Goal: Information Seeking & Learning: Learn about a topic

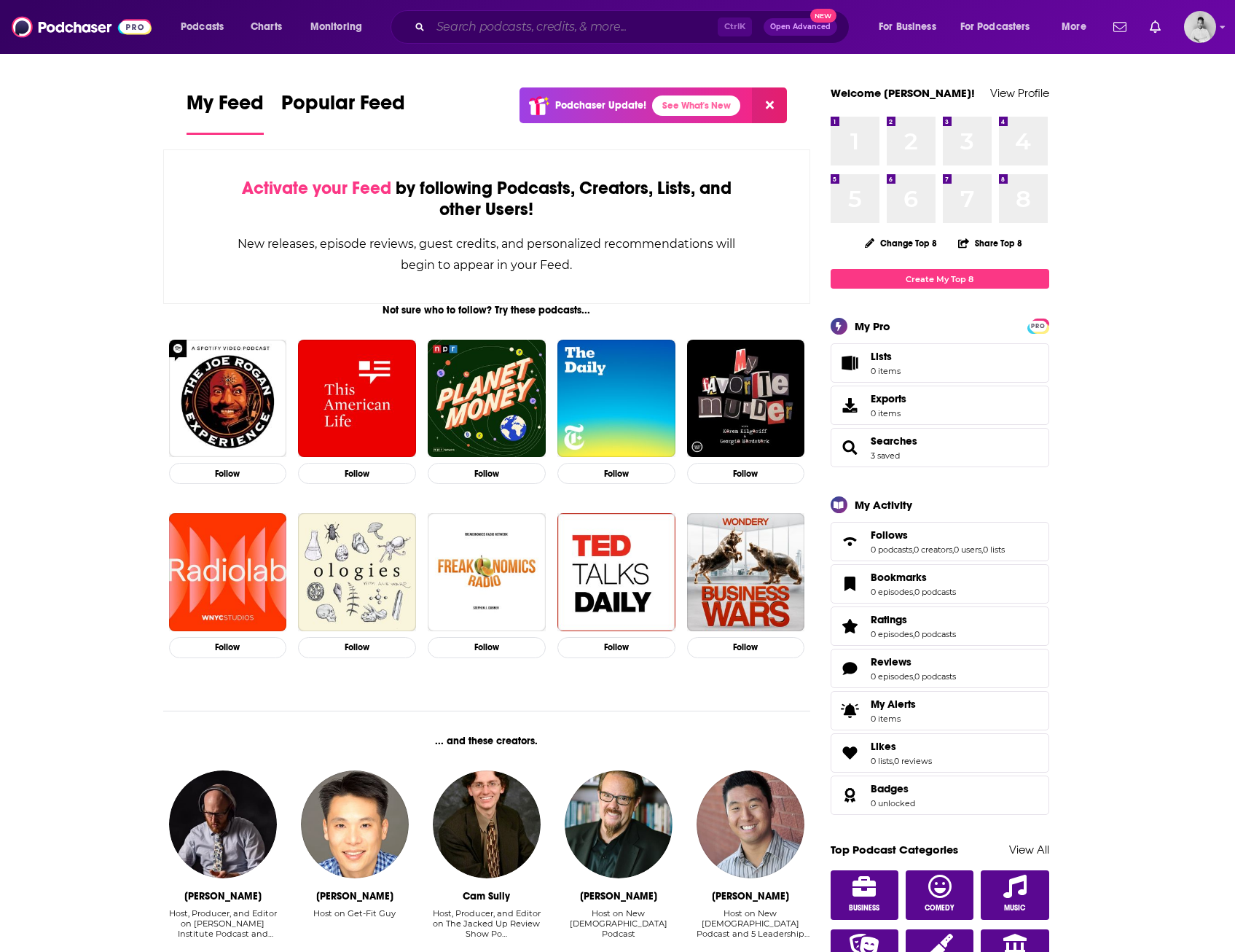
click at [563, 27] on input "Search podcasts, credits, & more..." at bounding box center [574, 26] width 287 height 23
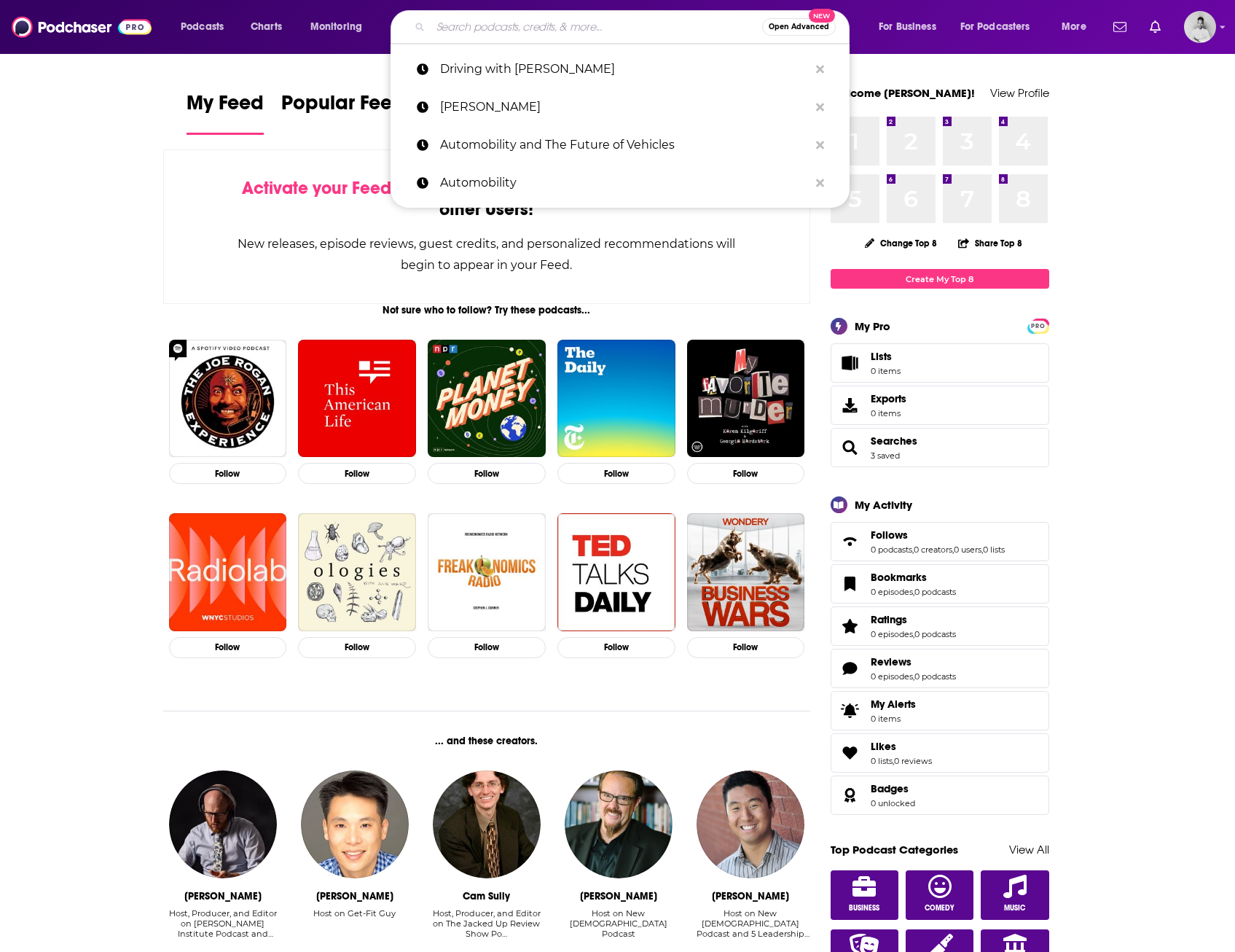
paste input "Ramon Laguarta"
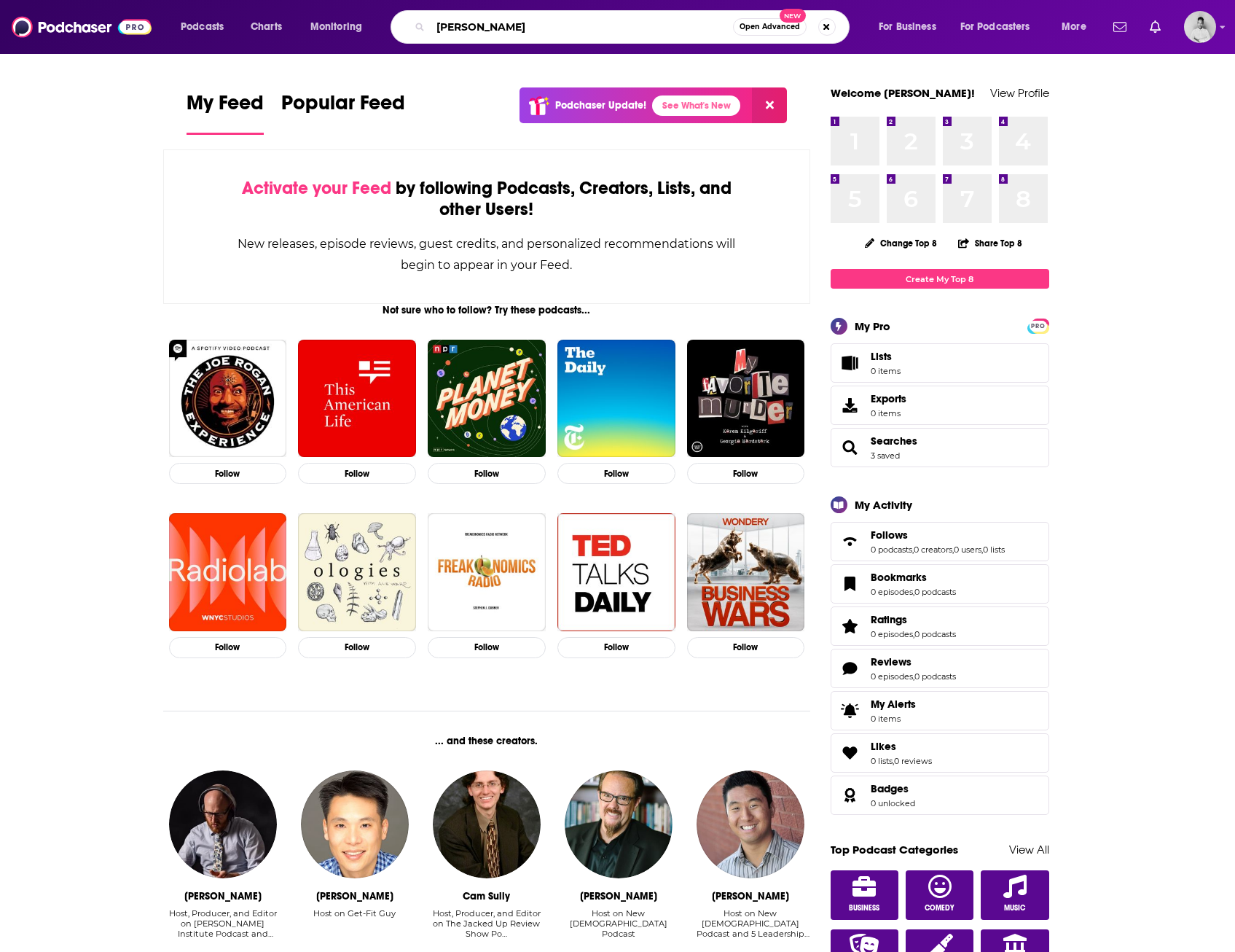
type input "Ramon Laguarta"
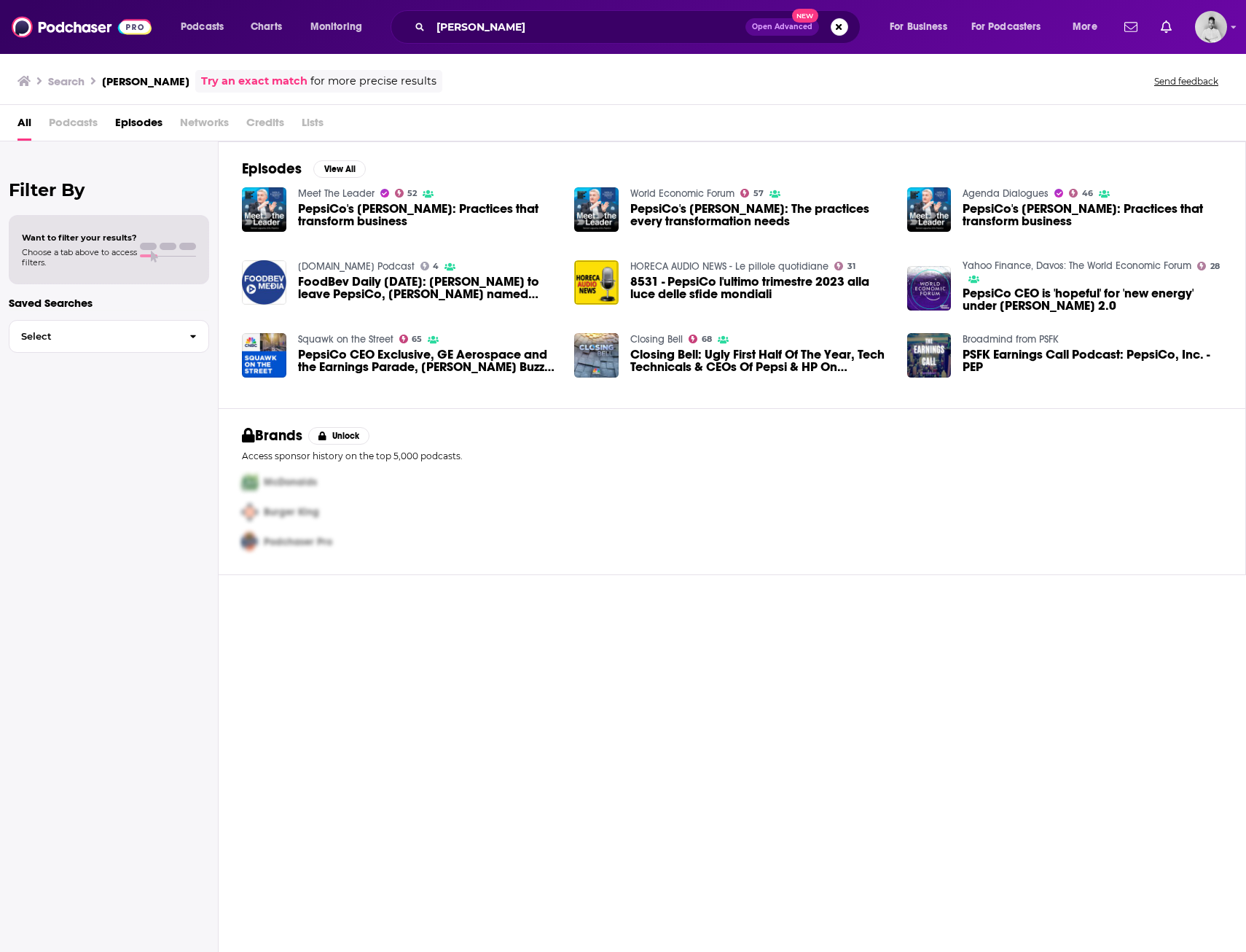
click at [51, 225] on div "Want to filter your results? Choose a tab above to access filters." at bounding box center [109, 250] width 200 height 70
click at [62, 189] on h2 "Filter By" at bounding box center [109, 190] width 200 height 22
click at [63, 264] on span "Choose a tab above to access filters." at bounding box center [79, 257] width 115 height 21
click at [188, 336] on span "button" at bounding box center [193, 336] width 31 height 31
click at [70, 241] on span "Want to filter your results?" at bounding box center [79, 238] width 115 height 10
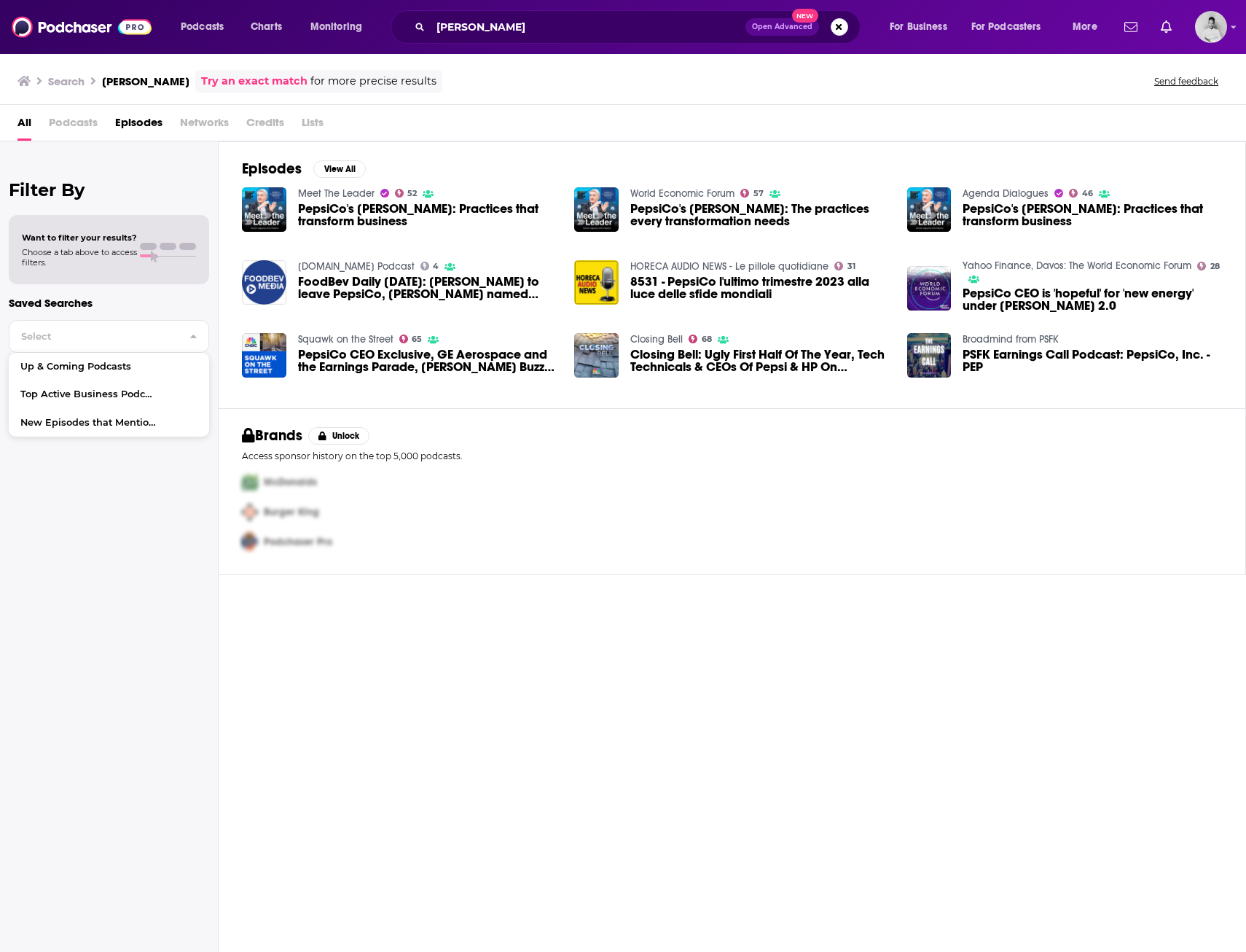
click at [734, 294] on span "8531 - PepsiCo l'ultimo trimestre 2023 alla luce delle sfide mondiali" at bounding box center [759, 288] width 259 height 25
click at [1020, 302] on span "PepsiCo CEO is 'hopeful' for 'new energy' under Trump 2.0" at bounding box center [1092, 300] width 259 height 25
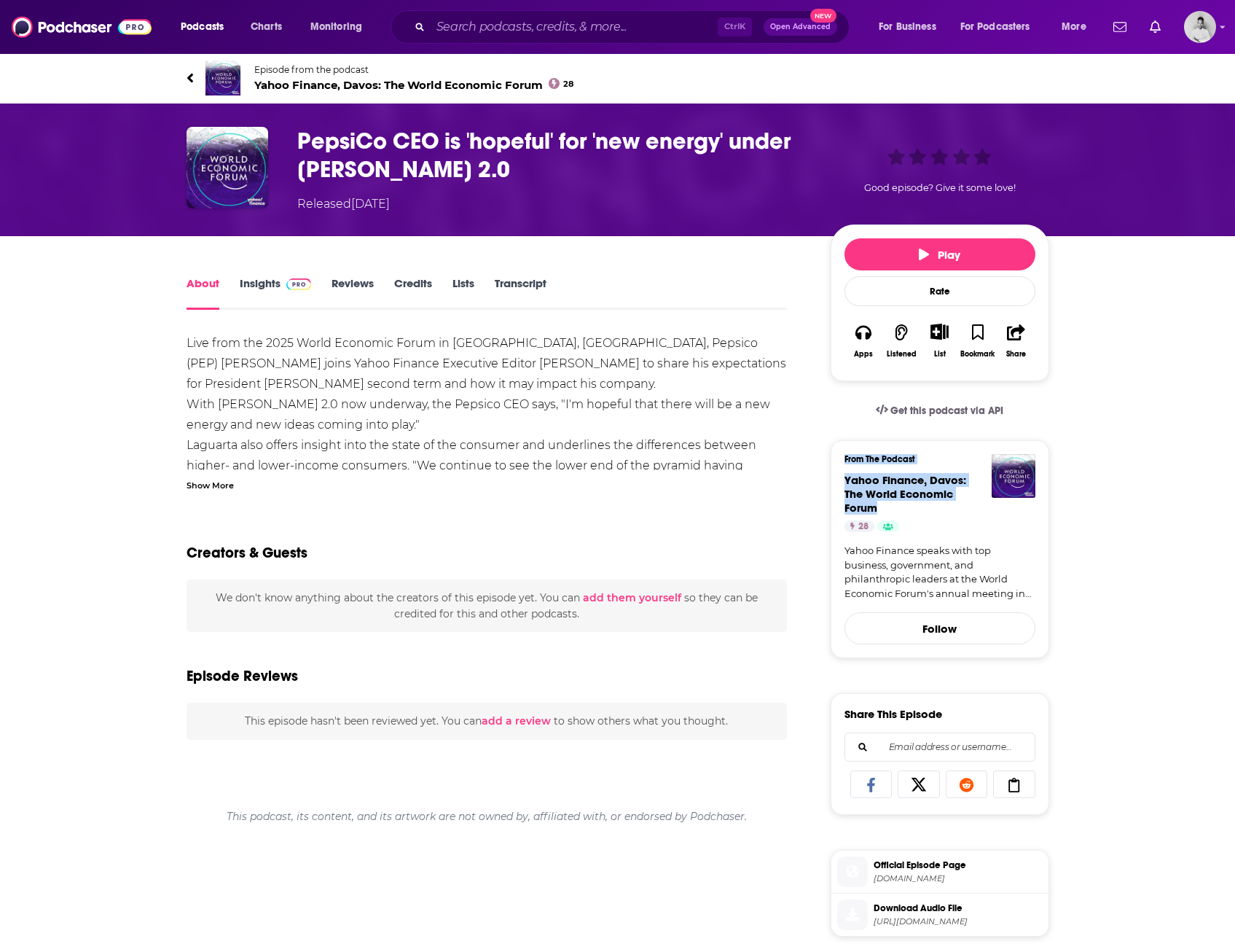
drag, startPoint x: 832, startPoint y: 472, endPoint x: 883, endPoint y: 507, distance: 61.9
click at [883, 507] on div "From The Podcast Yahoo Finance, Davos: The World Economic Forum 28 Yahoo Financ…" at bounding box center [940, 549] width 219 height 218
drag, startPoint x: 883, startPoint y: 507, endPoint x: 863, endPoint y: 497, distance: 22.4
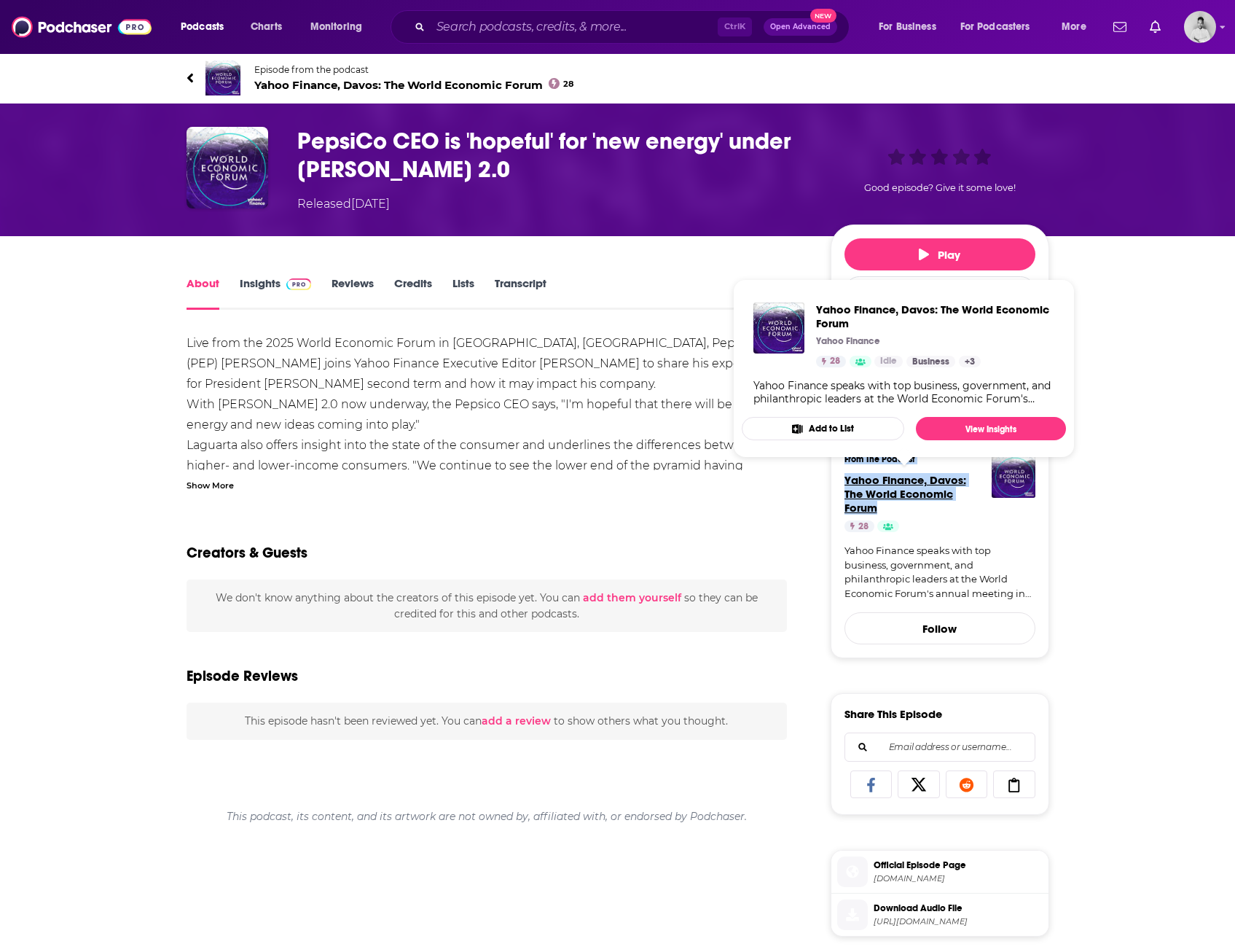
copy div "From The Podcast Yahoo Finance, Davos: The World Economic Forum"
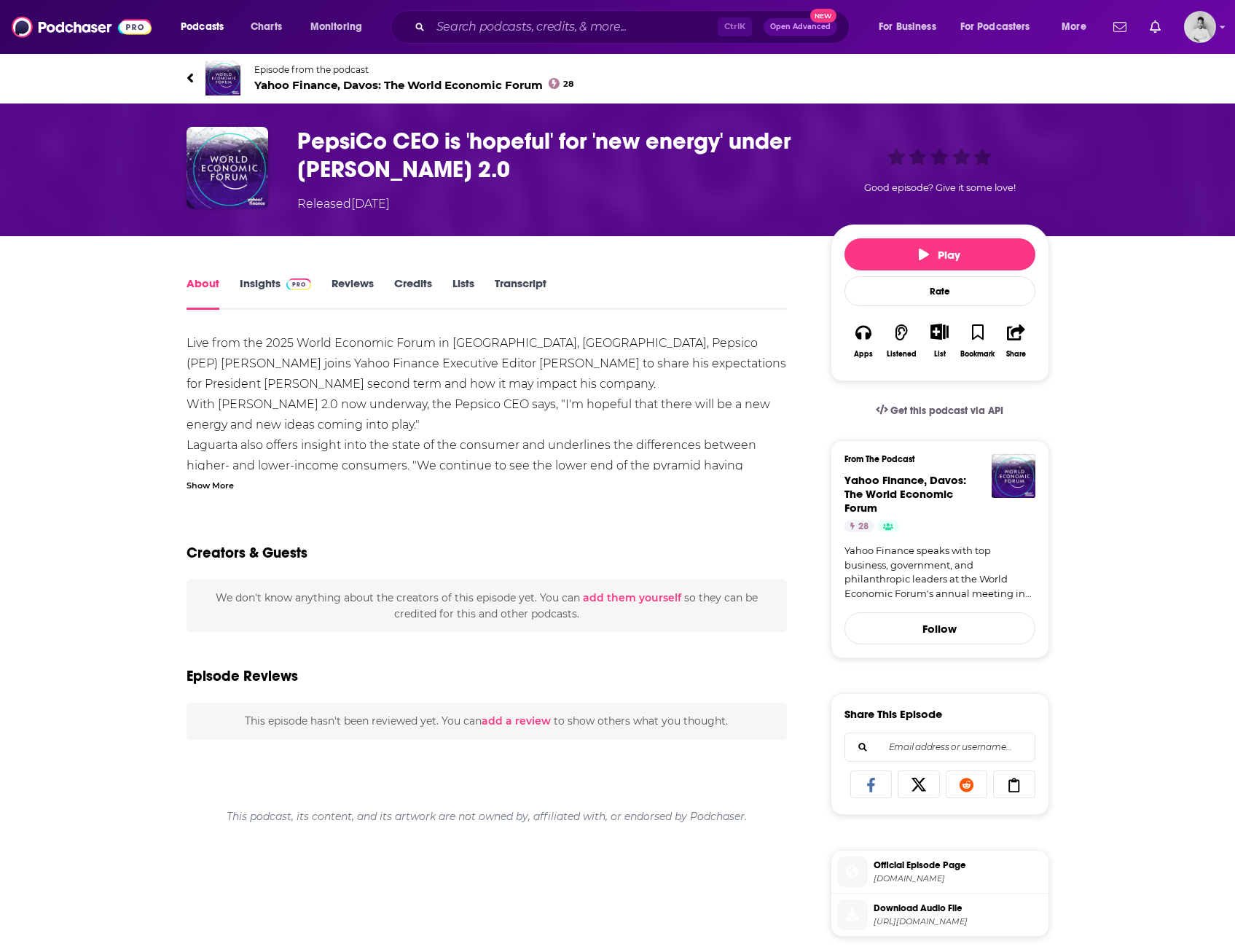
click at [1161, 526] on div "About Insights Reviews Credits Lists Transcript Live from the 2025 World Econom…" at bounding box center [618, 820] width 1235 height 1170
drag, startPoint x: 840, startPoint y: 494, endPoint x: 879, endPoint y: 506, distance: 40.8
click at [879, 506] on div "From The Podcast Yahoo Finance, Davos: The World Economic Forum 28 Yahoo Financ…" at bounding box center [940, 549] width 219 height 218
click at [1109, 577] on div "About Insights Reviews Credits Lists Transcript Live from the 2025 World Econom…" at bounding box center [618, 820] width 1235 height 1170
drag, startPoint x: 833, startPoint y: 474, endPoint x: 882, endPoint y: 508, distance: 59.6
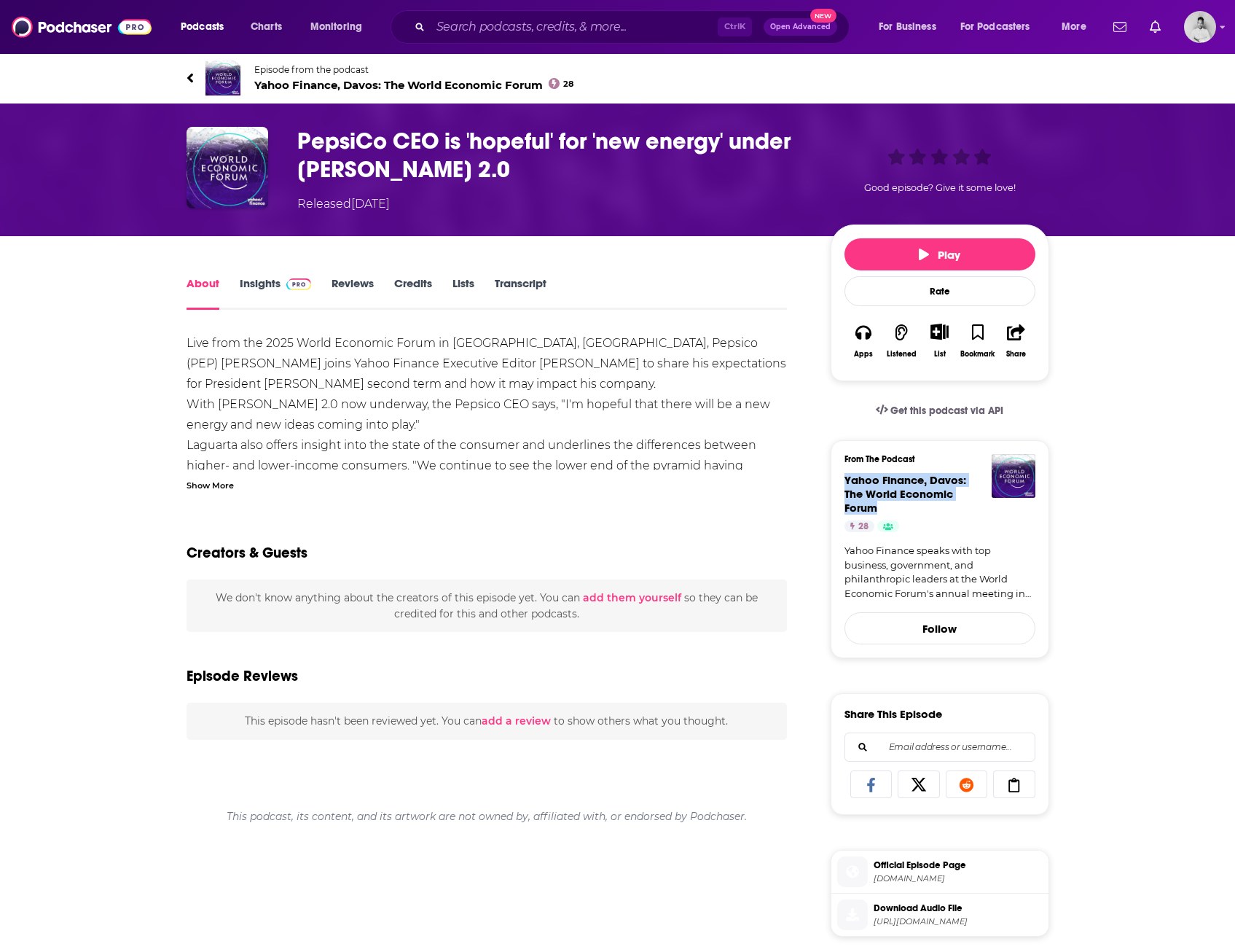
click at [882, 508] on div "From The Podcast Yahoo Finance, Davos: The World Economic Forum 28 Yahoo Financ…" at bounding box center [940, 549] width 219 height 218
drag, startPoint x: 882, startPoint y: 508, endPoint x: 854, endPoint y: 496, distance: 30.5
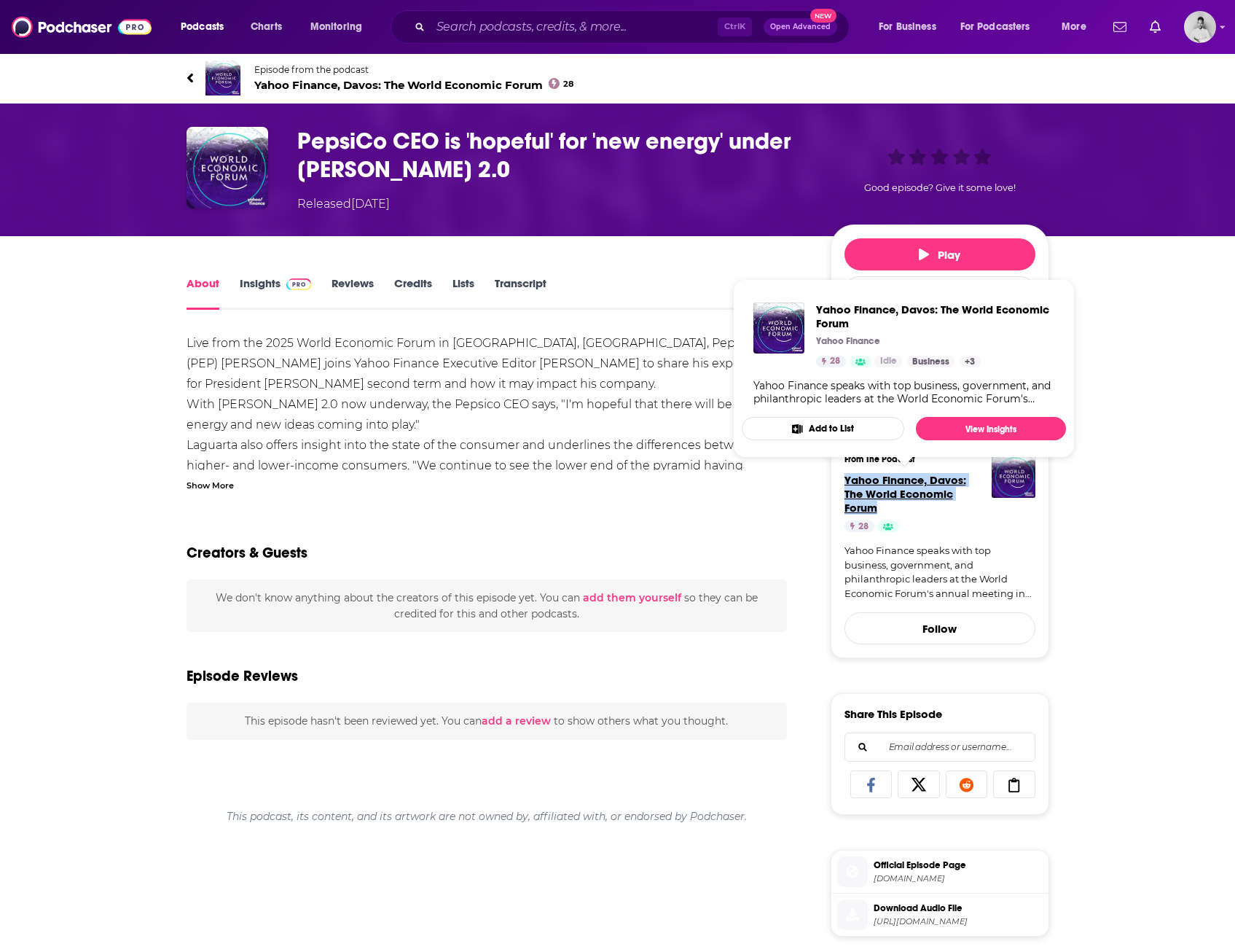
copy span "Yahoo Finance, Davos: The World Economic Forum"
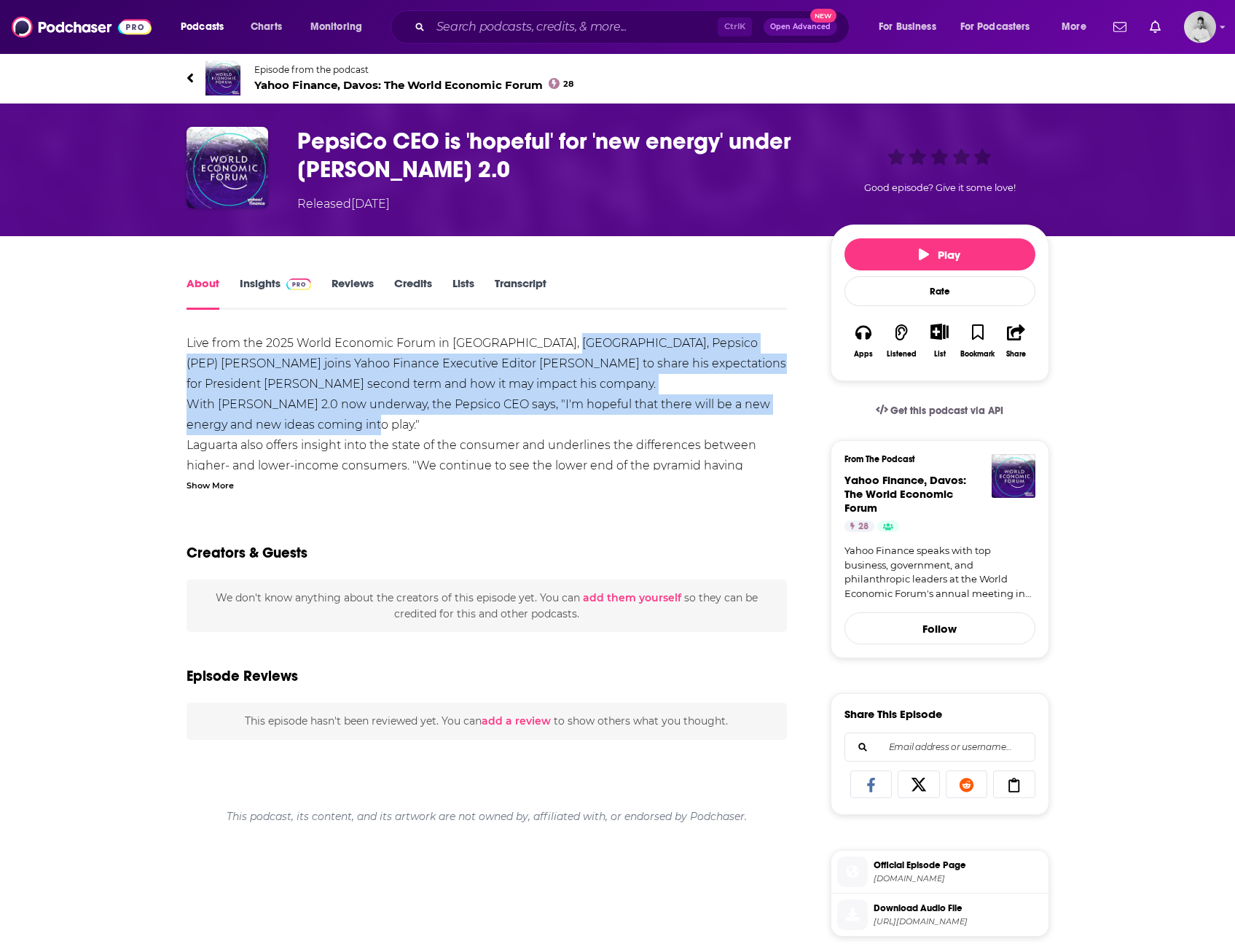
drag, startPoint x: 564, startPoint y: 339, endPoint x: 395, endPoint y: 422, distance: 188.3
click at [395, 422] on div "Live from the 2025 World Economic Forum in Davos, Switzerland, Pepsico (PEP) Ra…" at bounding box center [487, 517] width 601 height 368
drag, startPoint x: 395, startPoint y: 422, endPoint x: 289, endPoint y: 410, distance: 106.7
copy div "Pepsico (PEP) Ramon Laguarta joins Yahoo Finance Executive Editor Brian Sozzi t…"
click at [257, 288] on link "Insights" at bounding box center [276, 293] width 72 height 33
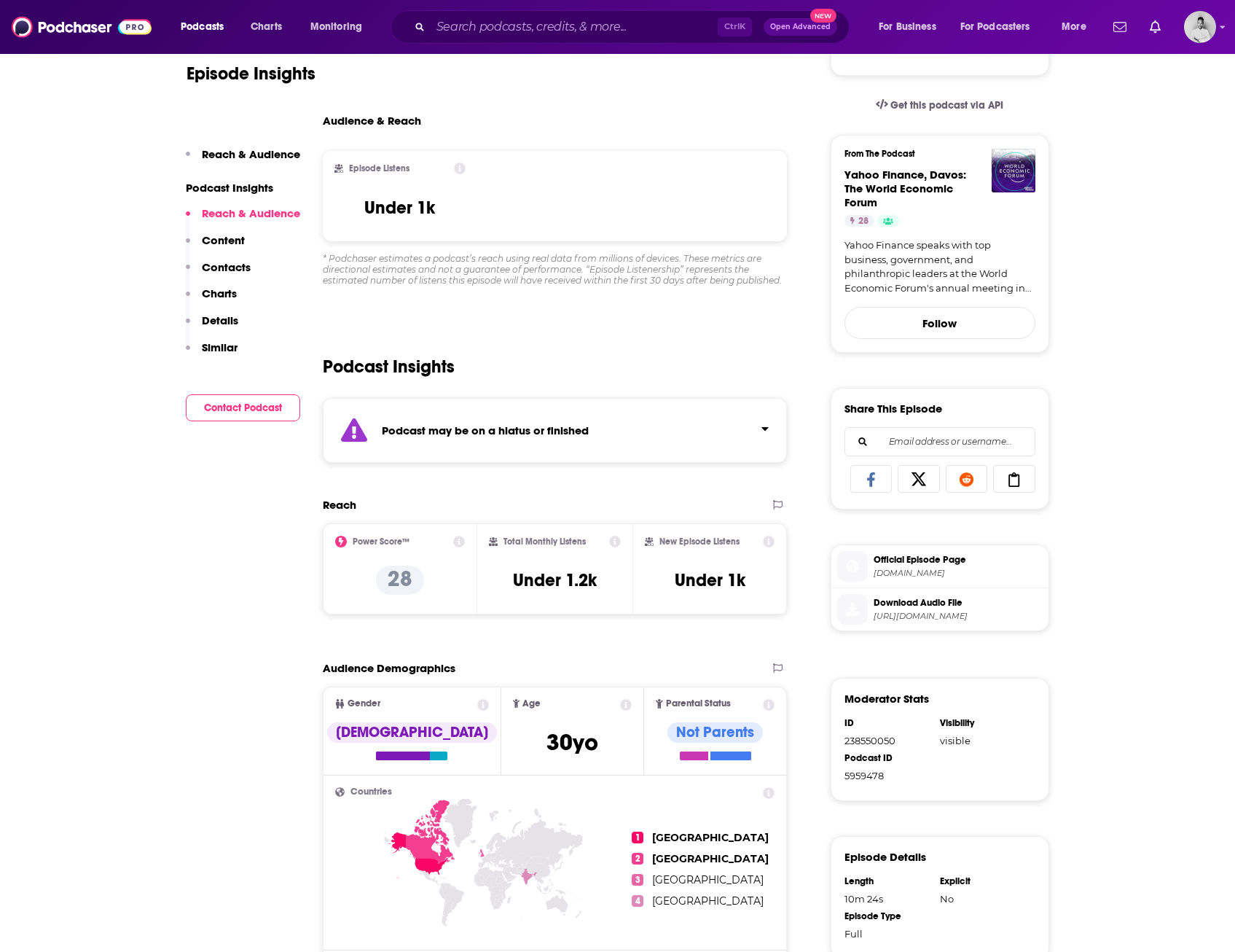
scroll to position [291, 0]
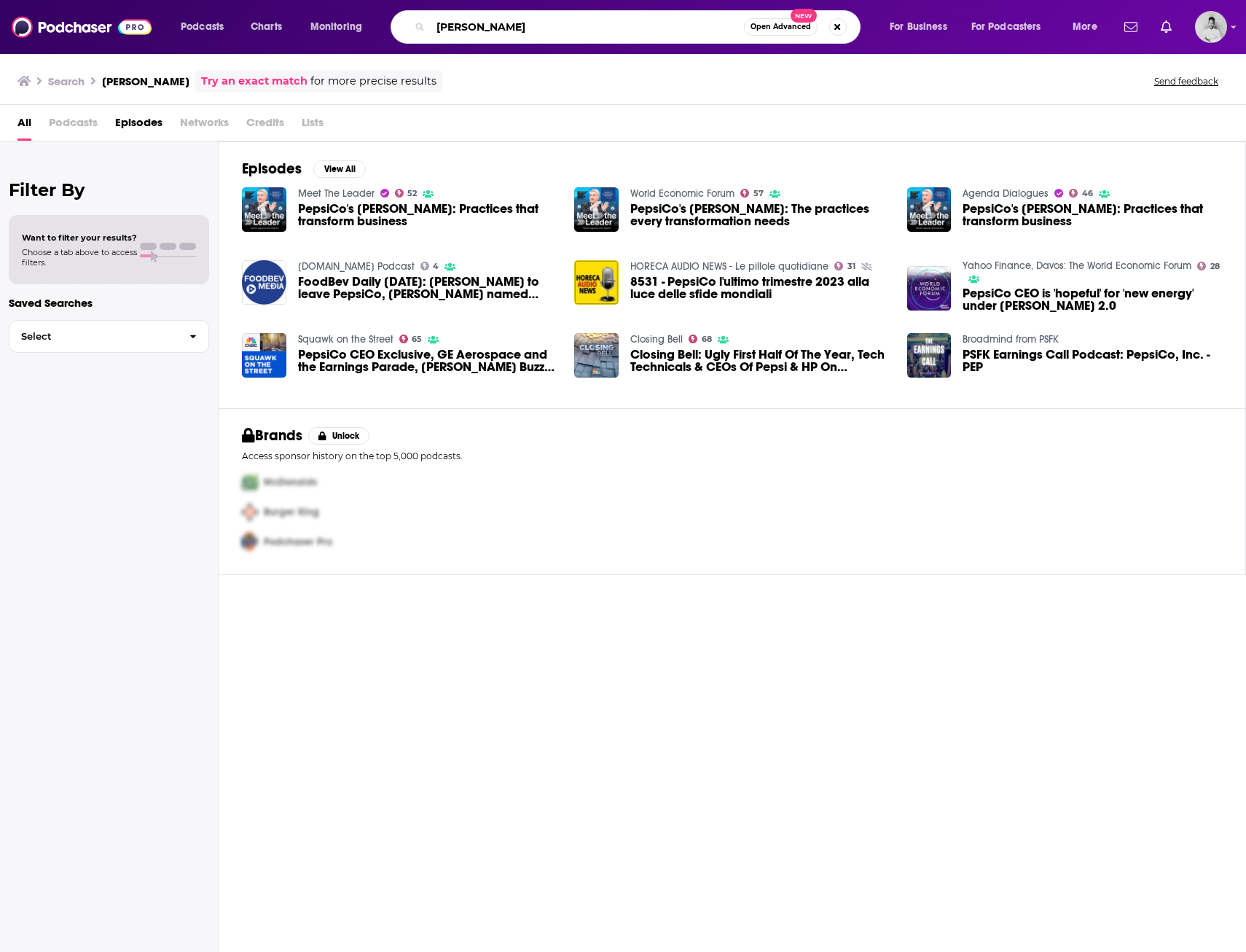
drag, startPoint x: 567, startPoint y: 27, endPoint x: 350, endPoint y: 29, distance: 217.0
click at [350, 29] on div "Podcasts Charts Monitoring Ramon Laguarta Open Advanced New For Business For Po…" at bounding box center [641, 26] width 941 height 33
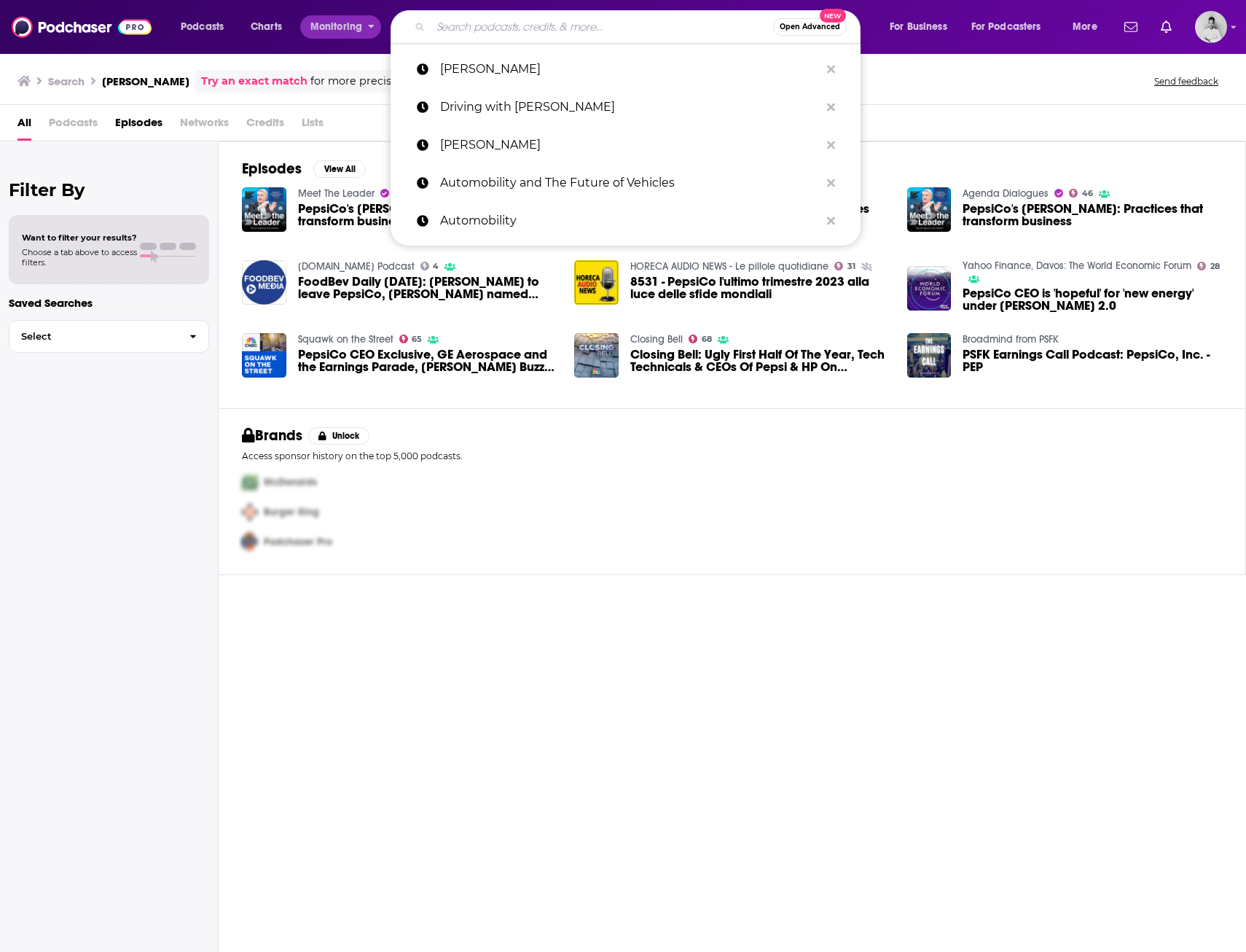
paste input "Sylvia dos Anjos"
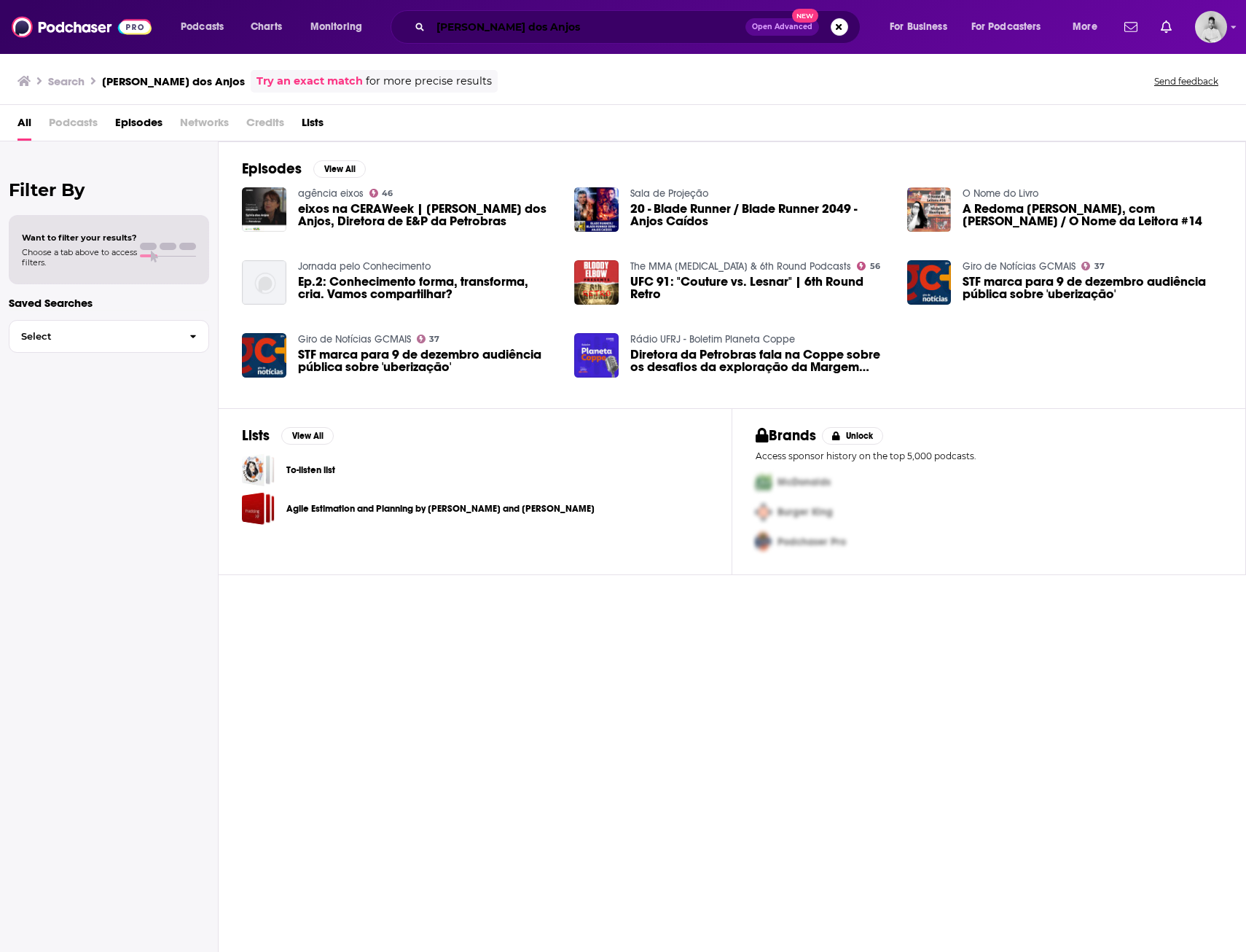
click at [514, 22] on input "Sylvia dos Anjos" at bounding box center [588, 26] width 315 height 23
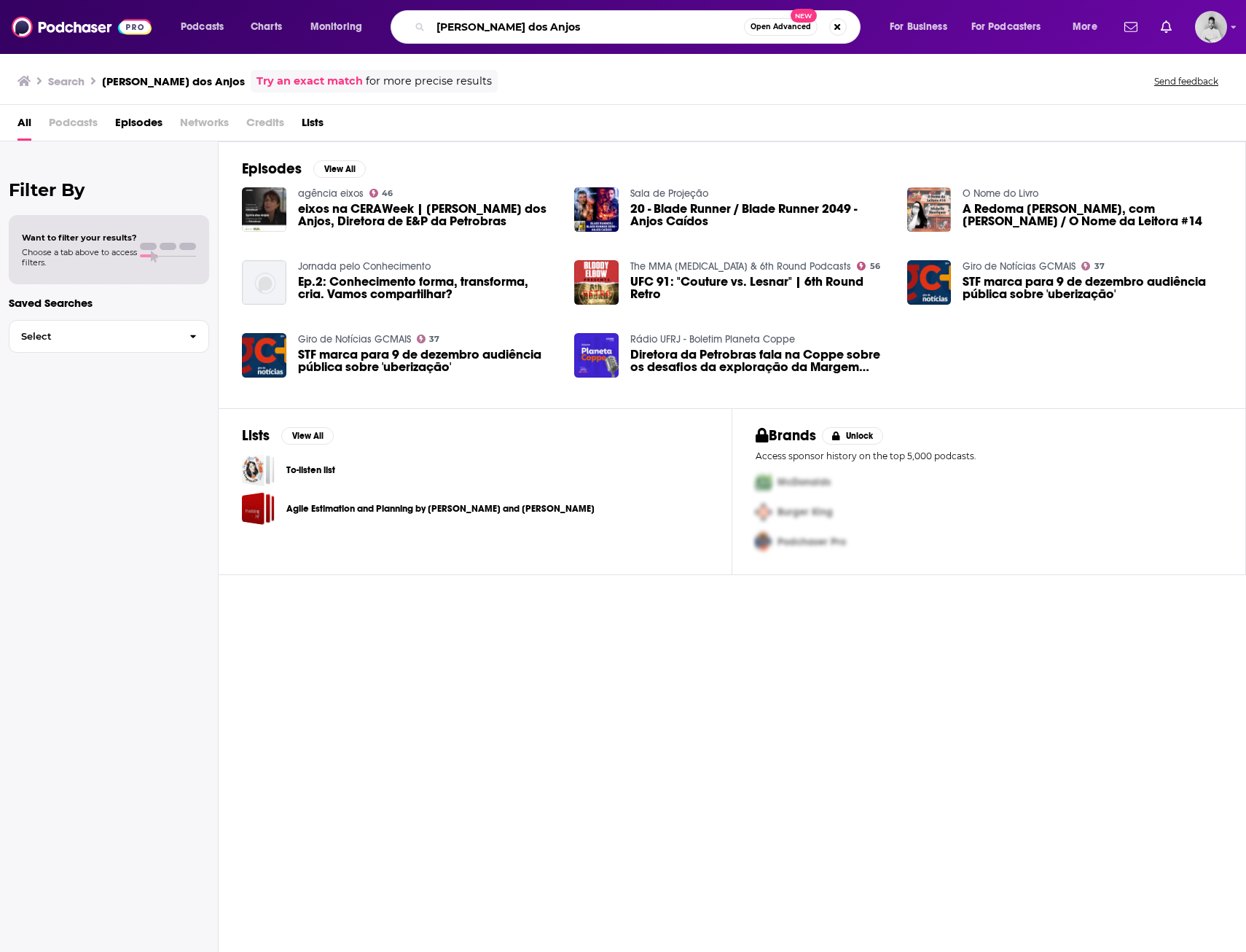
drag, startPoint x: 527, startPoint y: 29, endPoint x: 410, endPoint y: 28, distance: 117.0
click at [410, 35] on div "Sylvia dos Anjos Open Advanced New" at bounding box center [626, 26] width 470 height 33
paste input "Adif Zulkifli"
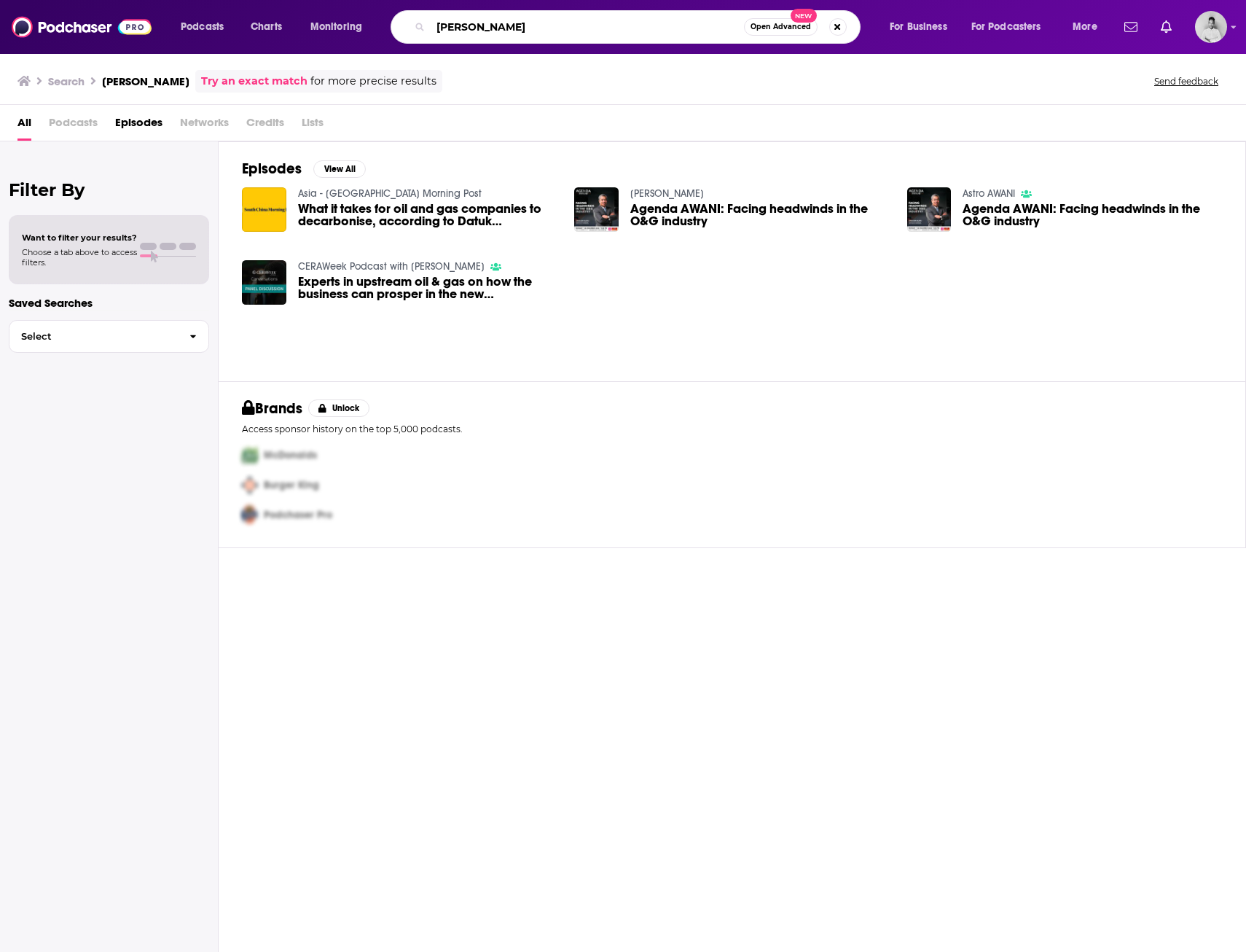
drag, startPoint x: 518, startPoint y: 25, endPoint x: 392, endPoint y: 26, distance: 126.0
click at [392, 26] on div "Adif Zulkifli Open Advanced New" at bounding box center [626, 26] width 470 height 33
click at [575, 615] on div "Episodes View All Asia - South China Morning Post What it takes for oil and gas…" at bounding box center [732, 548] width 1027 height 813
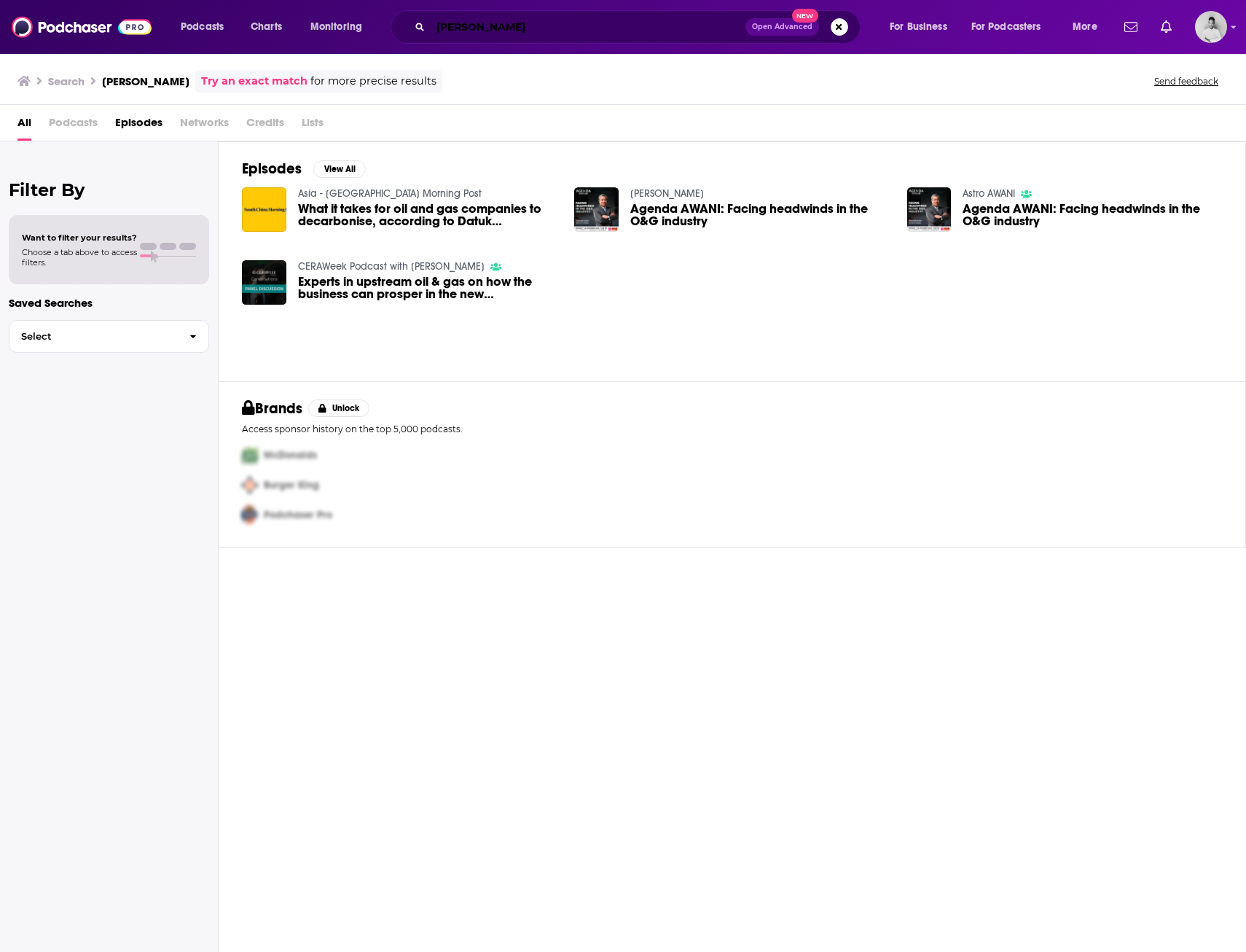
click at [618, 33] on input "Adif Zulkifli" at bounding box center [588, 26] width 315 height 23
click at [533, 47] on div "Podcasts Charts Monitoring Adif Zulkifli Open Advanced New For Business For Pod…" at bounding box center [623, 26] width 1246 height 54
click at [529, 20] on input "Adif Zulkifli" at bounding box center [588, 26] width 315 height 23
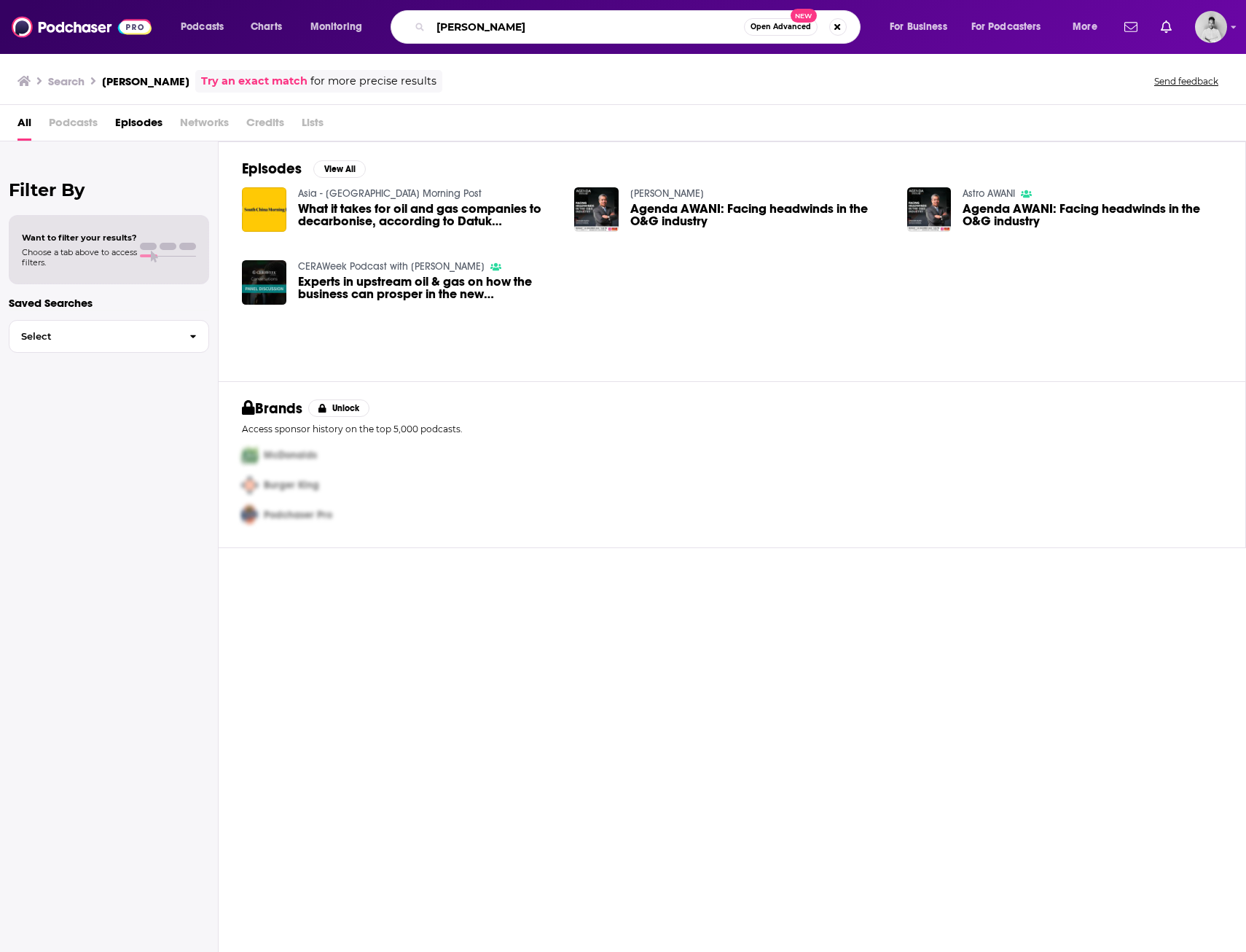
drag, startPoint x: 551, startPoint y: 20, endPoint x: 310, endPoint y: 35, distance: 241.5
click at [310, 35] on div "Podcasts Charts Monitoring Adif Zulkifli Open Advanced New For Business For Pod…" at bounding box center [641, 26] width 941 height 33
paste input "Zhanna Golodryga"
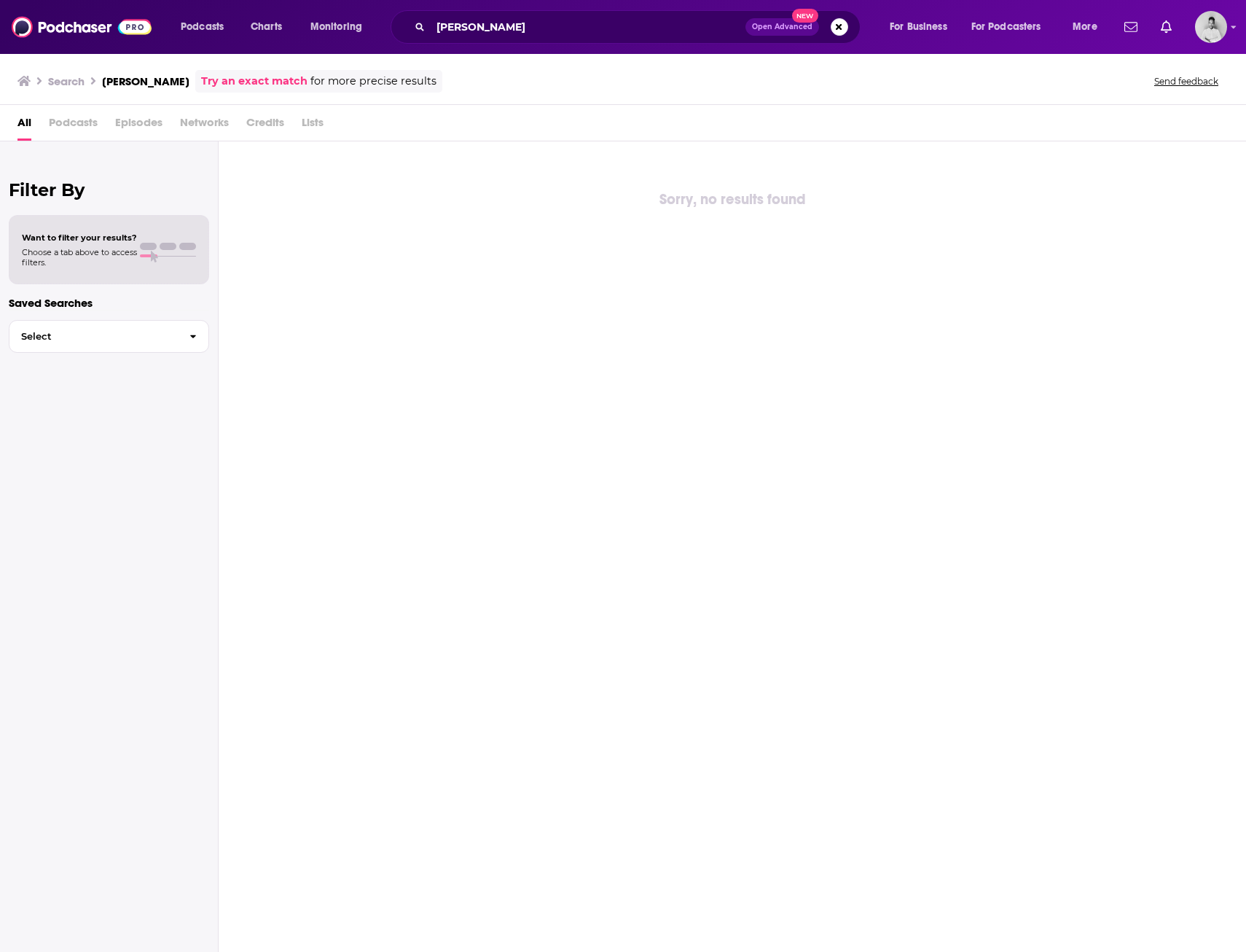
drag, startPoint x: 573, startPoint y: 12, endPoint x: 565, endPoint y: 12, distance: 8.0
click at [569, 12] on div "Zhanna Golodryga Open Advanced New" at bounding box center [626, 26] width 470 height 33
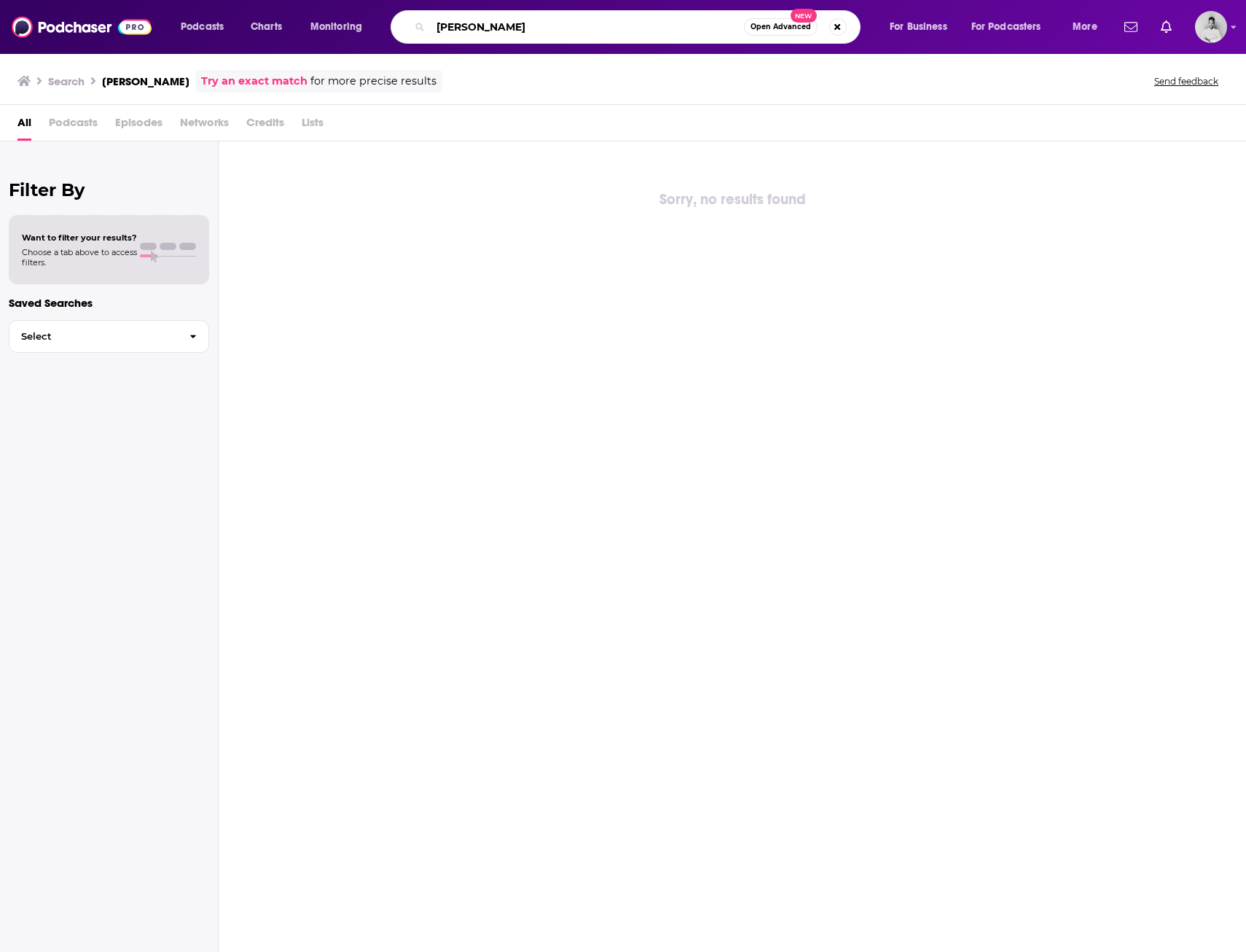
drag, startPoint x: 521, startPoint y: 24, endPoint x: 374, endPoint y: 31, distance: 147.2
click at [372, 31] on div "Podcasts Charts Monitoring Zhanna Golodryga Open Advanced New For Business For …" at bounding box center [641, 26] width 941 height 33
paste input "Anish Shah"
type input "Anish Shah"
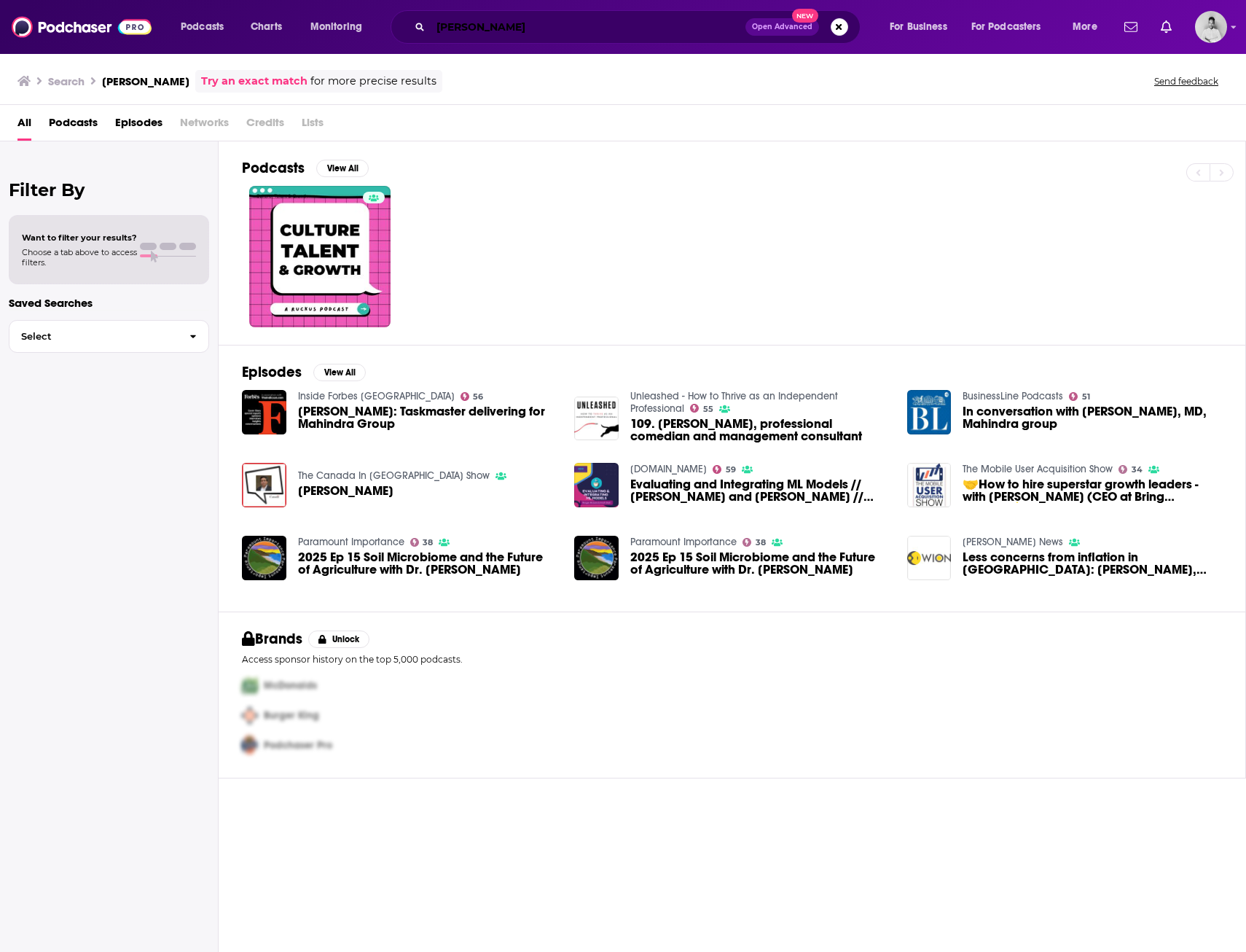
click at [507, 22] on input "Anish Shah" at bounding box center [588, 26] width 315 height 23
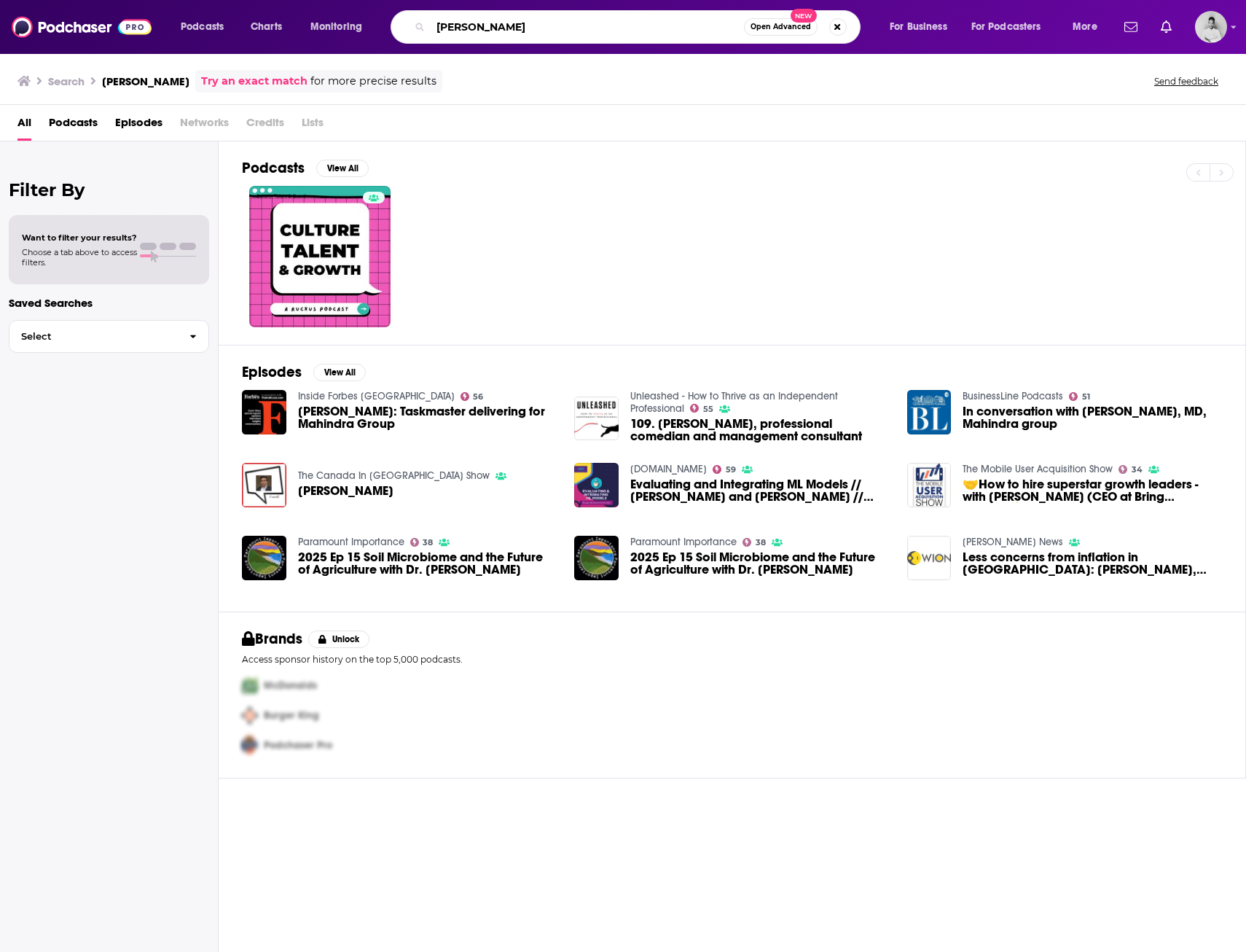
drag, startPoint x: 470, startPoint y: 26, endPoint x: 399, endPoint y: 33, distance: 71.3
click at [411, 28] on div "Anish Shah Open Advanced New" at bounding box center [626, 26] width 470 height 33
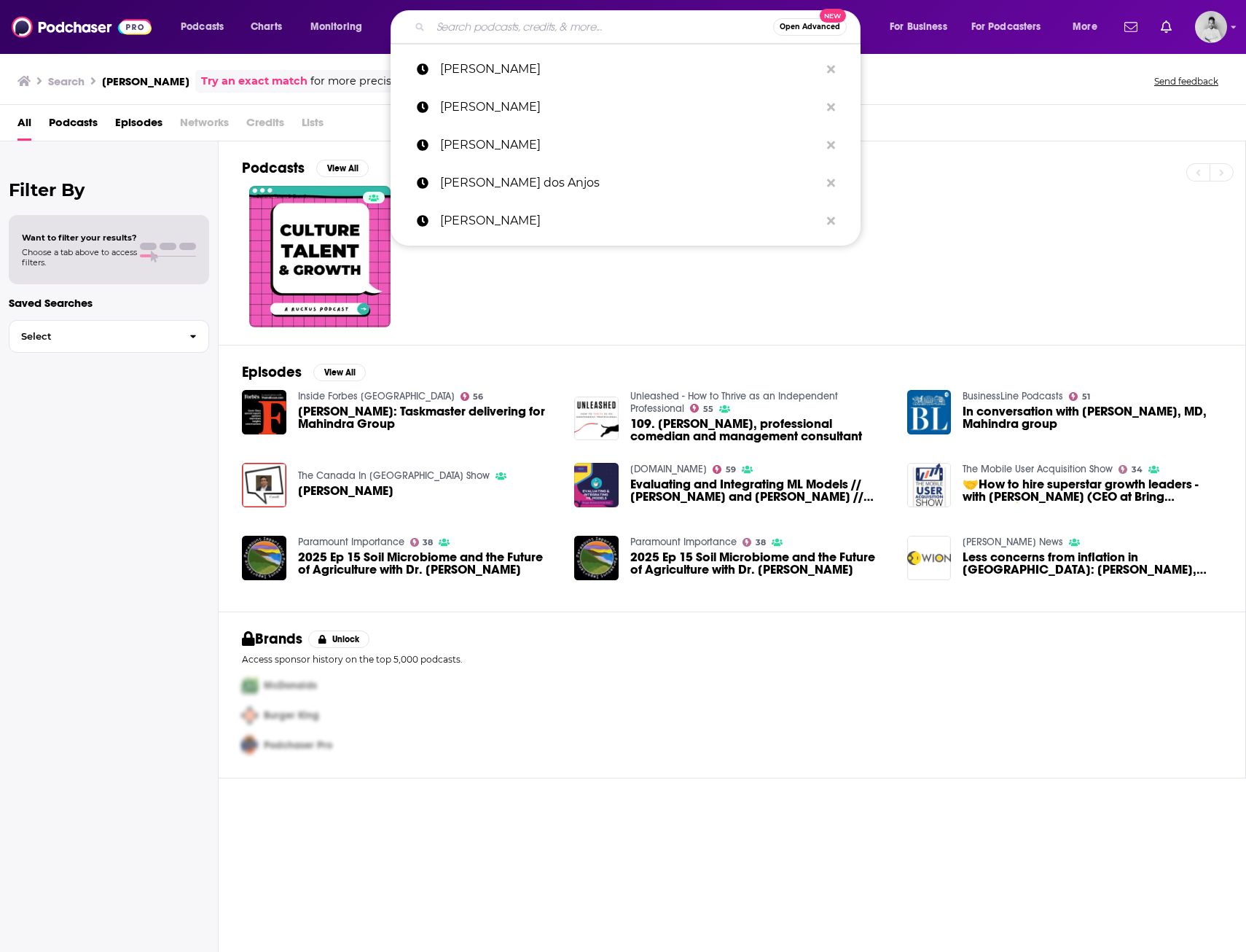
paste input "Luca de Meo"
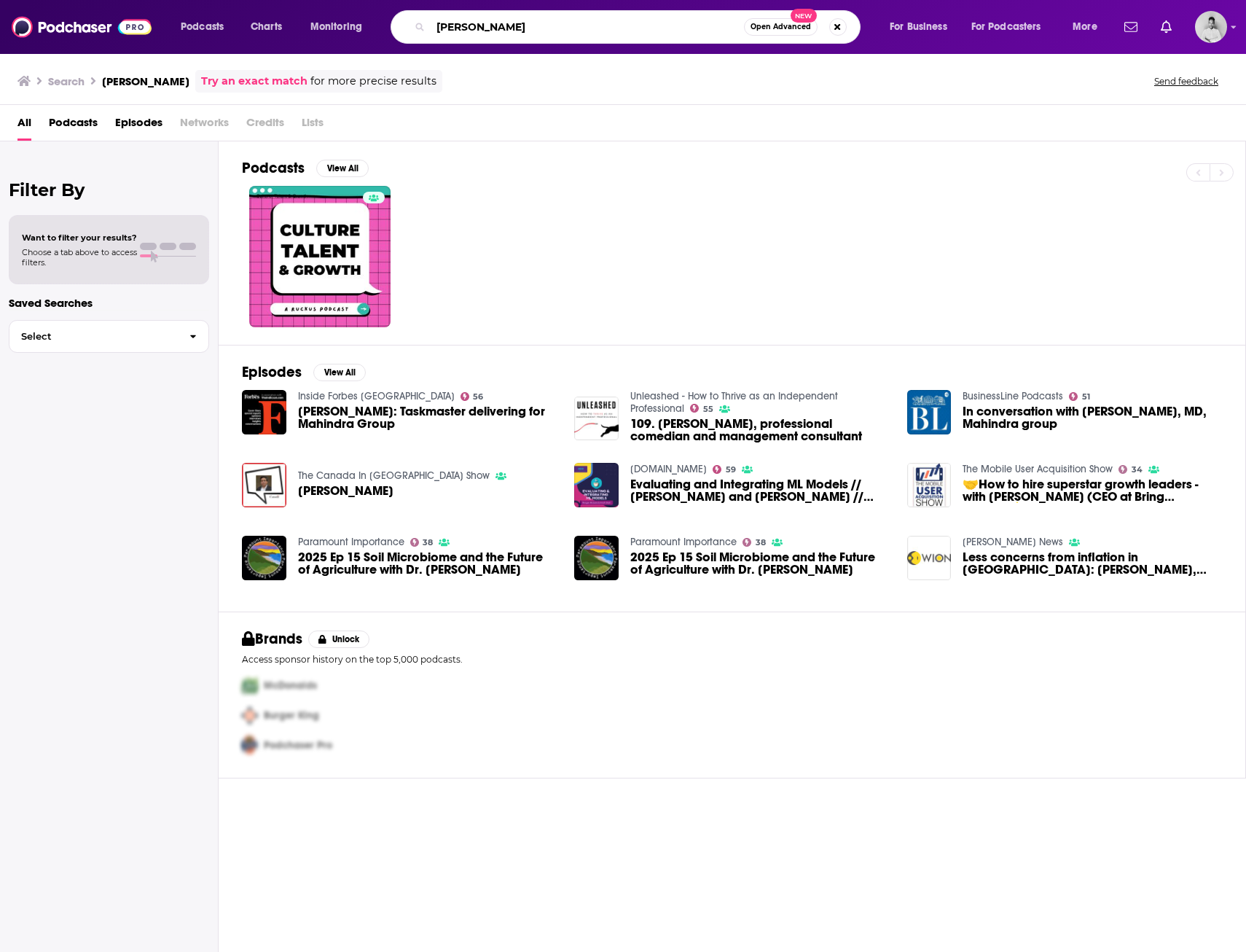
type input "Luca de Meo"
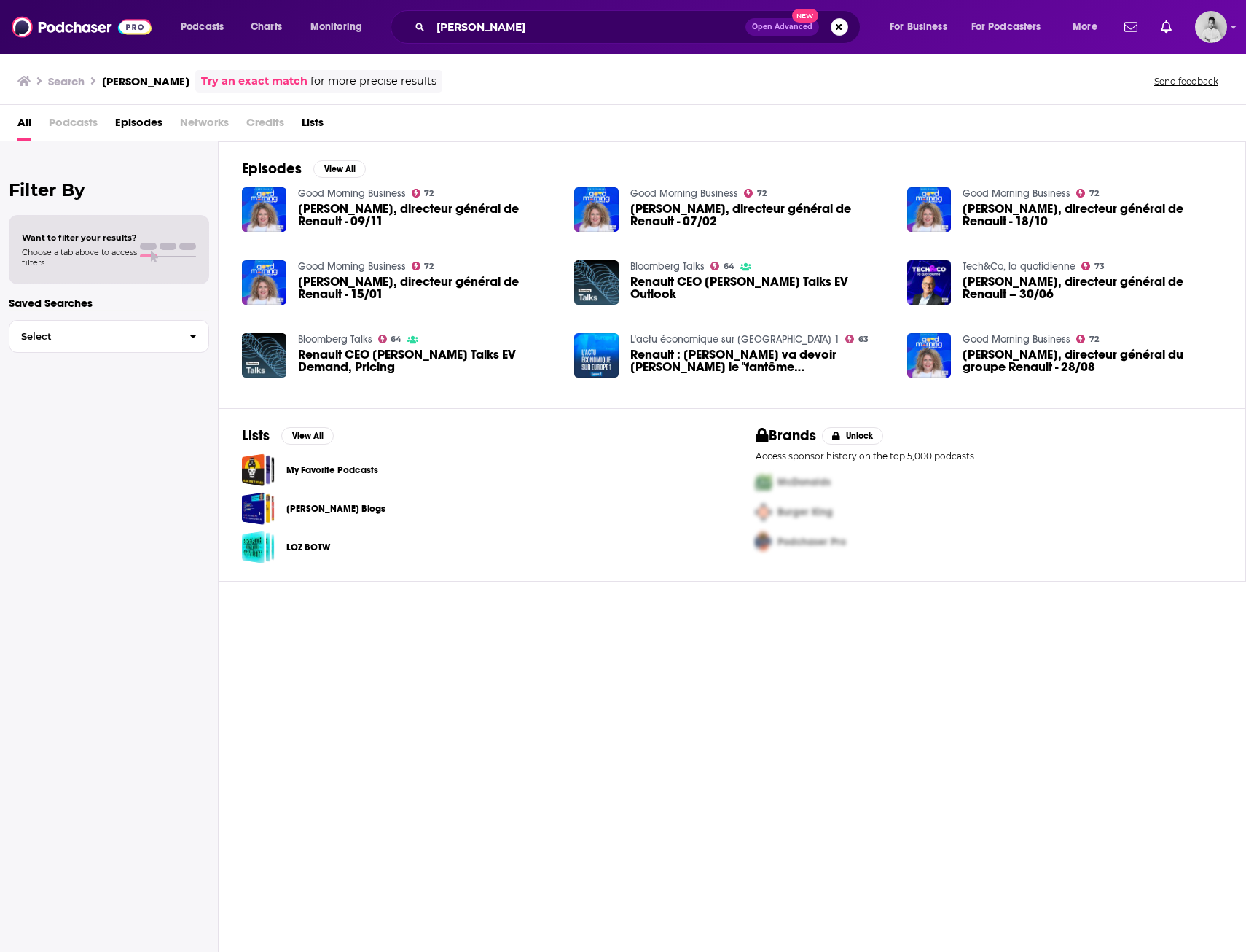
click at [678, 284] on span "Renault CEO Luca De Meo Talks EV Outlook" at bounding box center [759, 288] width 259 height 25
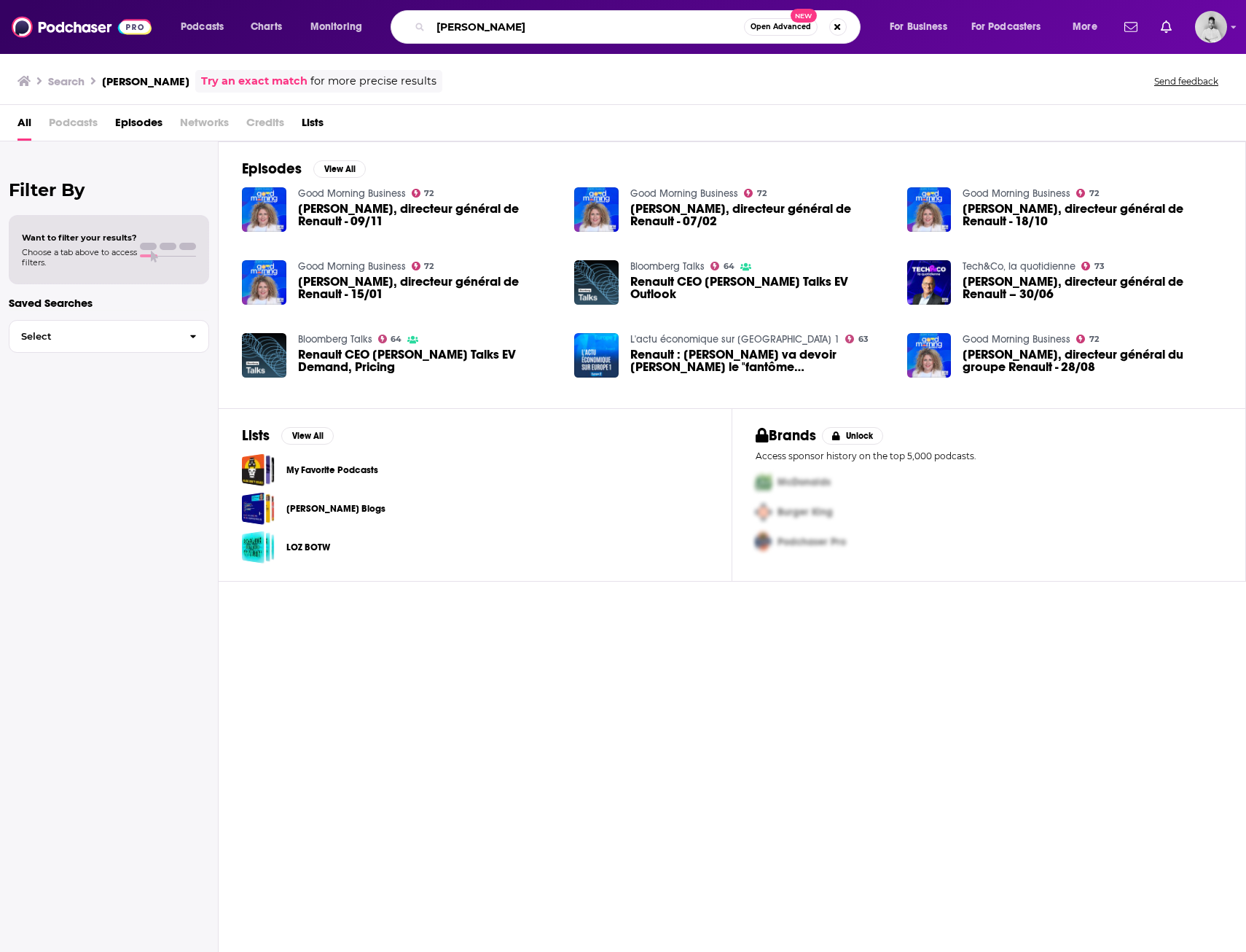
drag, startPoint x: 527, startPoint y: 30, endPoint x: 349, endPoint y: 35, distance: 178.1
click at [362, 34] on div "Podcasts Charts Monitoring Luca de Meo Open Advanced New For Business For Podca…" at bounding box center [641, 26] width 941 height 33
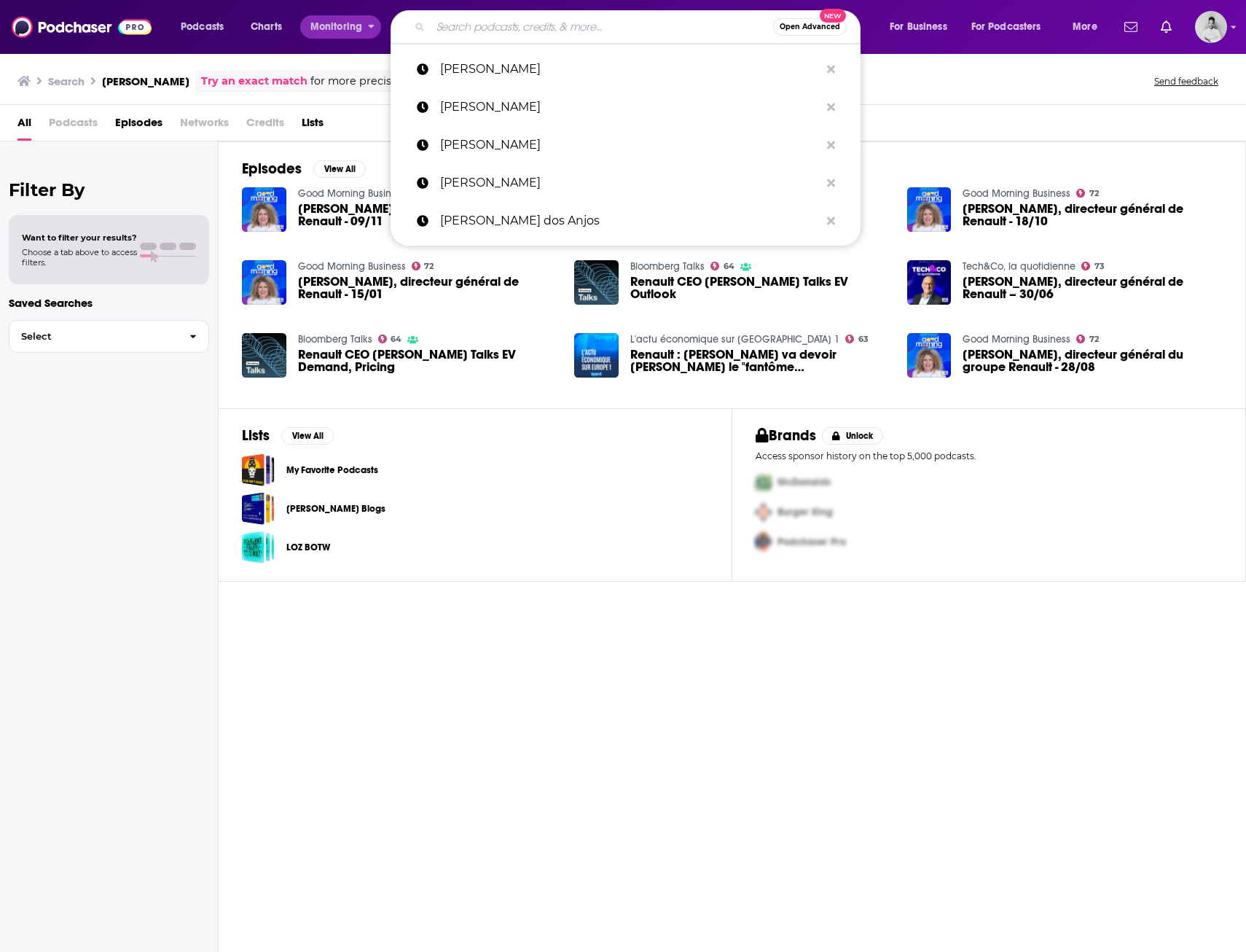
paste input "Chen Hong"
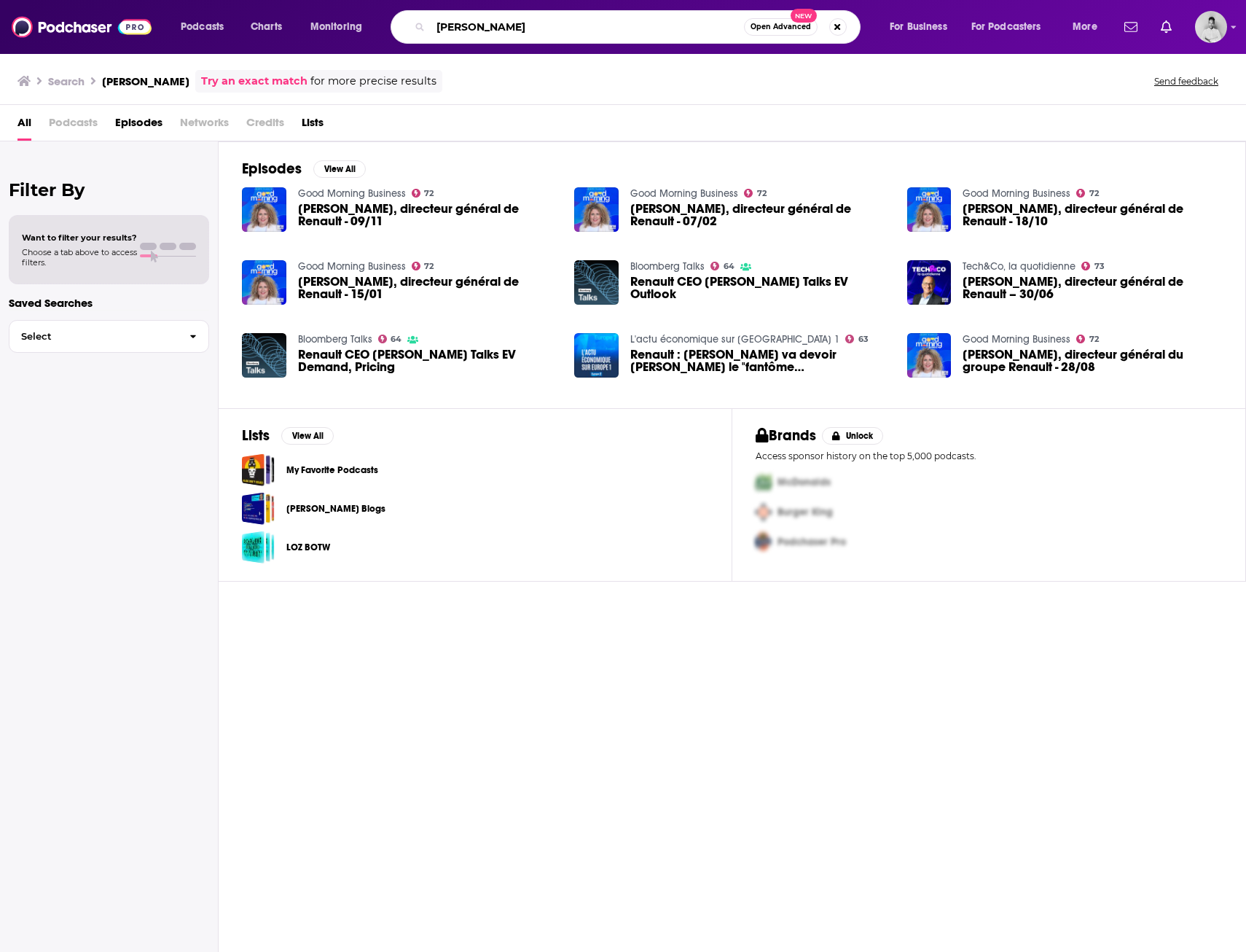
type input "Chen Hong"
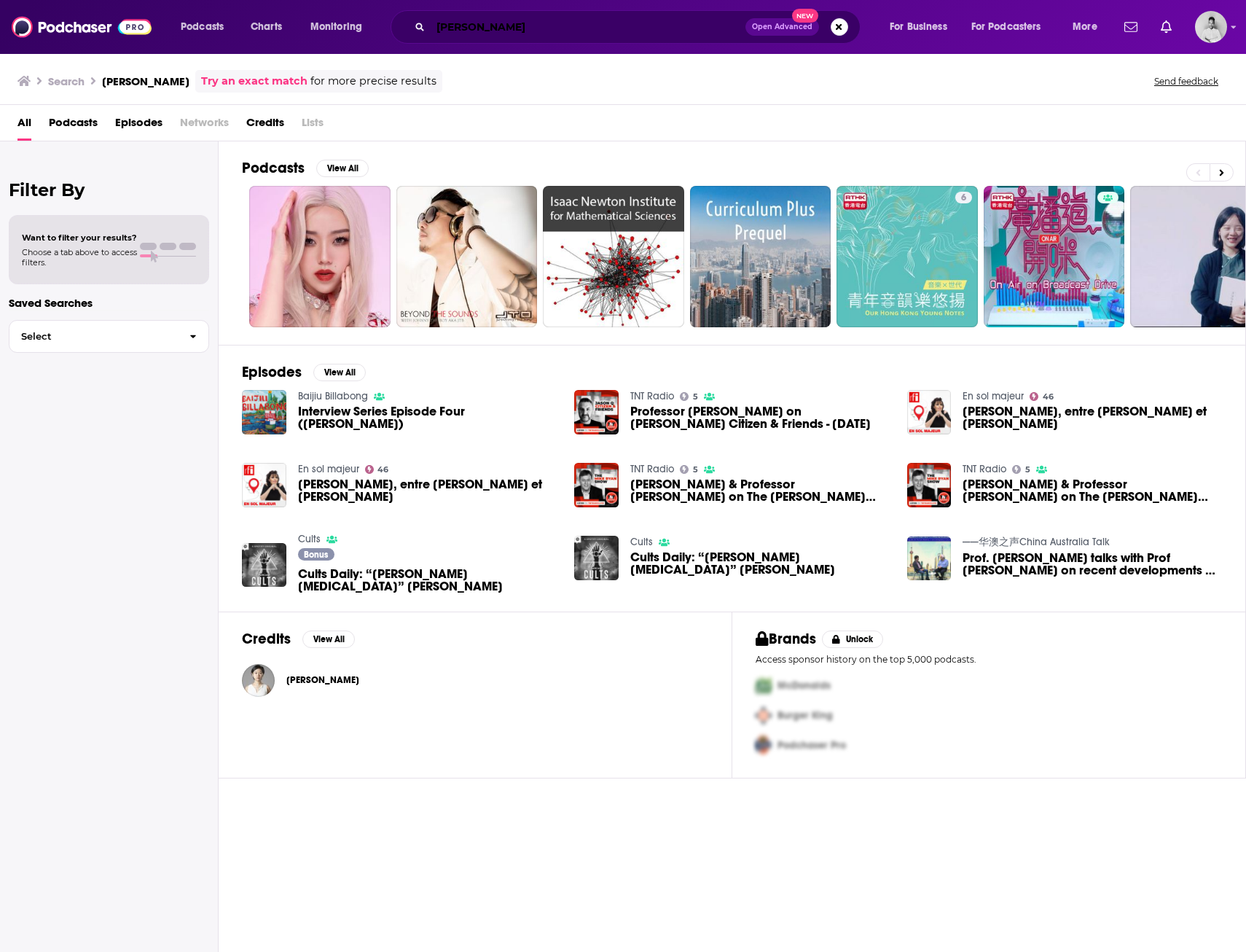
drag, startPoint x: 501, startPoint y: 35, endPoint x: 386, endPoint y: 29, distance: 115.2
click at [386, 29] on div "Podcasts Charts Monitoring Chen Hong Open Advanced New For Business For Podcast…" at bounding box center [641, 26] width 941 height 33
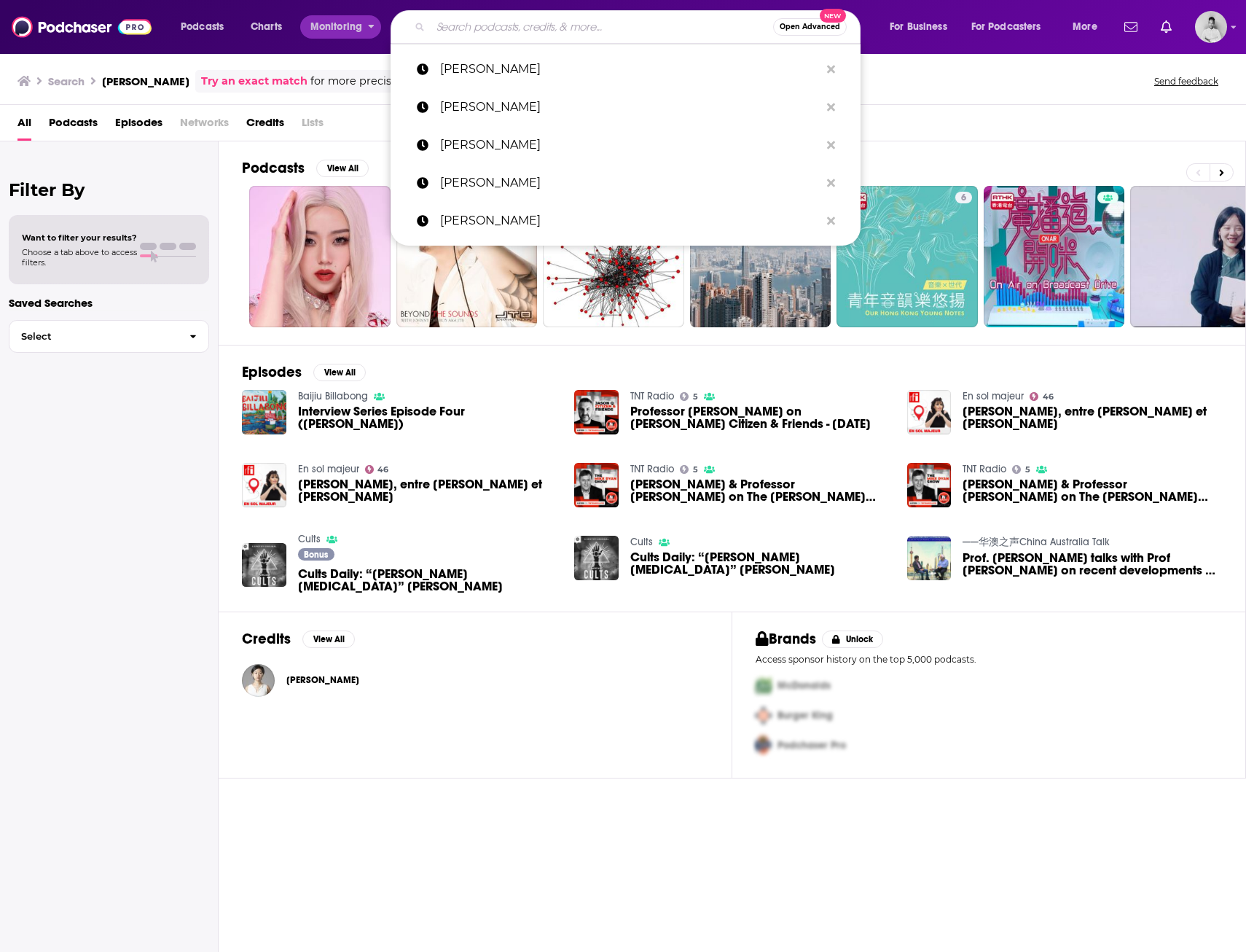
paste input "Peter Herweck"
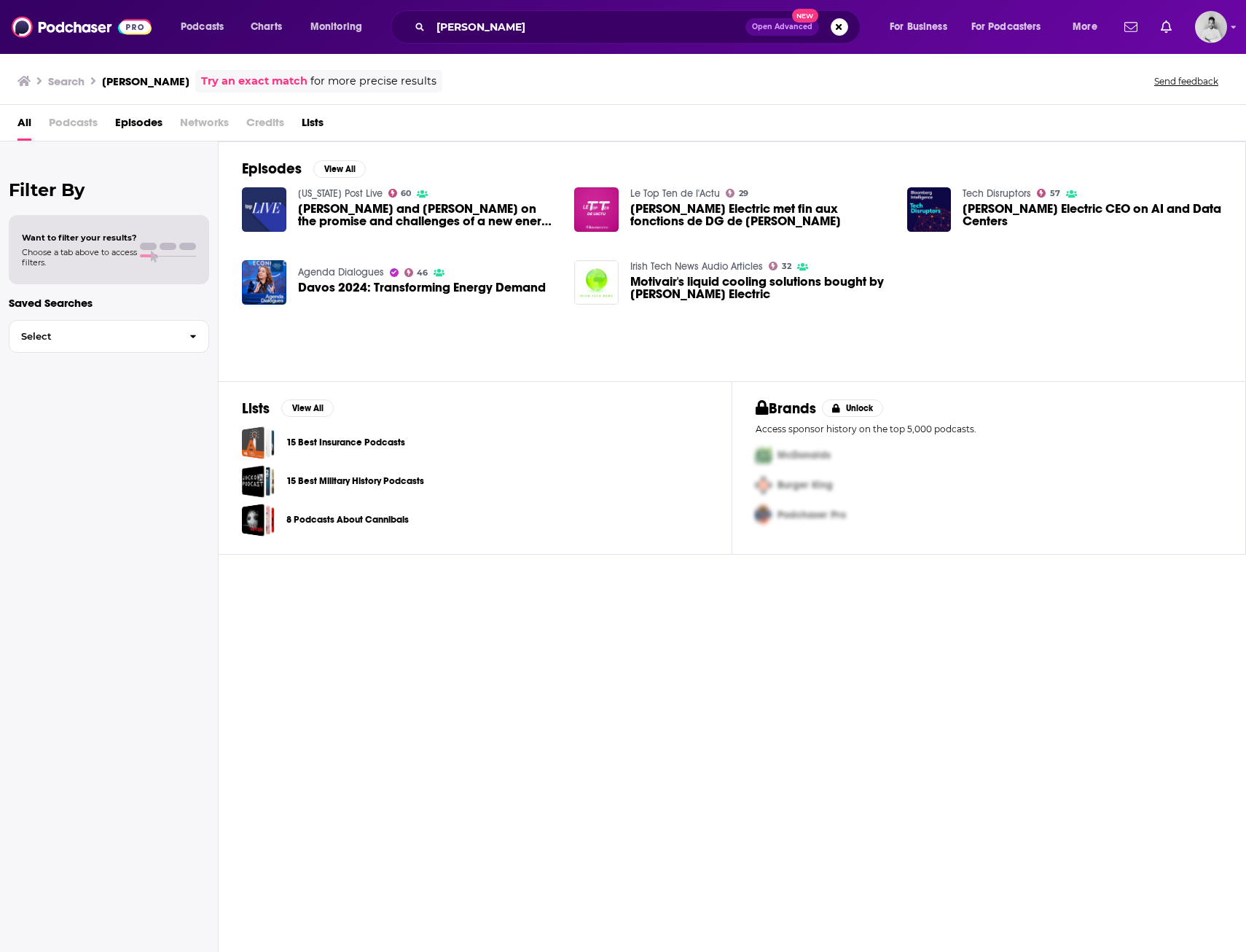
drag, startPoint x: 496, startPoint y: 720, endPoint x: 505, endPoint y: 723, distance: 9.5
click at [505, 723] on div "Episodes View All Washington Post Live 60 Brian Deese and Peter Herweck on the …" at bounding box center [732, 548] width 1027 height 813
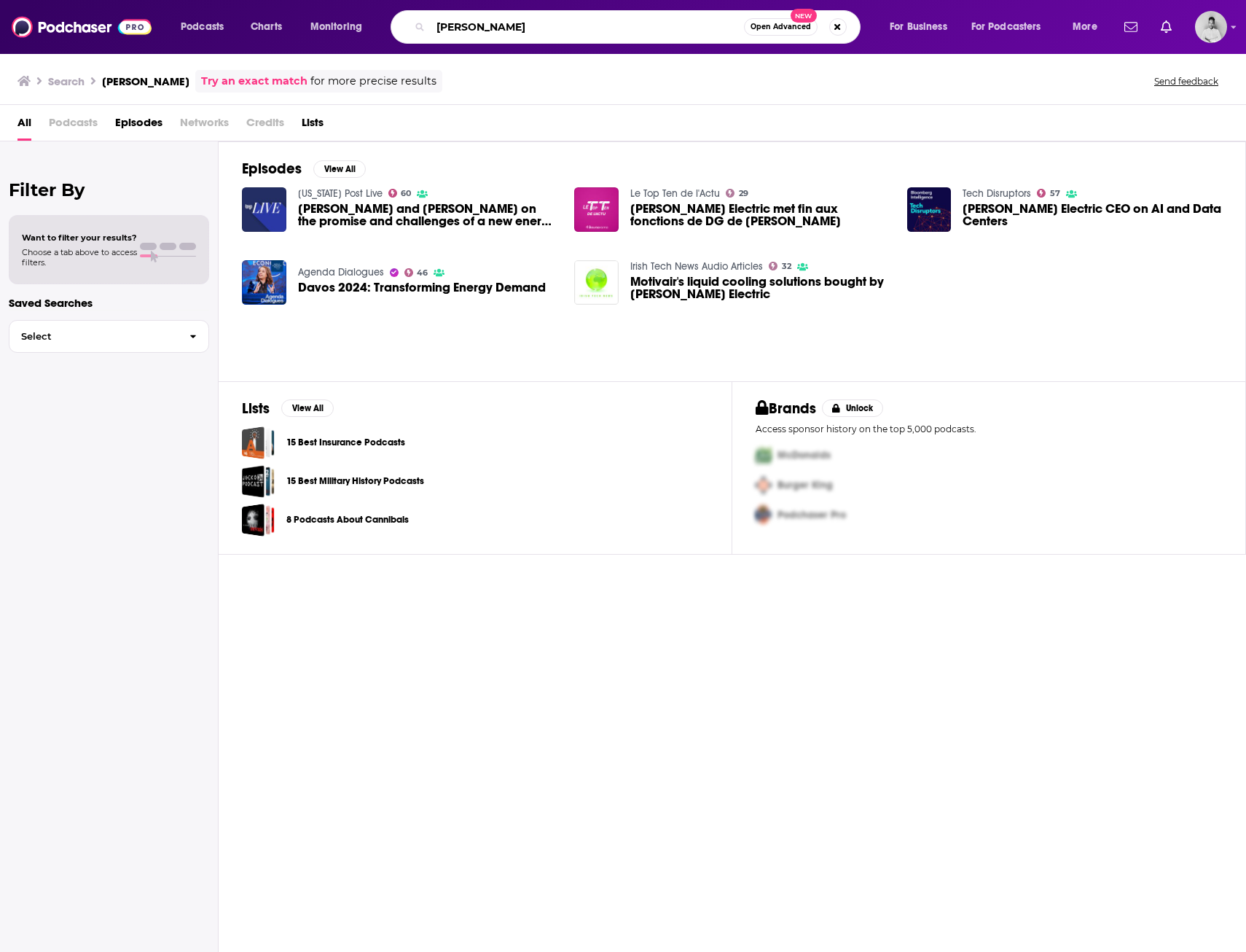
drag, startPoint x: 567, startPoint y: 35, endPoint x: 384, endPoint y: 21, distance: 183.5
click at [384, 21] on div "Podcasts Charts Monitoring Peter Herweck Open Advanced New For Business For Pod…" at bounding box center [641, 26] width 941 height 33
paste input "David Bunch"
type input "David Bunch"
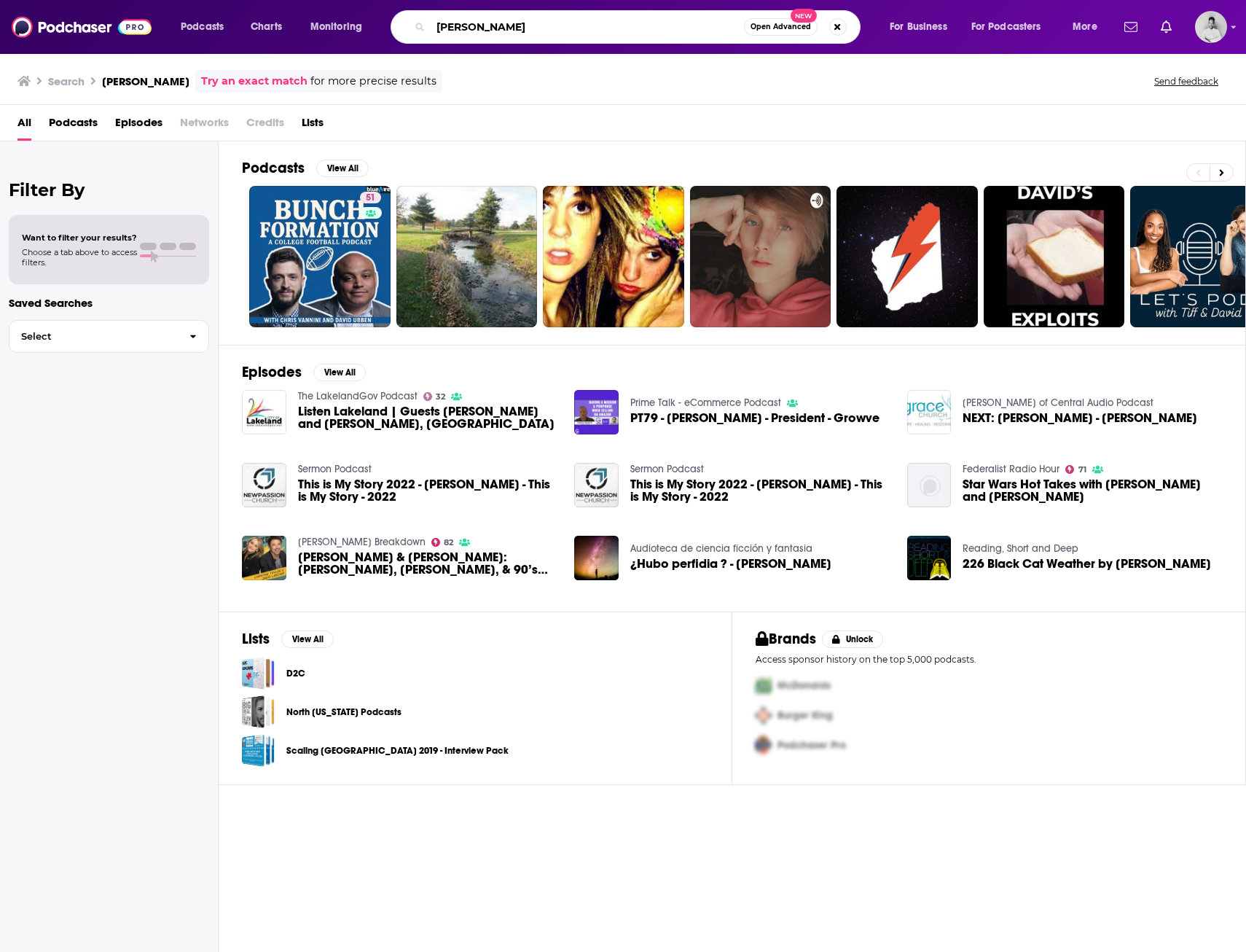
drag, startPoint x: 480, startPoint y: 30, endPoint x: 332, endPoint y: 33, distance: 148.0
click at [332, 33] on div "Podcasts Charts Monitoring David Bunch Open Advanced New For Business For Podca…" at bounding box center [641, 26] width 941 height 33
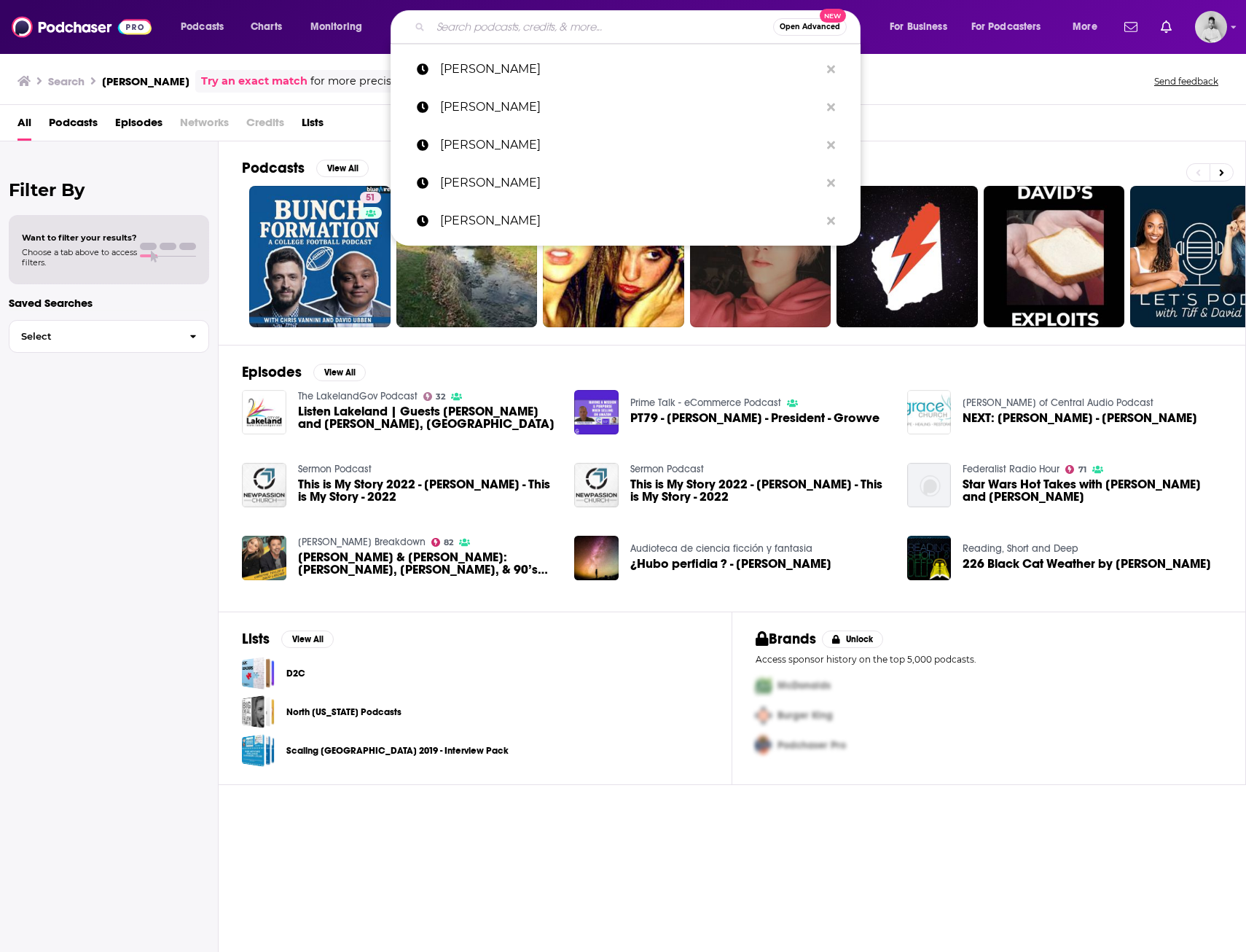
paste input "Hubert Vigeveno"
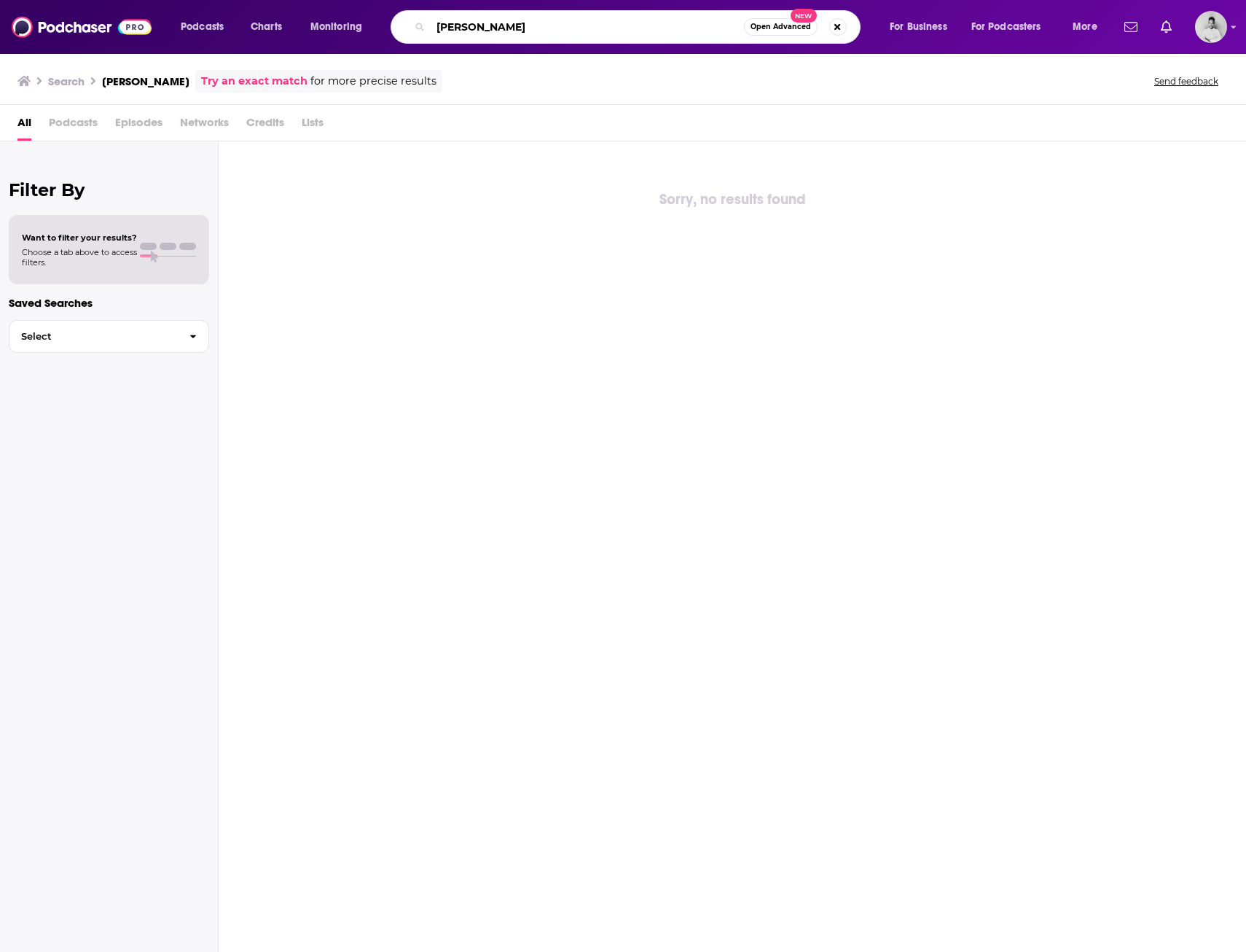
drag, startPoint x: 493, startPoint y: 26, endPoint x: 401, endPoint y: 19, distance: 92.3
click at [403, 19] on div "Hubert Vigeveno Open Advanced New" at bounding box center [626, 26] width 470 height 33
paste input "Istvan Kapitany"
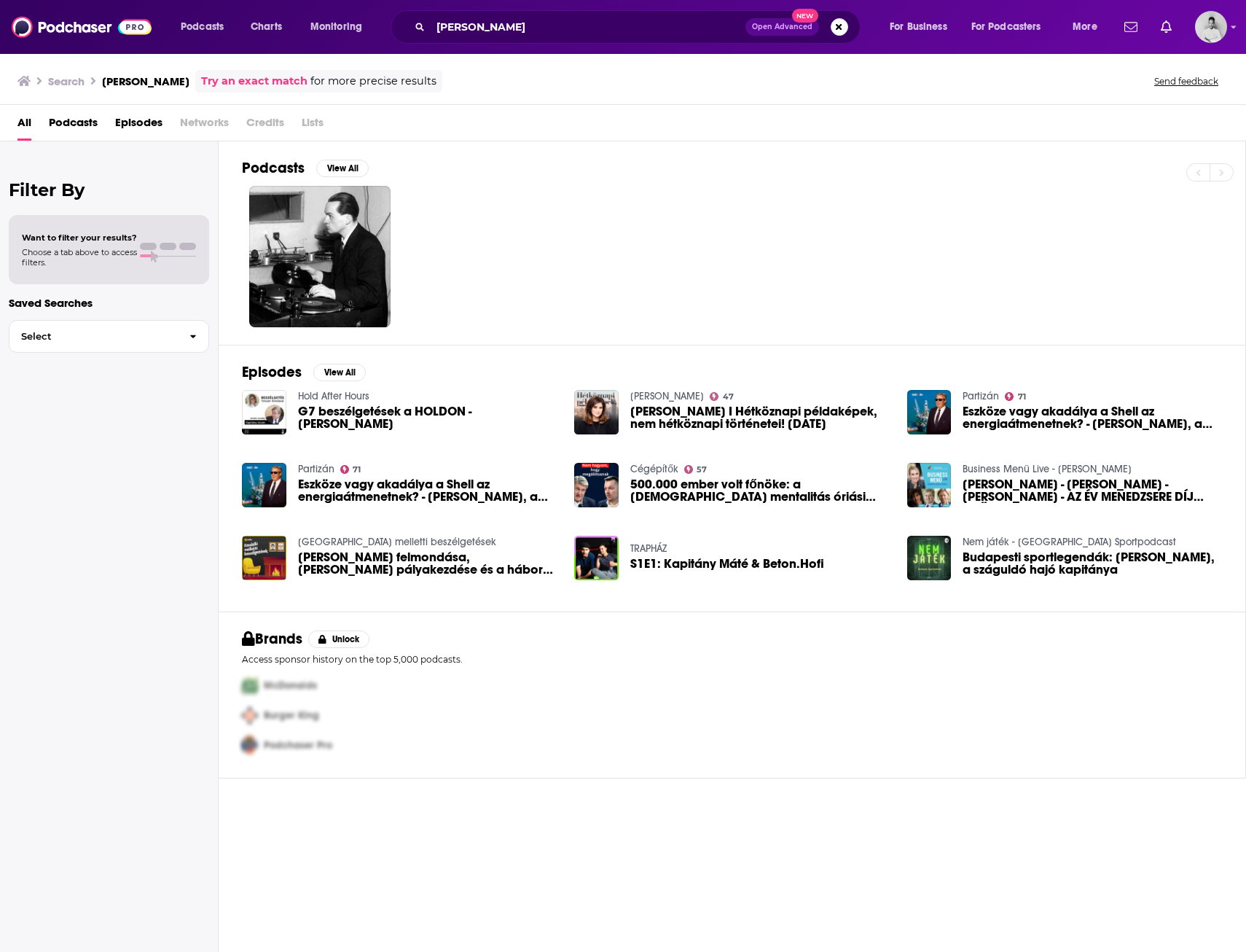
drag, startPoint x: 555, startPoint y: 15, endPoint x: 435, endPoint y: 30, distance: 120.9
click at [388, 22] on div "Podcasts Charts Monitoring Istvan Kapitany Open Advanced New For Business For P…" at bounding box center [641, 26] width 941 height 33
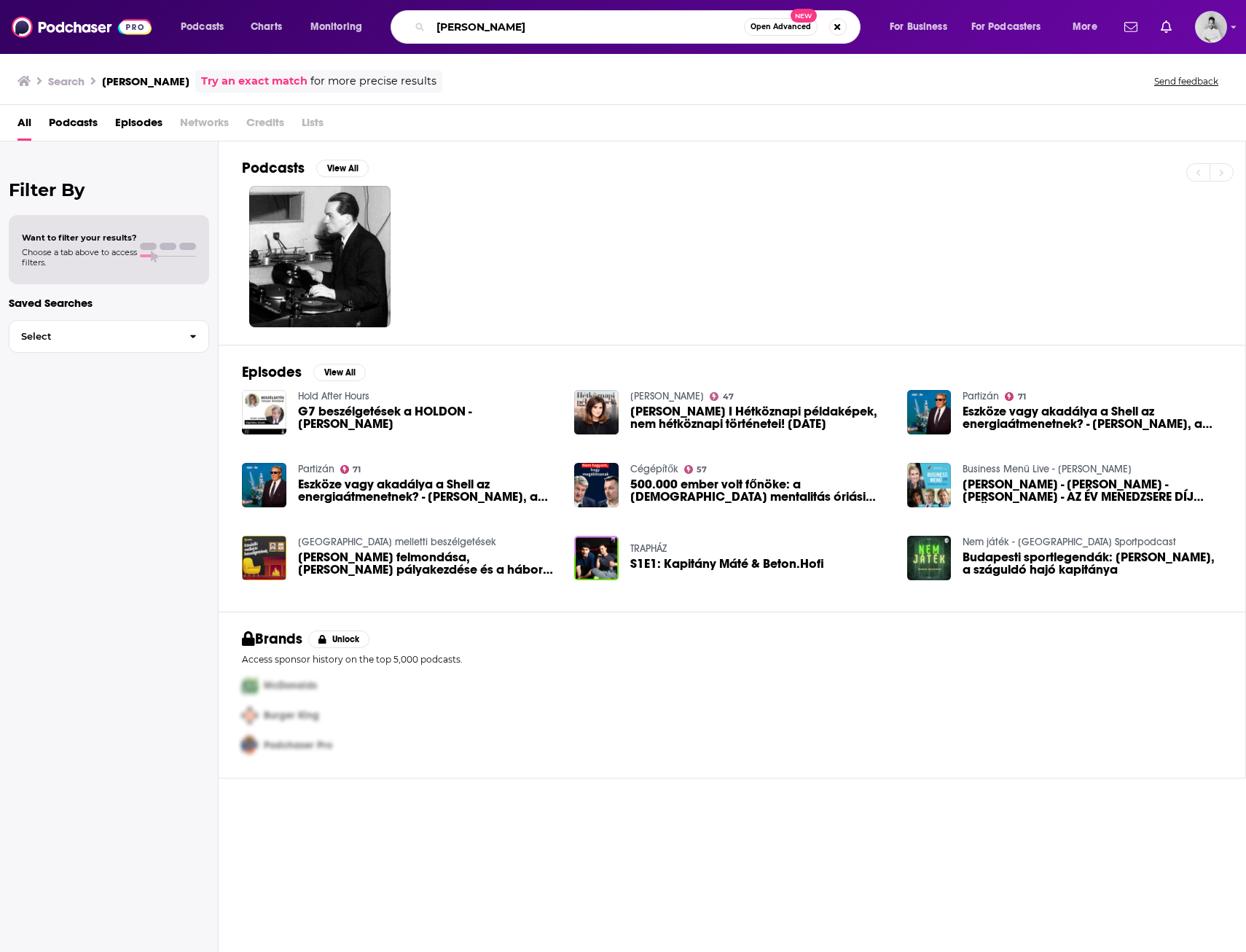
drag, startPoint x: 545, startPoint y: 34, endPoint x: 368, endPoint y: 33, distance: 177.0
click at [370, 33] on div "Podcasts Charts Monitoring Istvan Kapitany Open Advanced New For Business For P…" at bounding box center [641, 26] width 941 height 33
paste input "Sinead Gorman"
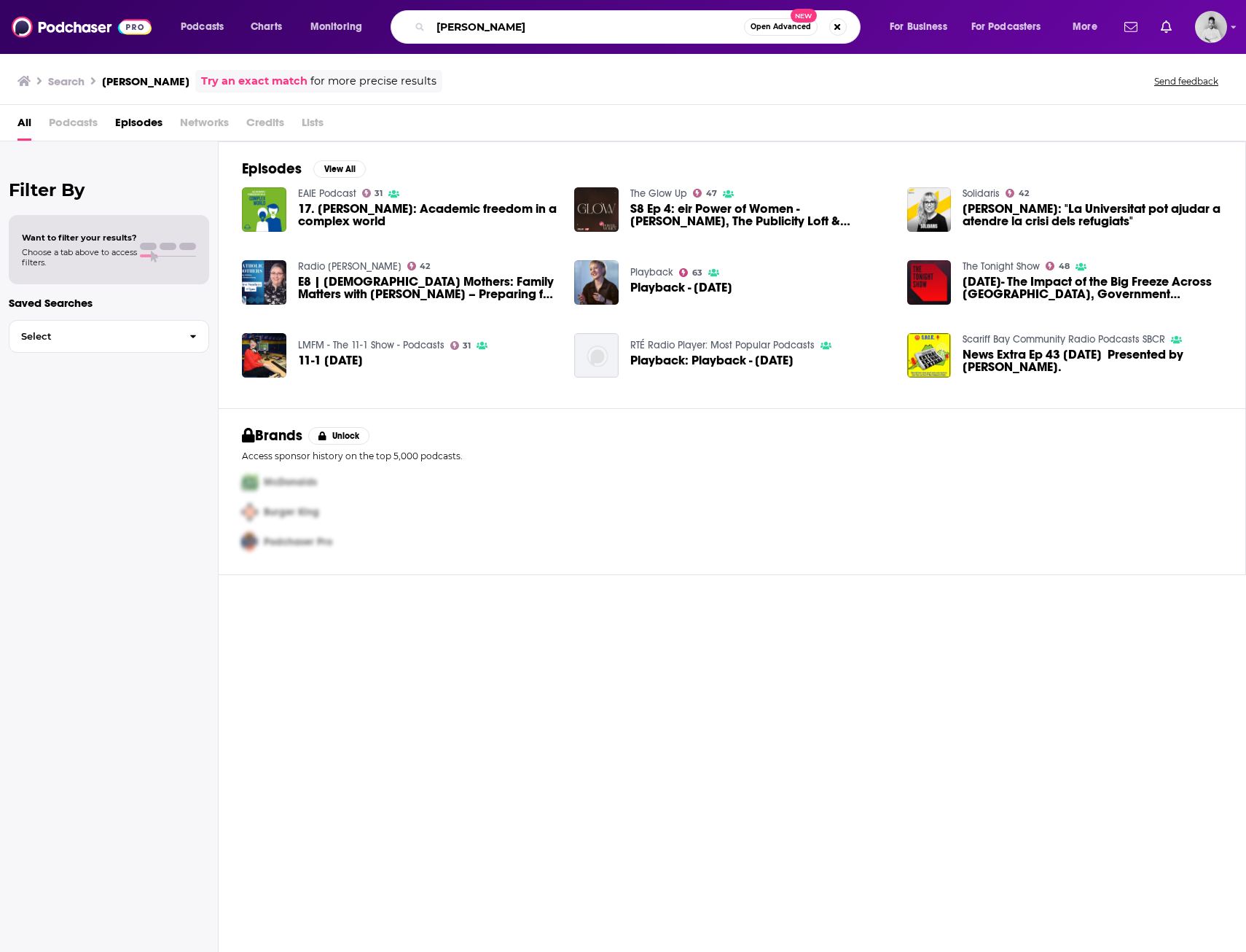
drag, startPoint x: 554, startPoint y: 31, endPoint x: 370, endPoint y: 27, distance: 184.0
click at [373, 27] on div "Podcasts Charts Monitoring Sinead Gorman Open Advanced New For Business For Pod…" at bounding box center [641, 26] width 941 height 33
paste input "Natarajan Chandrasekar"
type input "Natarajan Chandrasekaran"
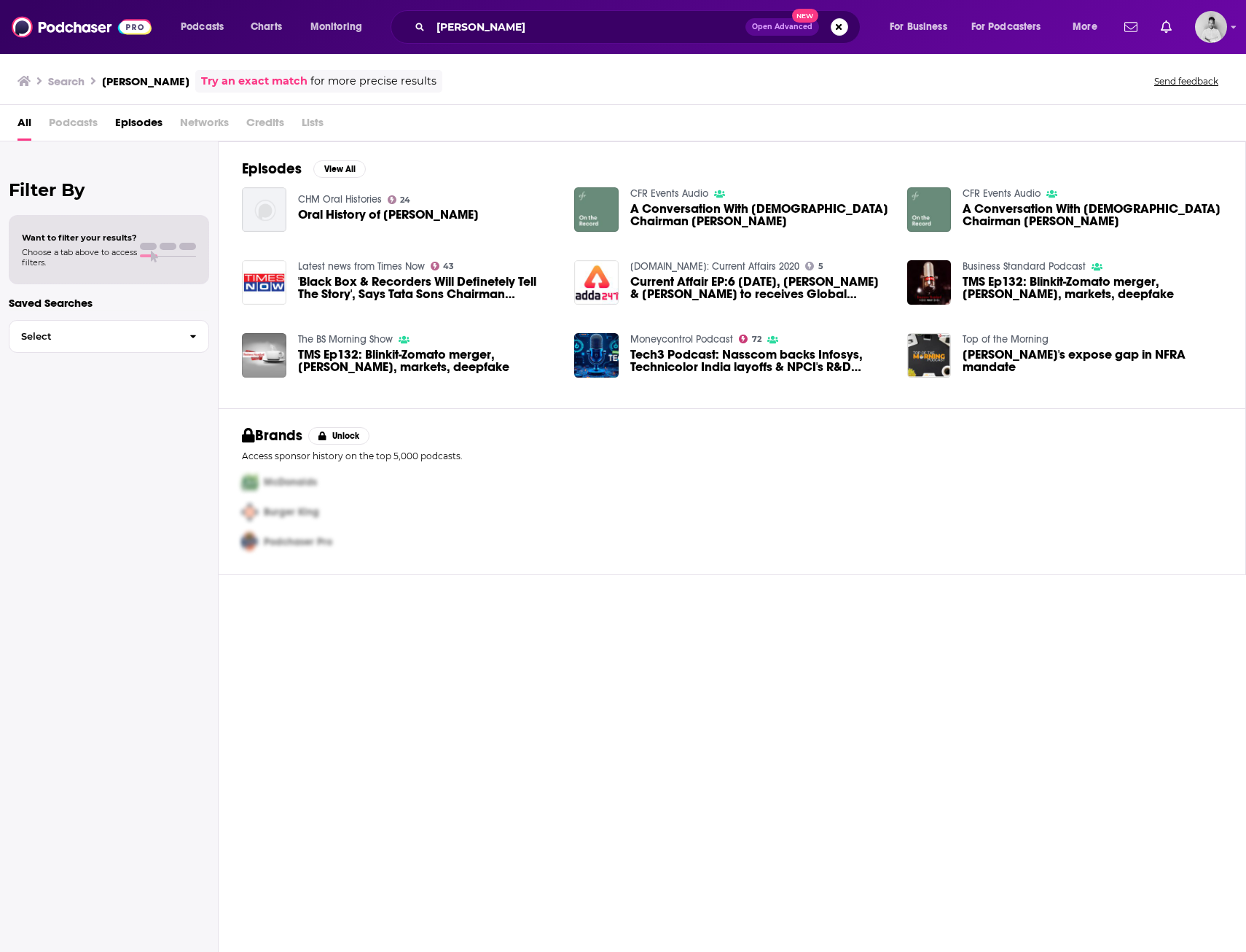
click at [855, 767] on div "Episodes View All CHM Oral Histories 24 Oral History of Natarajan Chandrasekara…" at bounding box center [732, 548] width 1027 height 813
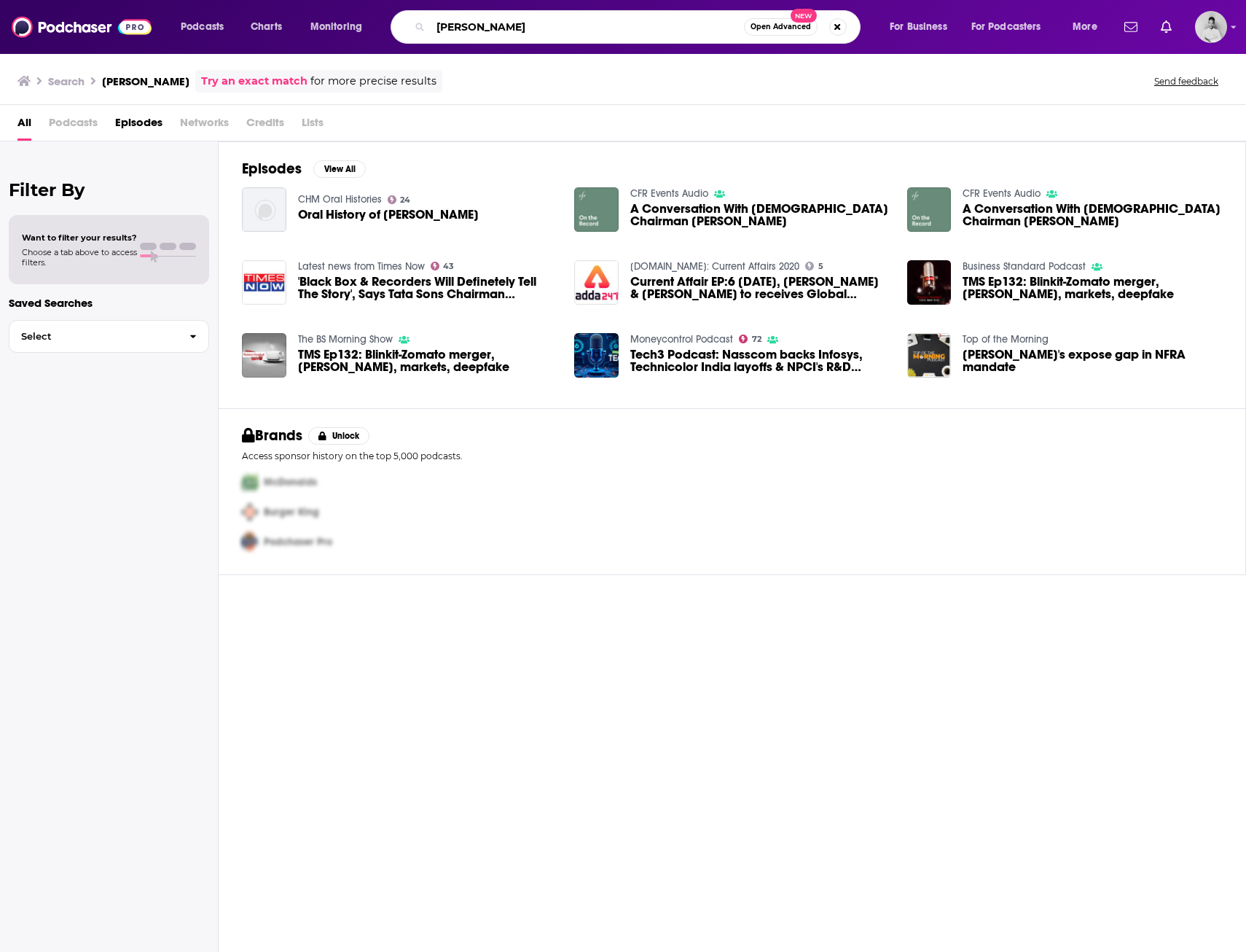
drag, startPoint x: 598, startPoint y: 31, endPoint x: 349, endPoint y: 35, distance: 249.0
click at [353, 35] on div "Podcasts Charts Monitoring Natarajan Chandrasekaran Open Advanced New For Busin…" at bounding box center [641, 26] width 941 height 33
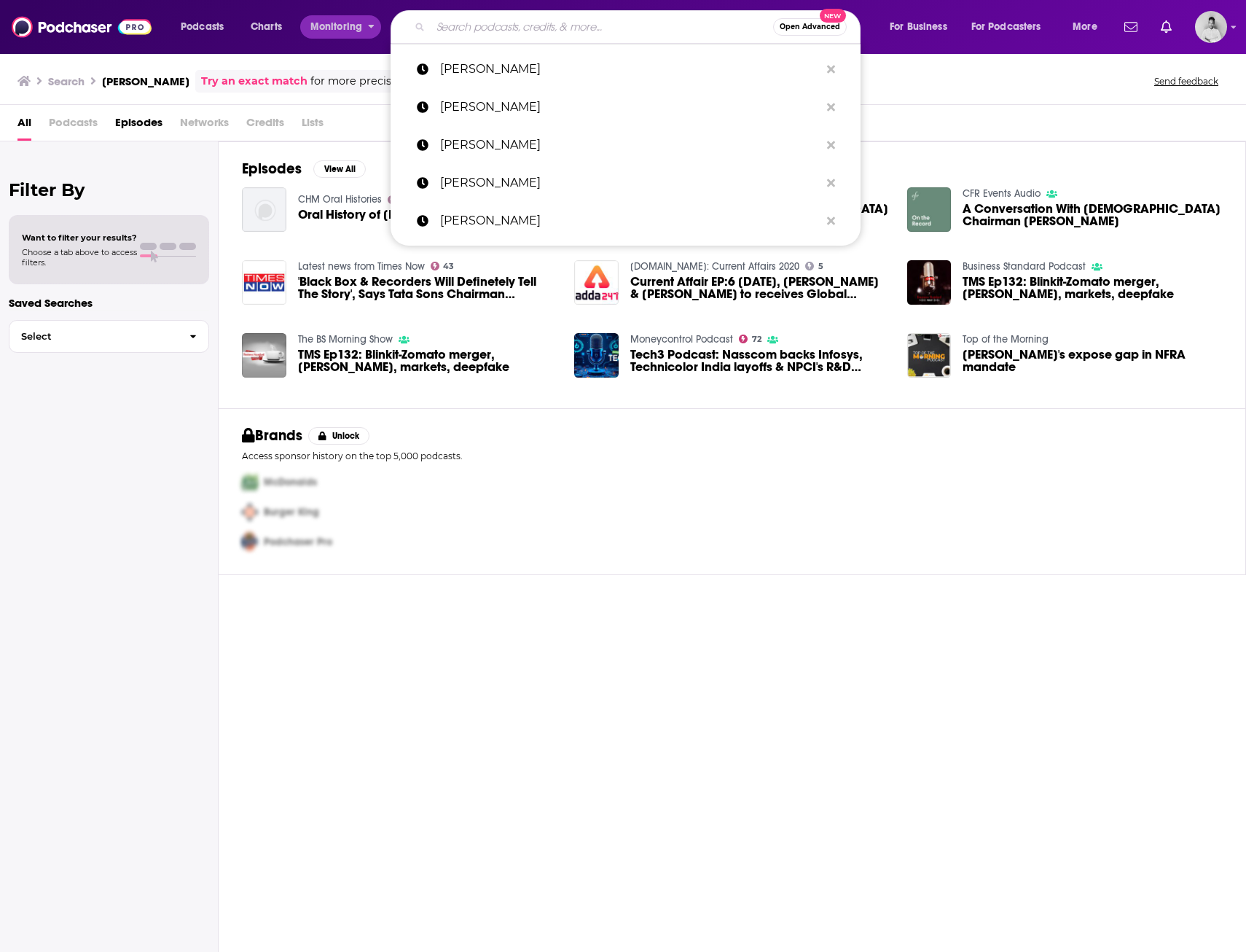
paste input "Thierry Pflimlin"
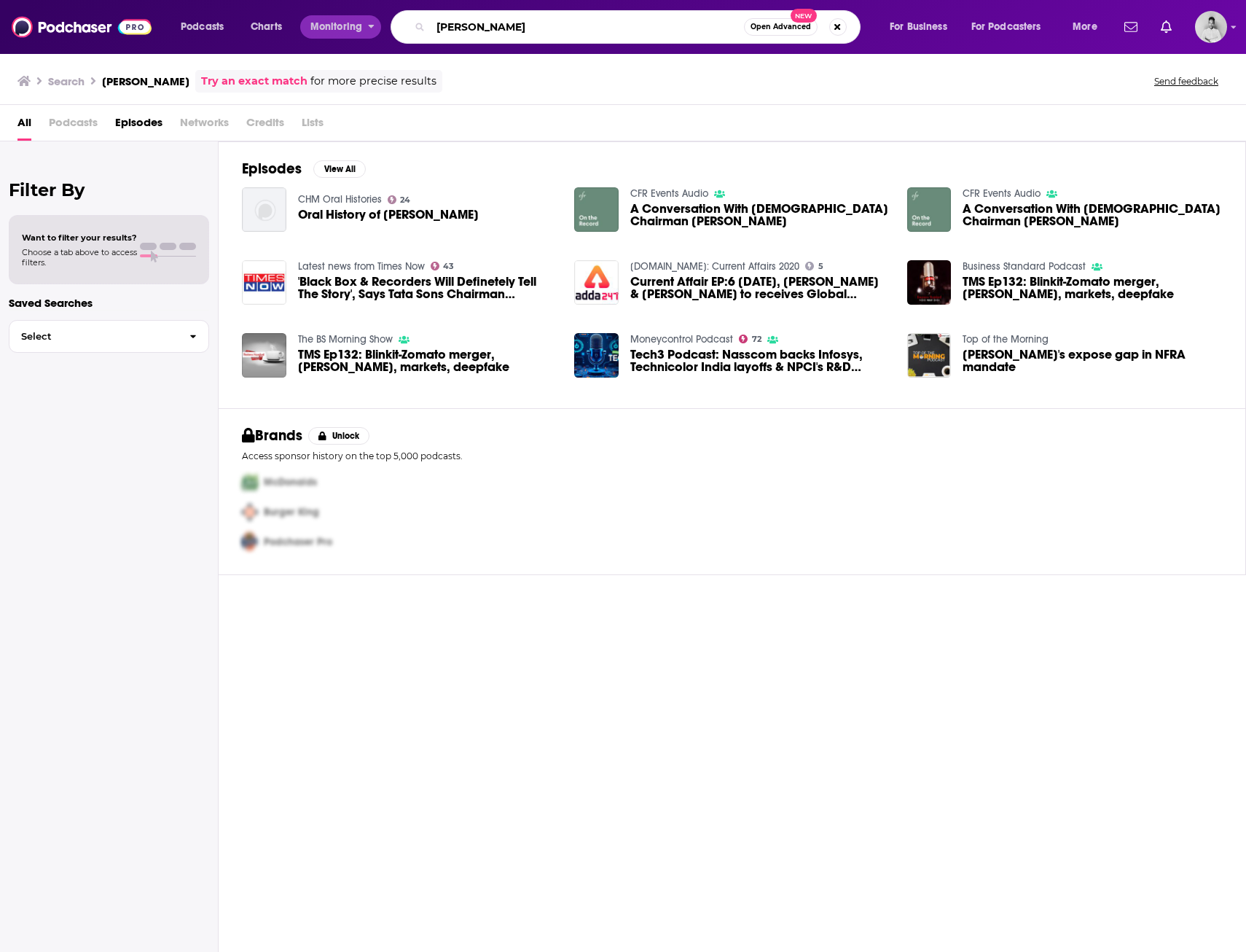
type input "Thierry Pflimlin"
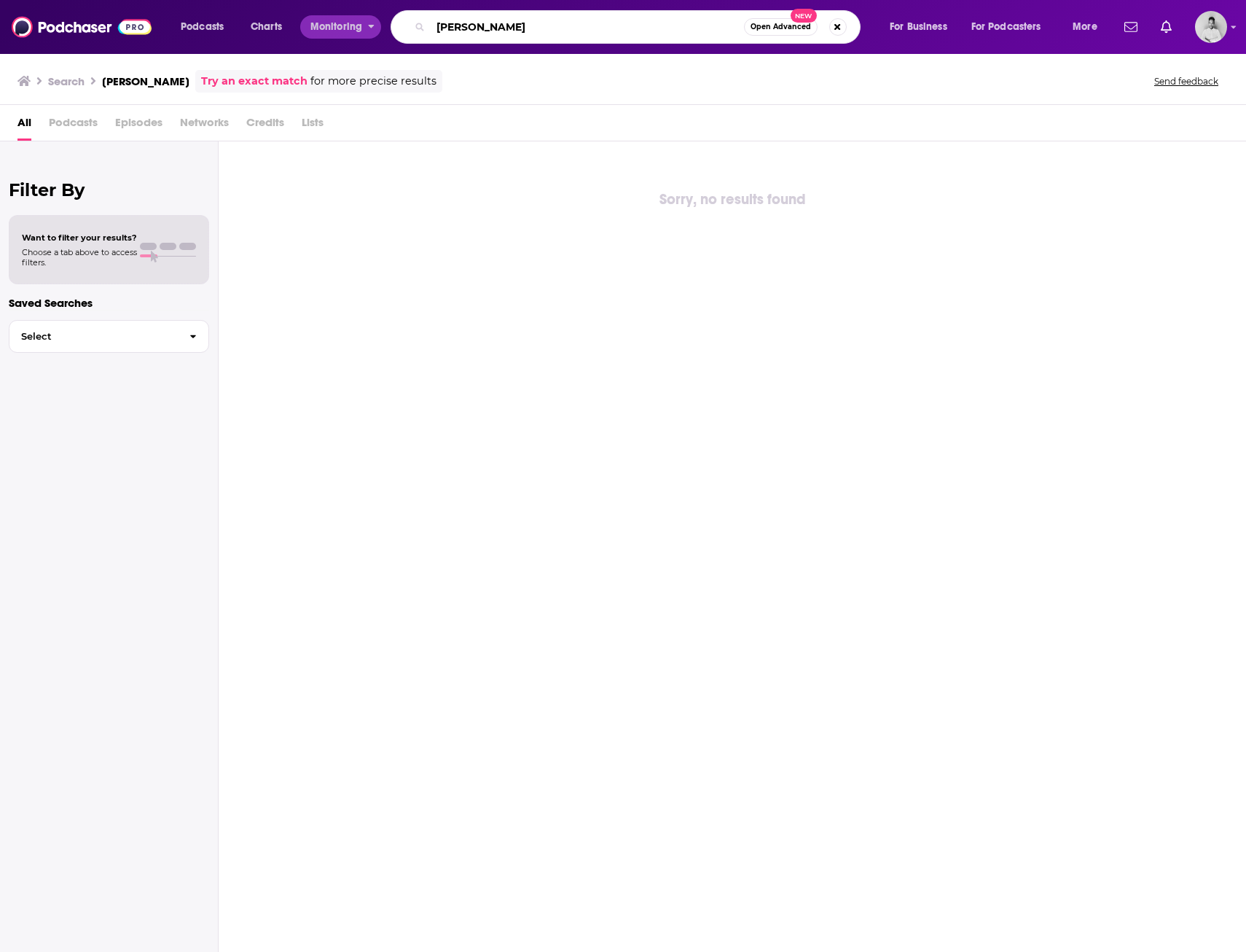
drag, startPoint x: 479, startPoint y: 25, endPoint x: 311, endPoint y: 15, distance: 168.3
click at [320, 16] on div "Podcasts Charts Monitoring Thierry Pflimlin Open Advanced New For Business For …" at bounding box center [641, 26] width 941 height 33
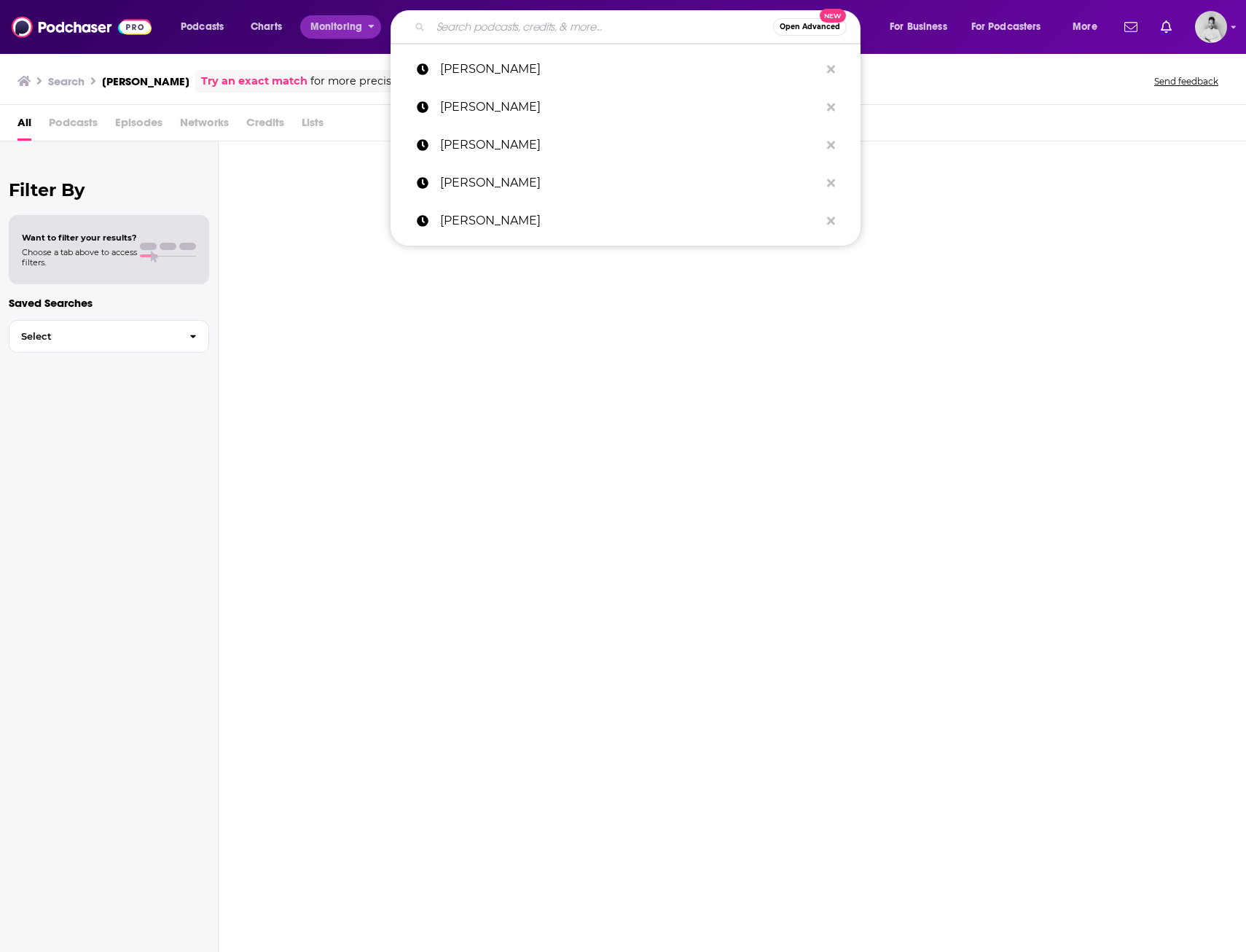
paste input "Bernard Pinatel"
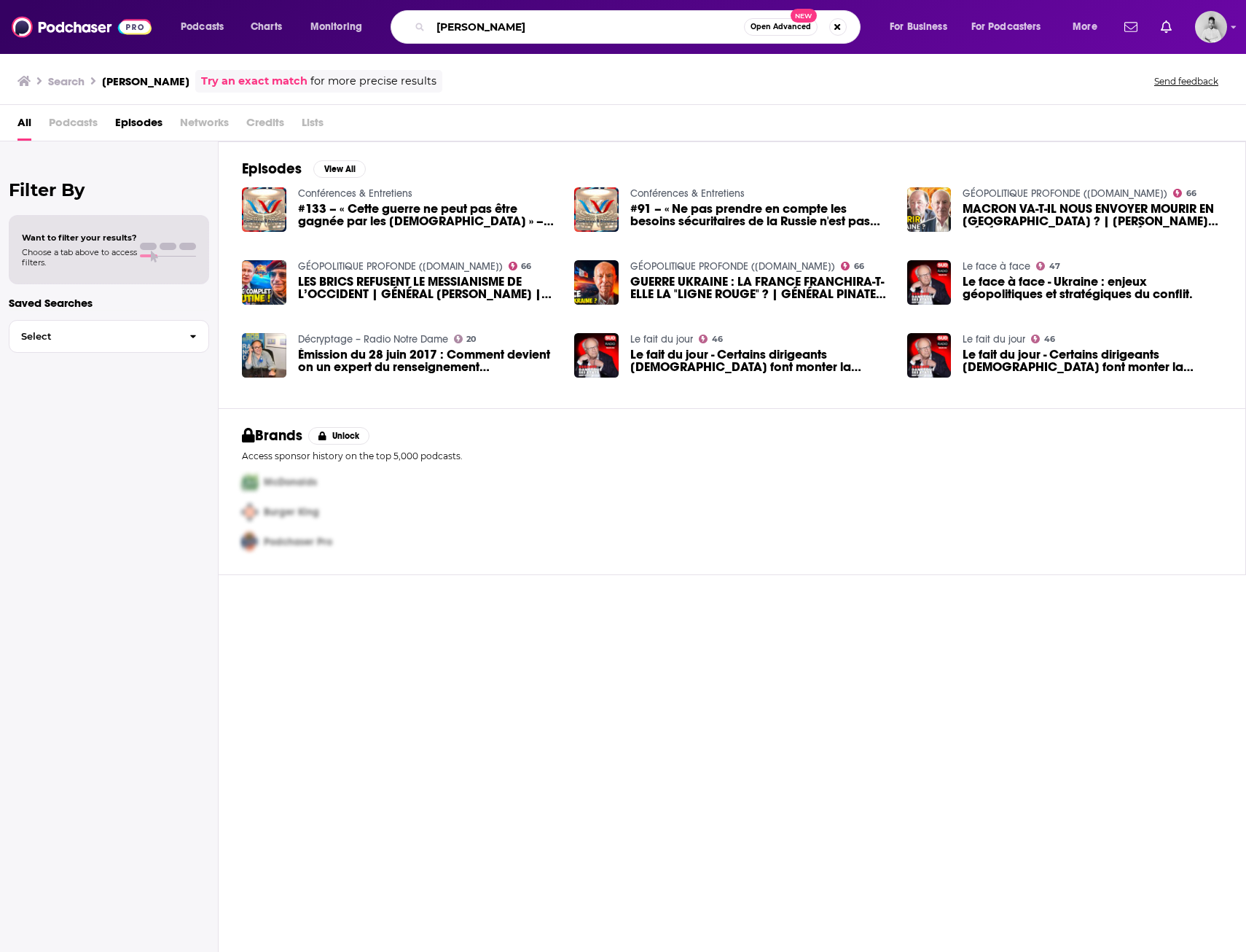
drag, startPoint x: 448, startPoint y: 22, endPoint x: 382, endPoint y: 19, distance: 66.1
click at [385, 19] on div "Podcasts Charts Monitoring Bernard Pinatel Open Advanced New For Business For P…" at bounding box center [641, 26] width 941 height 33
paste input "Stephane Mich"
type input "Stephane Michel"
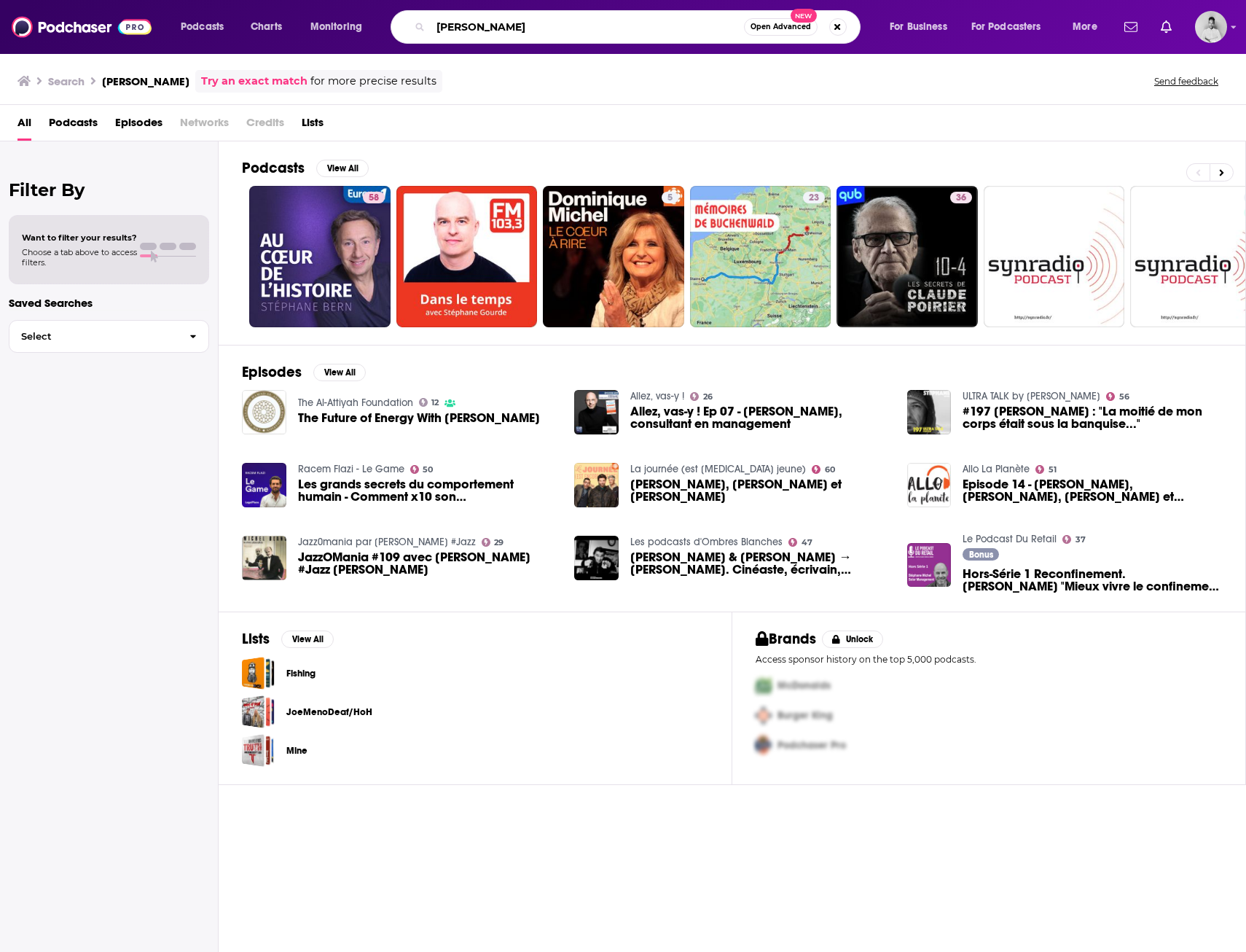
drag, startPoint x: 549, startPoint y: 24, endPoint x: 250, endPoint y: 13, distance: 299.2
click at [250, 13] on div "Podcasts Charts Monitoring Stephane Michel Open Advanced New For Business For P…" at bounding box center [641, 26] width 941 height 33
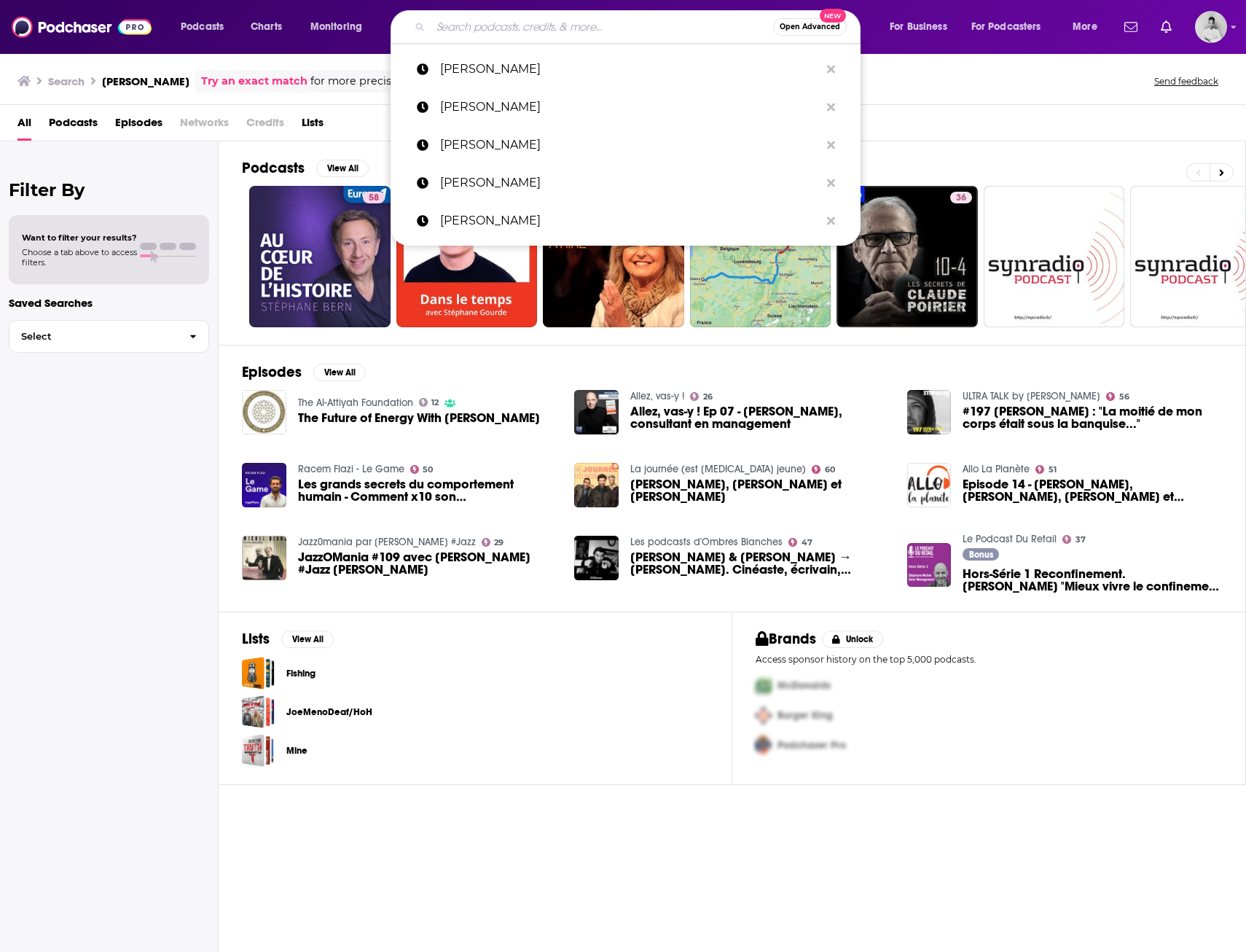
paste input "Koji Sato"
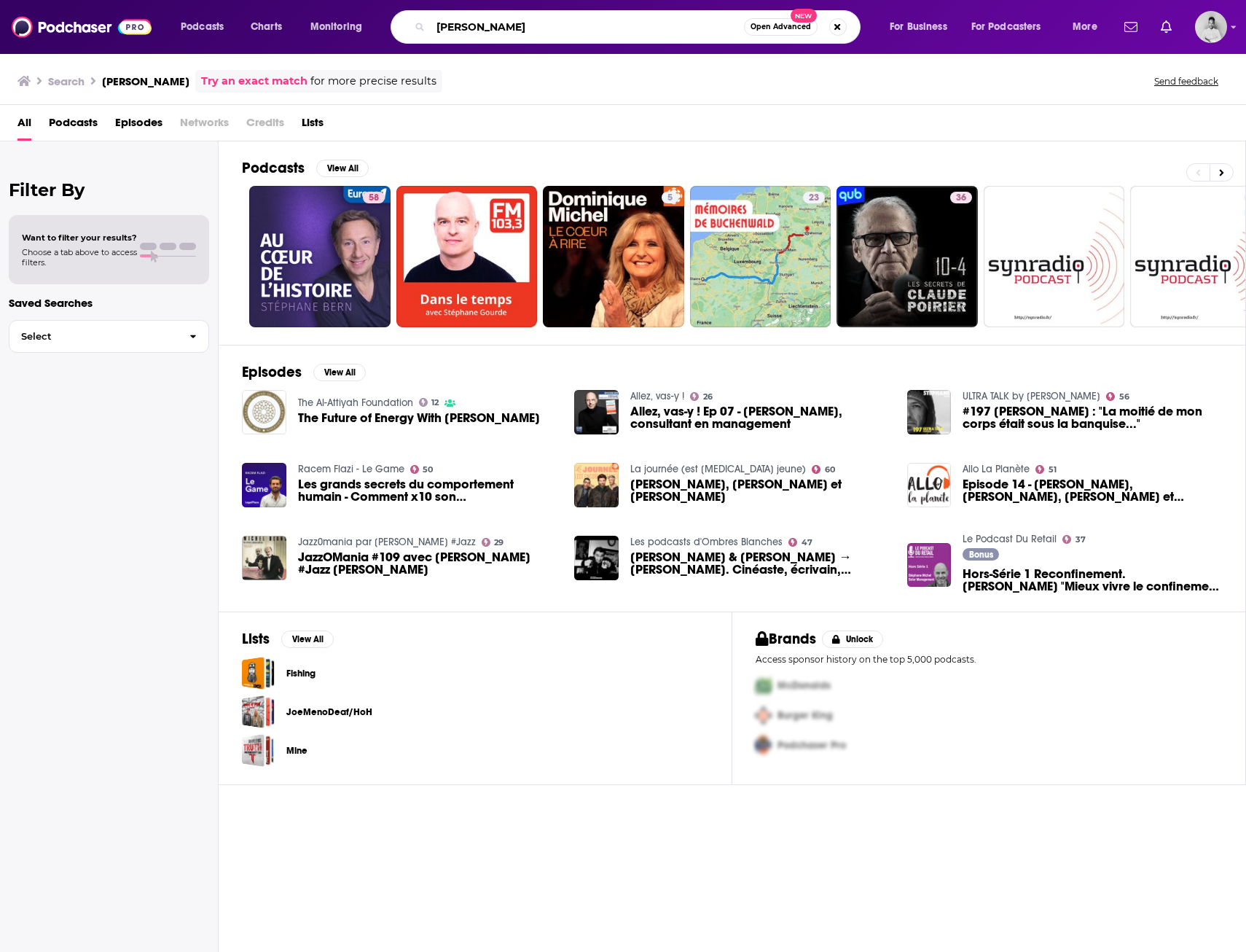
type input "Koji Sato"
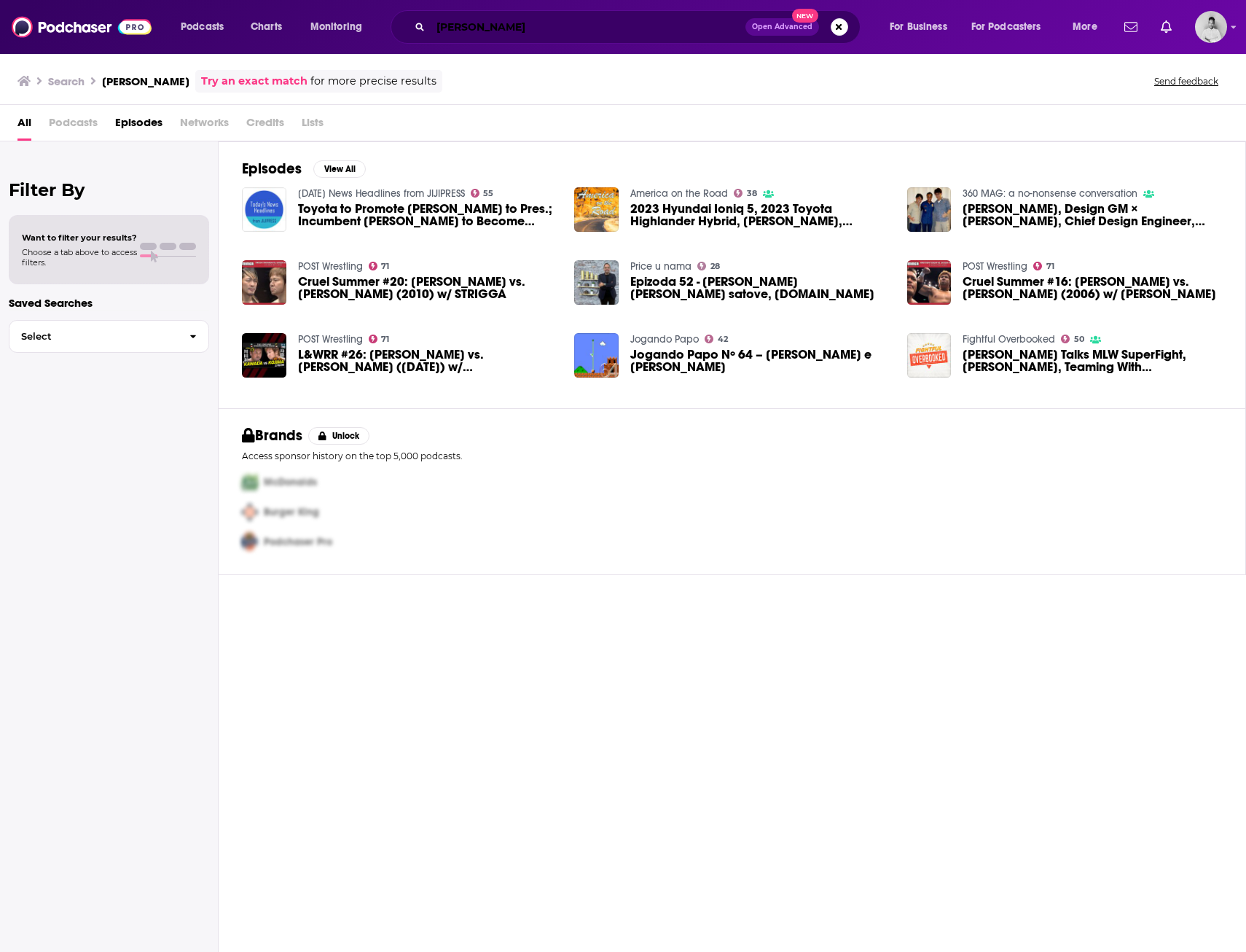
drag, startPoint x: 516, startPoint y: 31, endPoint x: 378, endPoint y: 22, distance: 138.3
click at [378, 22] on div "Podcasts Charts Monitoring Koji Sato Open Advanced New For Business For Podcast…" at bounding box center [641, 26] width 941 height 33
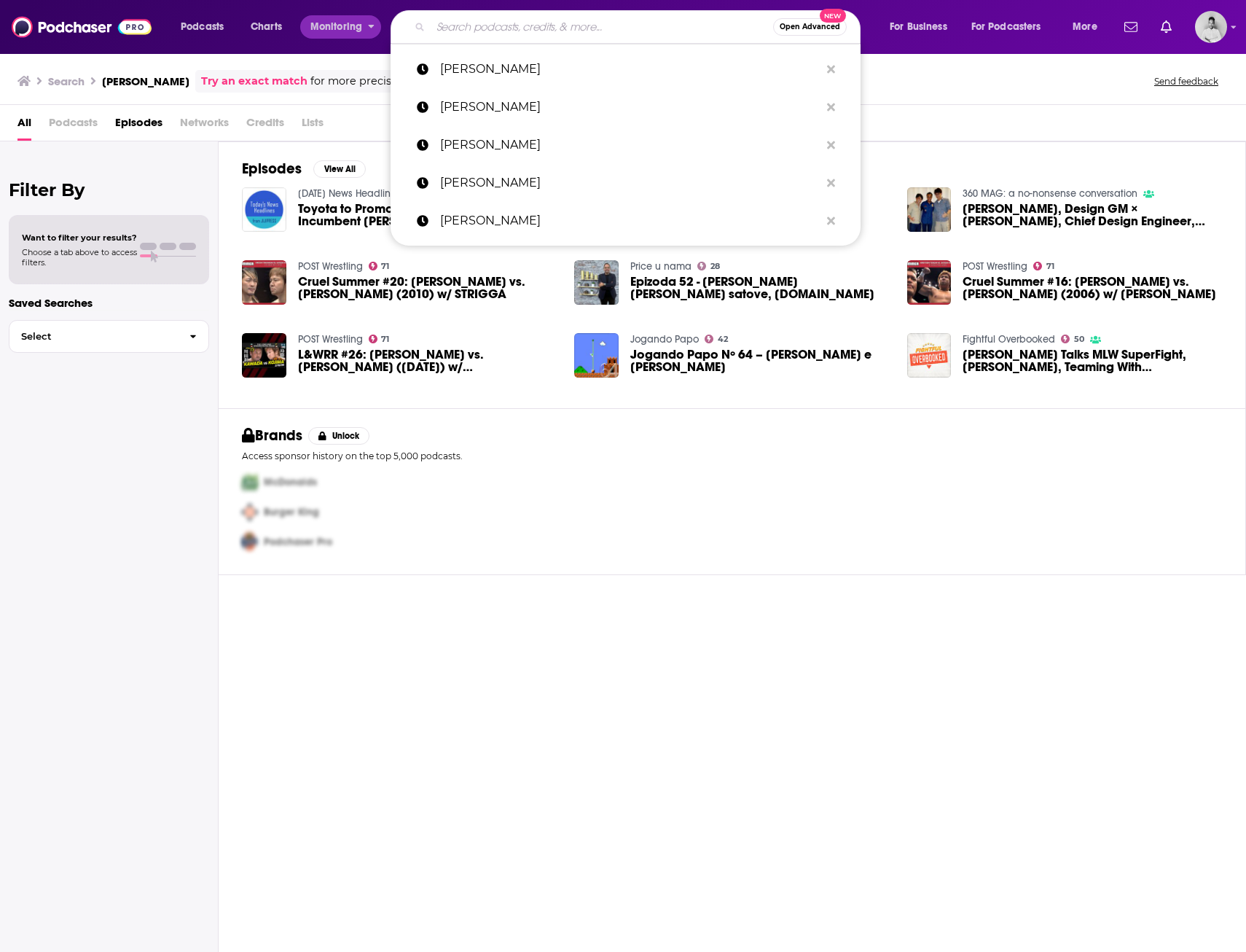
paste input "Mairead Nayager"
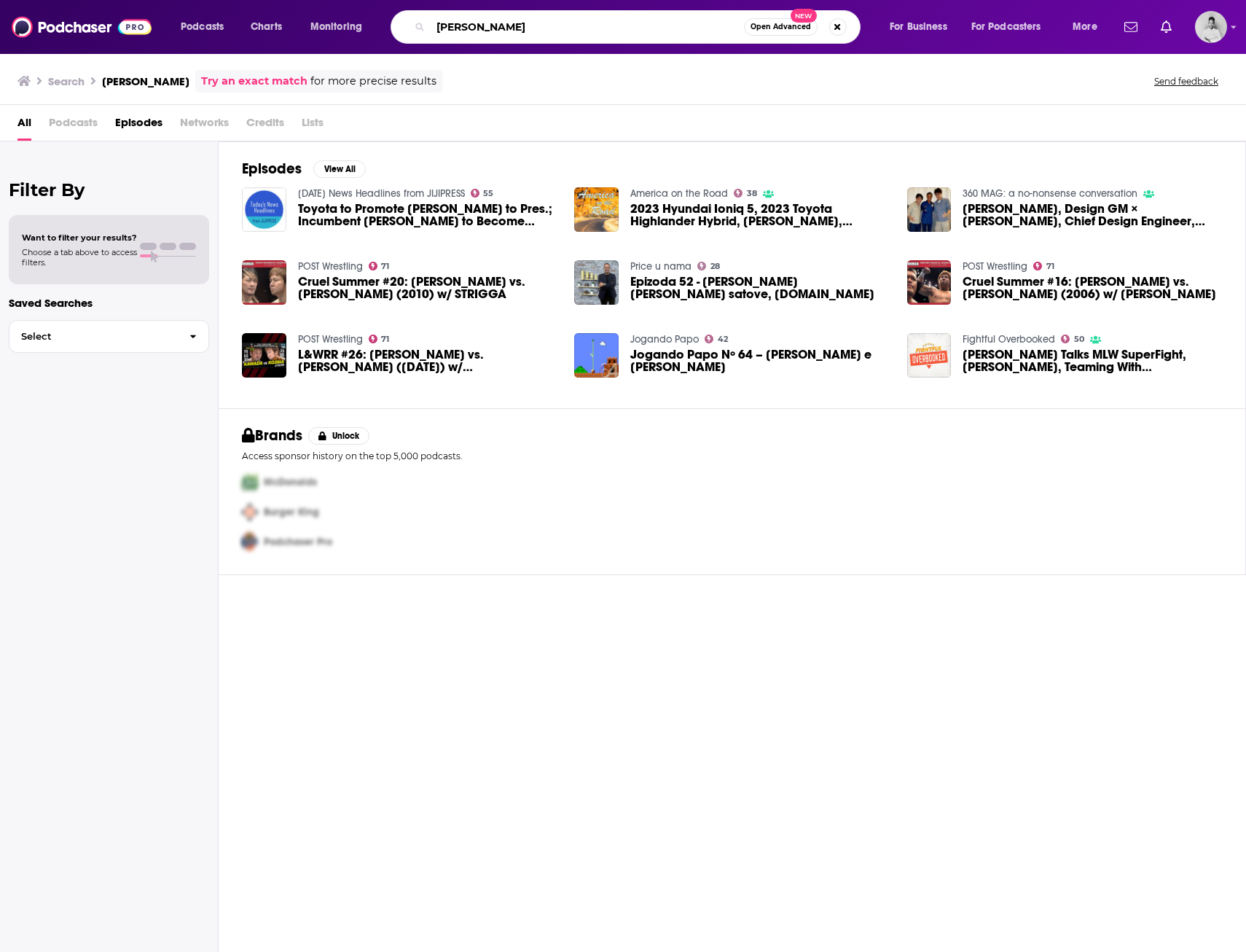
type input "Mairead Nayager"
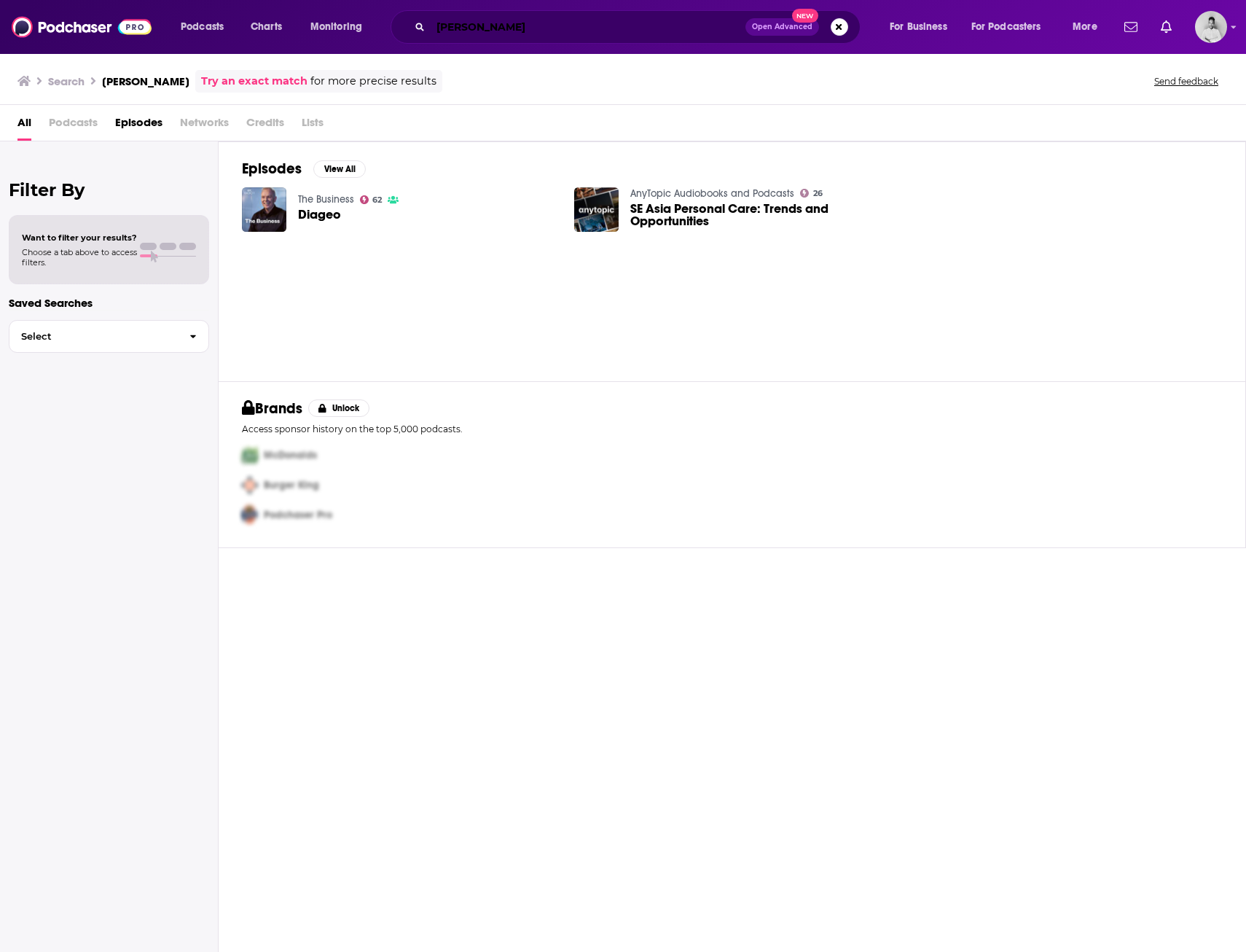
drag, startPoint x: 545, startPoint y: 28, endPoint x: 354, endPoint y: 9, distance: 191.9
click at [354, 9] on div "Podcasts Charts Monitoring Mairead Nayager Open Advanced New For Business For P…" at bounding box center [623, 26] width 1246 height 54
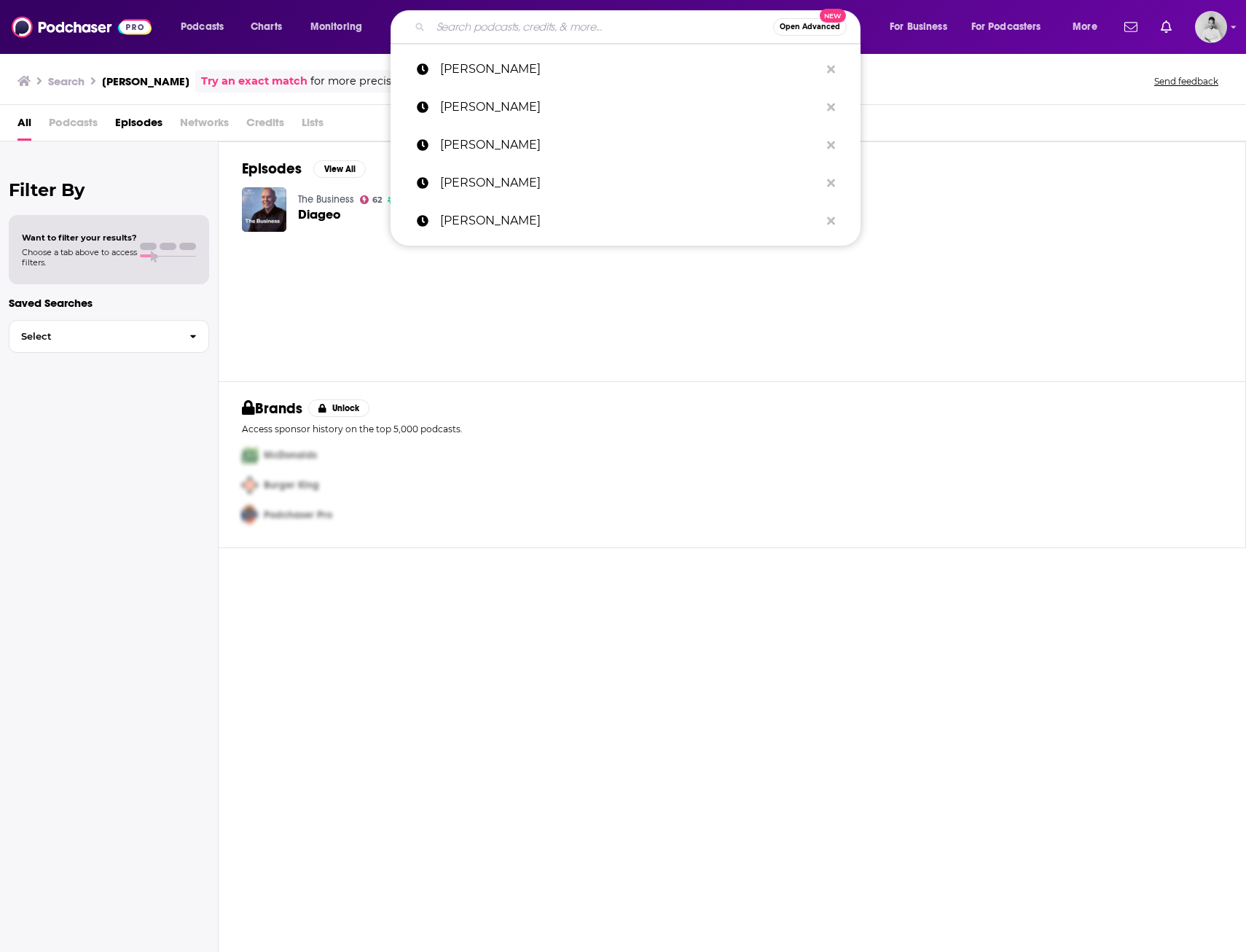
paste input "Carol Tome"
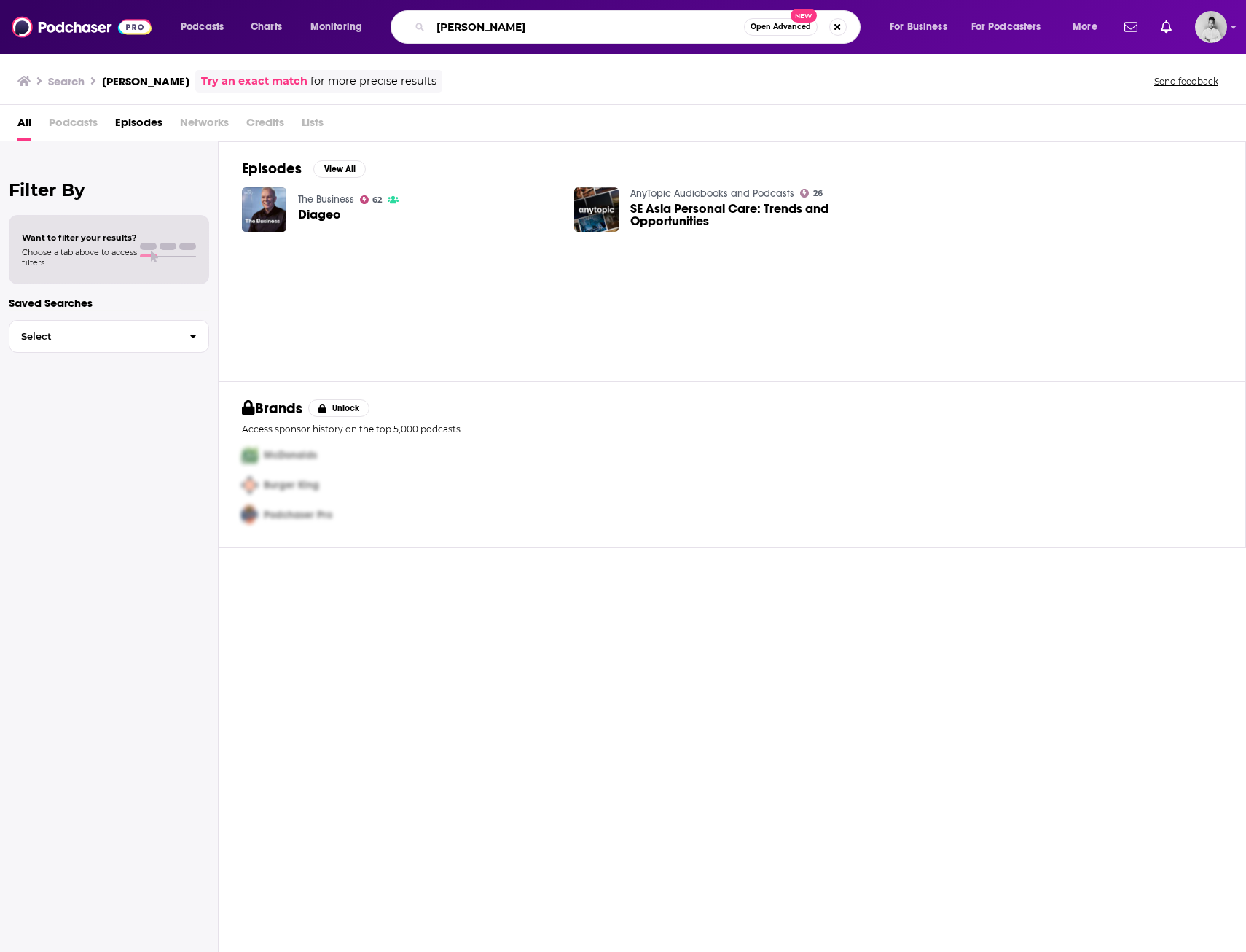
type input "Carol Tome"
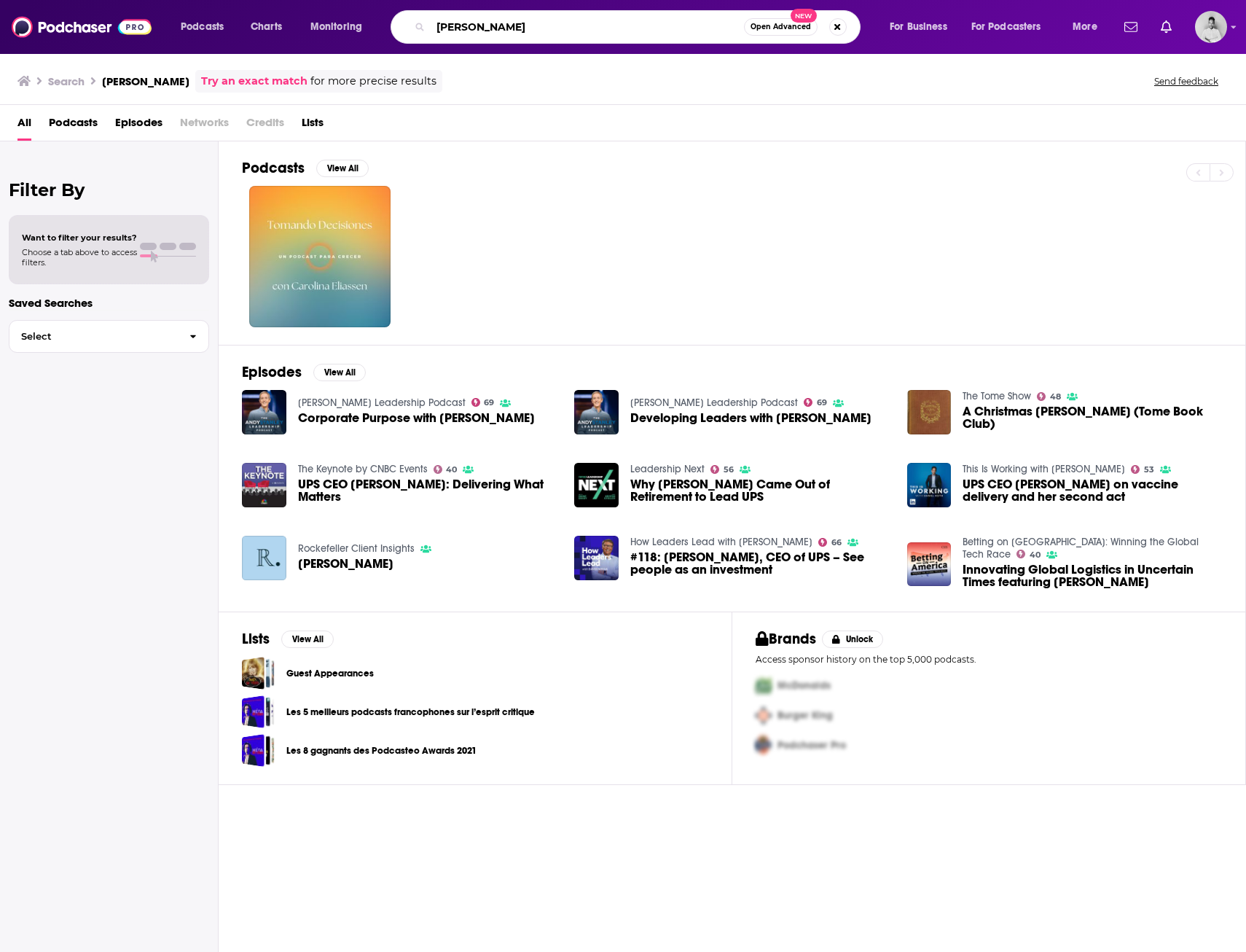
drag, startPoint x: 500, startPoint y: 33, endPoint x: 371, endPoint y: 19, distance: 129.8
click at [384, 22] on div "Podcasts Charts Monitoring Carol Tome Open Advanced New For Business For Podcas…" at bounding box center [641, 26] width 941 height 33
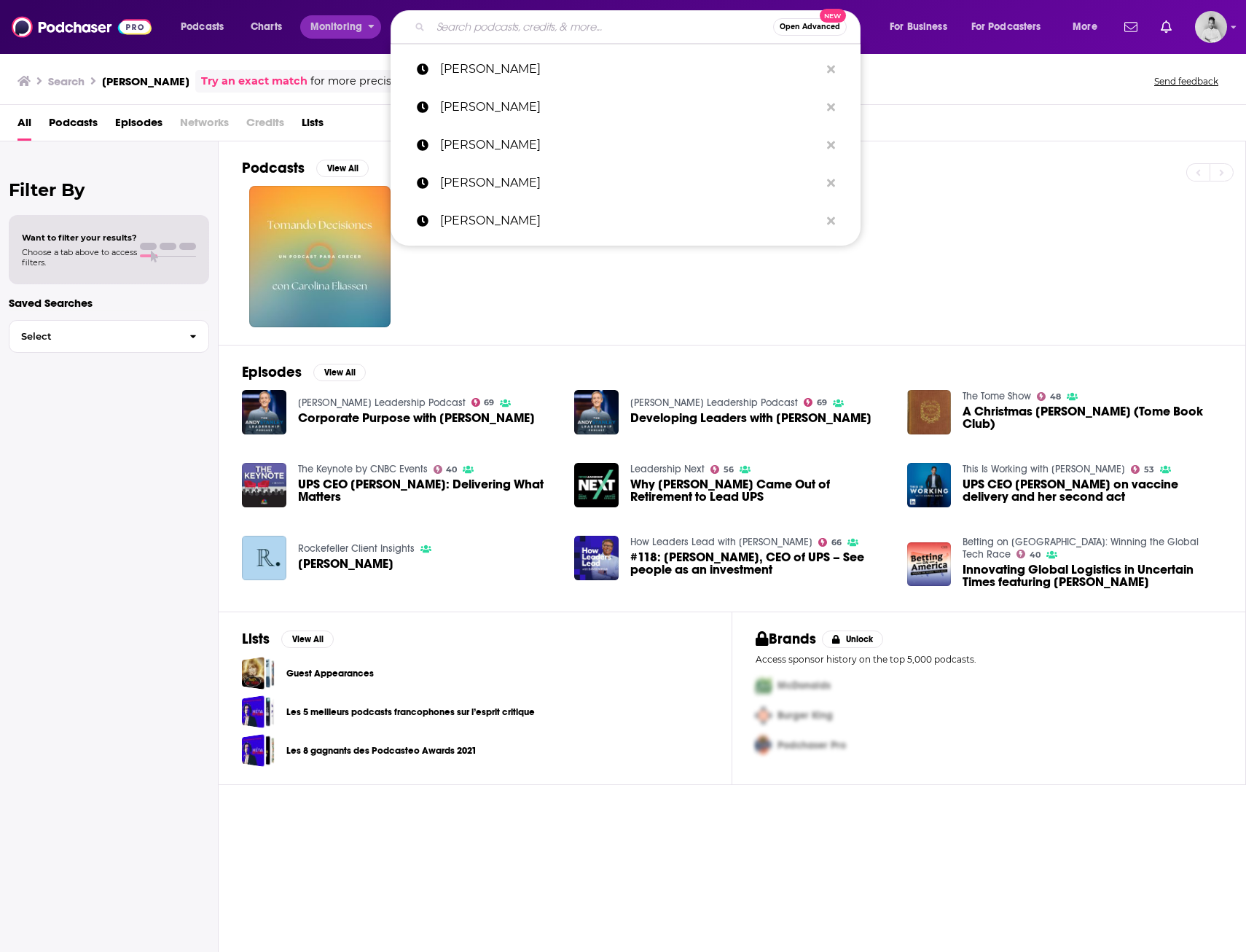
paste input "Henrik Andersen"
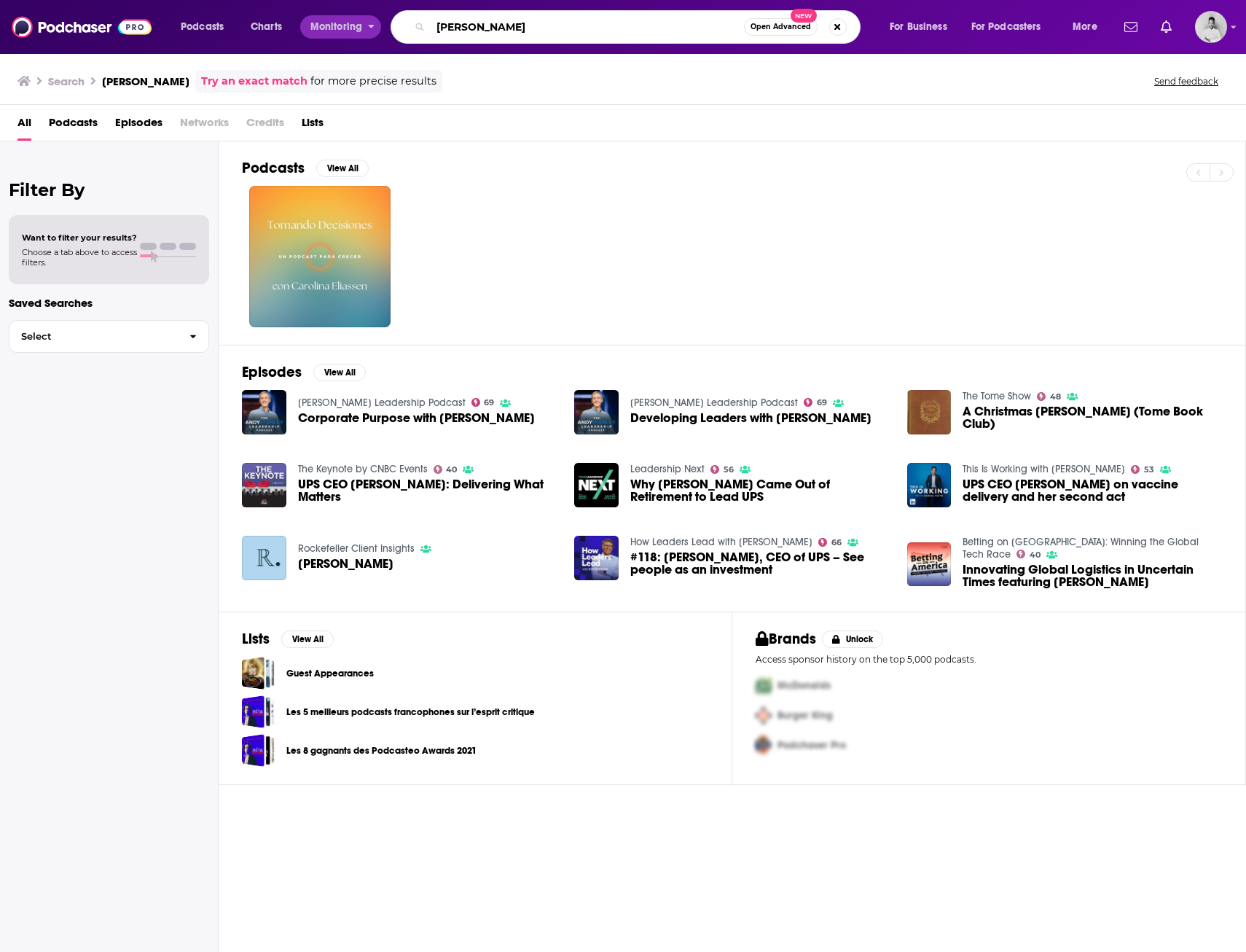
type input "Henrik Andersen"
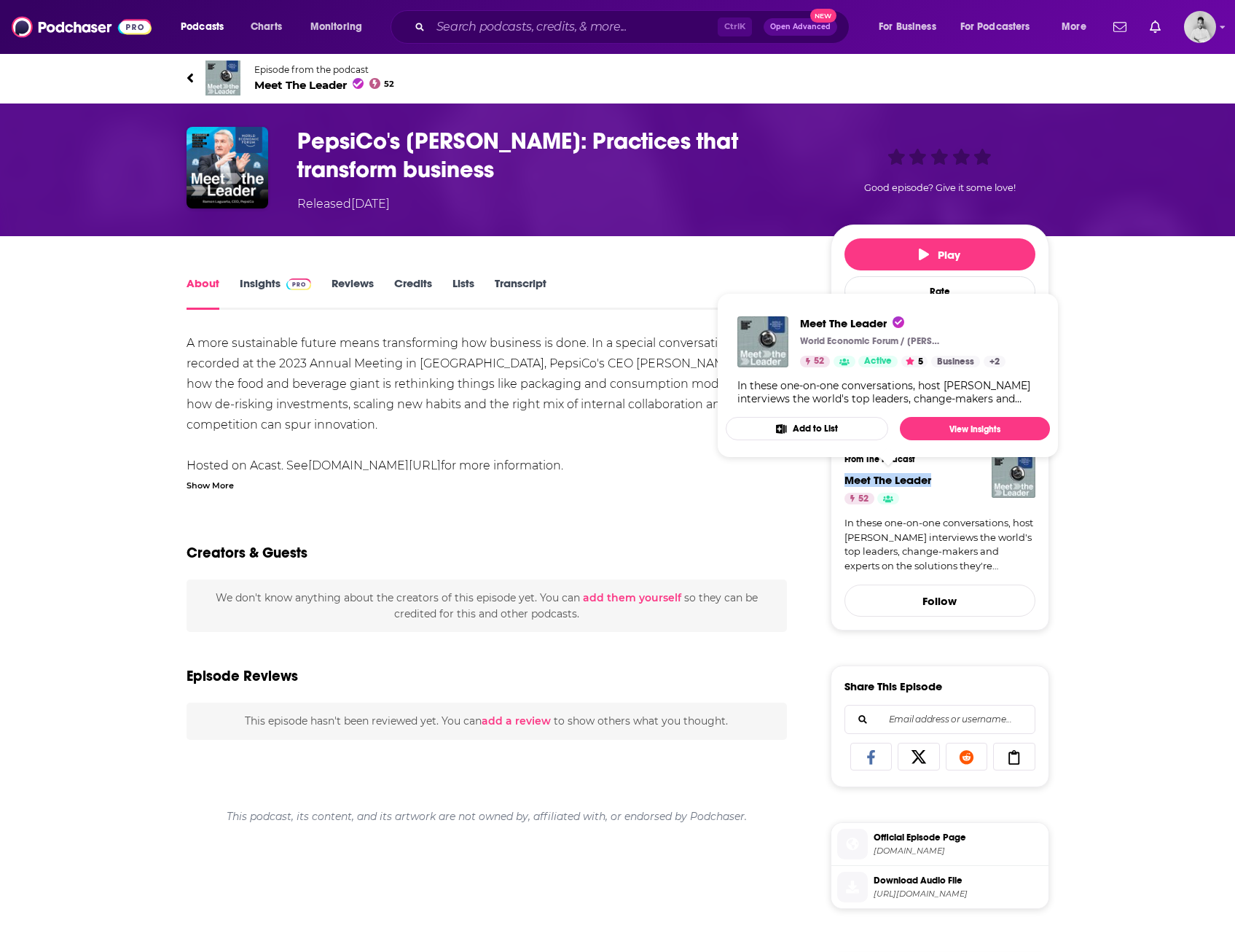
drag, startPoint x: 939, startPoint y: 481, endPoint x: 846, endPoint y: 483, distance: 93.0
click at [846, 483] on h4 "Meet The Leader" at bounding box center [939, 479] width 191 height 14
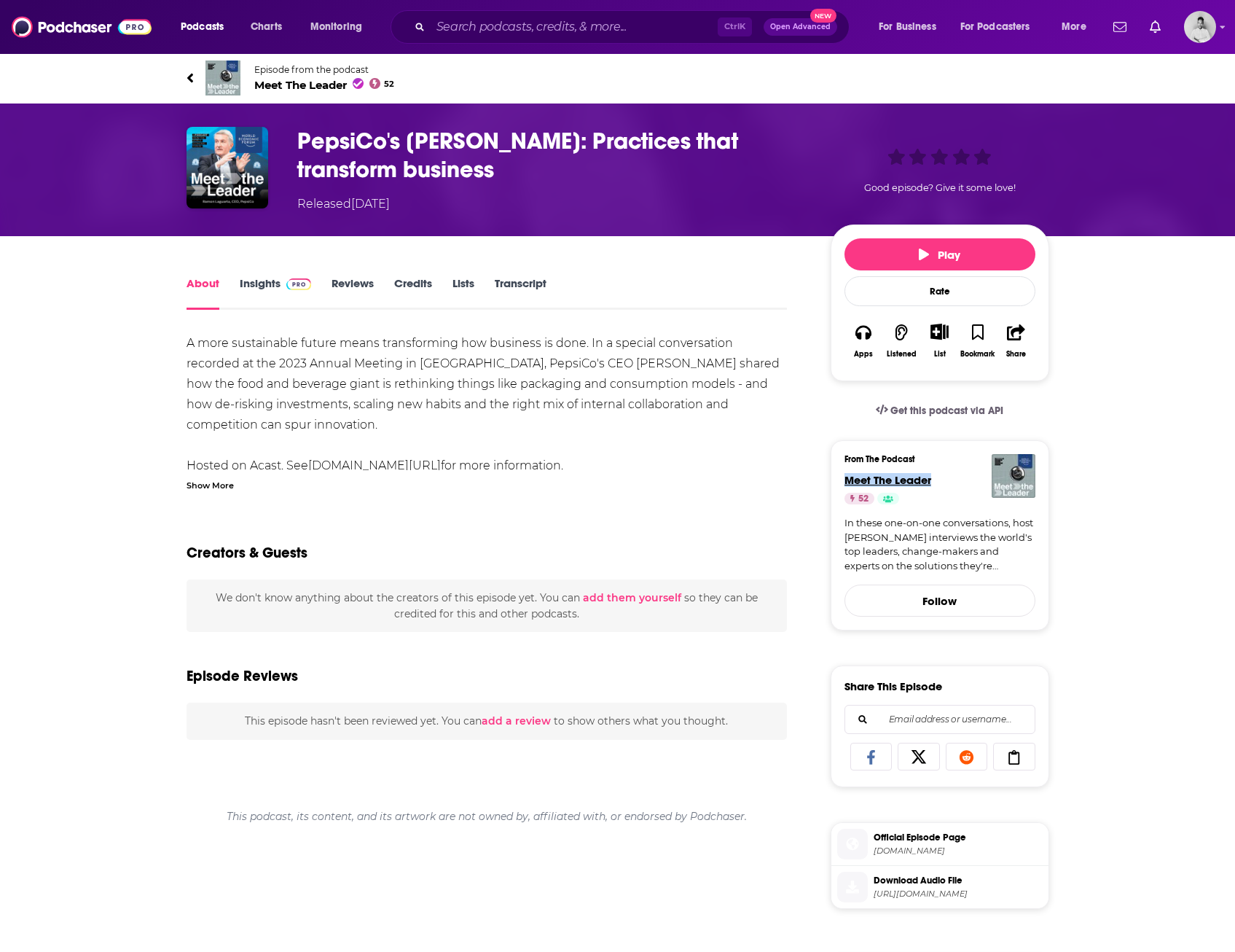
drag, startPoint x: 846, startPoint y: 483, endPoint x: 853, endPoint y: 479, distance: 8.1
copy span "Meet The Leader"
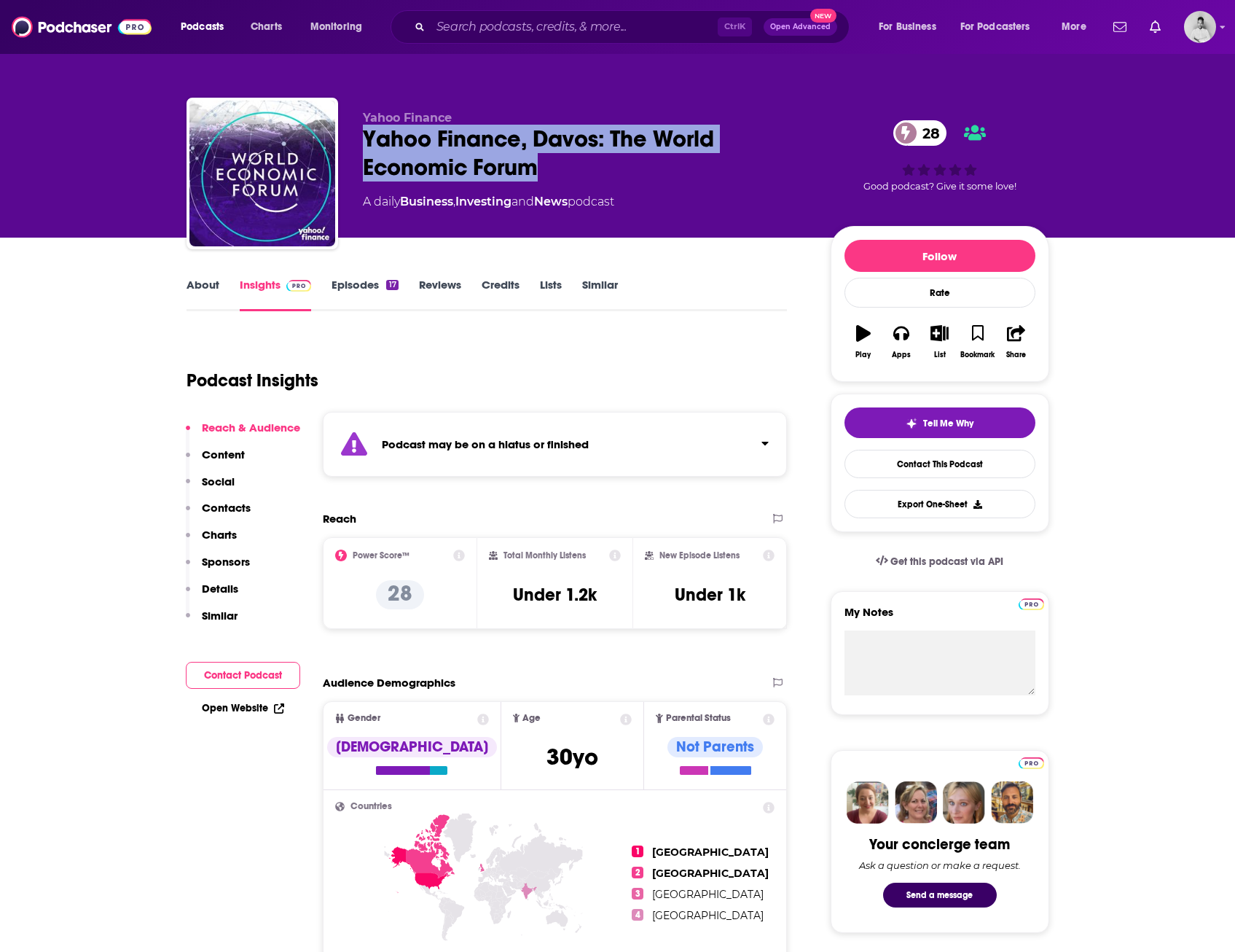
drag, startPoint x: 425, startPoint y: 147, endPoint x: 536, endPoint y: 163, distance: 112.1
click at [536, 163] on div "Yahoo Finance Yahoo Finance, Davos: The World Economic Forum 28 A daily Busines…" at bounding box center [618, 176] width 863 height 157
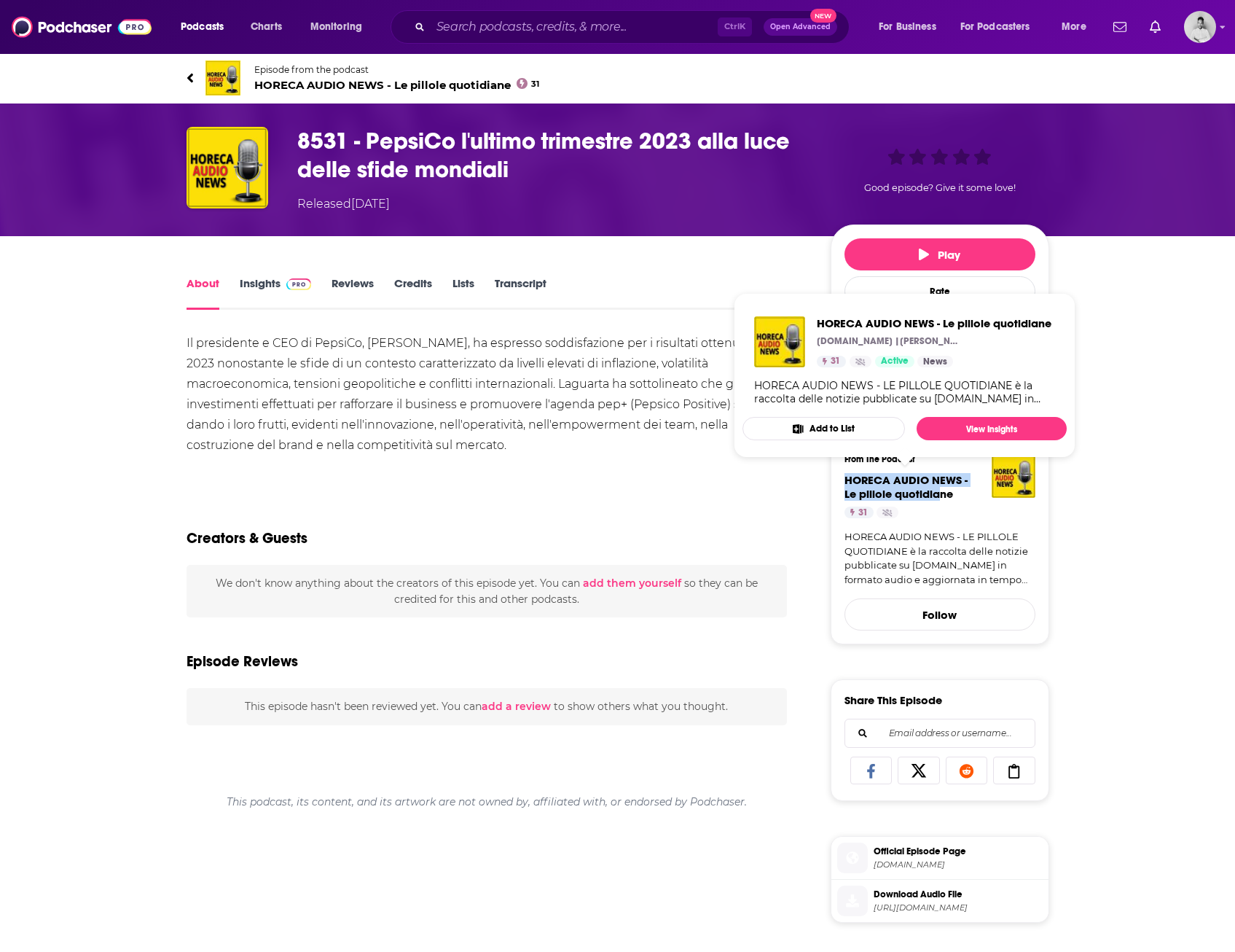
drag, startPoint x: 837, startPoint y: 478, endPoint x: 940, endPoint y: 494, distance: 104.2
click at [940, 494] on div "From The Podcast HORECA AUDIO NEWS - Le pillole quotidiane 31 HORECA AUDIO NEWS…" at bounding box center [940, 542] width 219 height 204
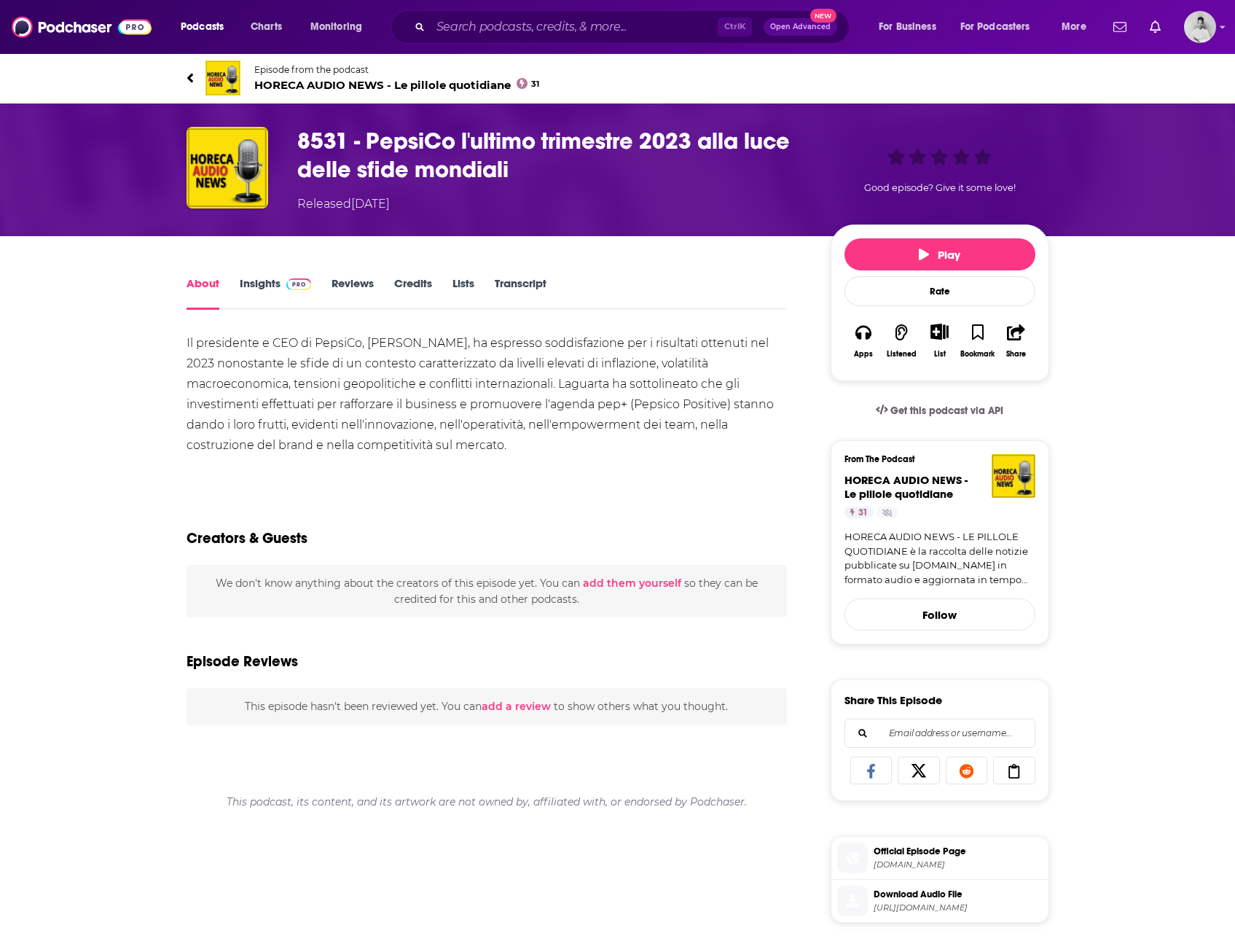
drag, startPoint x: 940, startPoint y: 494, endPoint x: 1164, endPoint y: 588, distance: 242.9
click at [1164, 588] on div "About Insights Reviews Credits Lists Transcript Il presidente e CEO di PepsiCo,…" at bounding box center [618, 814] width 1235 height 1156
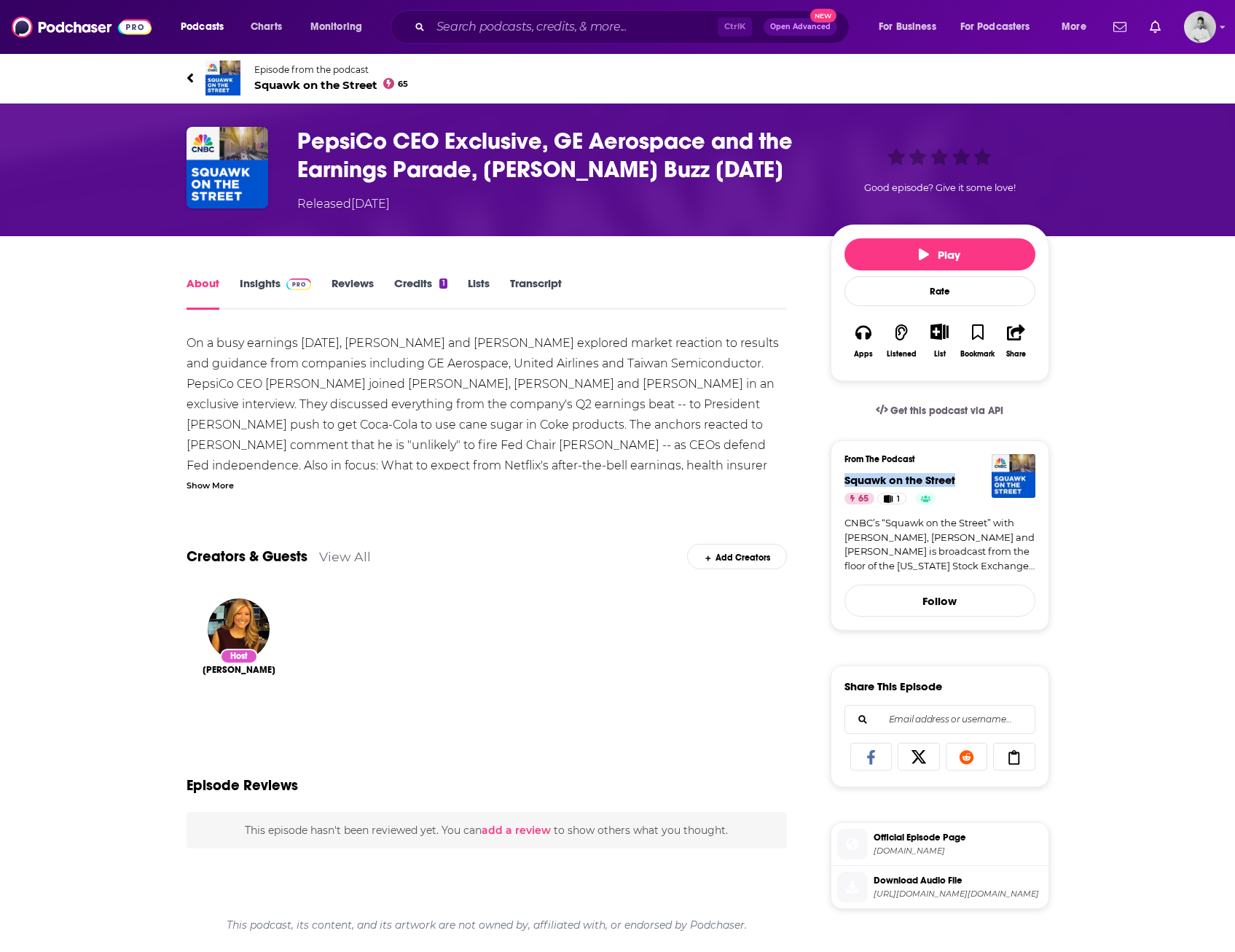
drag, startPoint x: 963, startPoint y: 475, endPoint x: 843, endPoint y: 479, distance: 120.1
click at [843, 479] on div "From The Podcast Squawk on the Street 65 1 CNBC’s “Squawk on the Street” with C…" at bounding box center [940, 536] width 219 height 190
copy span "Squawk on the Street"
click at [271, 374] on div "On a busy earnings Thursday, Carl Quintanilla and Jim Cramer explored market re…" at bounding box center [487, 435] width 601 height 204
click at [161, 402] on div "About Insights Reviews Credits 1 Lists Transcript On a busy earnings Thursday, …" at bounding box center [618, 806] width 933 height 1142
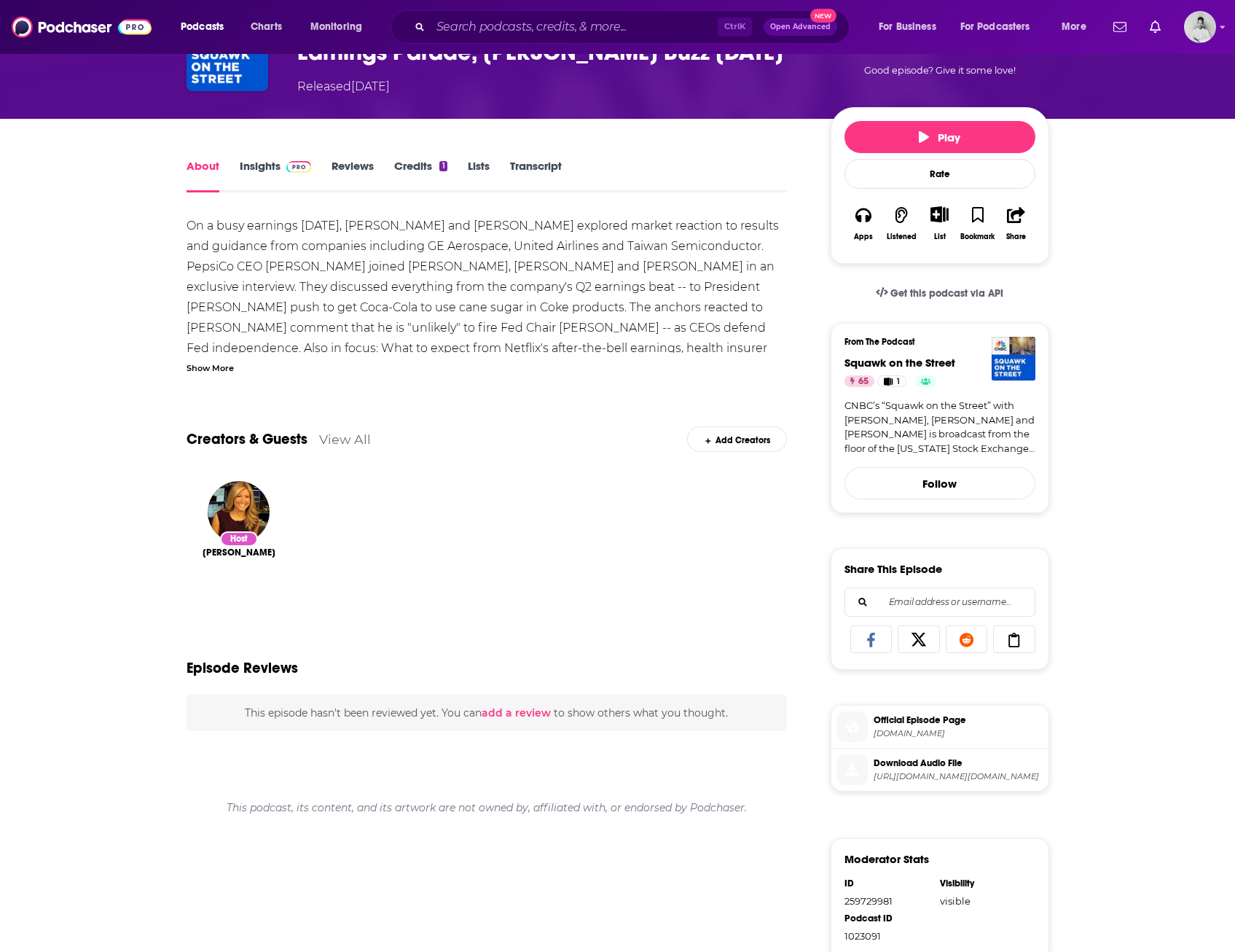
scroll to position [62, 0]
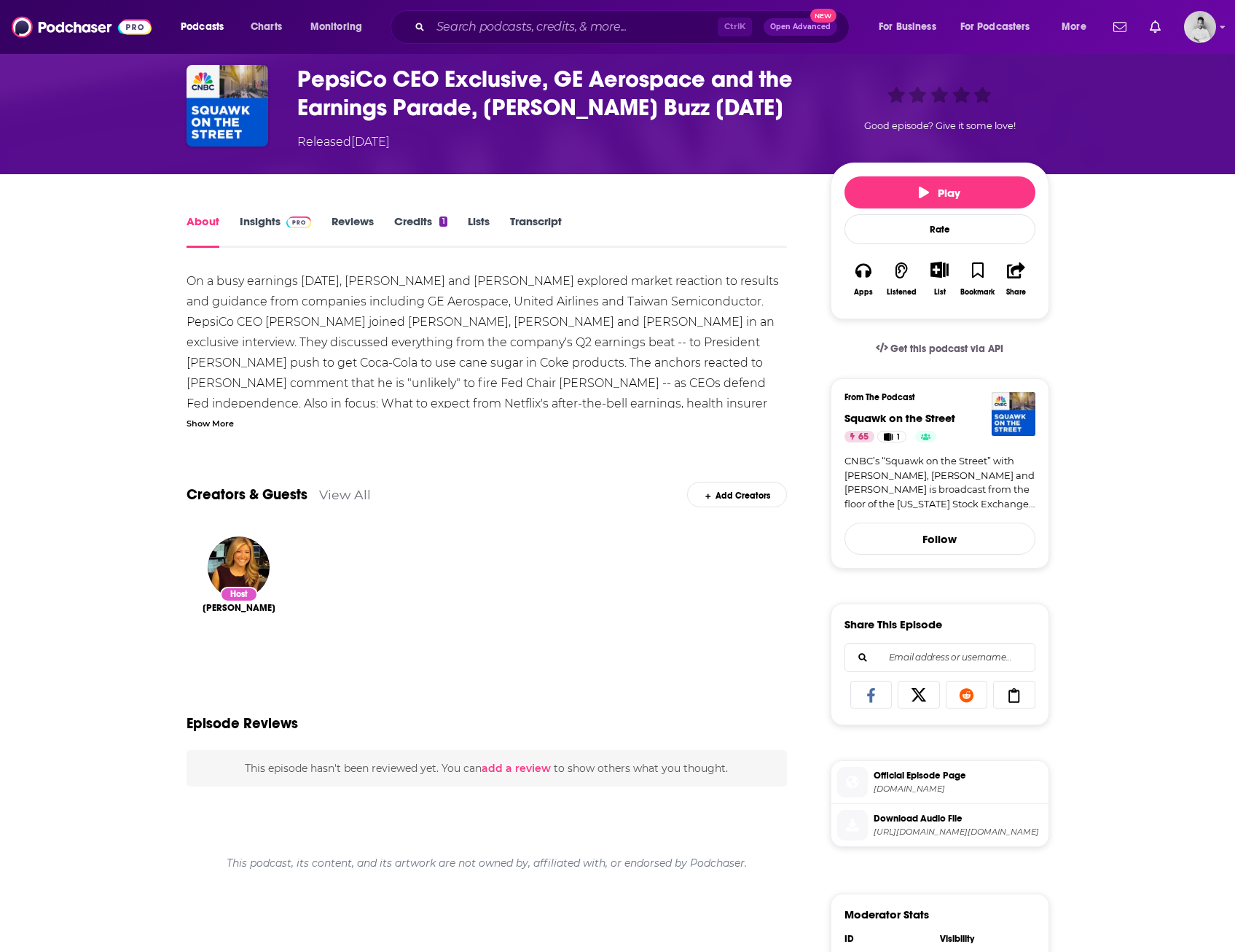
click at [210, 429] on div "Show More" at bounding box center [209, 422] width 47 height 14
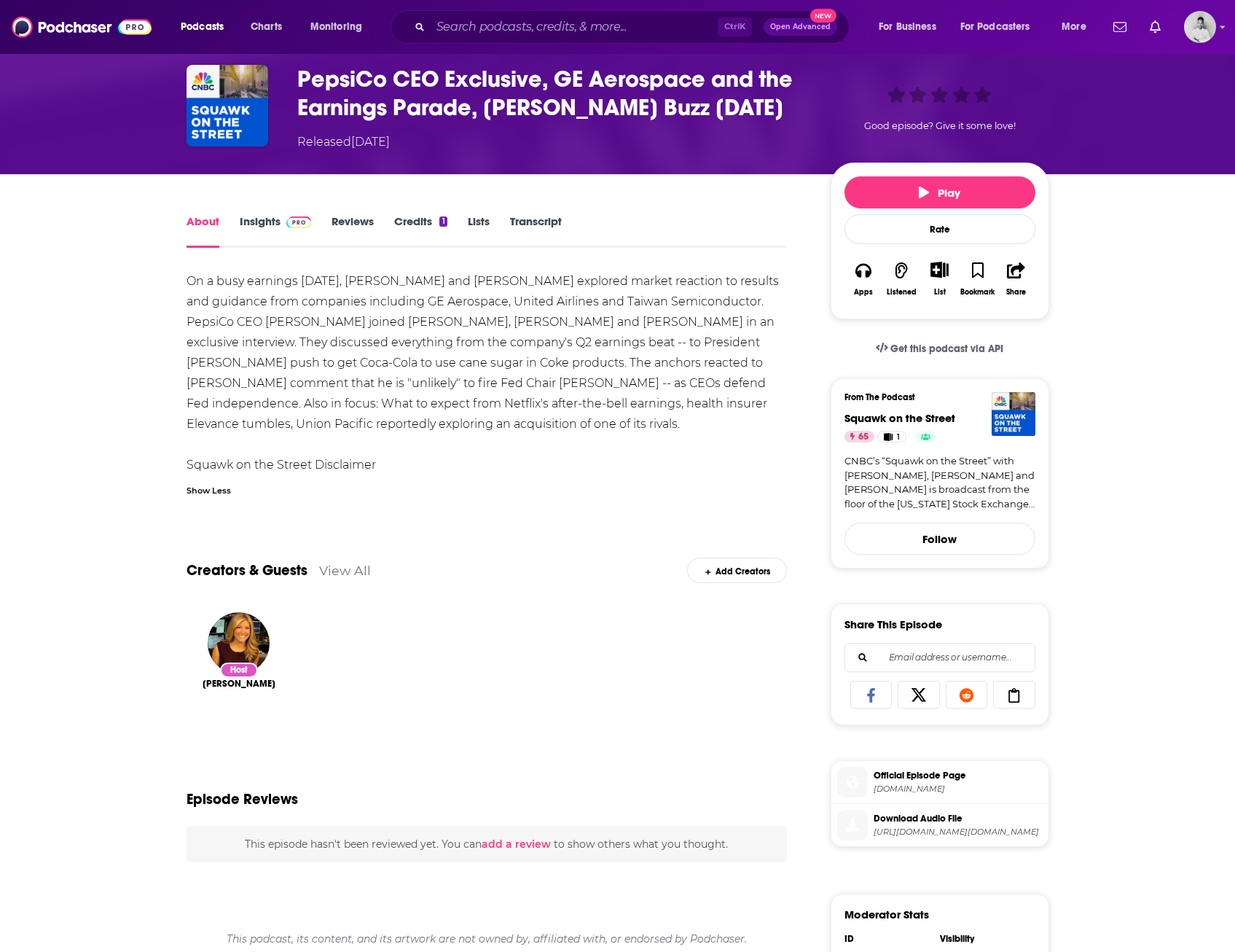
click at [332, 575] on link "View All" at bounding box center [345, 570] width 52 height 15
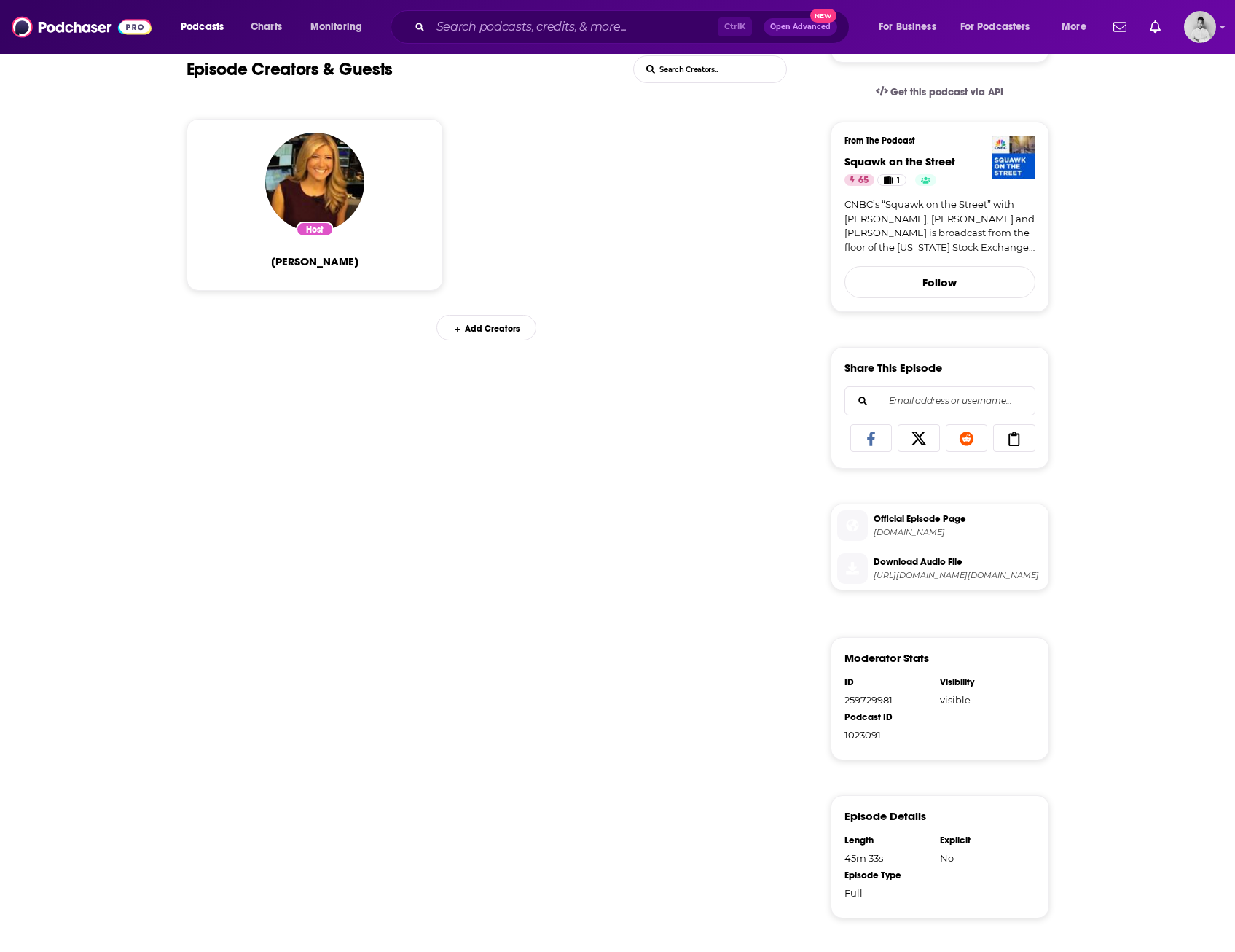
scroll to position [135, 0]
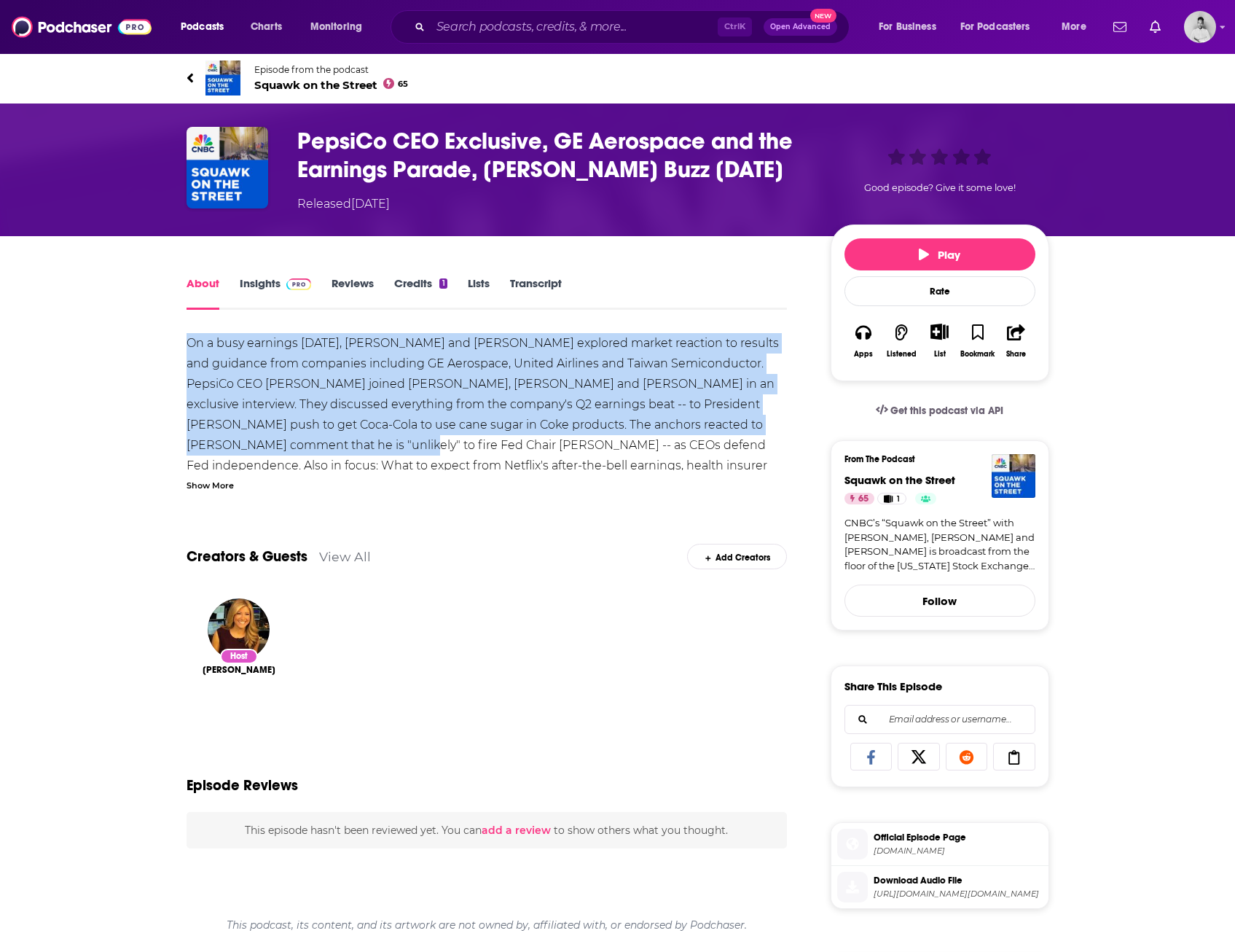
drag, startPoint x: 169, startPoint y: 334, endPoint x: 265, endPoint y: 440, distance: 143.0
click at [265, 440] on div "About Insights Reviews Credits 1 Lists Transcript On a busy earnings Thursday, …" at bounding box center [497, 826] width 667 height 1104
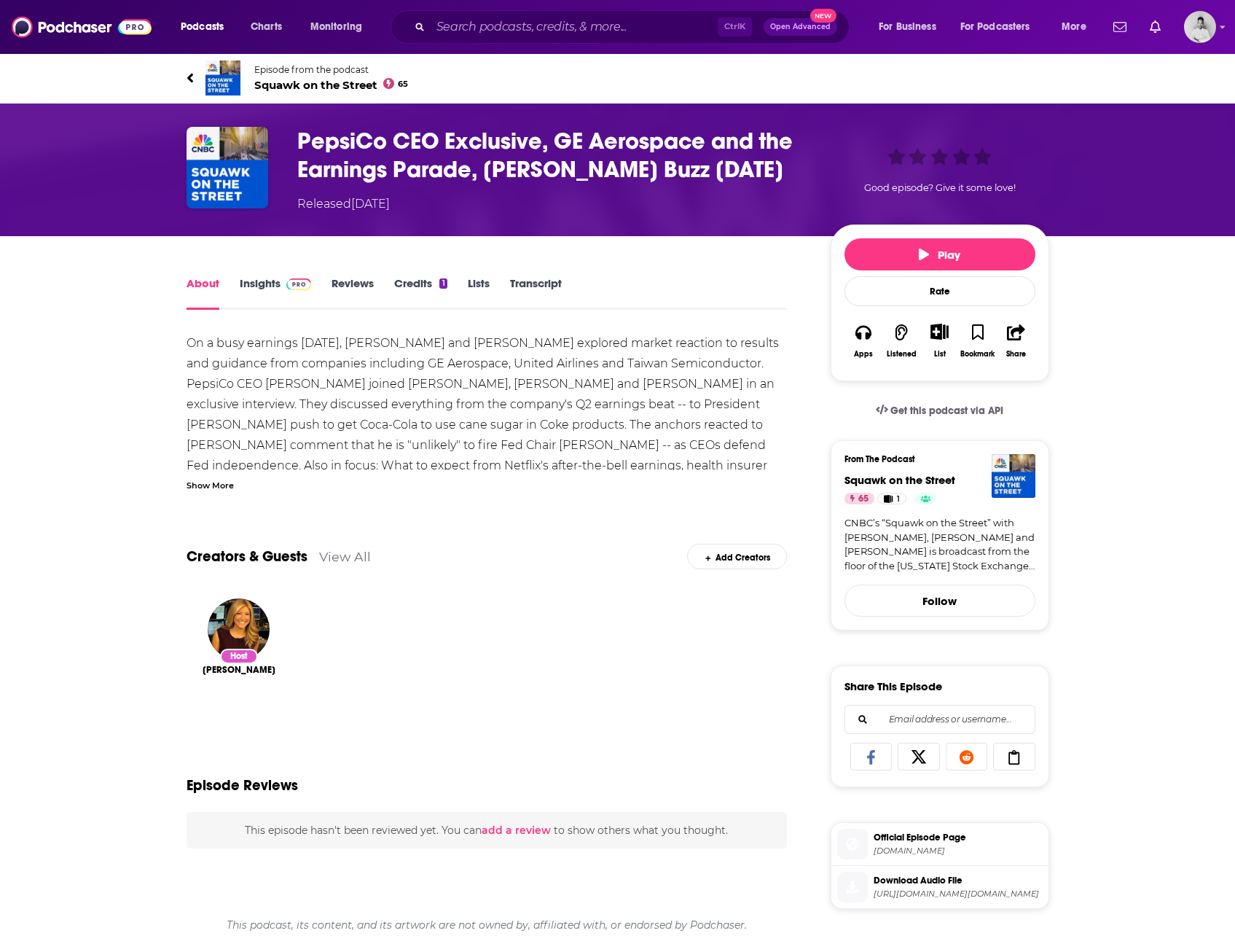
click at [554, 540] on div "Creators & Guests View All Add Creators" at bounding box center [487, 547] width 601 height 78
click at [222, 490] on div "Show More" at bounding box center [209, 484] width 47 height 14
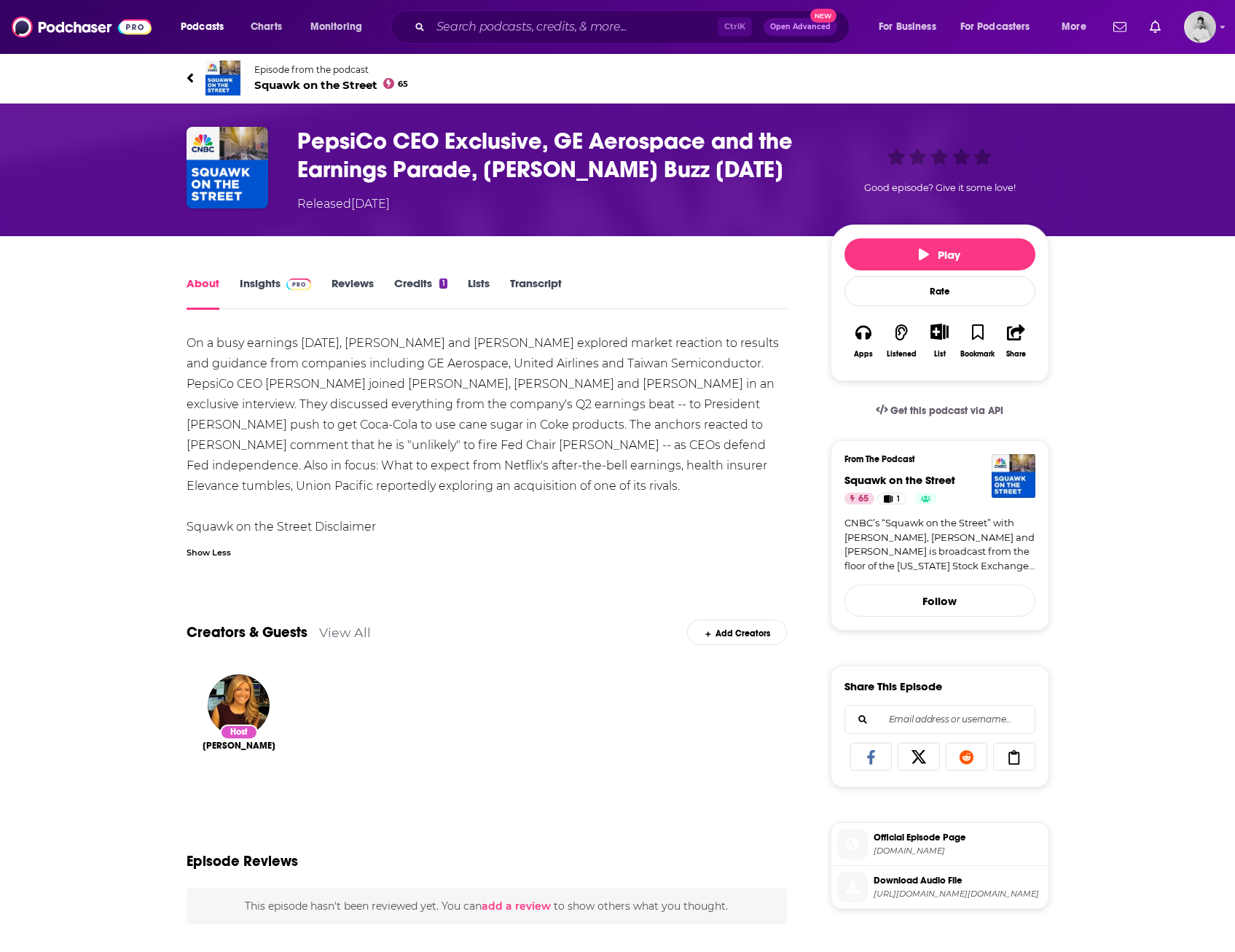
drag, startPoint x: 642, startPoint y: 395, endPoint x: 762, endPoint y: 377, distance: 121.3
click at [762, 377] on div "On a busy earnings Thursday, Carl Quintanilla and Jim Cramer explored market re…" at bounding box center [487, 435] width 601 height 204
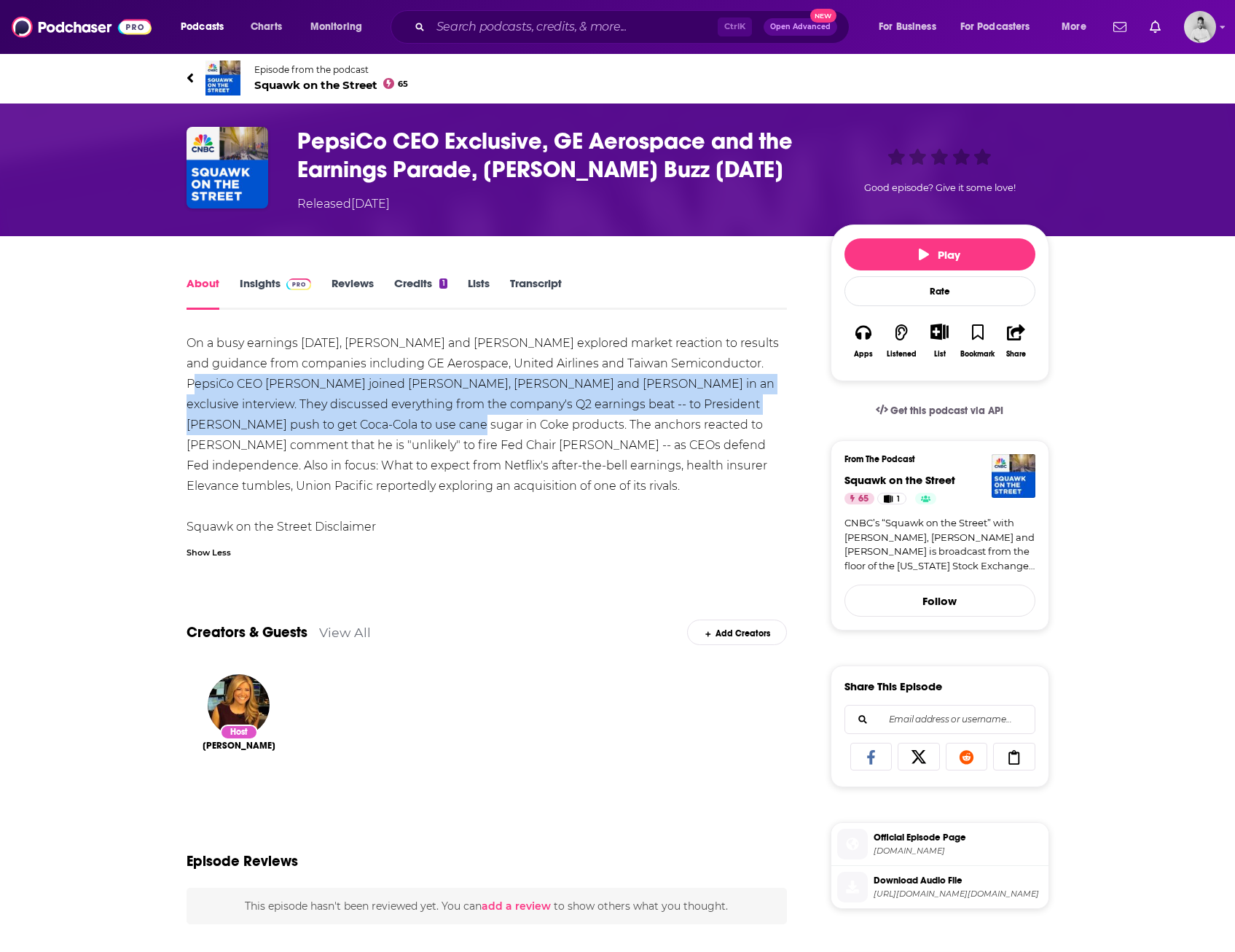
drag, startPoint x: 734, startPoint y: 356, endPoint x: 358, endPoint y: 430, distance: 383.2
click at [358, 430] on div "On a busy earnings Thursday, Carl Quintanilla and Jim Cramer explored market re…" at bounding box center [487, 435] width 601 height 204
copy div "PepsiCo CEO Ramon Laguarta joined Sara Eisen, Jim and Carl in an exclusive inte…"
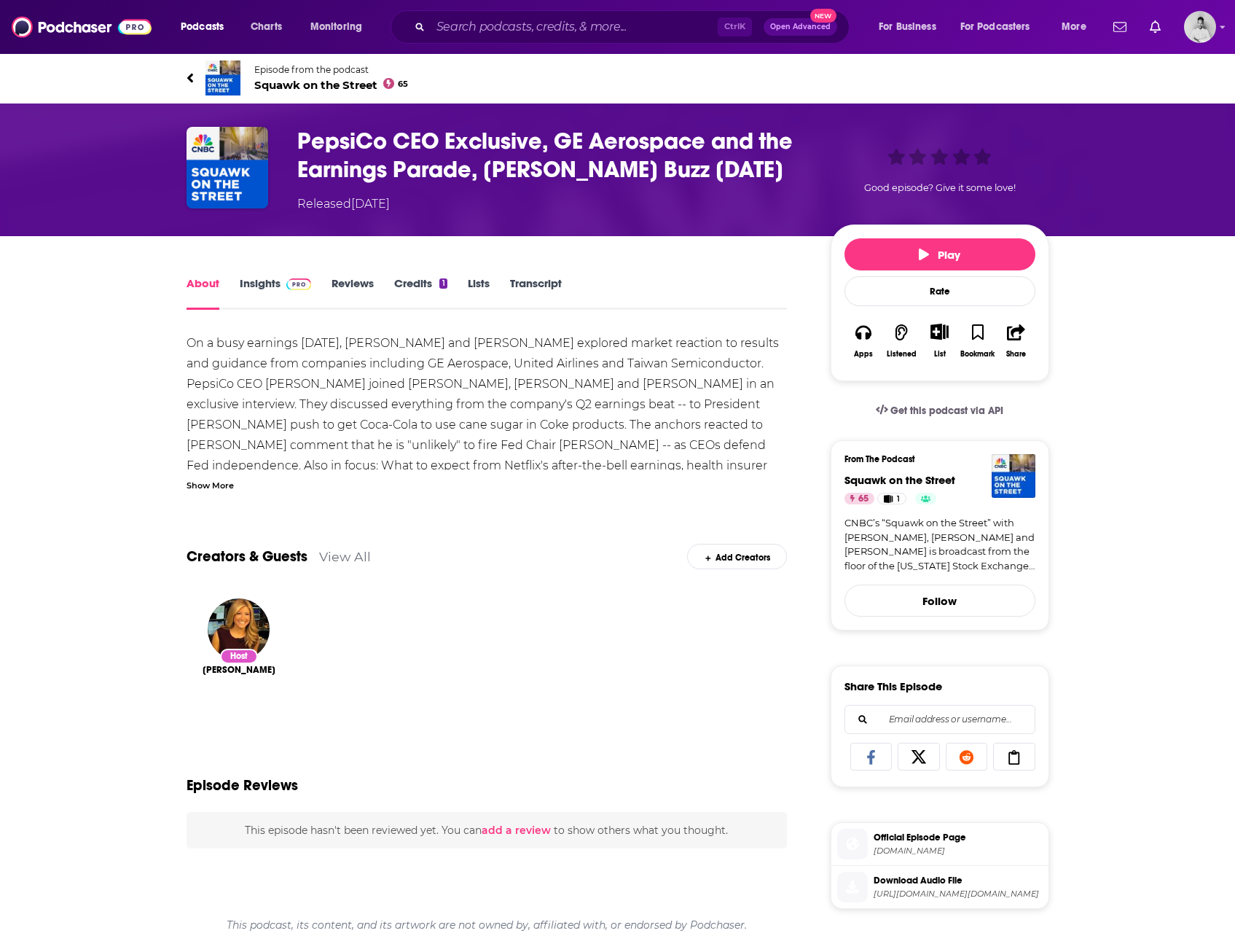
click at [269, 283] on link "Insights" at bounding box center [276, 293] width 72 height 33
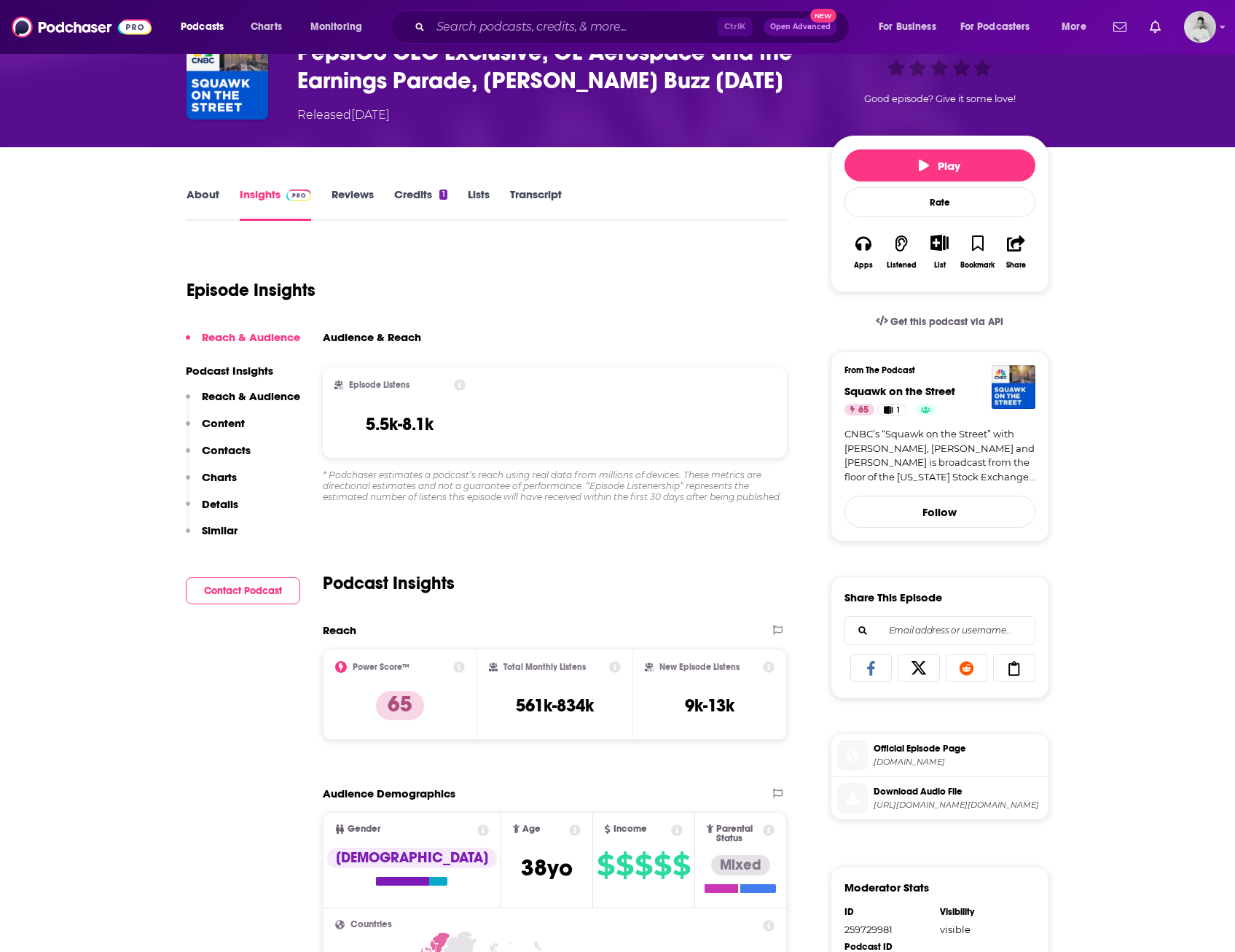
scroll to position [219, 0]
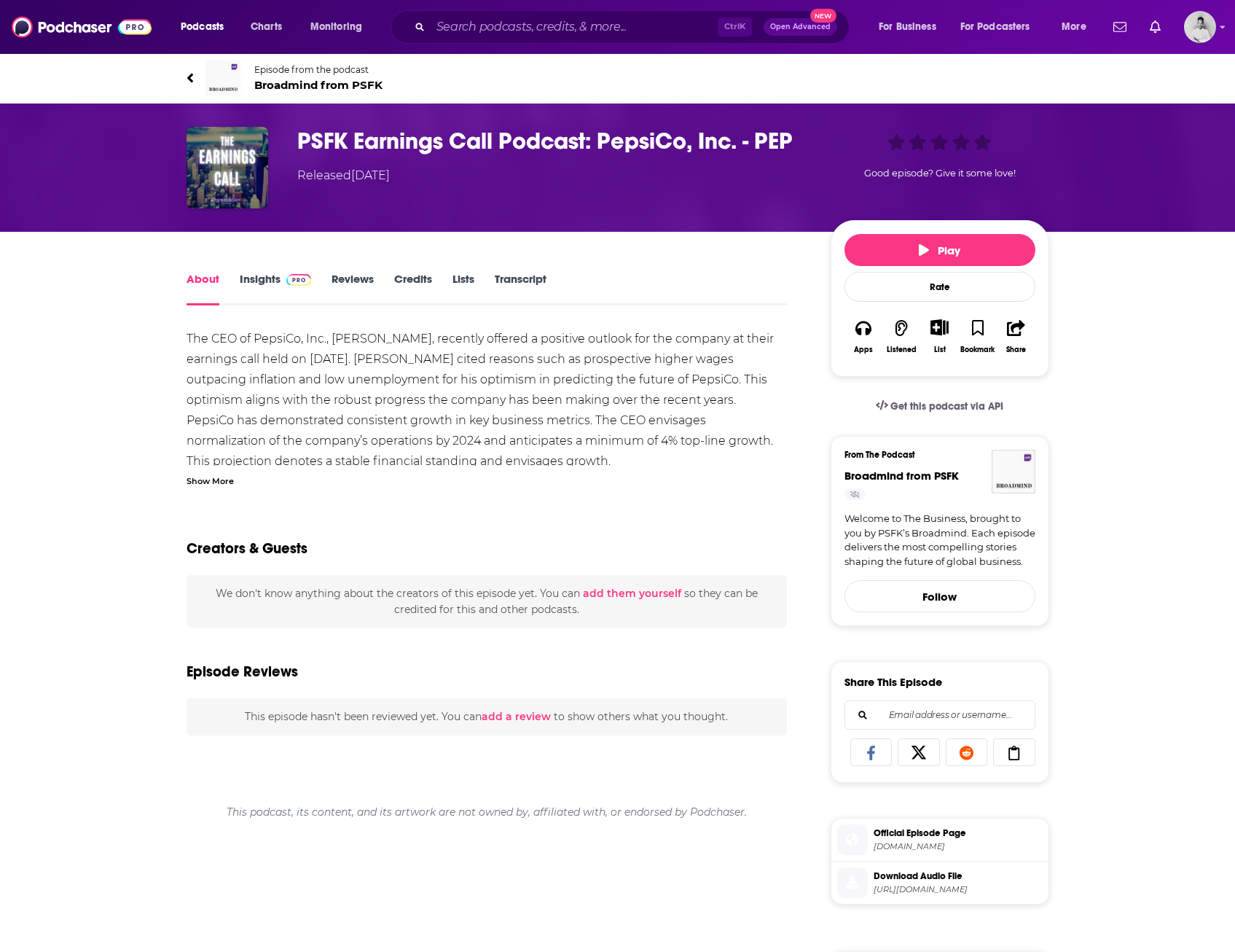
click at [213, 483] on div "Show More" at bounding box center [209, 479] width 47 height 14
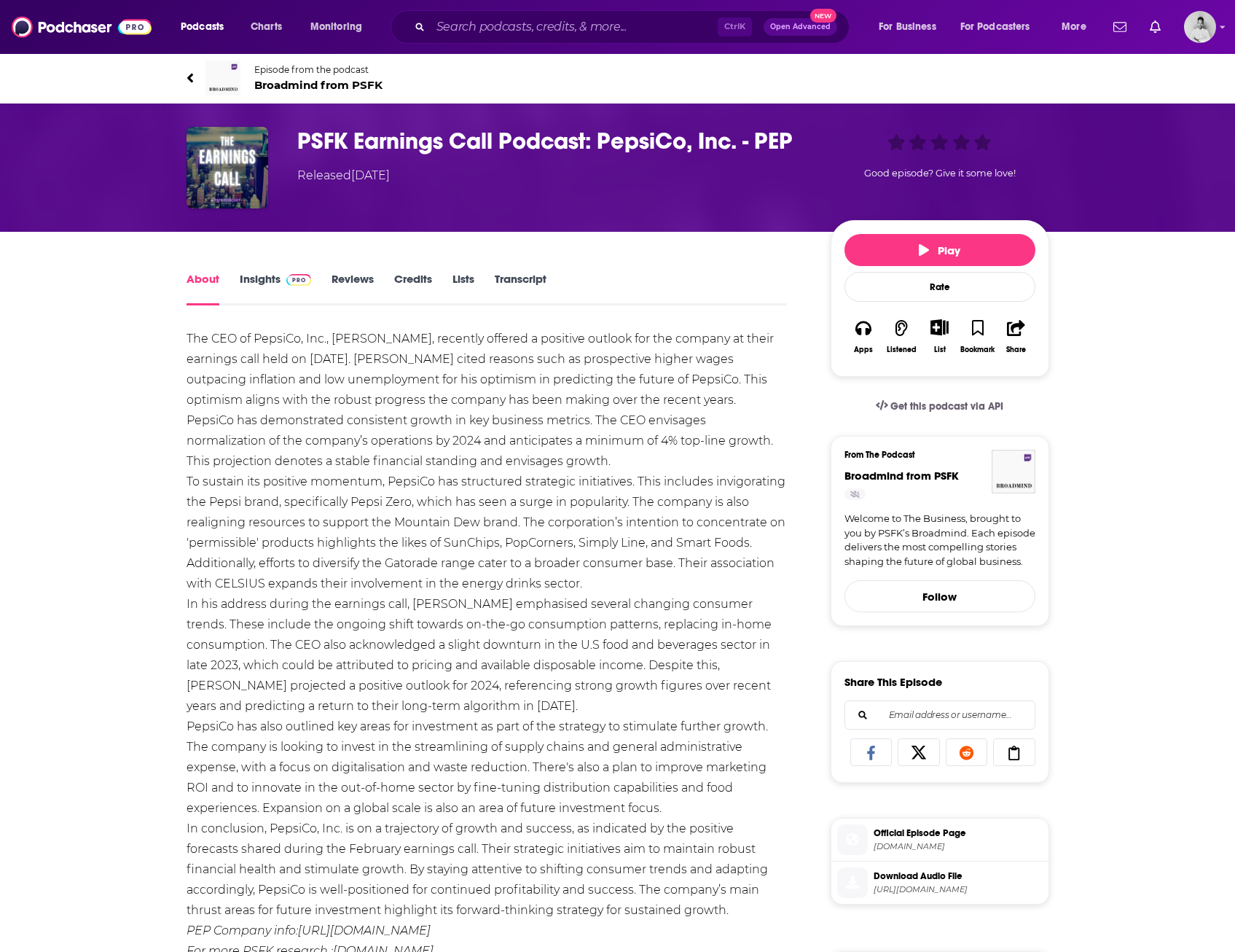
click at [276, 282] on link "Insights" at bounding box center [276, 288] width 72 height 33
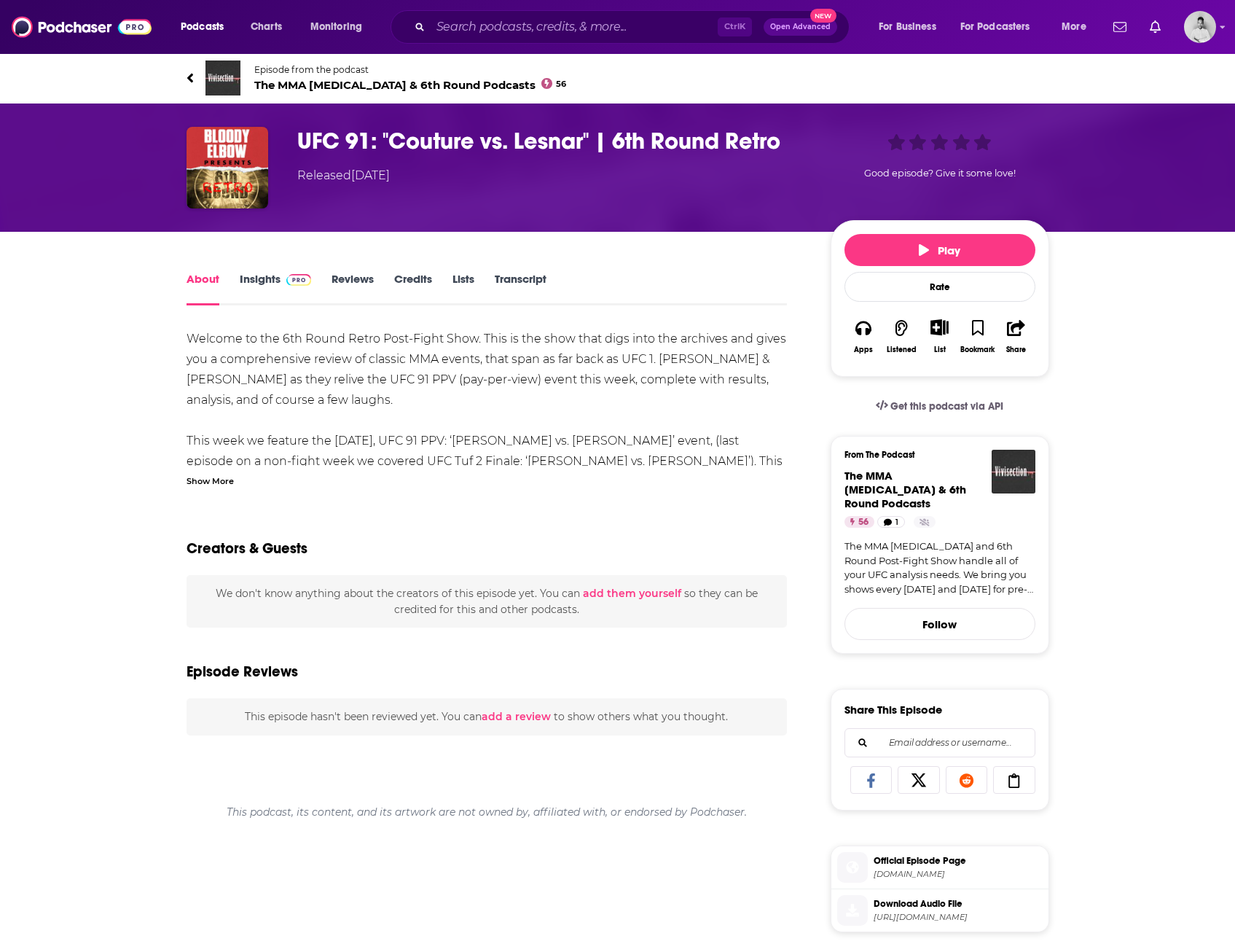
click at [234, 483] on div "Show More" at bounding box center [487, 479] width 601 height 14
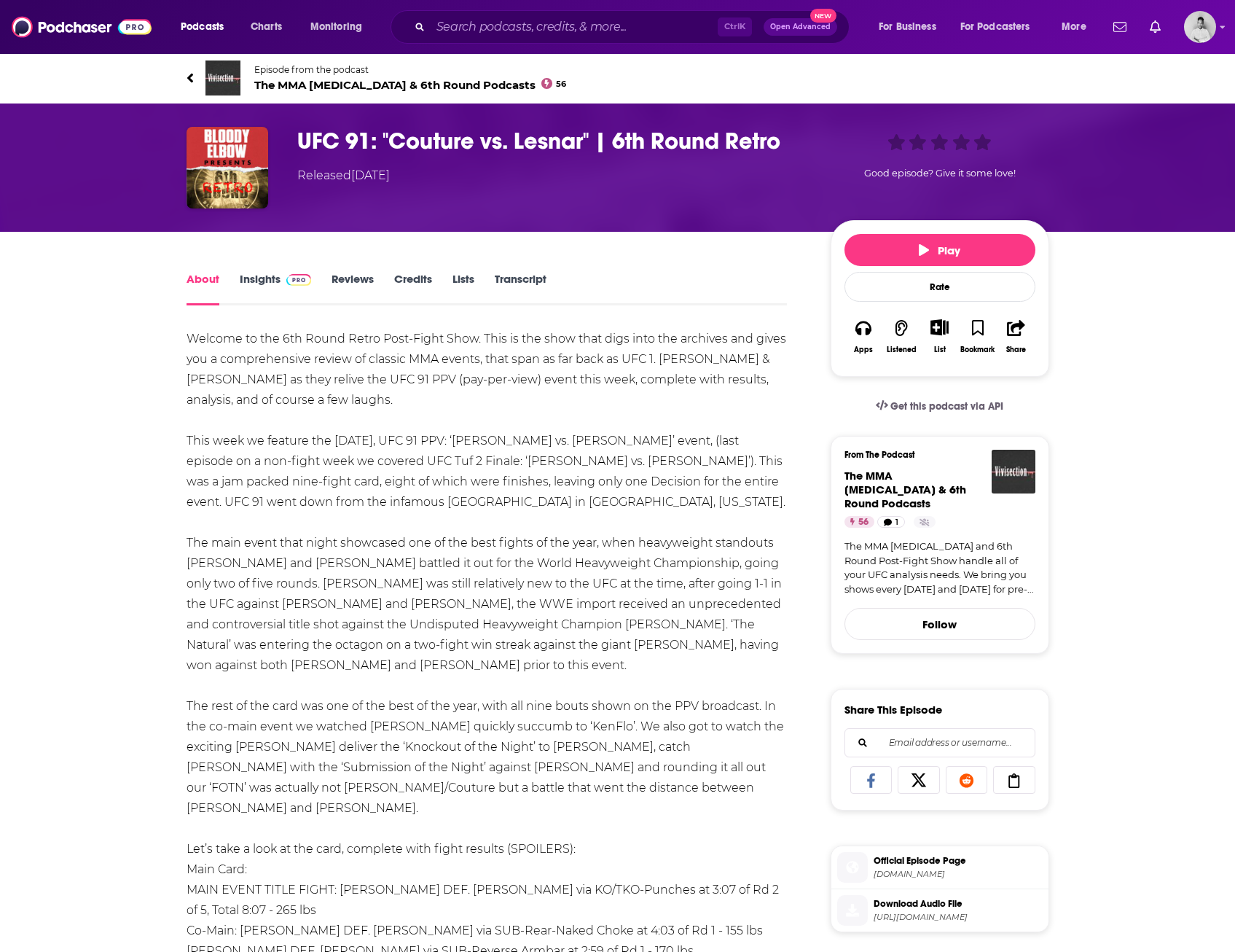
click at [94, 486] on div "About Insights Reviews Credits Lists Transcript Welcome to the 6th Round Retro …" at bounding box center [618, 967] width 1235 height 1470
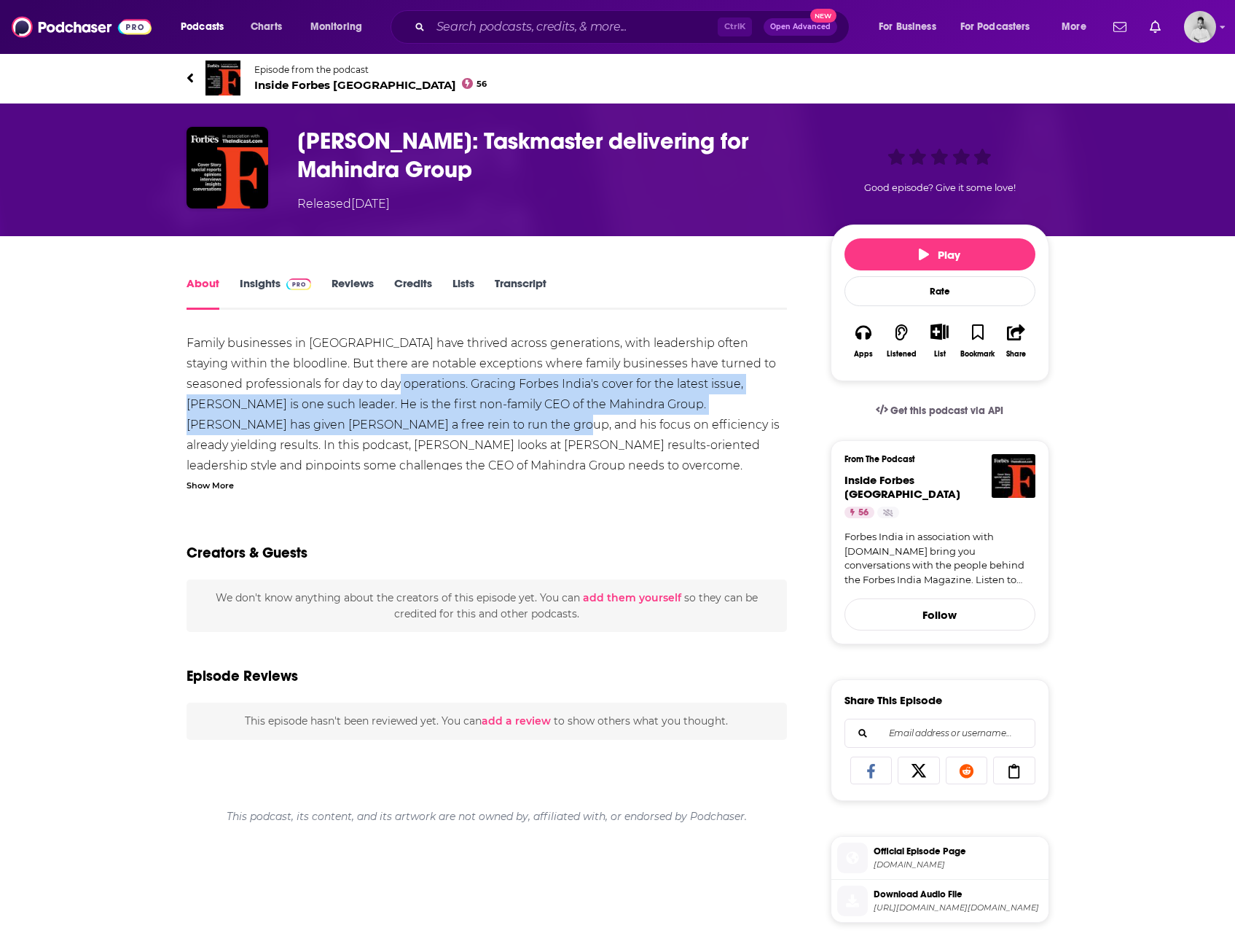
drag, startPoint x: 408, startPoint y: 381, endPoint x: 458, endPoint y: 415, distance: 60.5
click at [458, 415] on div "Family businesses in India have thrived across generations, with leadership oft…" at bounding box center [487, 404] width 601 height 143
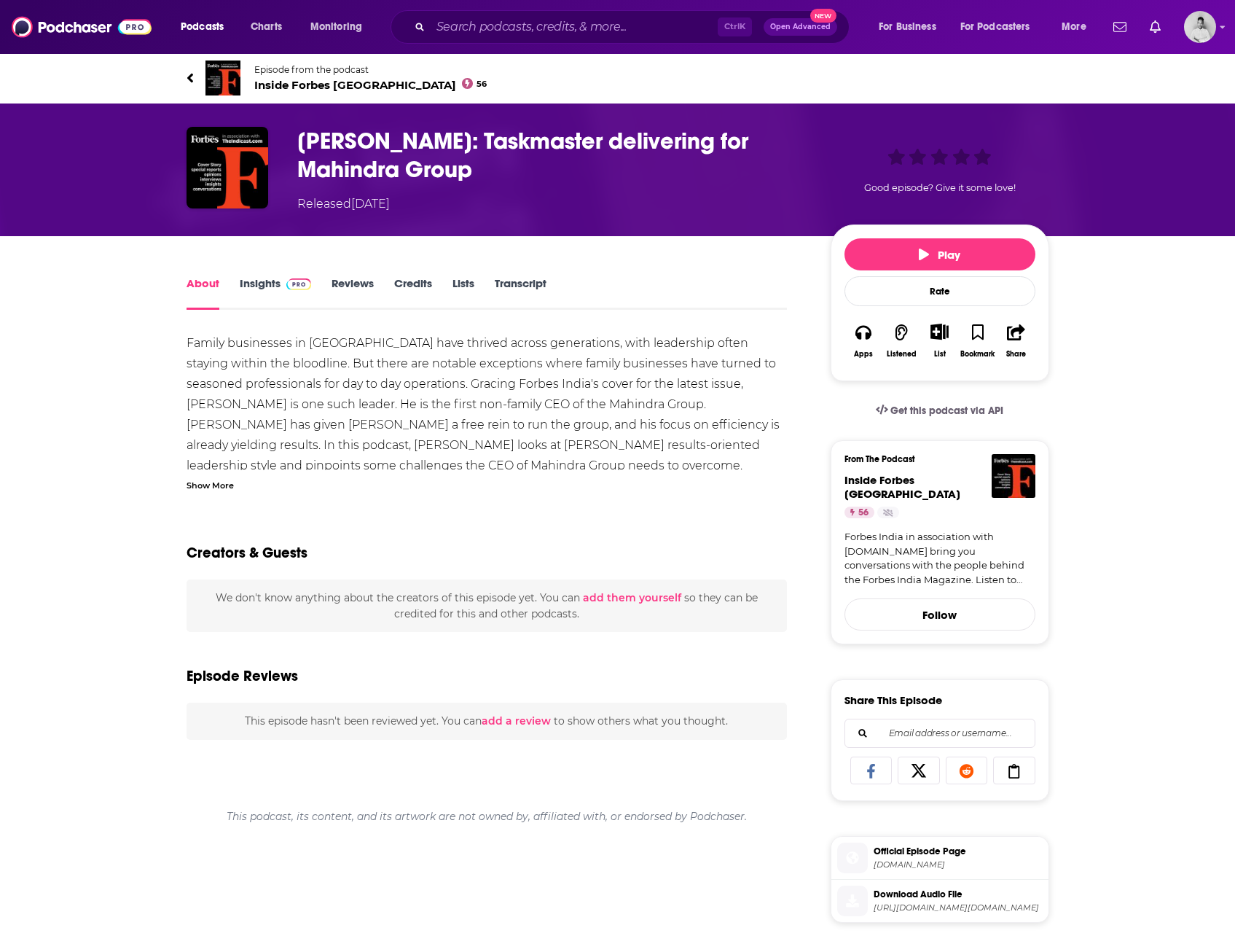
click at [215, 484] on div "Show More" at bounding box center [209, 484] width 47 height 14
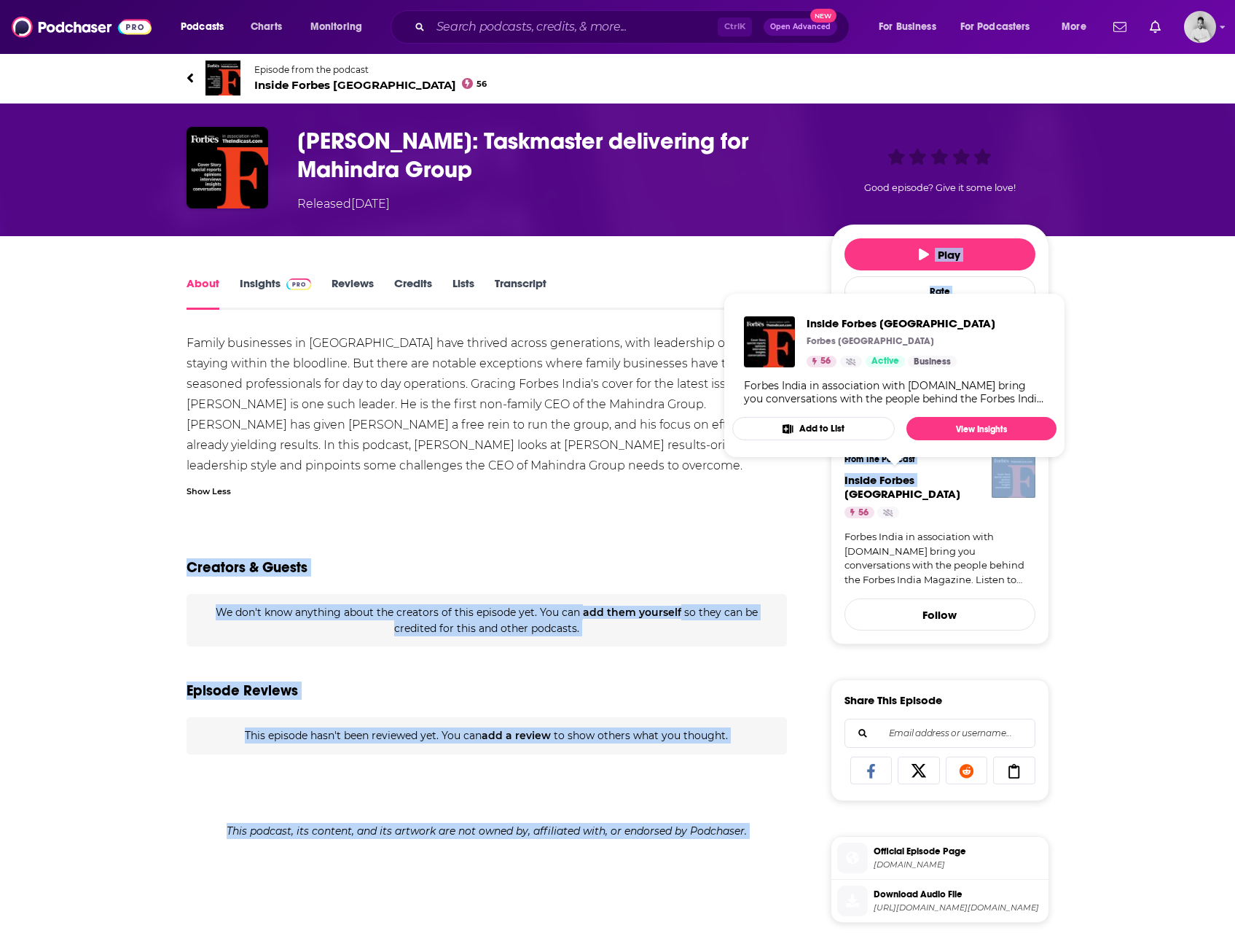
drag, startPoint x: 829, startPoint y: 483, endPoint x: 918, endPoint y: 478, distance: 89.1
click at [918, 478] on div "About Insights Reviews Credits Lists Transcript Family businesses in India have…" at bounding box center [618, 814] width 863 height 1156
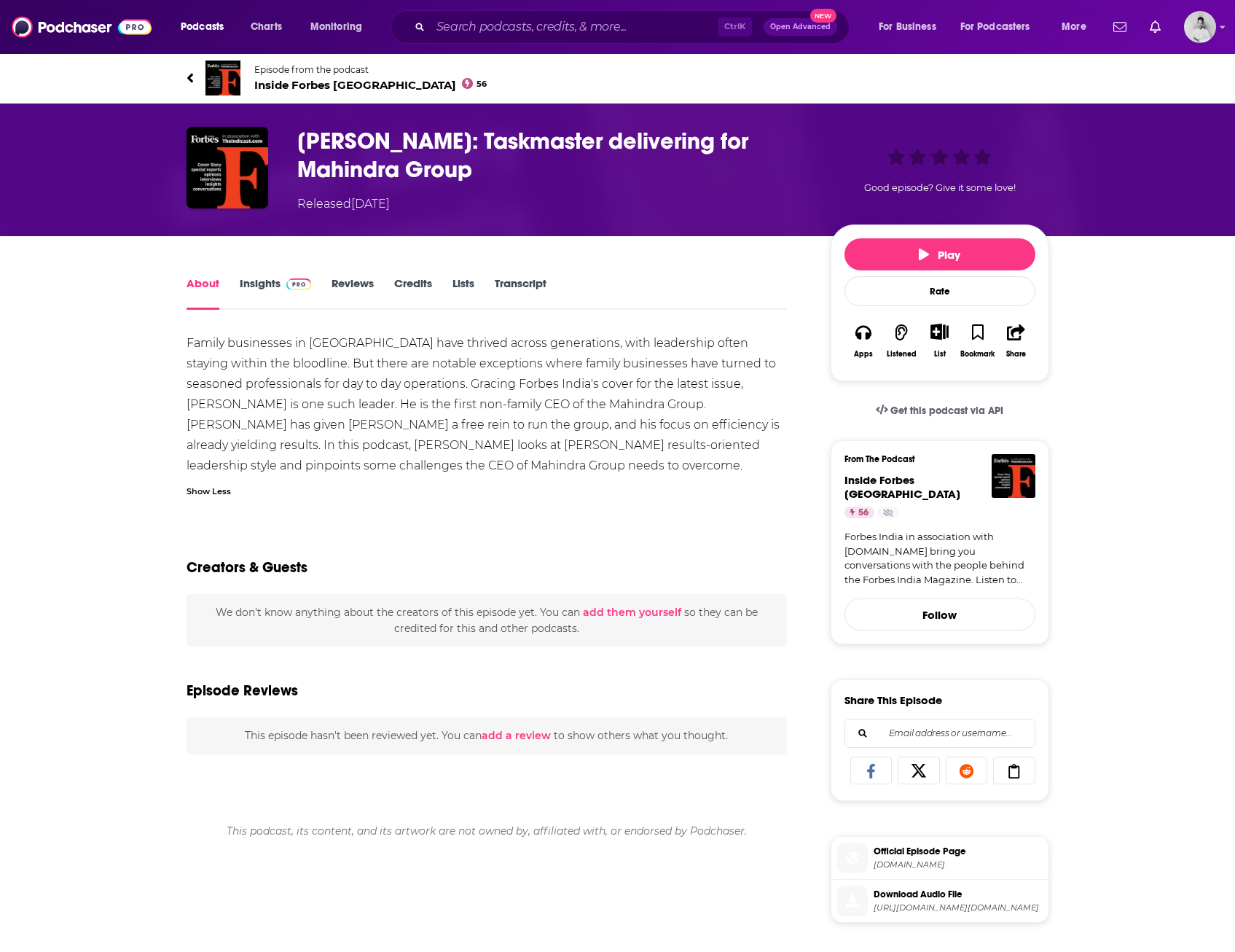
drag, startPoint x: 918, startPoint y: 478, endPoint x: 1098, endPoint y: 521, distance: 185.1
click at [1098, 521] on div "About Insights Reviews Credits Lists Transcript Family businesses in India have…" at bounding box center [618, 814] width 1235 height 1156
drag, startPoint x: 953, startPoint y: 474, endPoint x: 843, endPoint y: 479, distance: 110.1
click at [843, 479] on div "From The Podcast Inside Forbes India 56 Forbes India in association with TheInd…" at bounding box center [940, 542] width 219 height 204
copy span "Inside Forbes India"
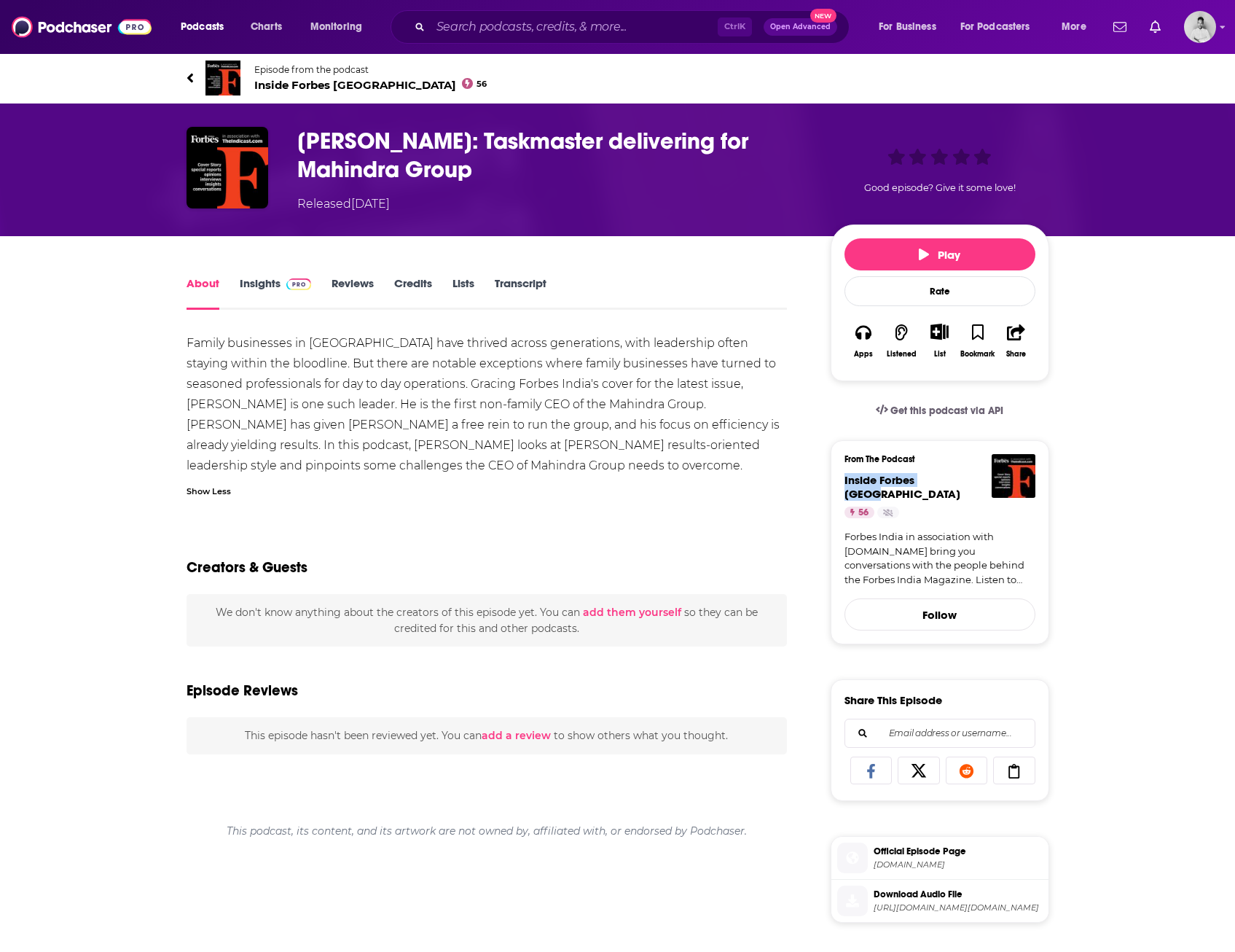
click at [268, 289] on link "Insights" at bounding box center [276, 293] width 72 height 33
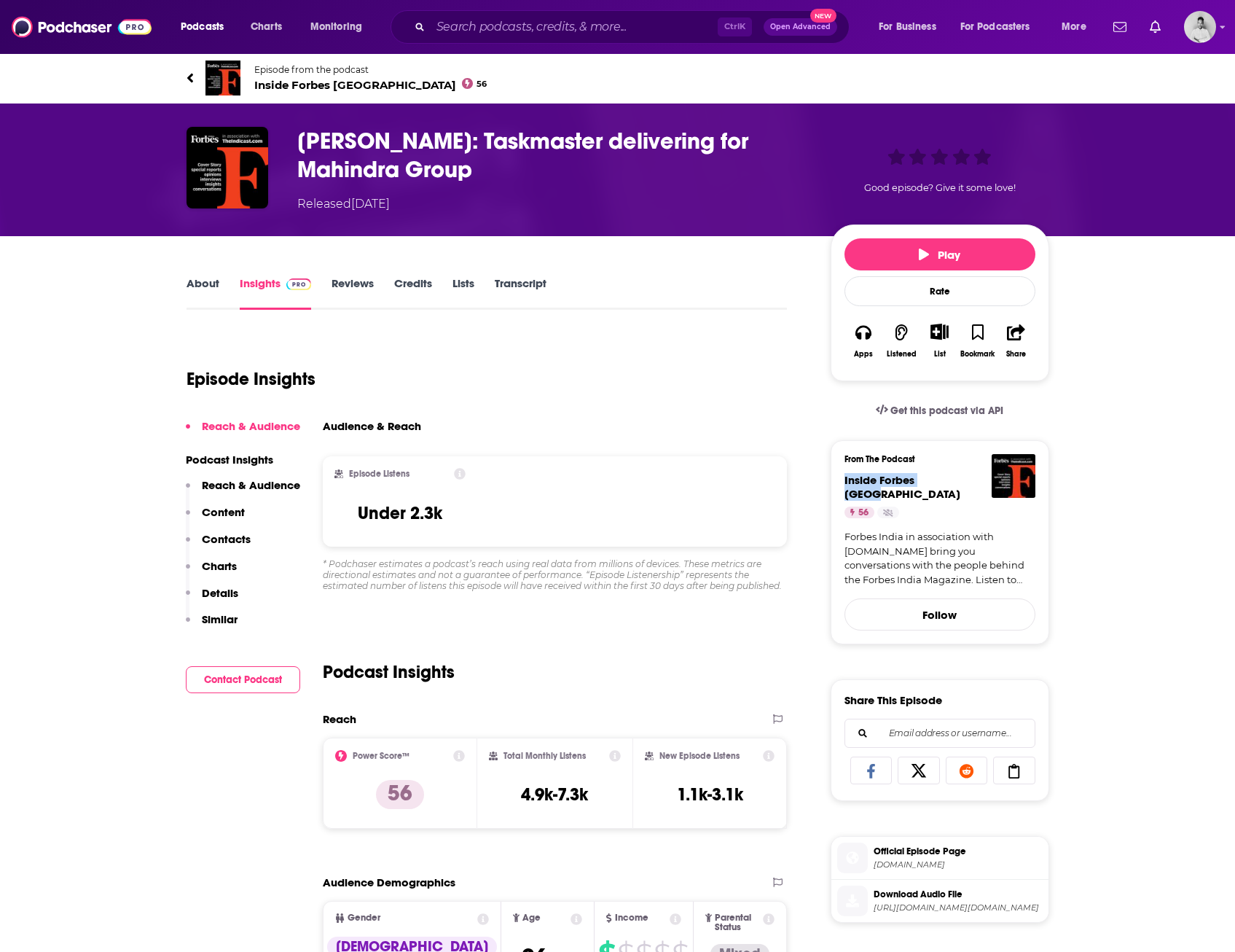
click at [210, 289] on link "About" at bounding box center [203, 293] width 33 height 33
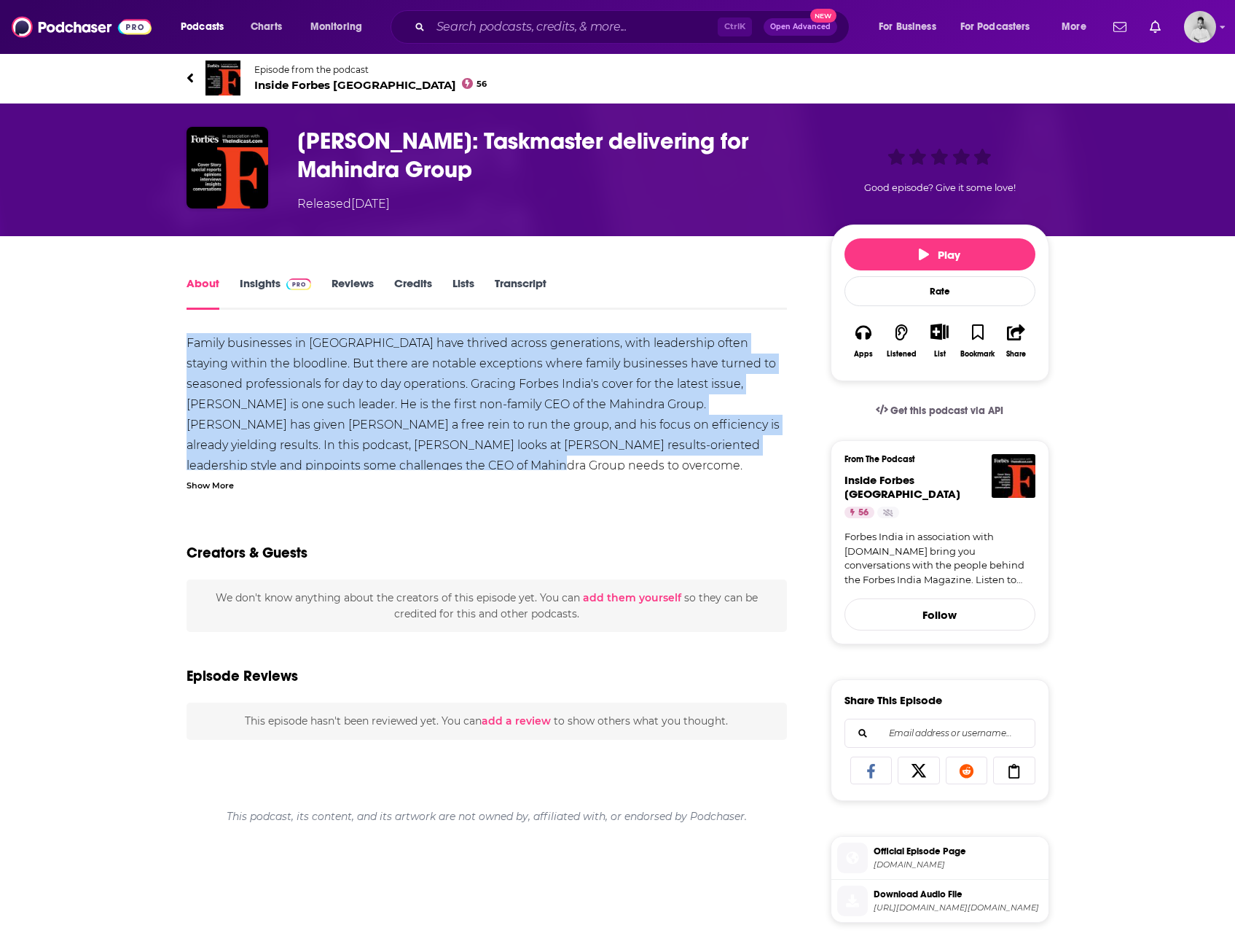
drag, startPoint x: 204, startPoint y: 344, endPoint x: 419, endPoint y: 460, distance: 244.3
click at [419, 460] on div "About Insights Reviews Credits Lists Transcript Family businesses in India have…" at bounding box center [497, 833] width 667 height 1118
drag, startPoint x: 419, startPoint y: 460, endPoint x: 362, endPoint y: 448, distance: 58.2
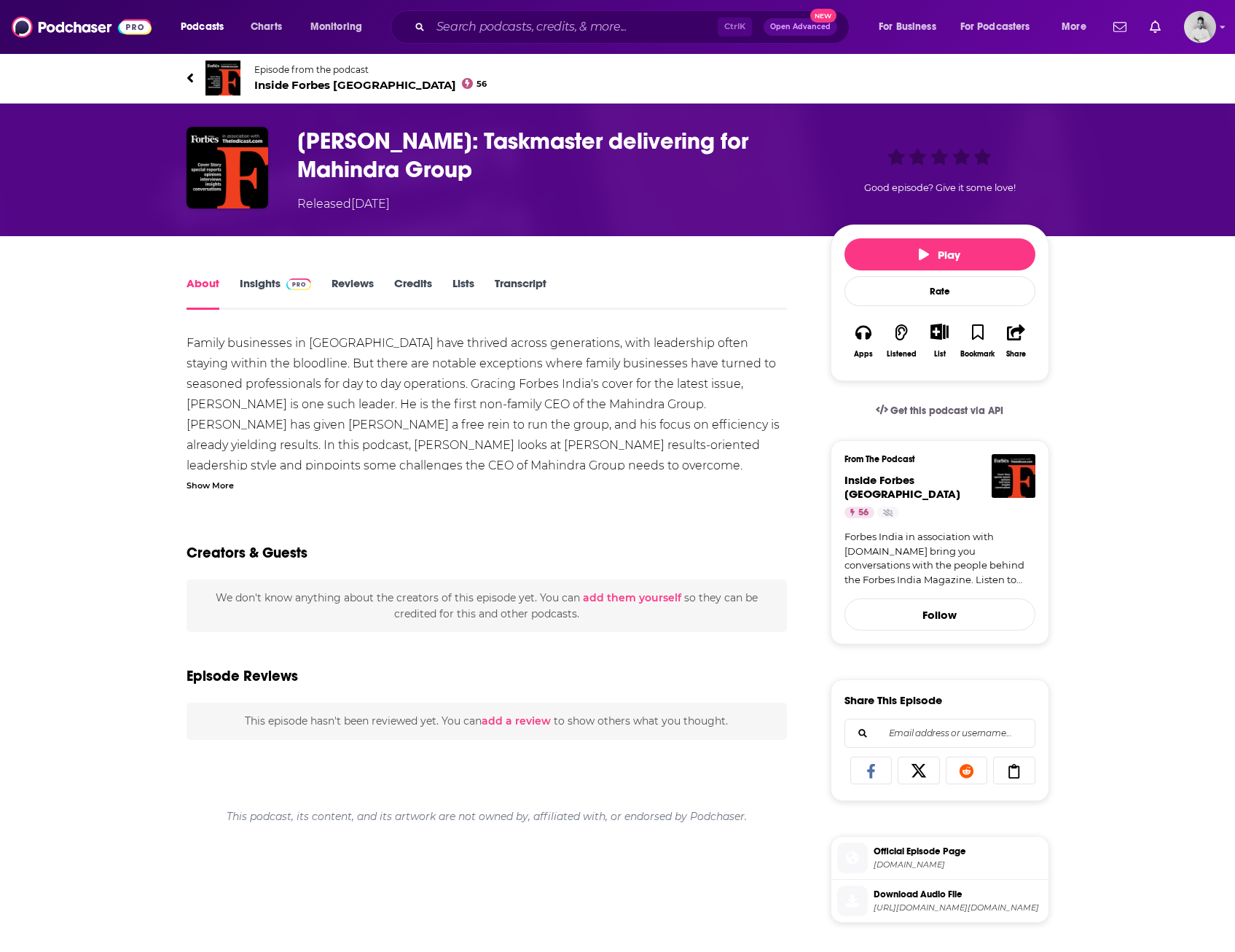
drag, startPoint x: 362, startPoint y: 448, endPoint x: 235, endPoint y: 513, distance: 142.7
click at [250, 526] on div "Creators & Guests" at bounding box center [487, 543] width 601 height 70
click at [215, 493] on div "Family businesses in India have thrived across generations, with leadership oft…" at bounding box center [487, 862] width 601 height 1059
drag, startPoint x: 232, startPoint y: 488, endPoint x: 273, endPoint y: 488, distance: 41.0
click at [231, 488] on div "Show More" at bounding box center [209, 484] width 47 height 14
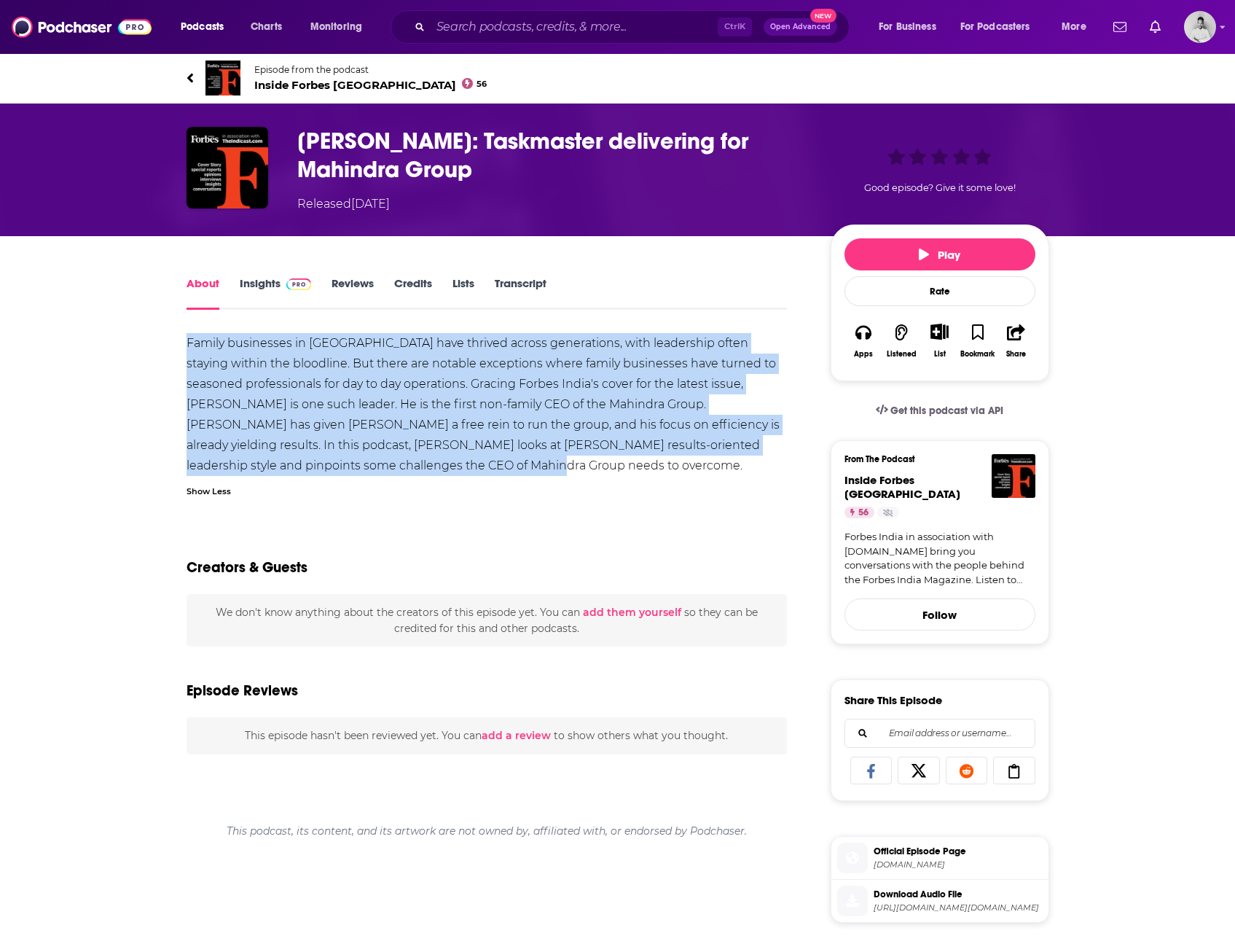
drag, startPoint x: 413, startPoint y: 473, endPoint x: 181, endPoint y: 347, distance: 264.0
click at [181, 347] on div "About Insights Reviews Credits Lists Transcript Family businesses in India have…" at bounding box center [497, 833] width 667 height 1118
drag, startPoint x: 181, startPoint y: 347, endPoint x: 243, endPoint y: 352, distance: 62.2
copy div "Family businesses in India have thrived across generations, with leadership oft…"
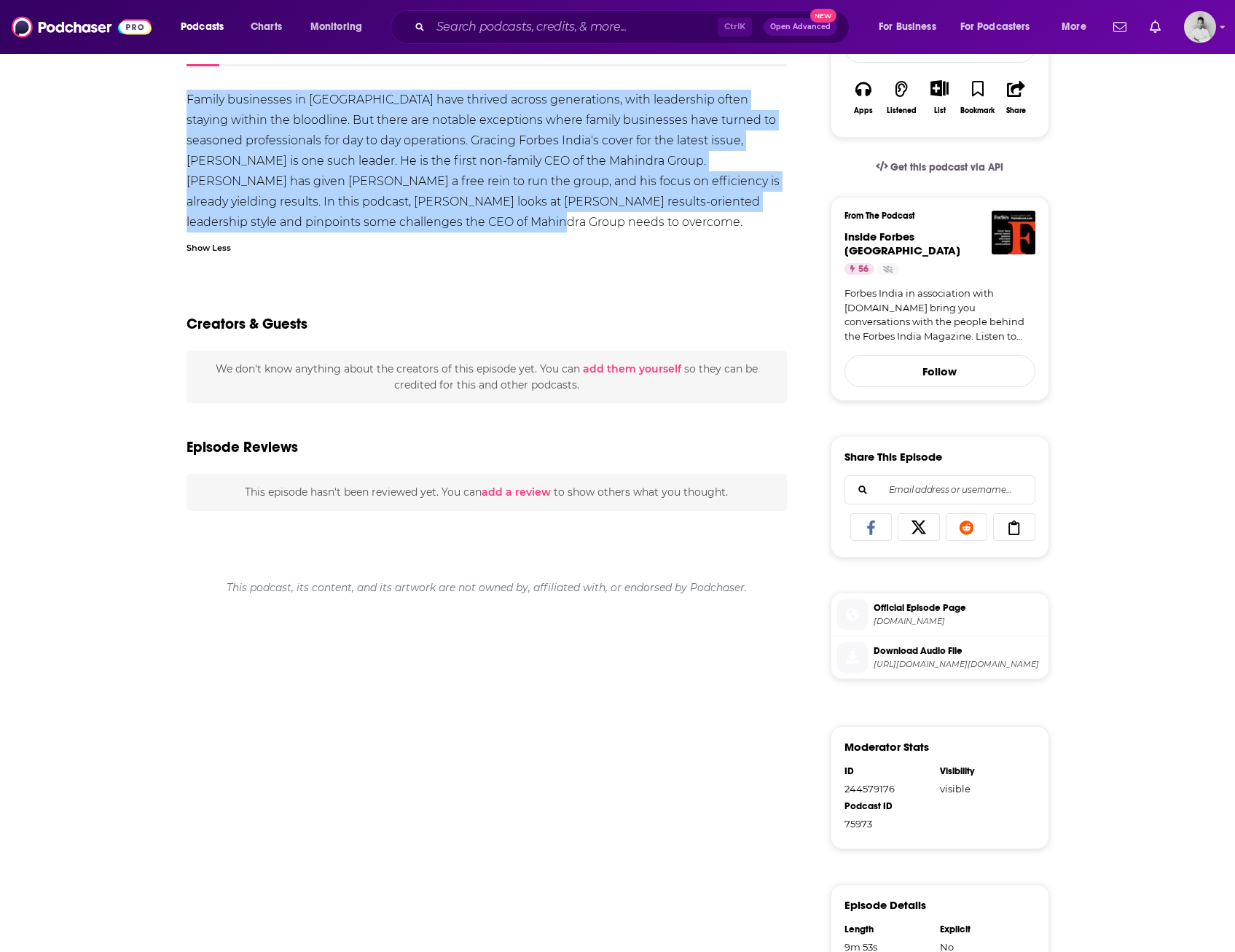
scroll to position [219, 0]
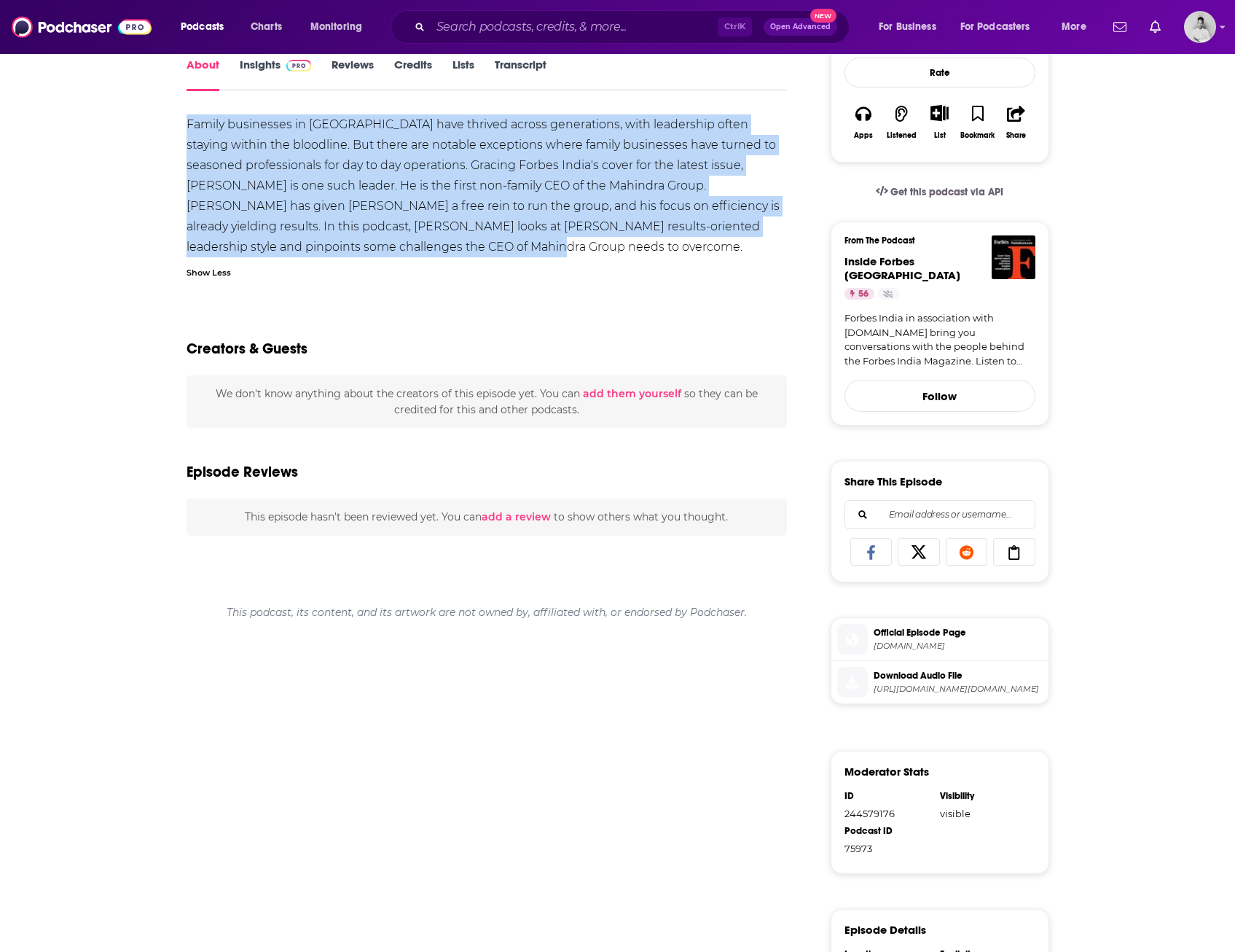
click at [271, 399] on span "We don't know anything about the creators of this episode yet . You can add the…" at bounding box center [487, 401] width 542 height 29
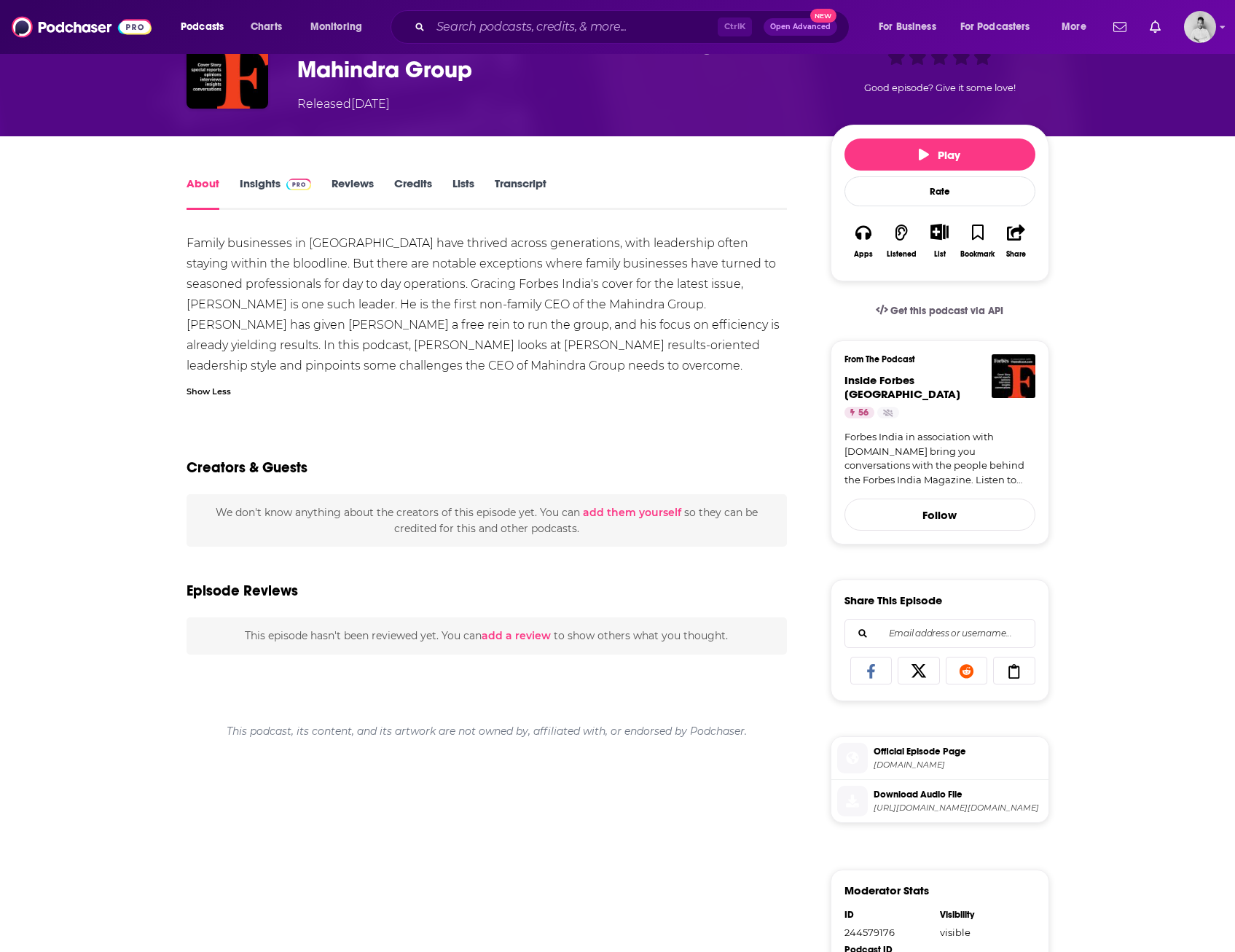
scroll to position [0, 0]
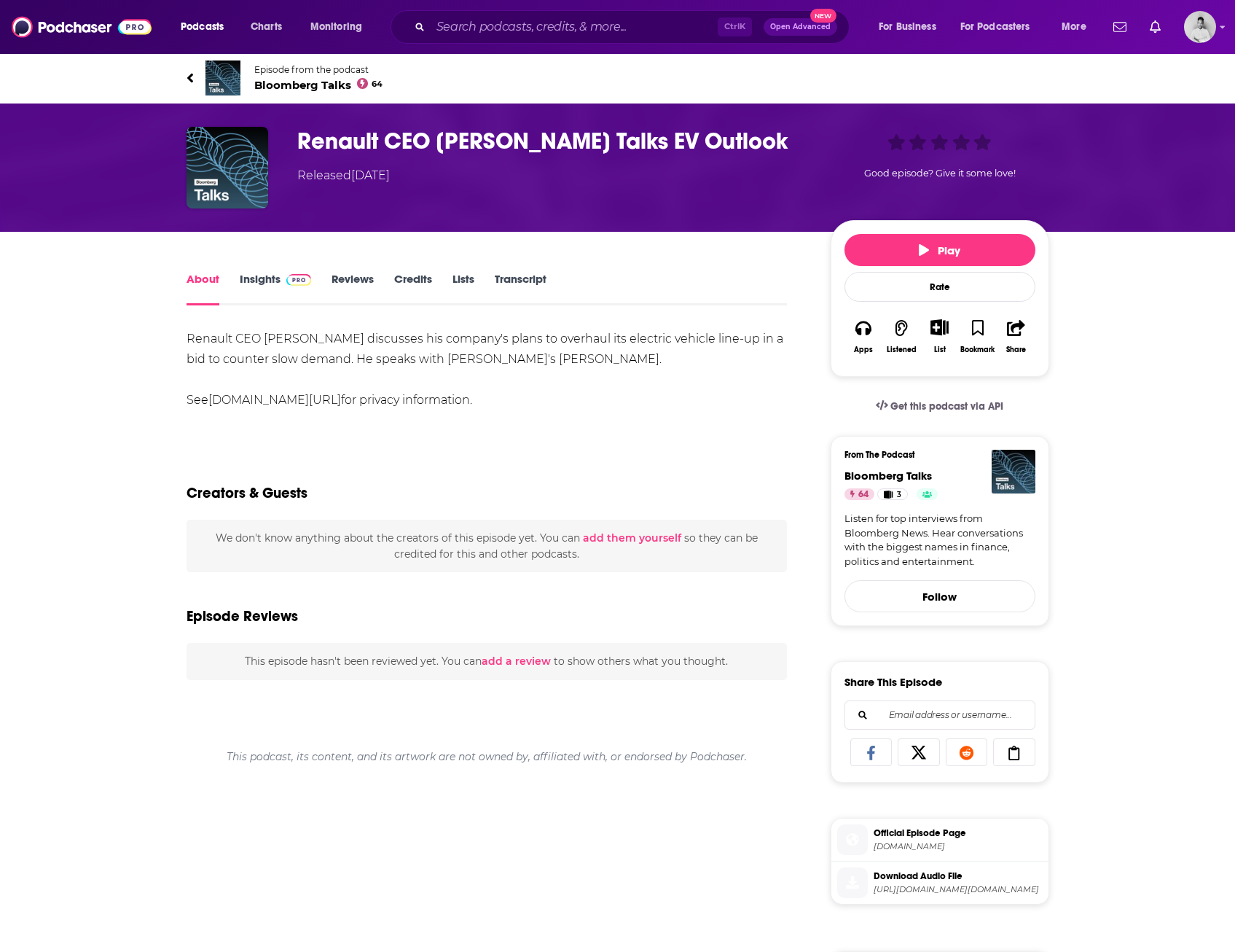
drag, startPoint x: 0, startPoint y: 0, endPoint x: 103, endPoint y: 423, distance: 435.4
click at [67, 440] on div "About Insights Reviews Credits Lists Transcript Renault CEO Luca De Meo discuss…" at bounding box center [618, 802] width 1235 height 1142
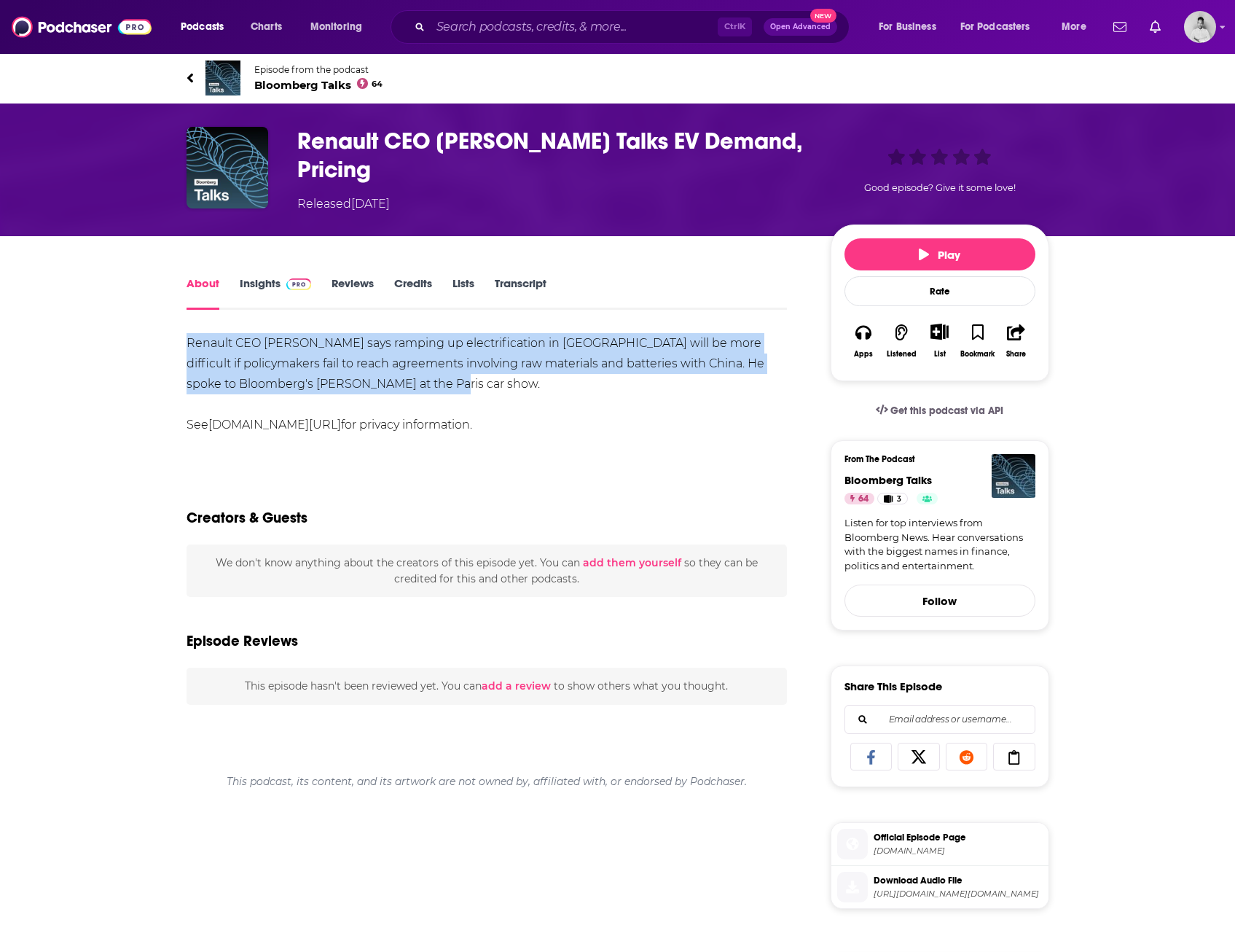
drag, startPoint x: 177, startPoint y: 339, endPoint x: 484, endPoint y: 382, distance: 310.0
click at [484, 382] on div "About Insights Reviews Credits Lists Transcript Renault CEO Luca de Meo says ra…" at bounding box center [497, 826] width 667 height 1104
drag, startPoint x: 484, startPoint y: 382, endPoint x: 380, endPoint y: 370, distance: 104.7
copy div "Renault CEO Luca de Meo says ramping up electrification in Europe will be more …"
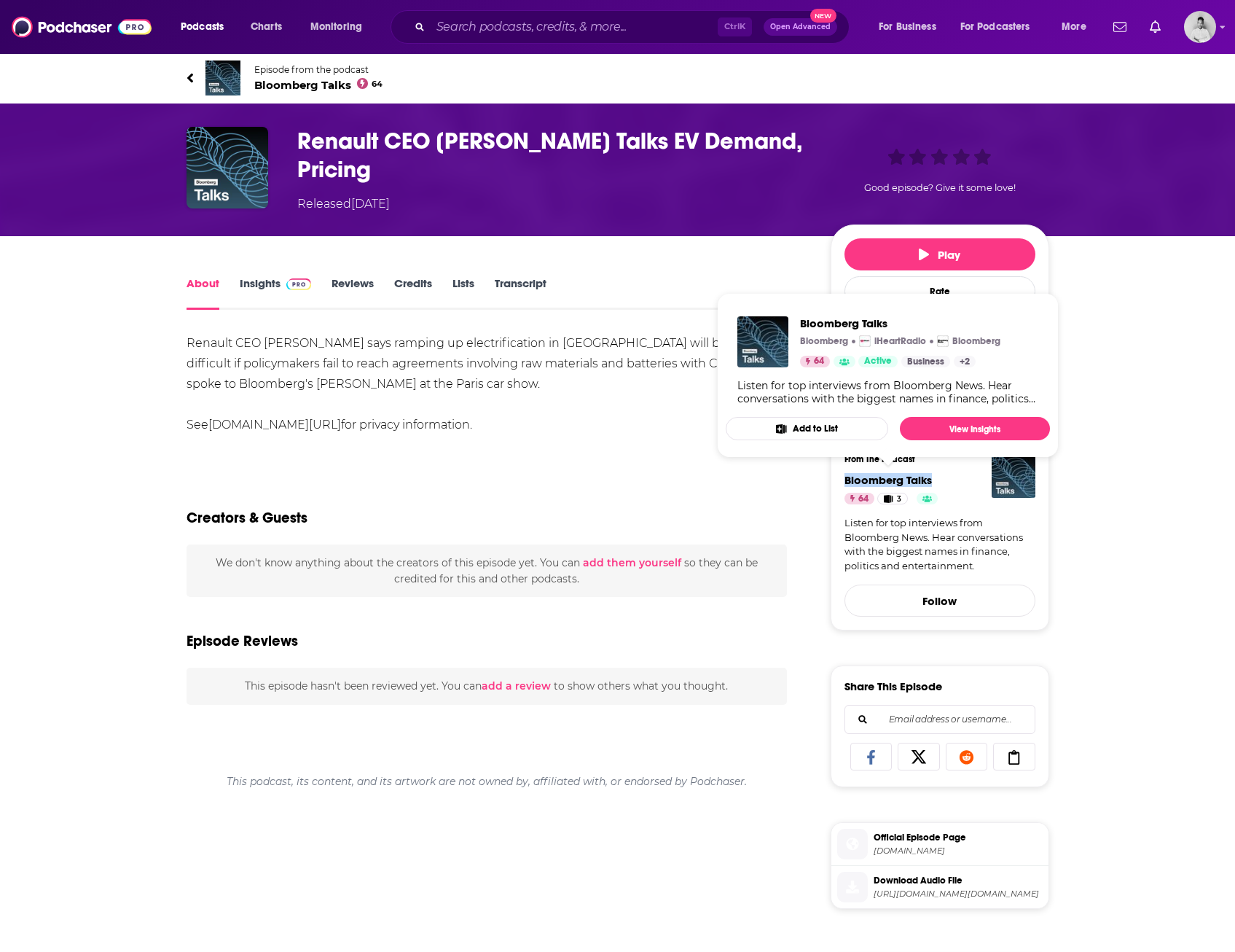
drag, startPoint x: 940, startPoint y: 474, endPoint x: 842, endPoint y: 483, distance: 98.4
click at [842, 483] on div "From The Podcast Bloomberg Talks 64 3 Listen for top interviews from Bloomberg …" at bounding box center [940, 536] width 219 height 190
copy span "Bloomberg Talks"
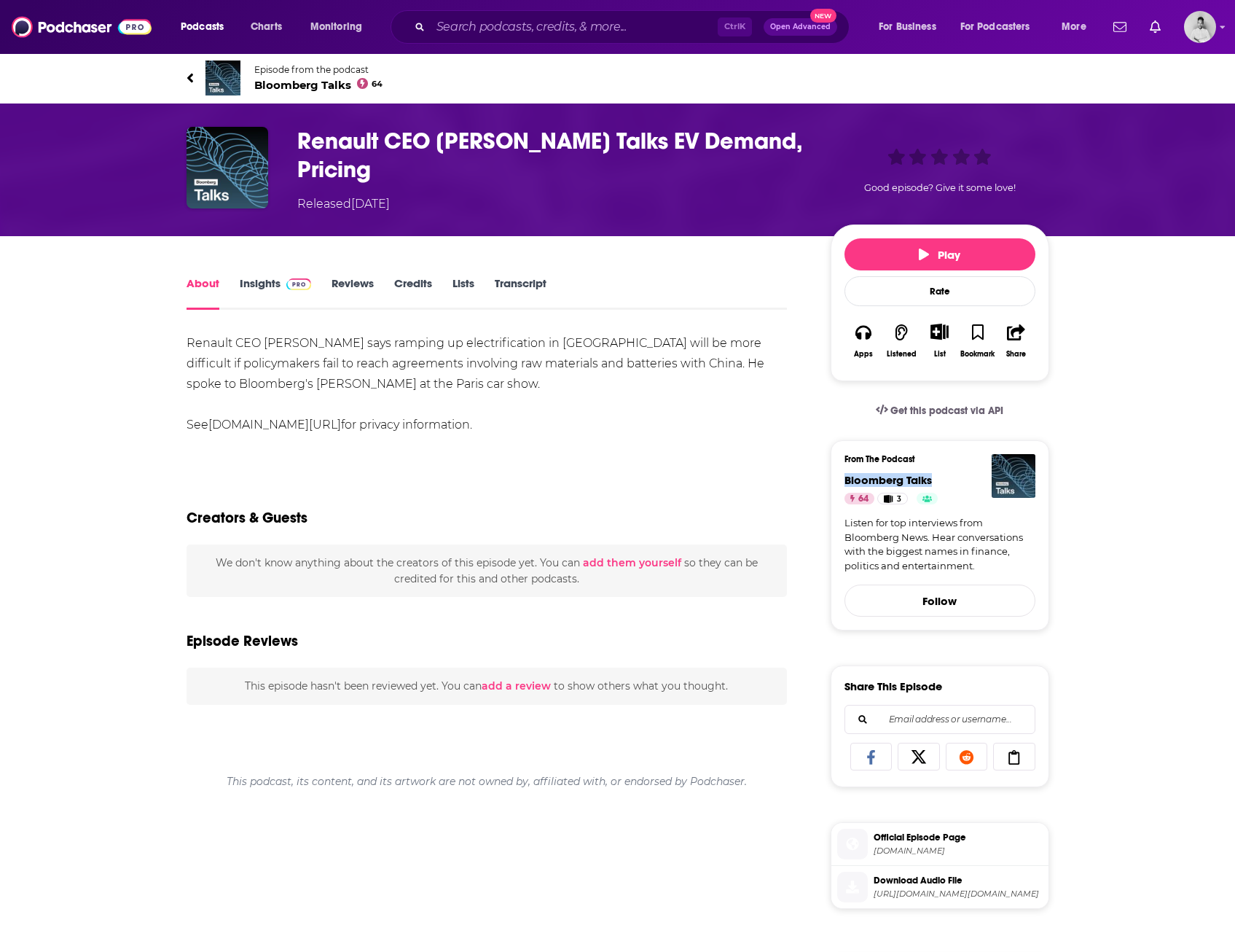
click at [252, 280] on link "Insights" at bounding box center [276, 293] width 72 height 33
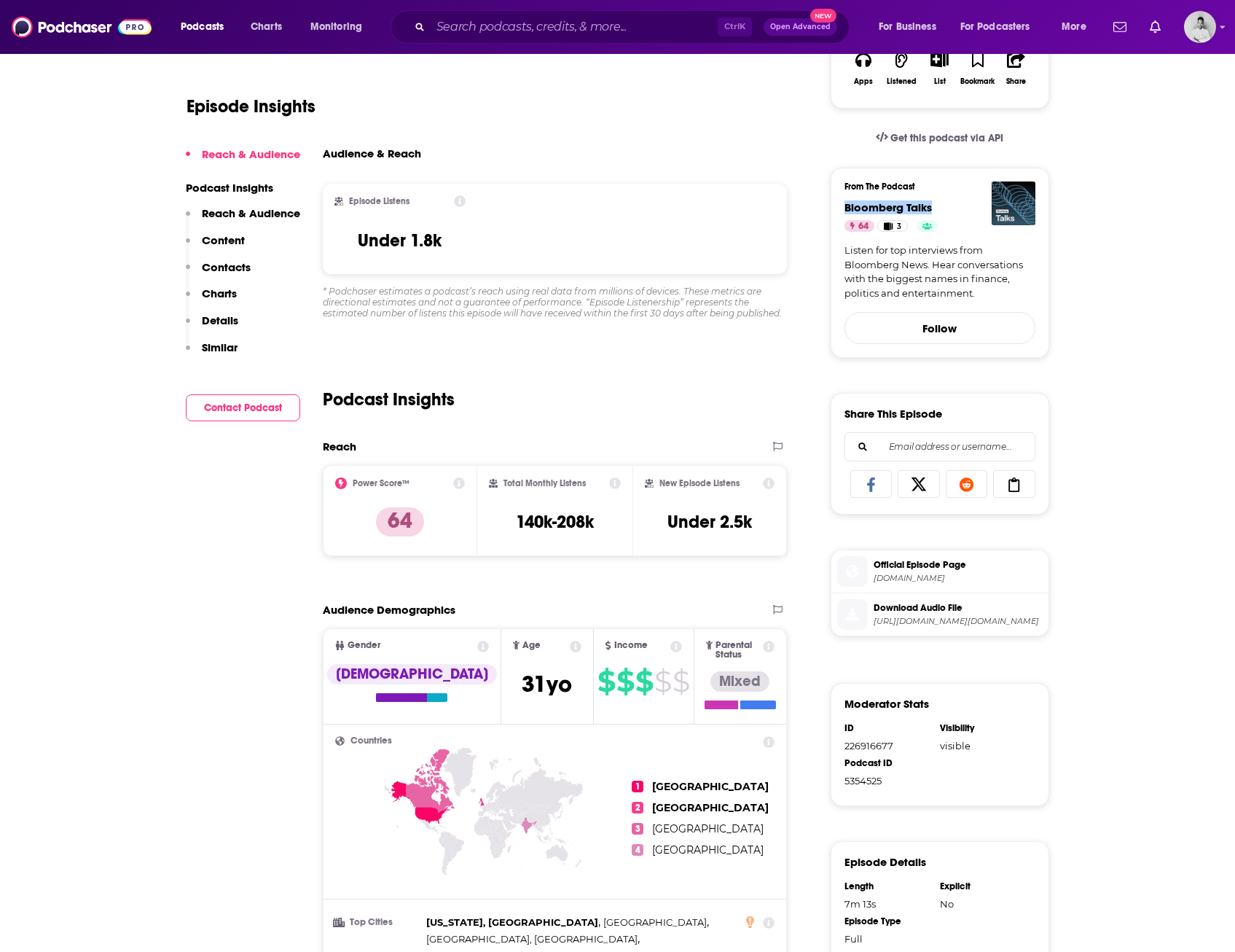
scroll to position [291, 0]
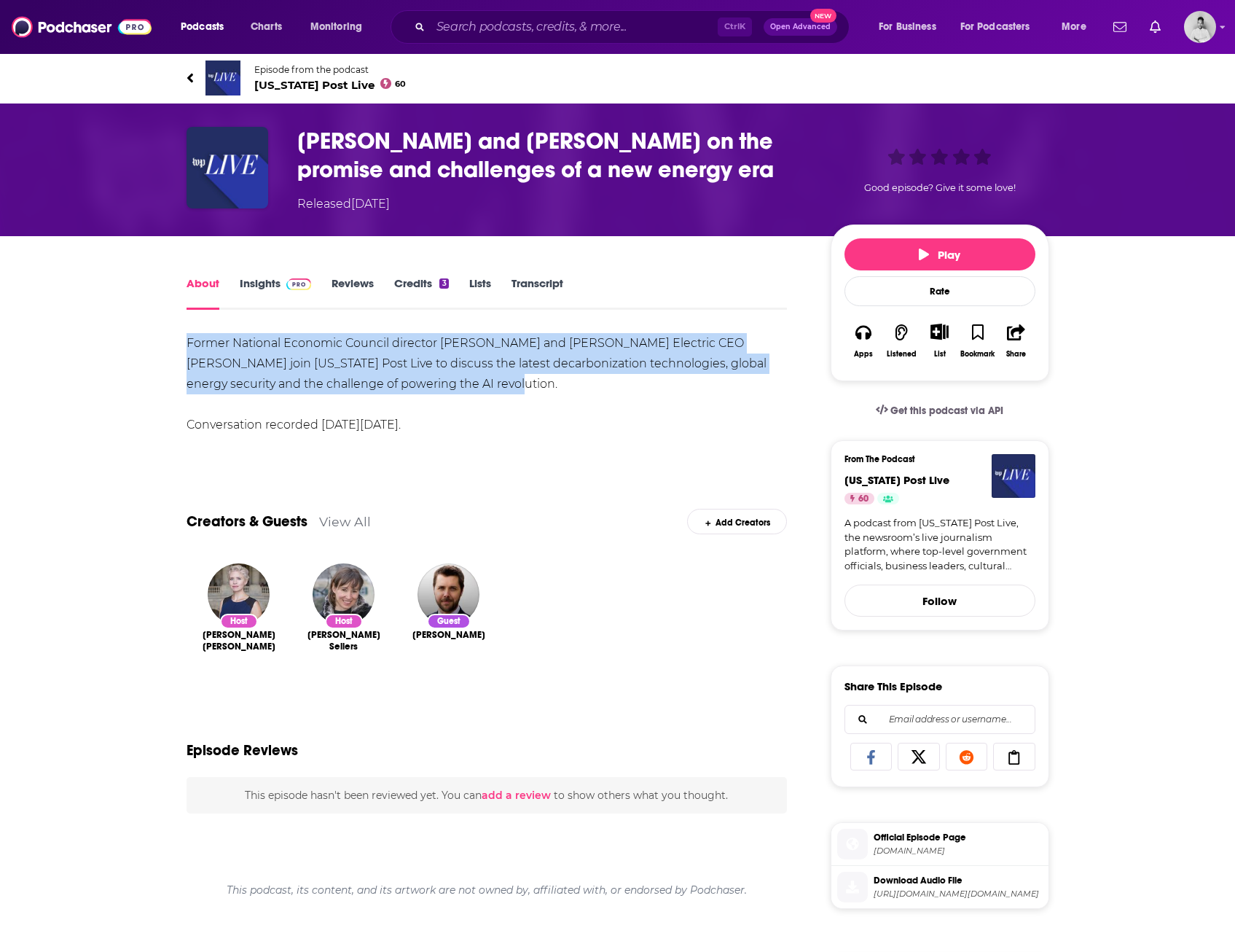
drag, startPoint x: 178, startPoint y: 339, endPoint x: 446, endPoint y: 392, distance: 273.2
click at [446, 392] on div "About Insights Reviews Credits 3 Lists Transcript Former National Economic Coun…" at bounding box center [497, 826] width 667 height 1104
drag, startPoint x: 446, startPoint y: 392, endPoint x: 372, endPoint y: 368, distance: 77.8
copy div "Former National Economic Council director [PERSON_NAME] and [PERSON_NAME] Elect…"
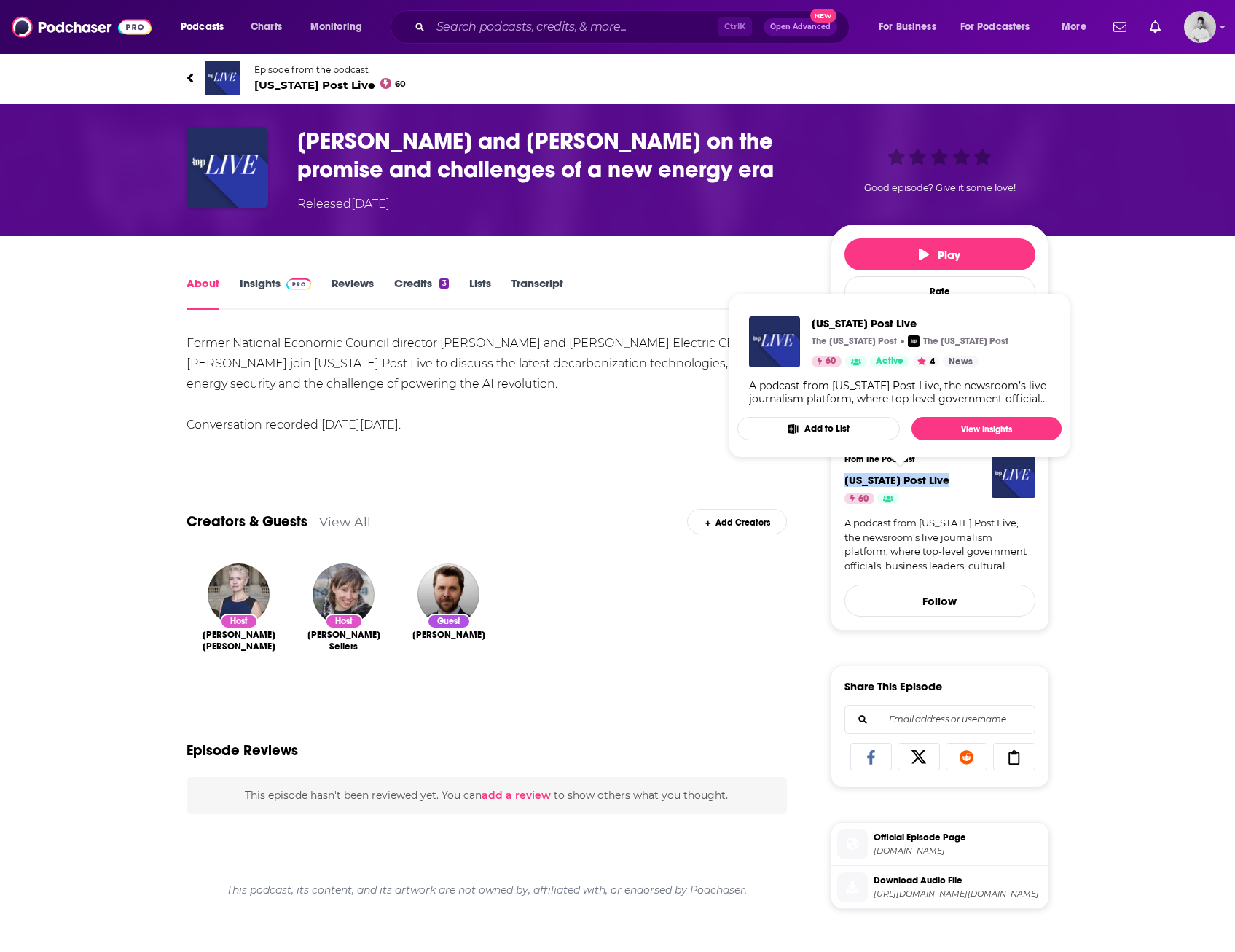
drag, startPoint x: 879, startPoint y: 480, endPoint x: 956, endPoint y: 478, distance: 77.0
click at [956, 478] on div "From The Podcast [US_STATE] Post Live 60 A podcast from [US_STATE] Post Live, t…" at bounding box center [940, 536] width 219 height 190
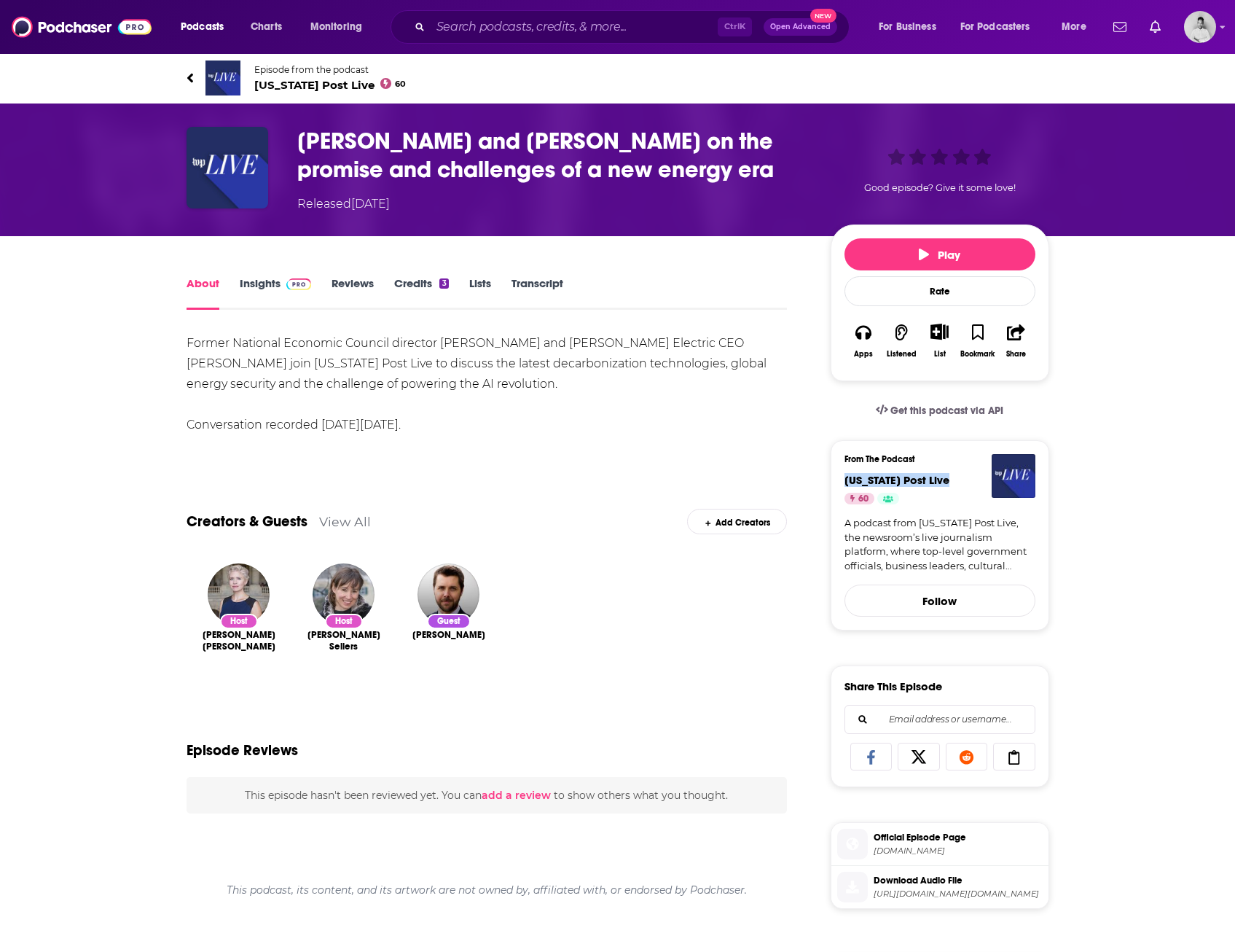
copy span "[US_STATE] Post Live"
click at [264, 276] on div "About Insights Reviews Credits 3 Lists Transcript" at bounding box center [487, 291] width 601 height 36
click at [240, 282] on div "About Insights Reviews Credits 3 Lists Transcript" at bounding box center [487, 291] width 601 height 36
drag, startPoint x: 240, startPoint y: 282, endPoint x: 250, endPoint y: 283, distance: 10.0
click at [251, 283] on link "Insights" at bounding box center [276, 293] width 72 height 33
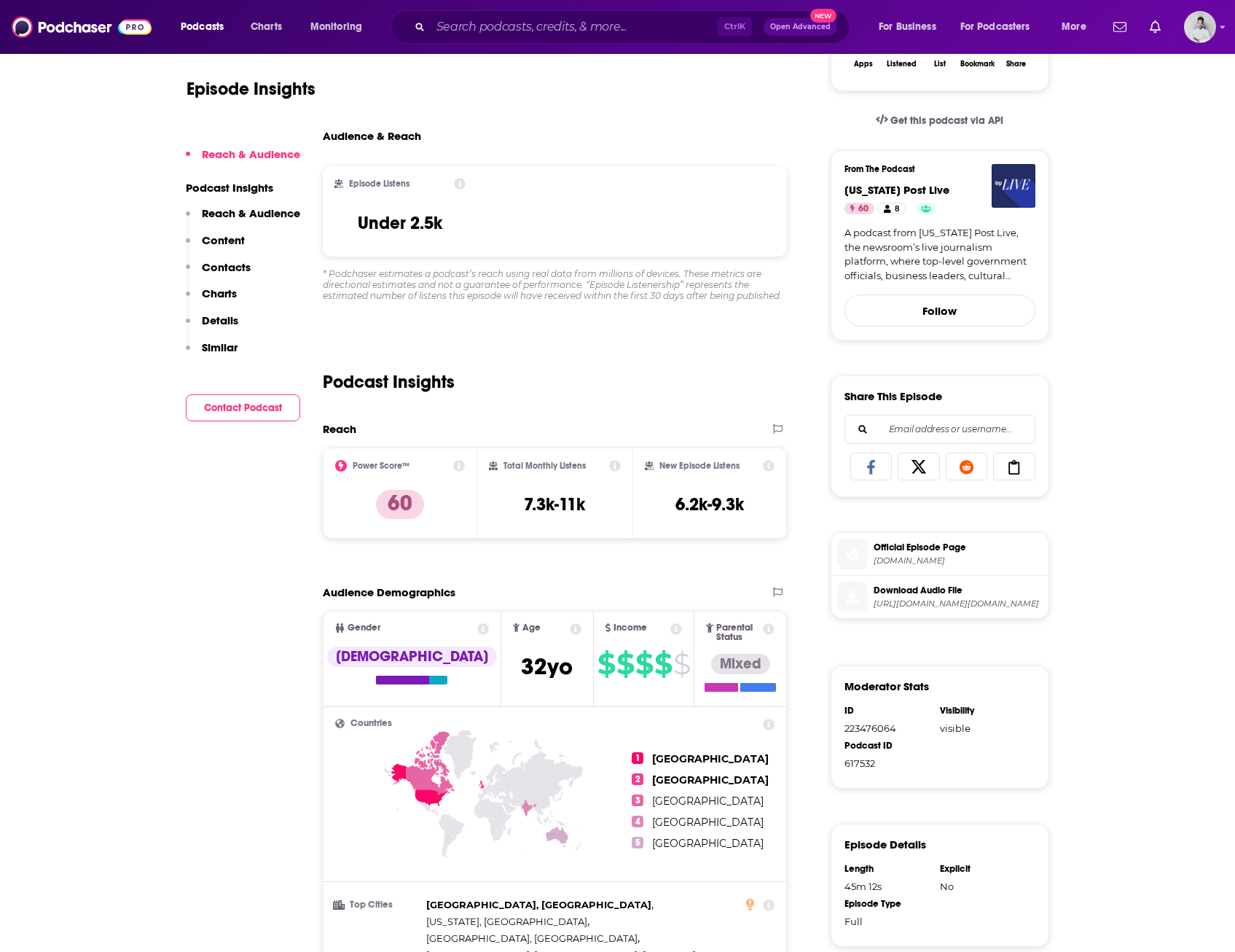
scroll to position [291, 0]
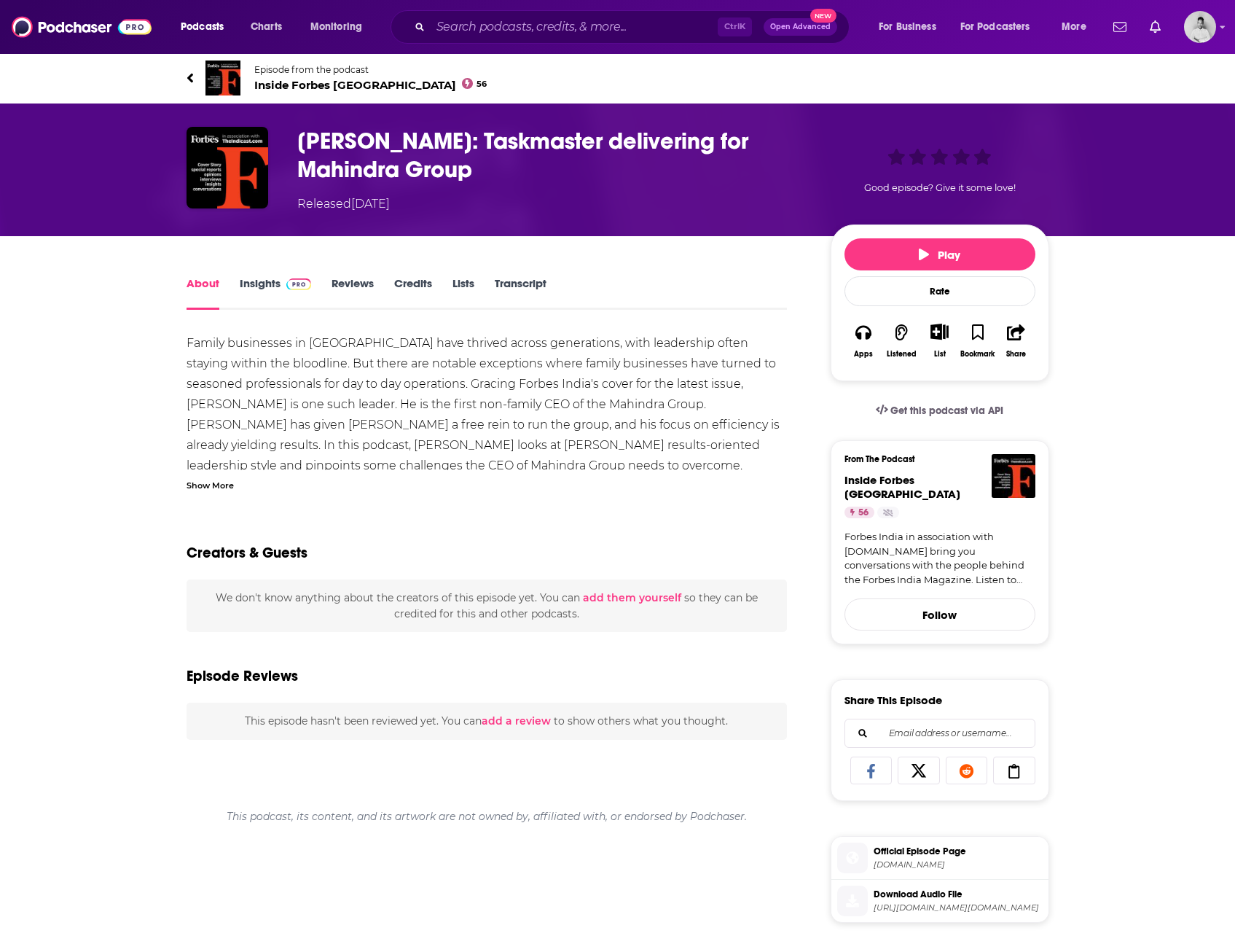
click at [278, 286] on link "Insights" at bounding box center [276, 293] width 72 height 33
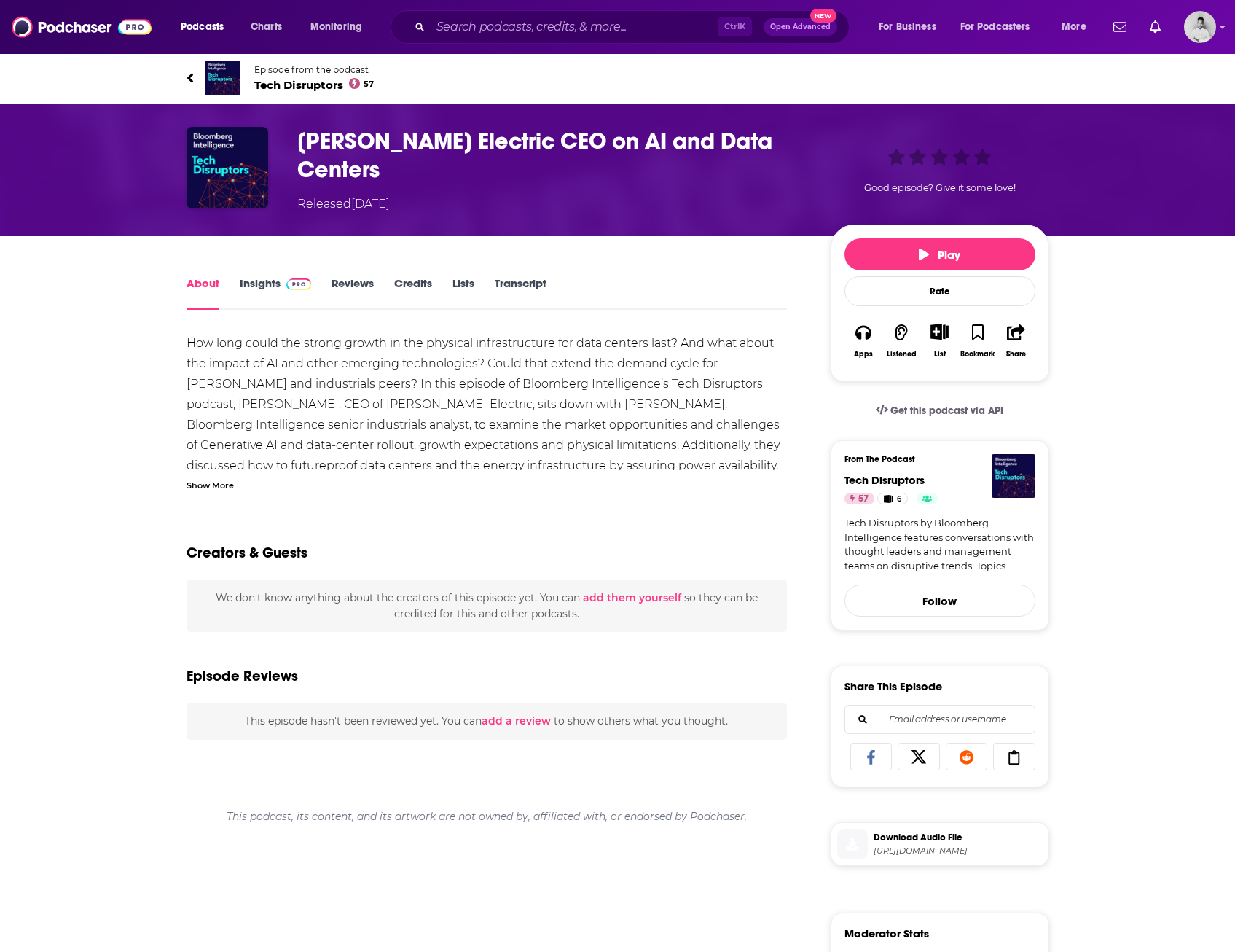
click at [215, 478] on div "Show More" at bounding box center [209, 484] width 47 height 14
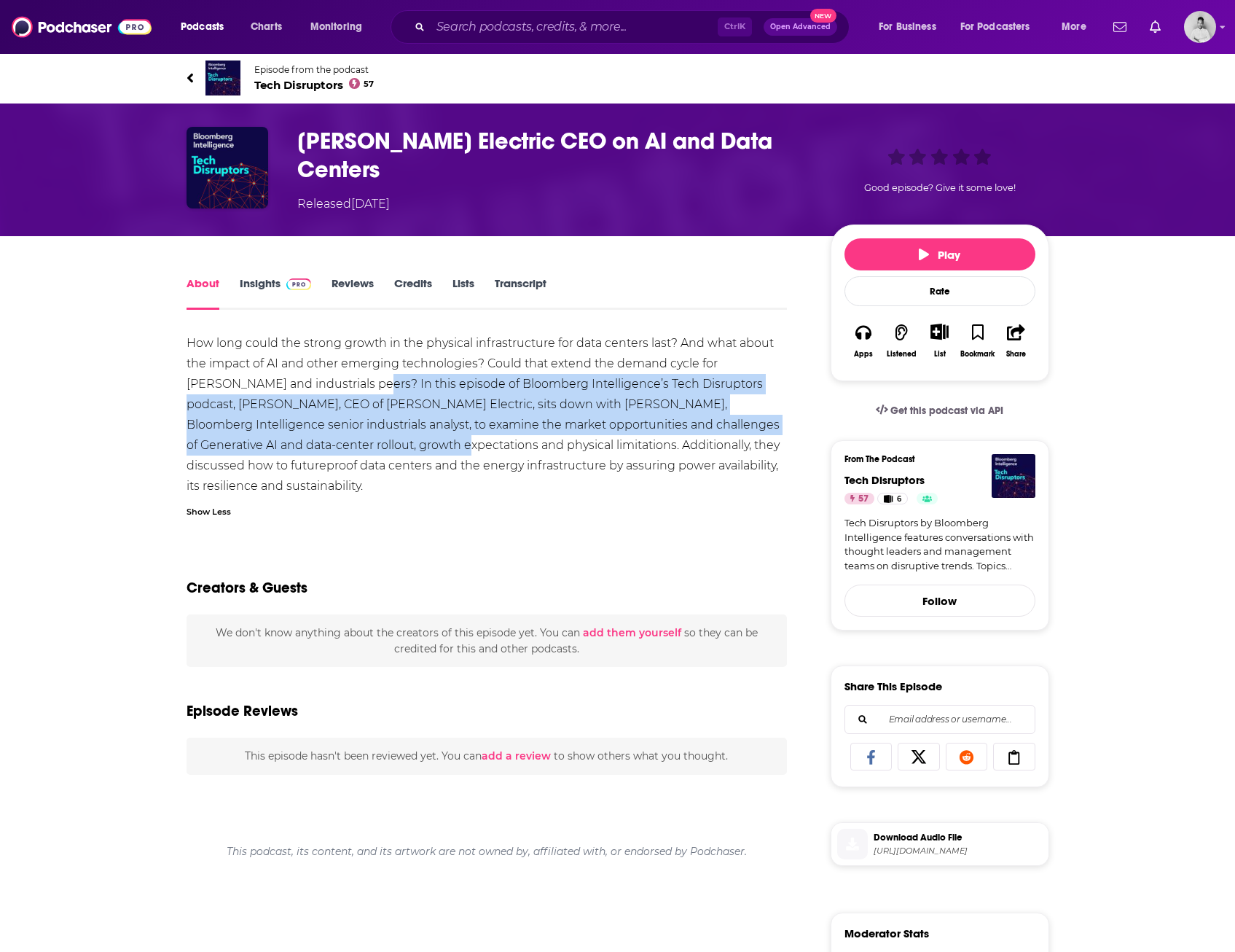
drag, startPoint x: 310, startPoint y: 376, endPoint x: 387, endPoint y: 433, distance: 95.8
click at [387, 433] on div "How long could the strong growth in the physical infrastructure for data center…" at bounding box center [487, 414] width 601 height 163
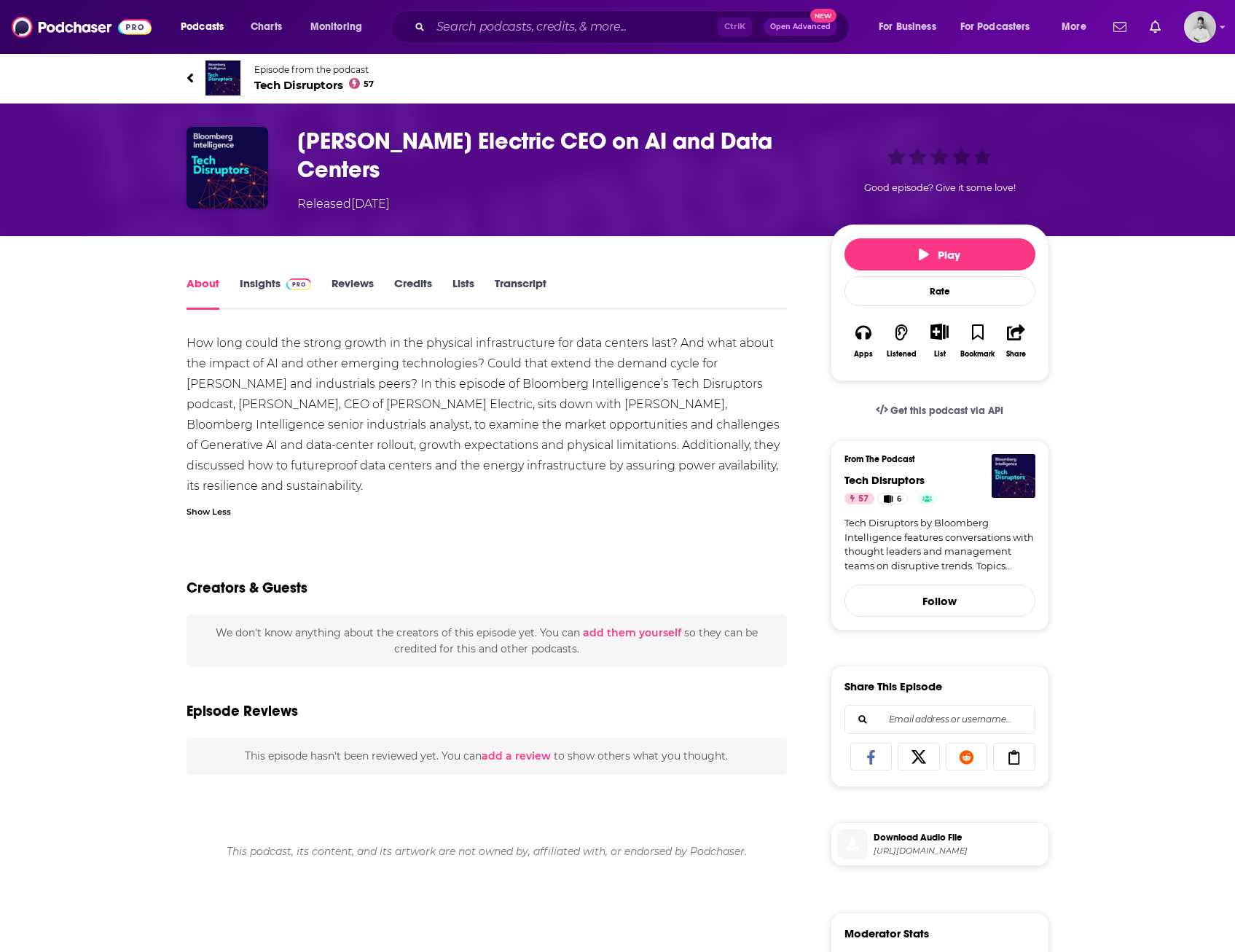
drag, startPoint x: 387, startPoint y: 433, endPoint x: 300, endPoint y: 481, distance: 99.4
click at [338, 496] on div "How long could the strong growth in the physical infrastructure for data center…" at bounding box center [487, 429] width 601 height 193
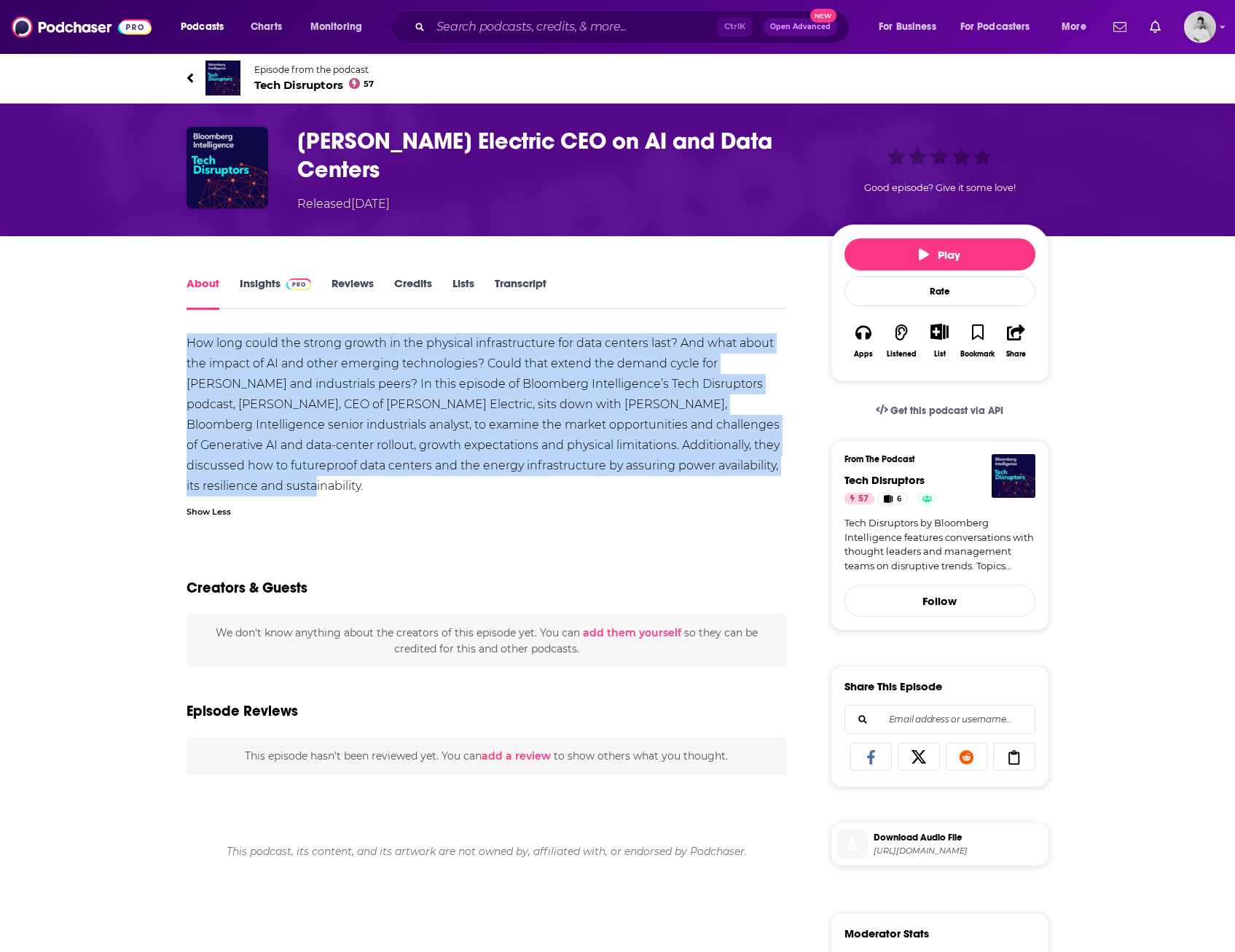
drag, startPoint x: 163, startPoint y: 327, endPoint x: 320, endPoint y: 476, distance: 216.4
click at [320, 476] on div "About Insights Reviews Credits Lists Transcript How long could the strong growt…" at bounding box center [497, 805] width 667 height 1061
drag, startPoint x: 320, startPoint y: 476, endPoint x: 247, endPoint y: 410, distance: 98.4
copy div "How long could the strong growth in the physical infrastructure for data center…"
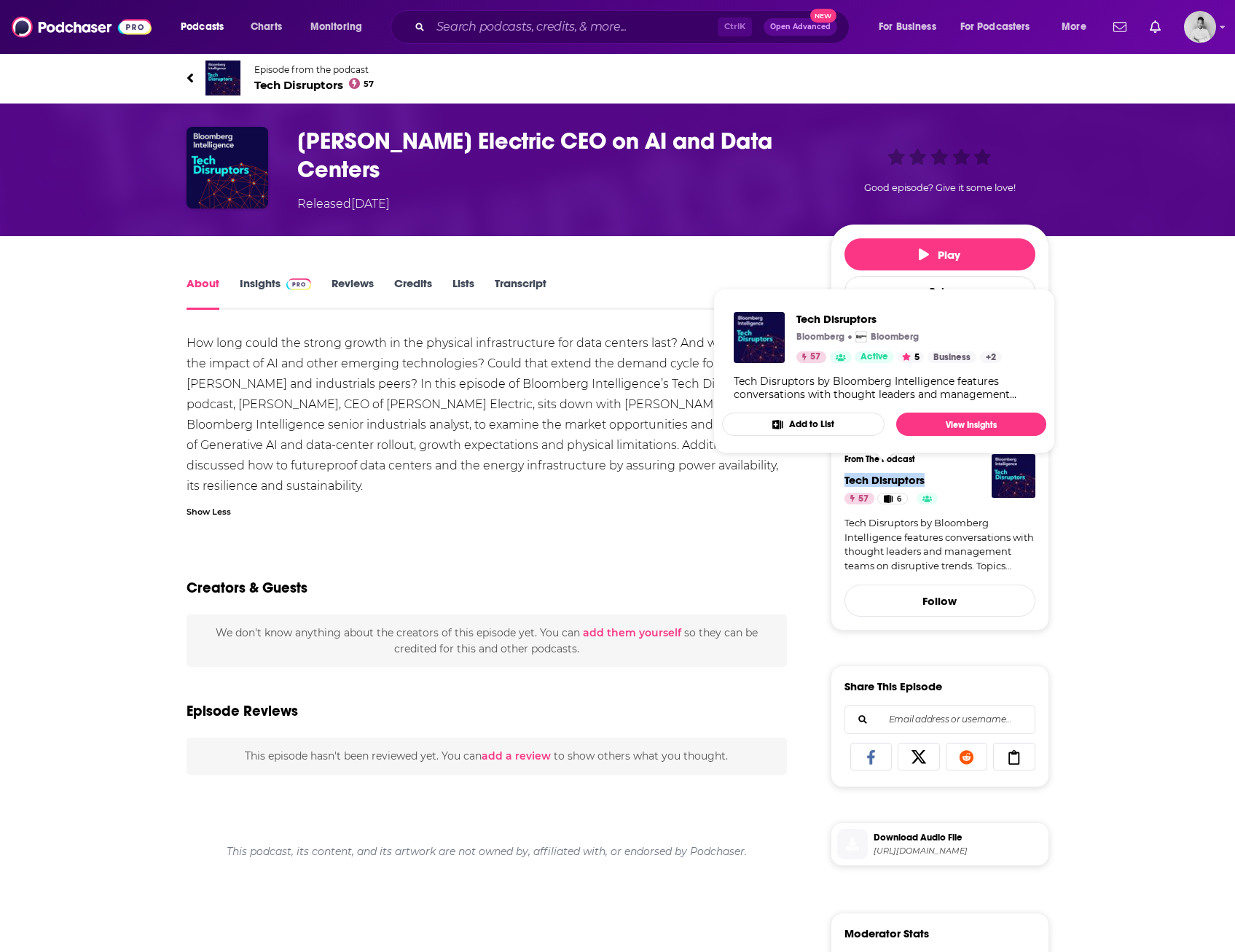
drag, startPoint x: 931, startPoint y: 473, endPoint x: 843, endPoint y: 474, distance: 88.0
click at [843, 474] on div "From The Podcast Tech Disruptors 57 6 Tech Disruptors by Bloomberg Intelligence…" at bounding box center [940, 536] width 219 height 190
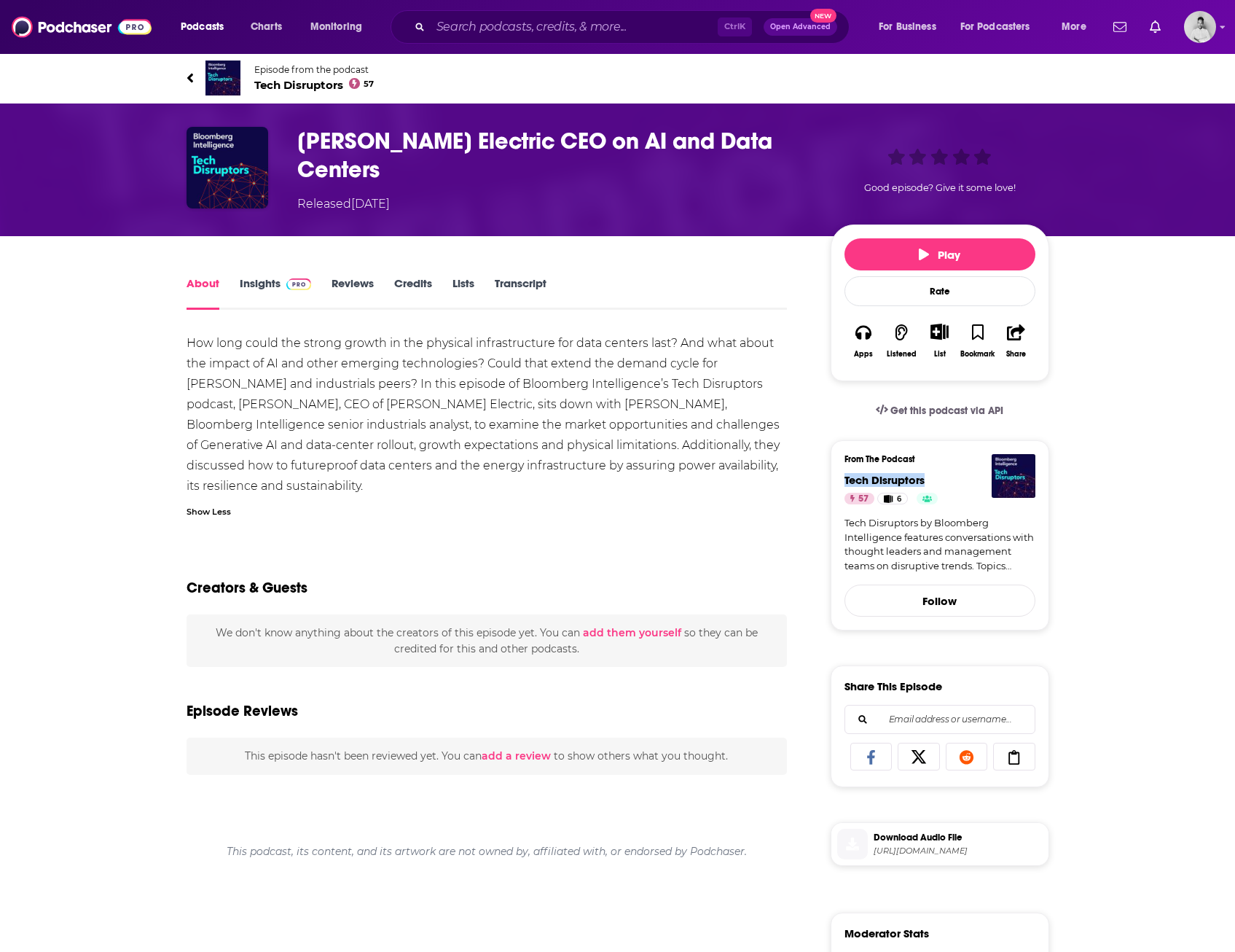
copy span "Tech Disruptors"
click at [237, 281] on div "About" at bounding box center [213, 293] width 53 height 33
click at [251, 280] on link "Insights" at bounding box center [276, 293] width 72 height 33
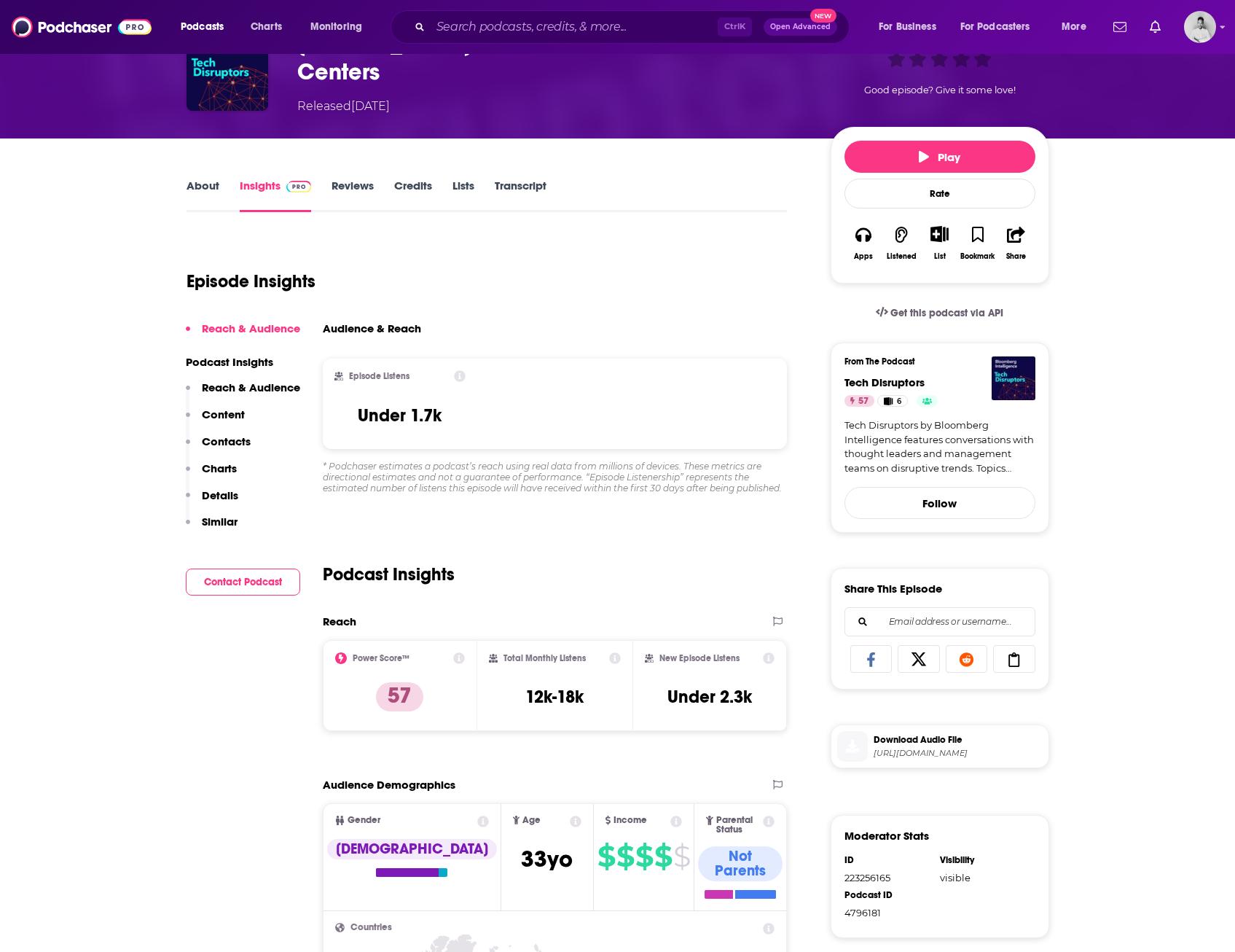
scroll to position [219, 0]
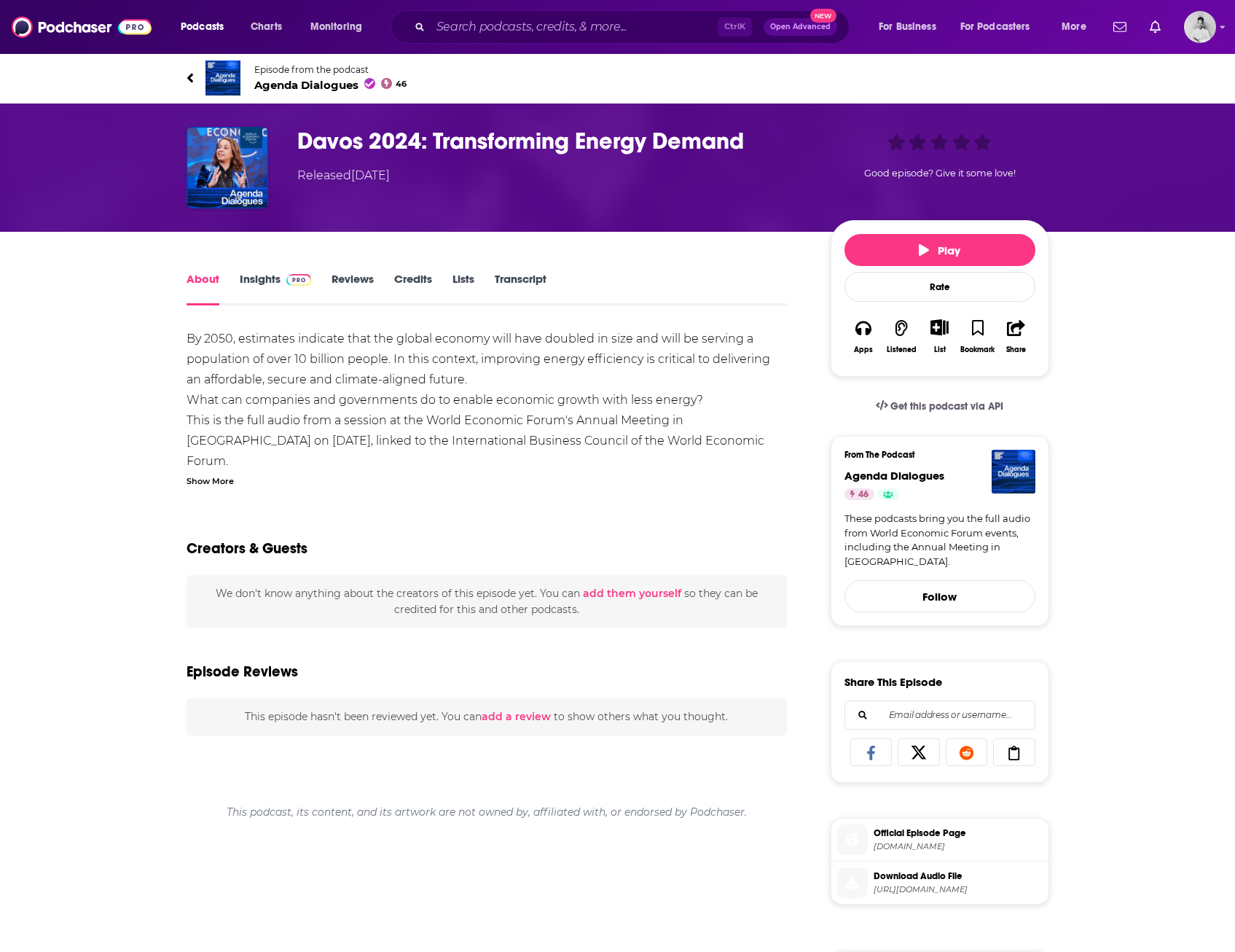
click at [222, 489] on div "By 2050, estimates indicate that the global economy will have doubled in size a…" at bounding box center [487, 868] width 601 height 1080
click at [216, 483] on div "Show More" at bounding box center [209, 479] width 47 height 14
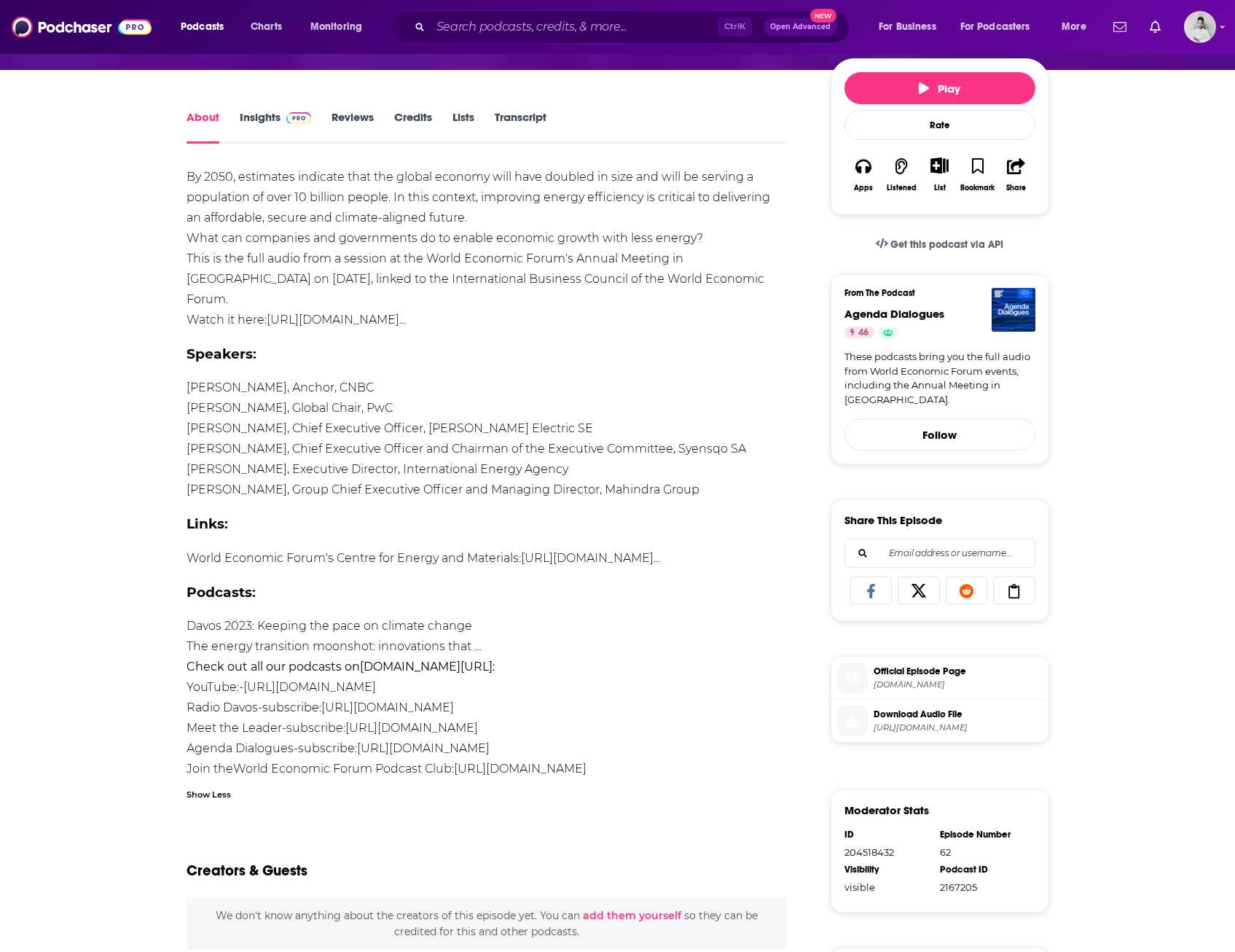
scroll to position [219, 0]
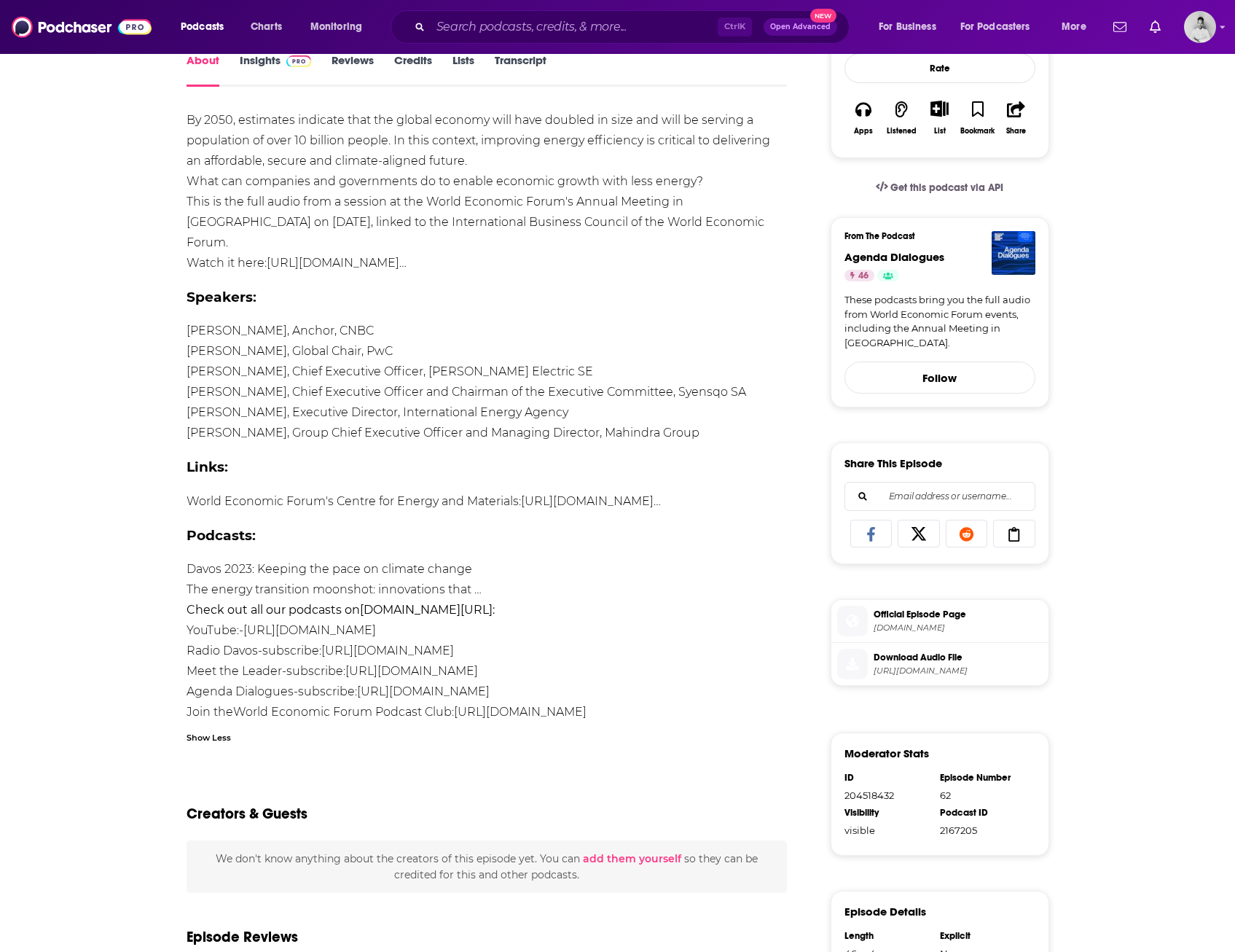
click at [488, 343] on div "By 2050, estimates indicate that the global economy will have doubled in size a…" at bounding box center [487, 416] width 601 height 612
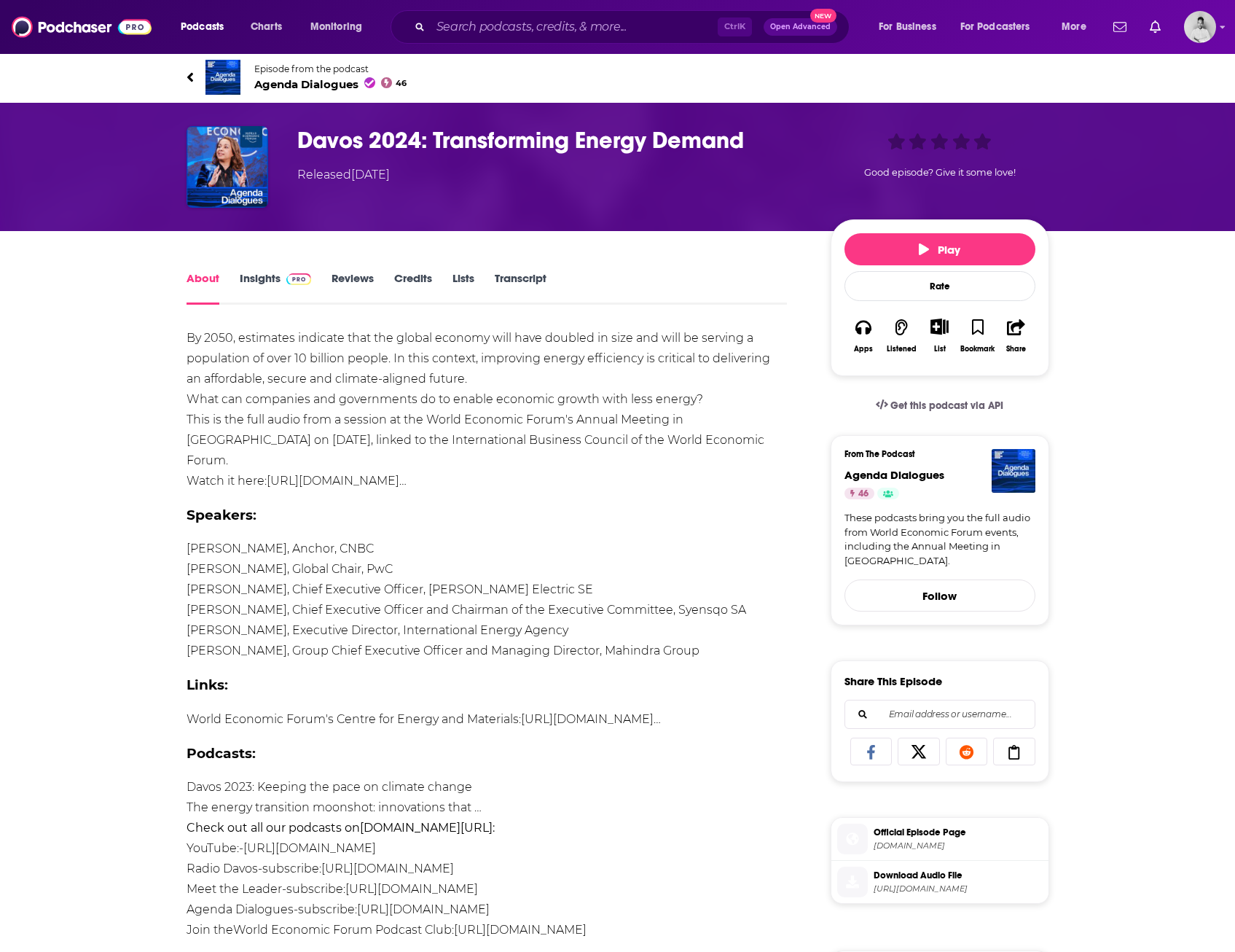
scroll to position [0, 0]
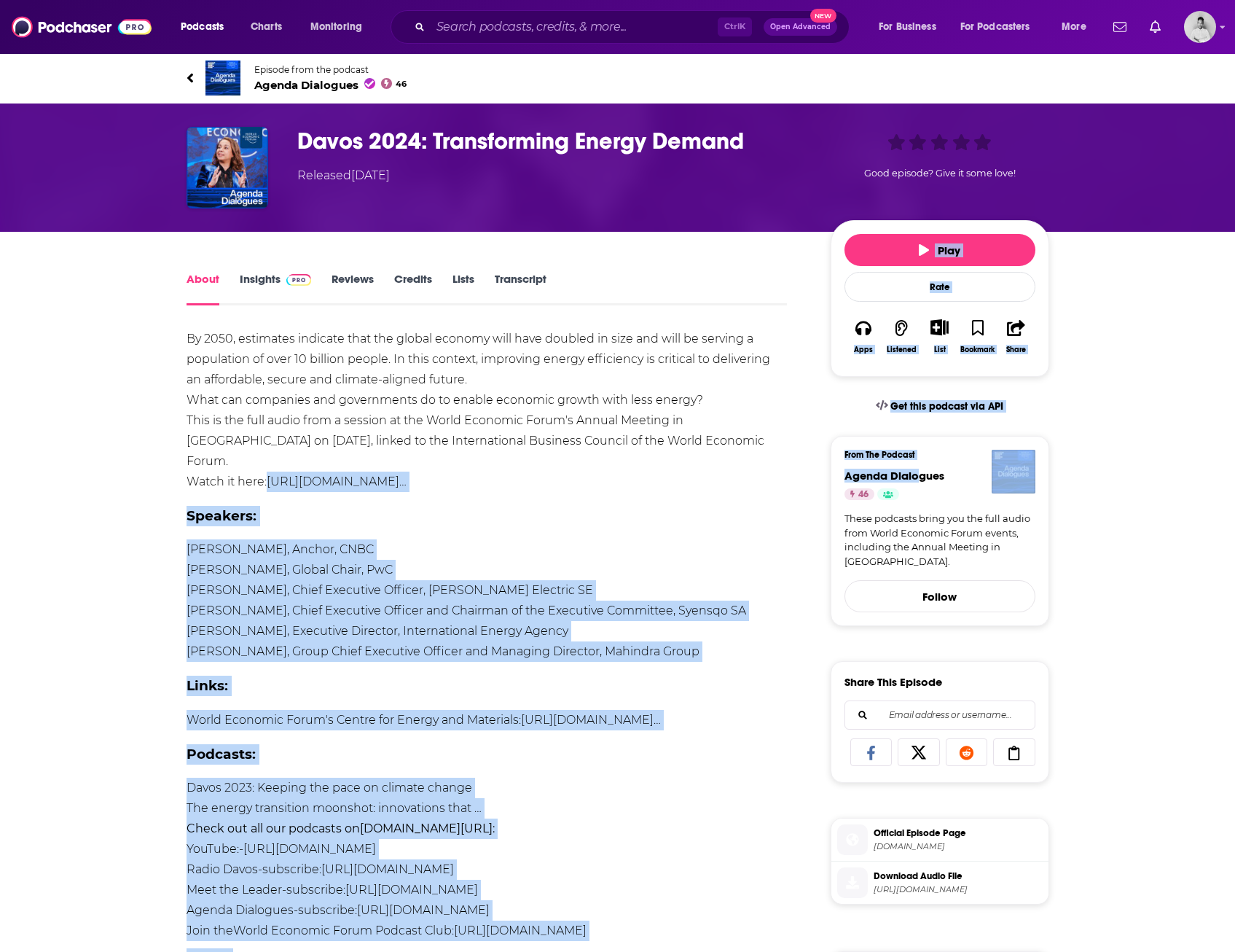
drag, startPoint x: 840, startPoint y: 470, endPoint x: 921, endPoint y: 473, distance: 81.1
click at [921, 473] on div "About Insights Reviews Credits Lists Transcript By 2050, estimates indicate tha…" at bounding box center [618, 820] width 863 height 1177
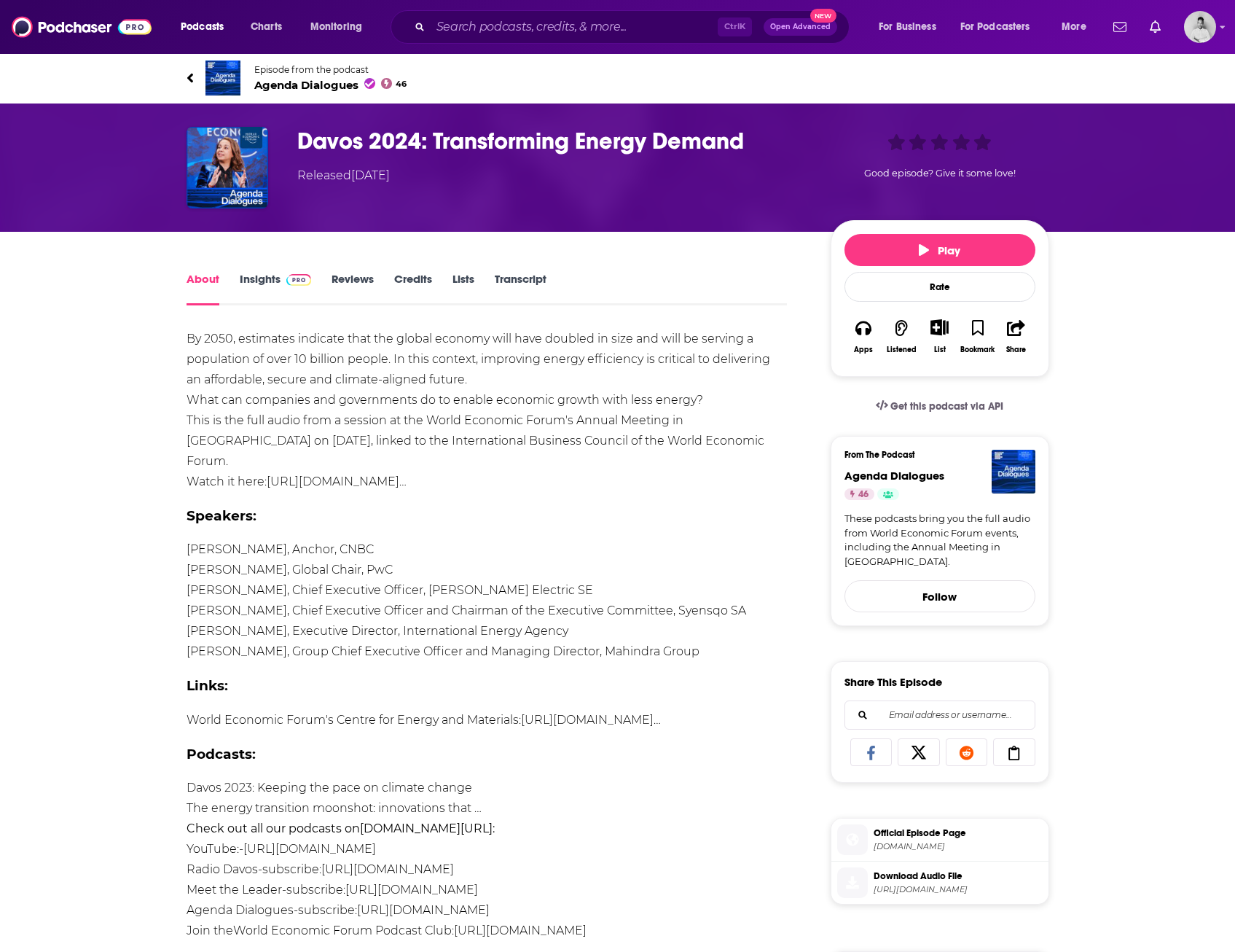
click at [541, 470] on div "By 2050, estimates indicate that the global economy will have doubled in size a…" at bounding box center [487, 634] width 601 height 612
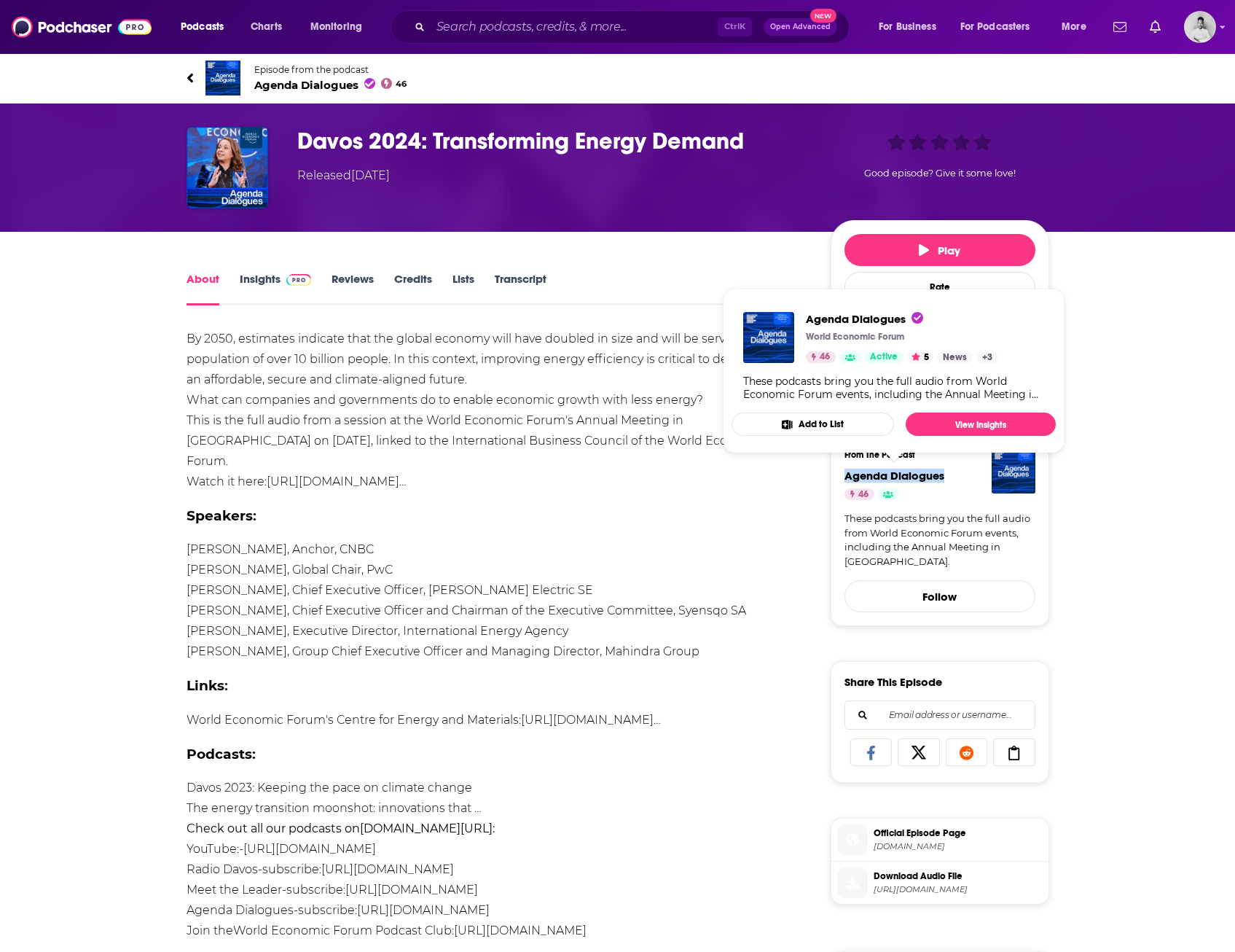
drag, startPoint x: 948, startPoint y: 476, endPoint x: 845, endPoint y: 476, distance: 103.0
click at [845, 476] on h4 "Agenda Dialogues" at bounding box center [939, 475] width 191 height 14
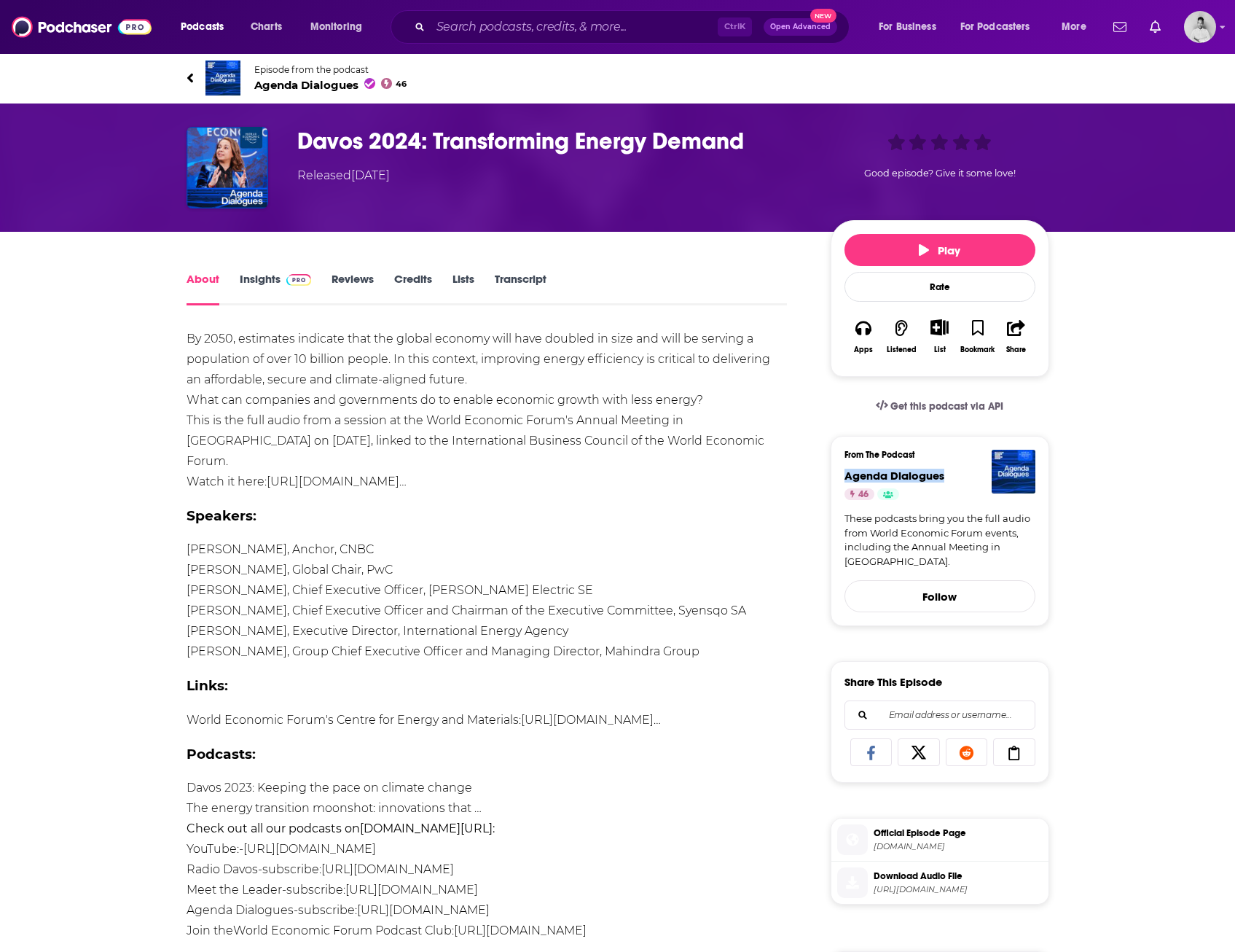
copy span "Agenda Dialogues"
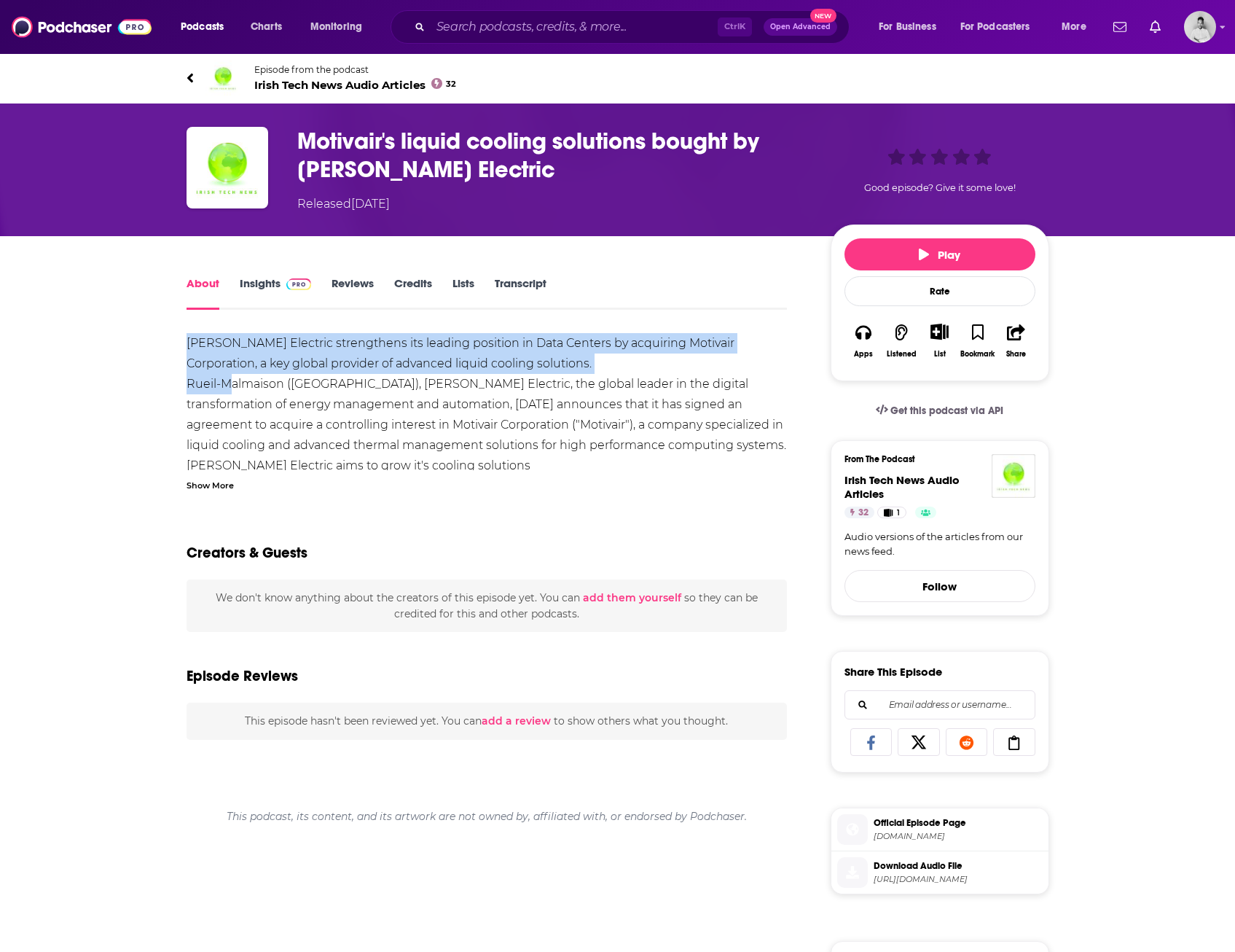
drag, startPoint x: 174, startPoint y: 341, endPoint x: 216, endPoint y: 387, distance: 62.3
click at [216, 387] on div "About Insights Reviews Credits Lists Transcript [PERSON_NAME] Electric strength…" at bounding box center [497, 819] width 667 height 1089
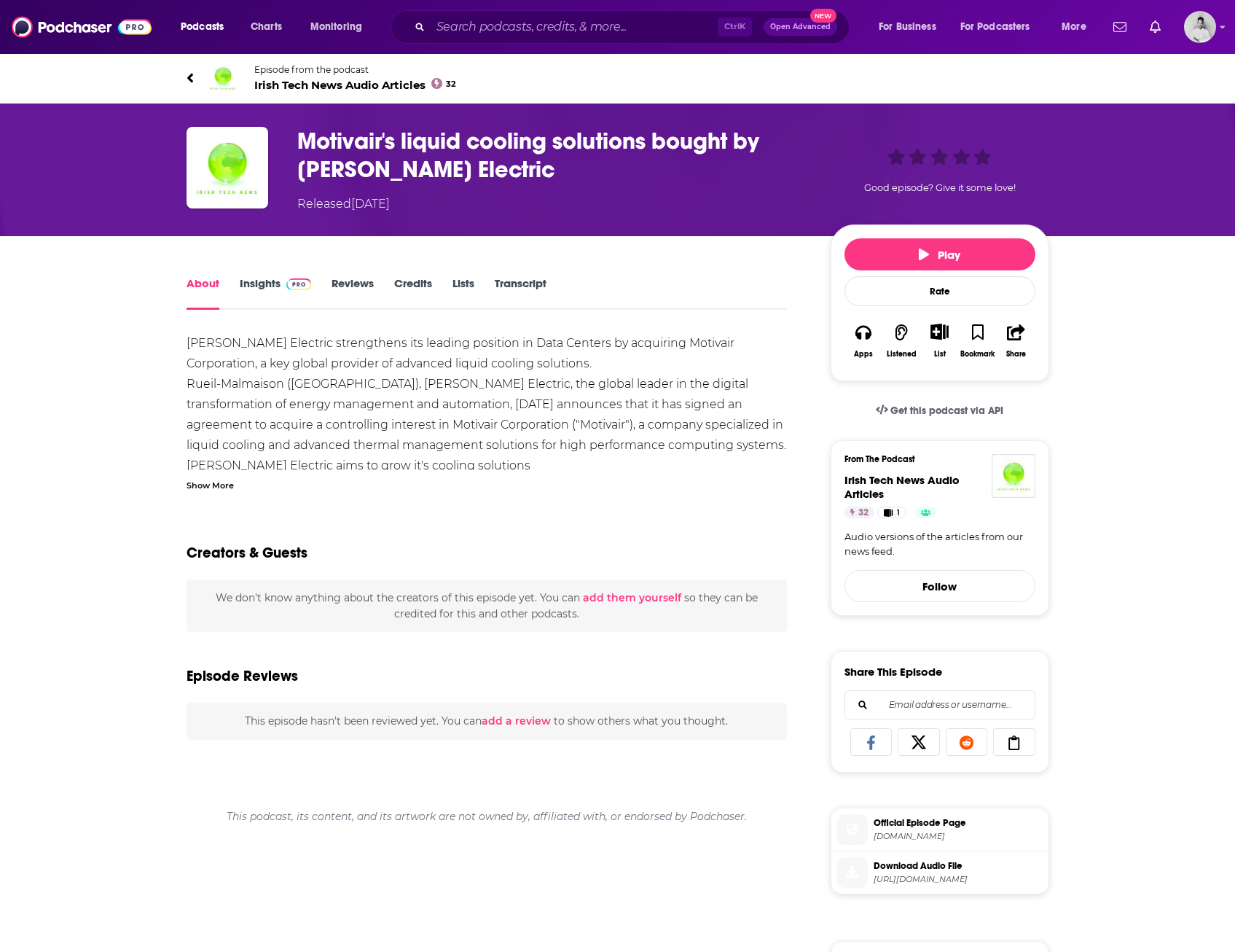
click at [214, 483] on div "Show More" at bounding box center [209, 484] width 47 height 14
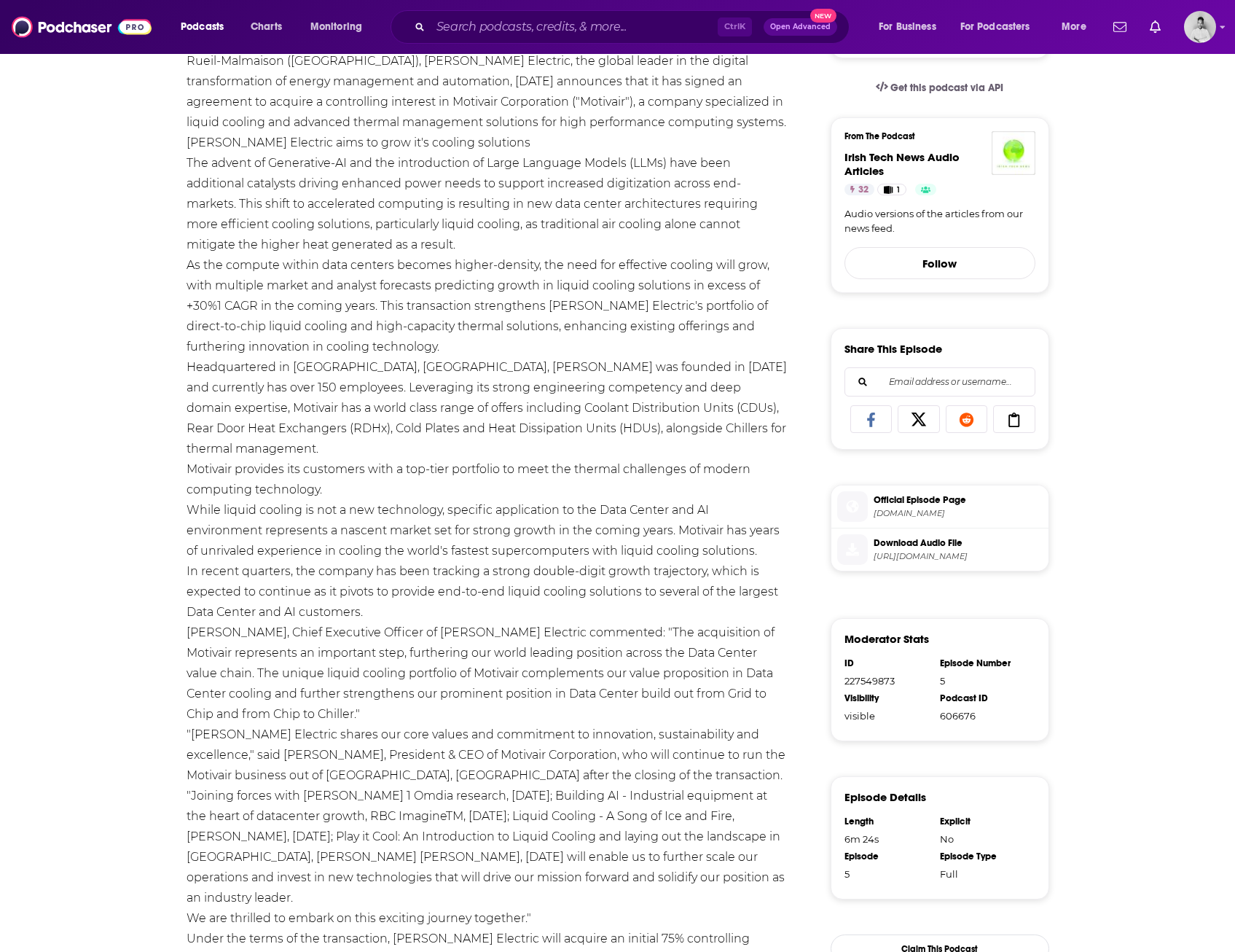
scroll to position [110, 0]
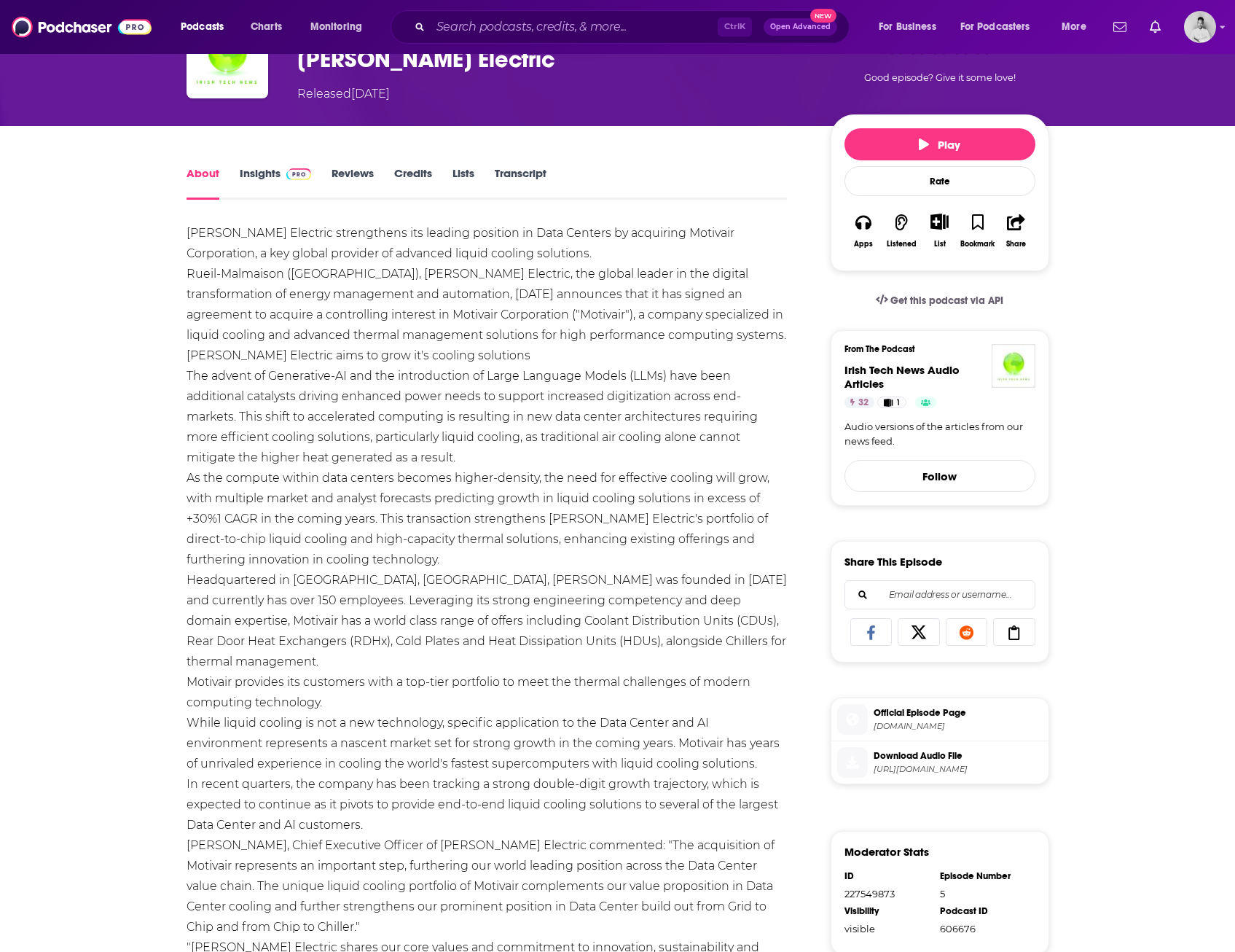
click at [116, 538] on div "About Insights Reviews Credits Lists Transcript [PERSON_NAME] Electric strength…" at bounding box center [618, 830] width 1235 height 1409
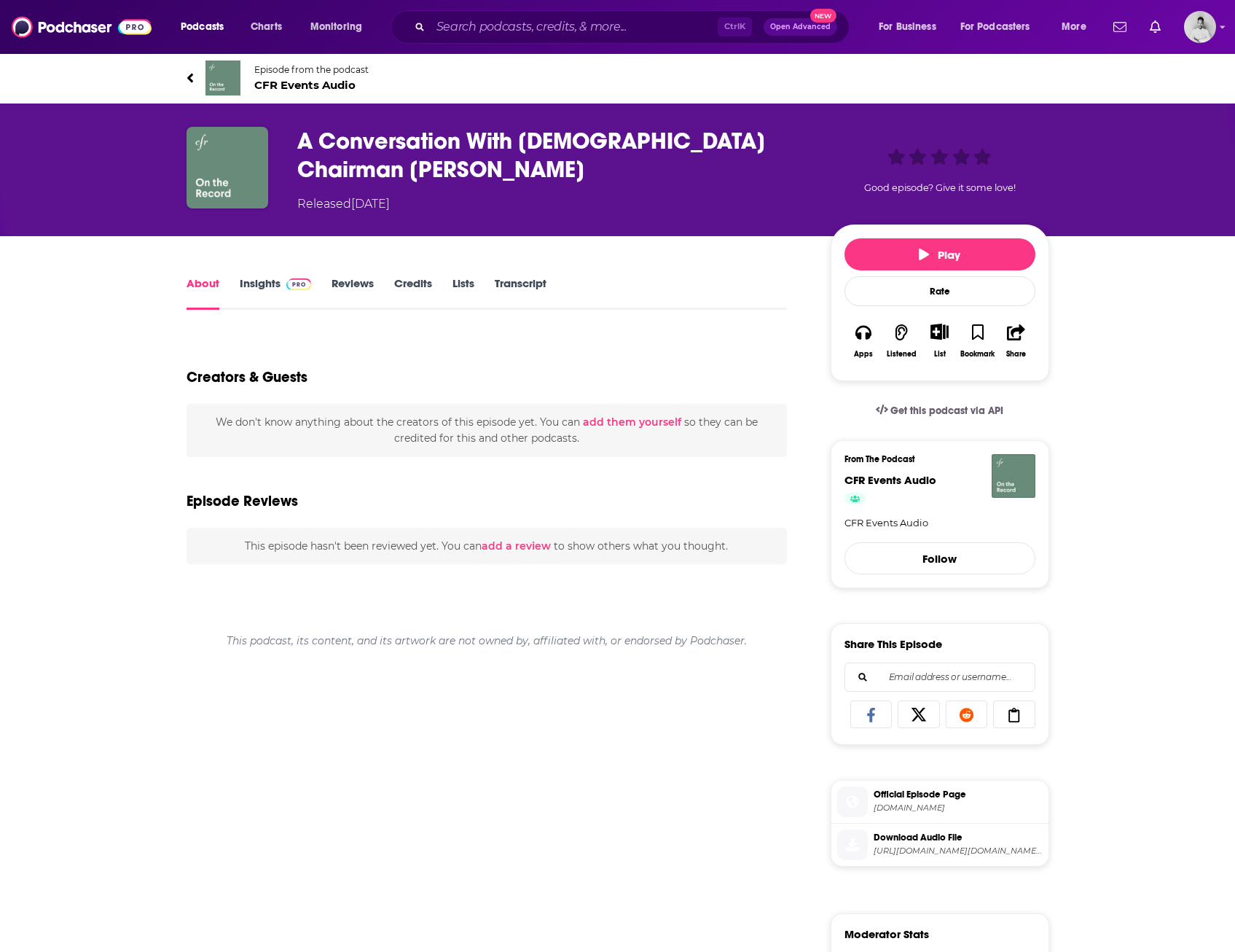
click at [266, 290] on link "Insights" at bounding box center [276, 293] width 72 height 33
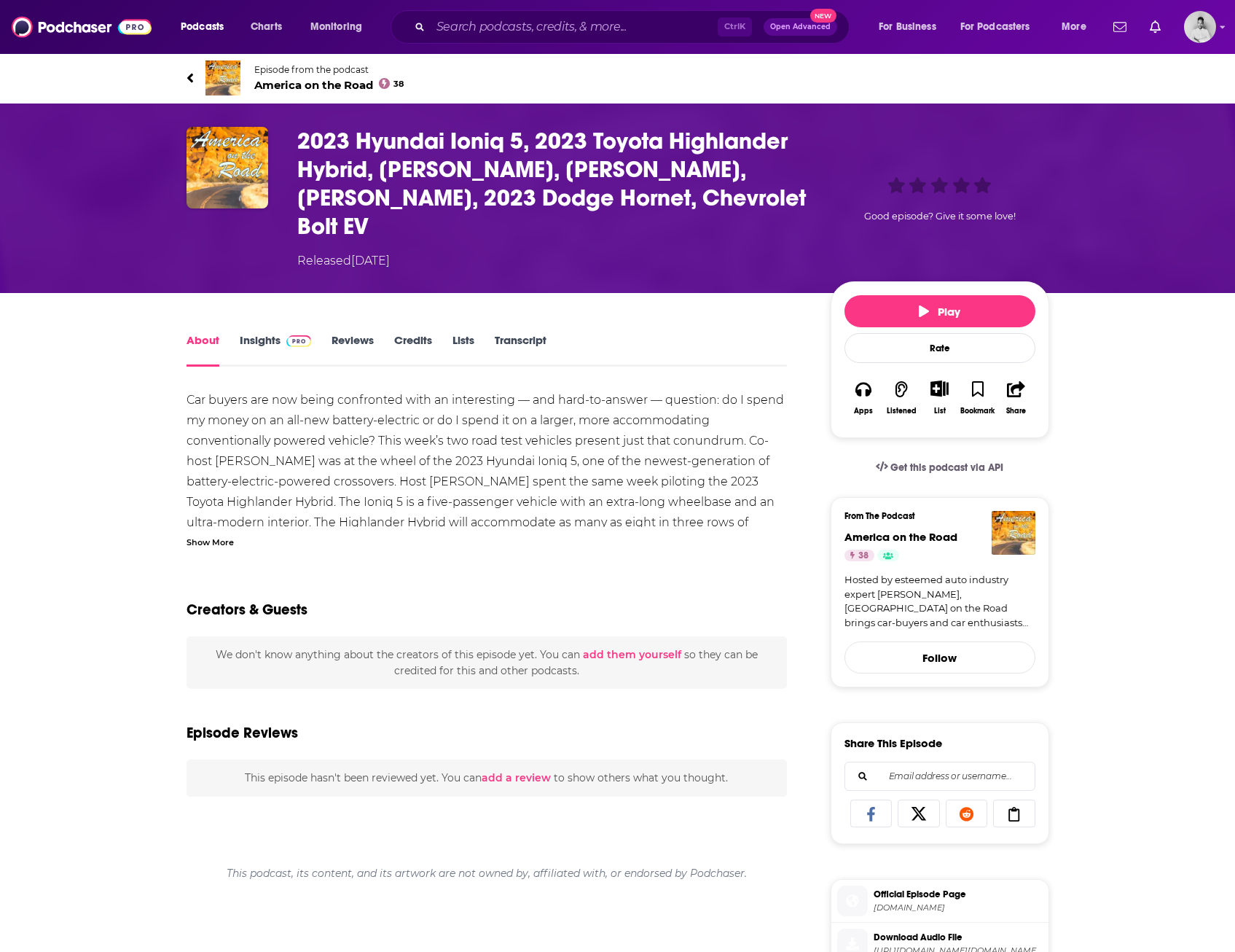
click at [224, 534] on div "Show More" at bounding box center [209, 541] width 47 height 14
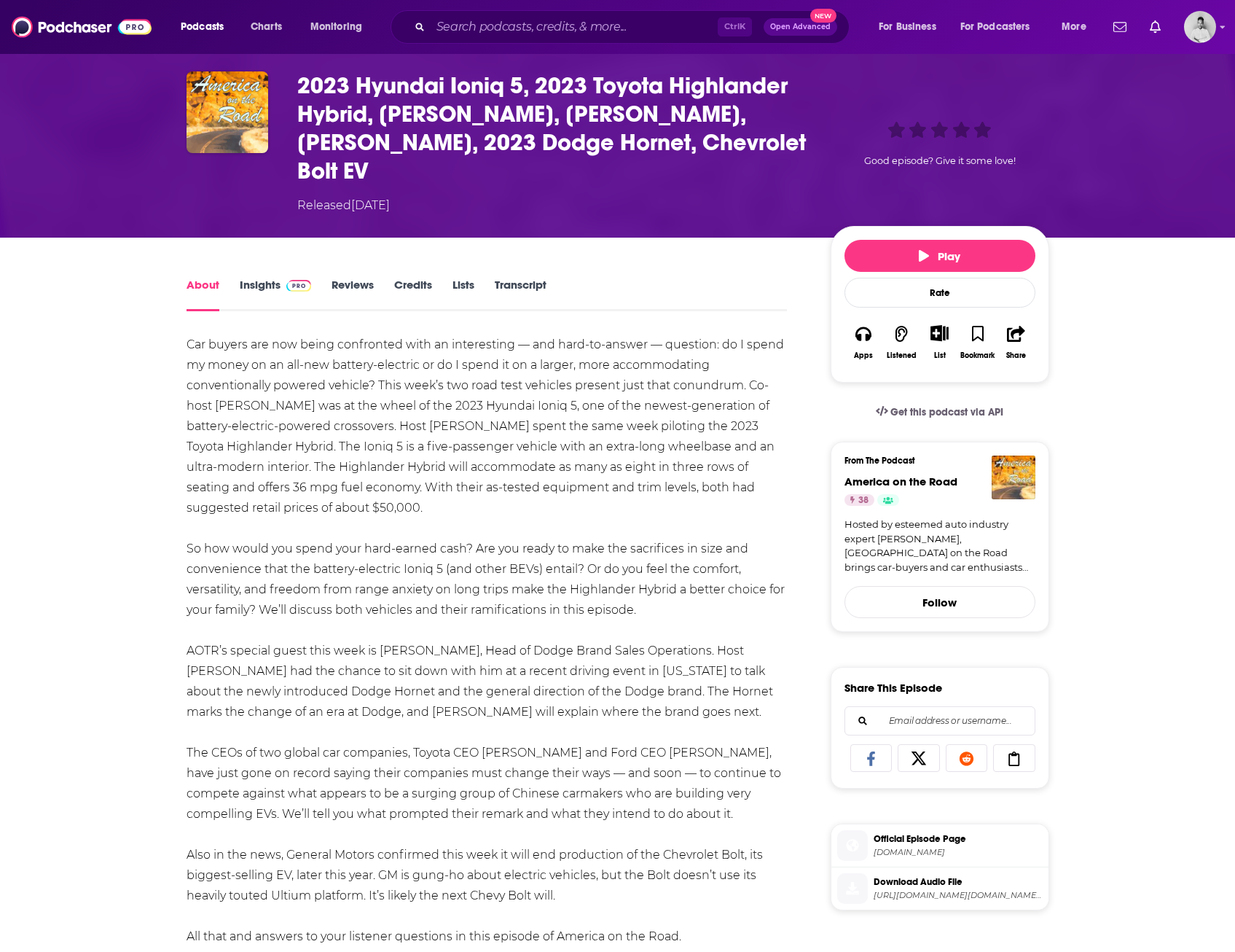
scroll to position [146, 0]
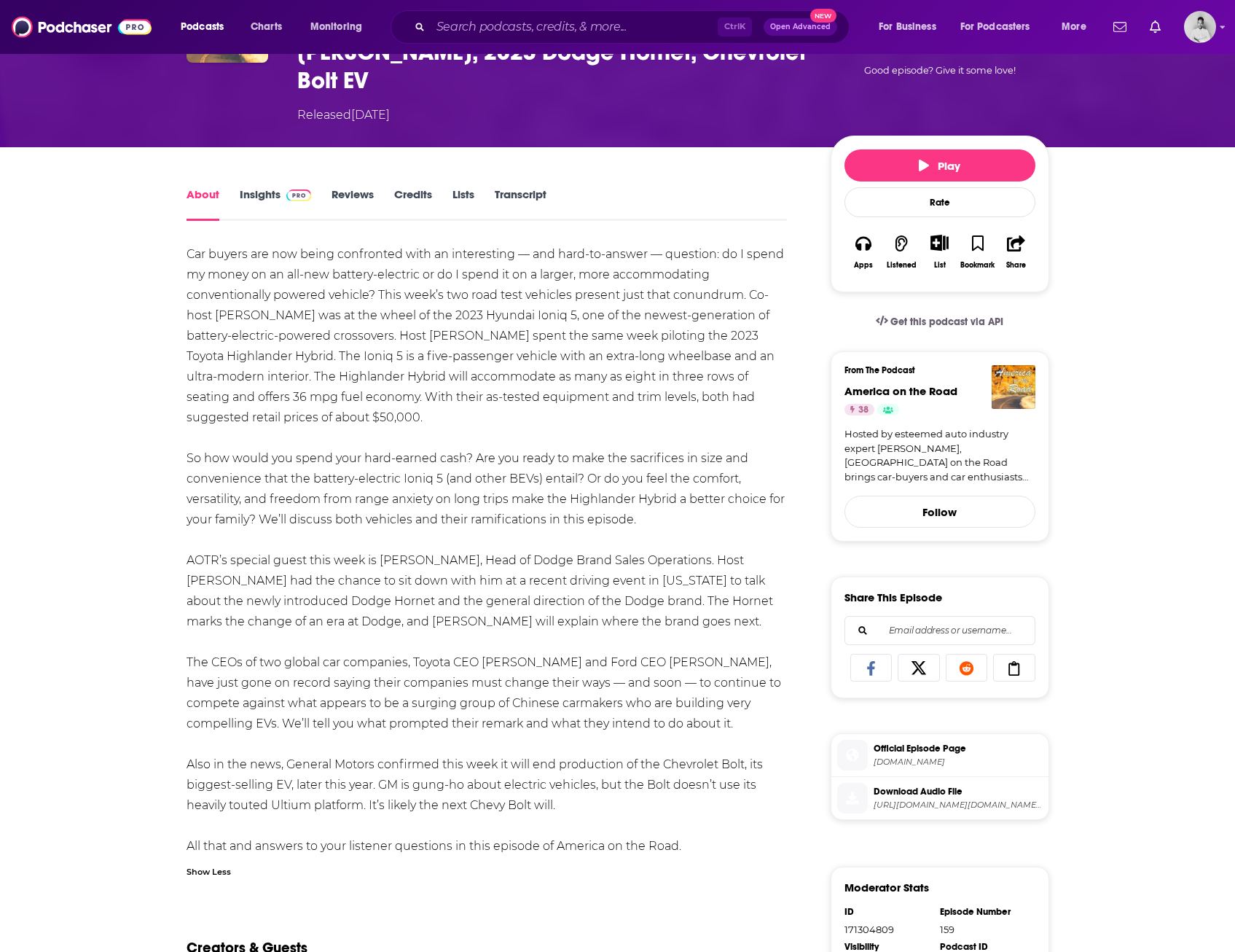
click at [142, 524] on div "About Insights Reviews Credits Lists Transcript Car buyers are now being confro…" at bounding box center [618, 736] width 1235 height 1177
click at [392, 617] on div "Car buyers are now being confronted with an interesting — and hard-to-answer — …" at bounding box center [487, 550] width 601 height 612
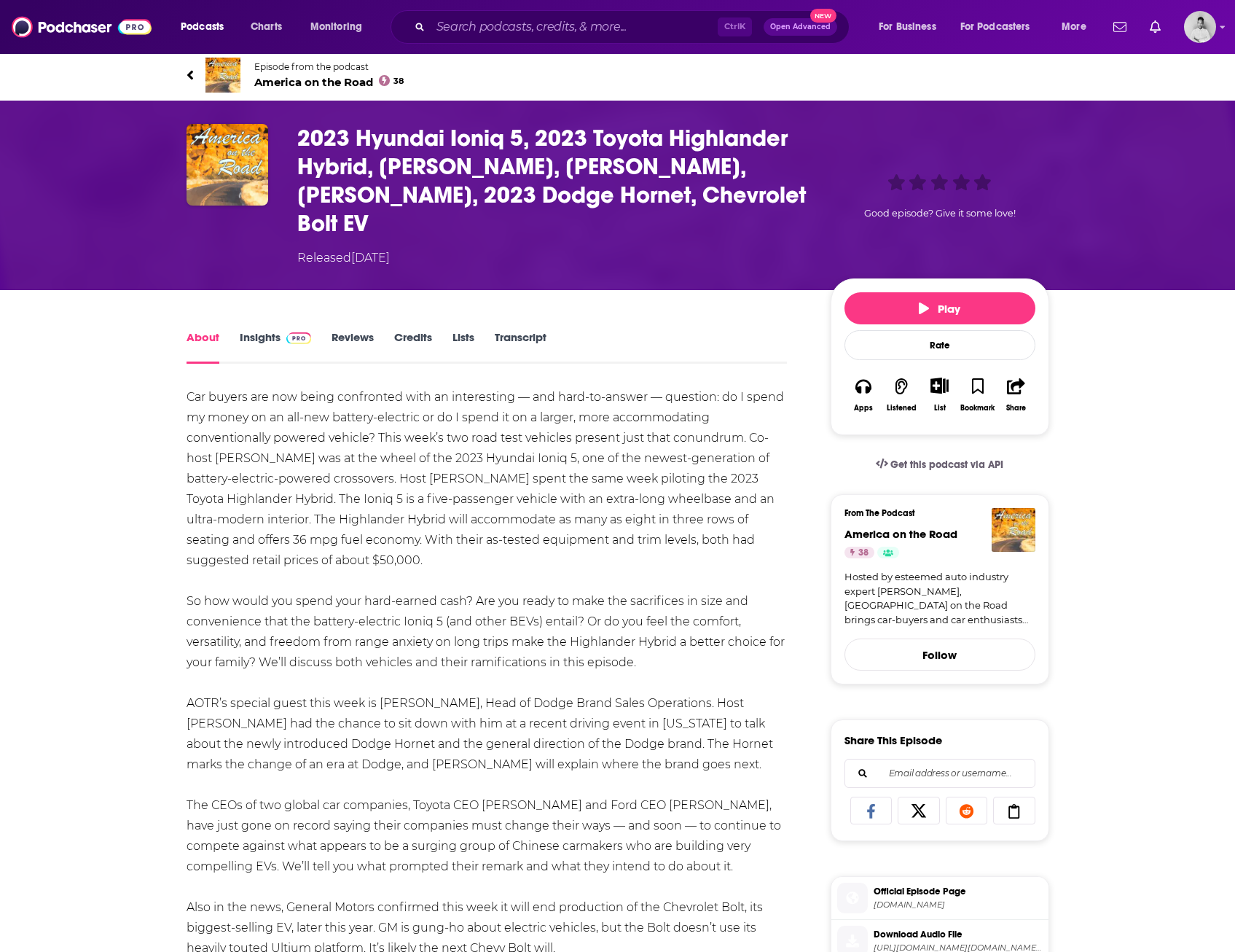
scroll to position [0, 0]
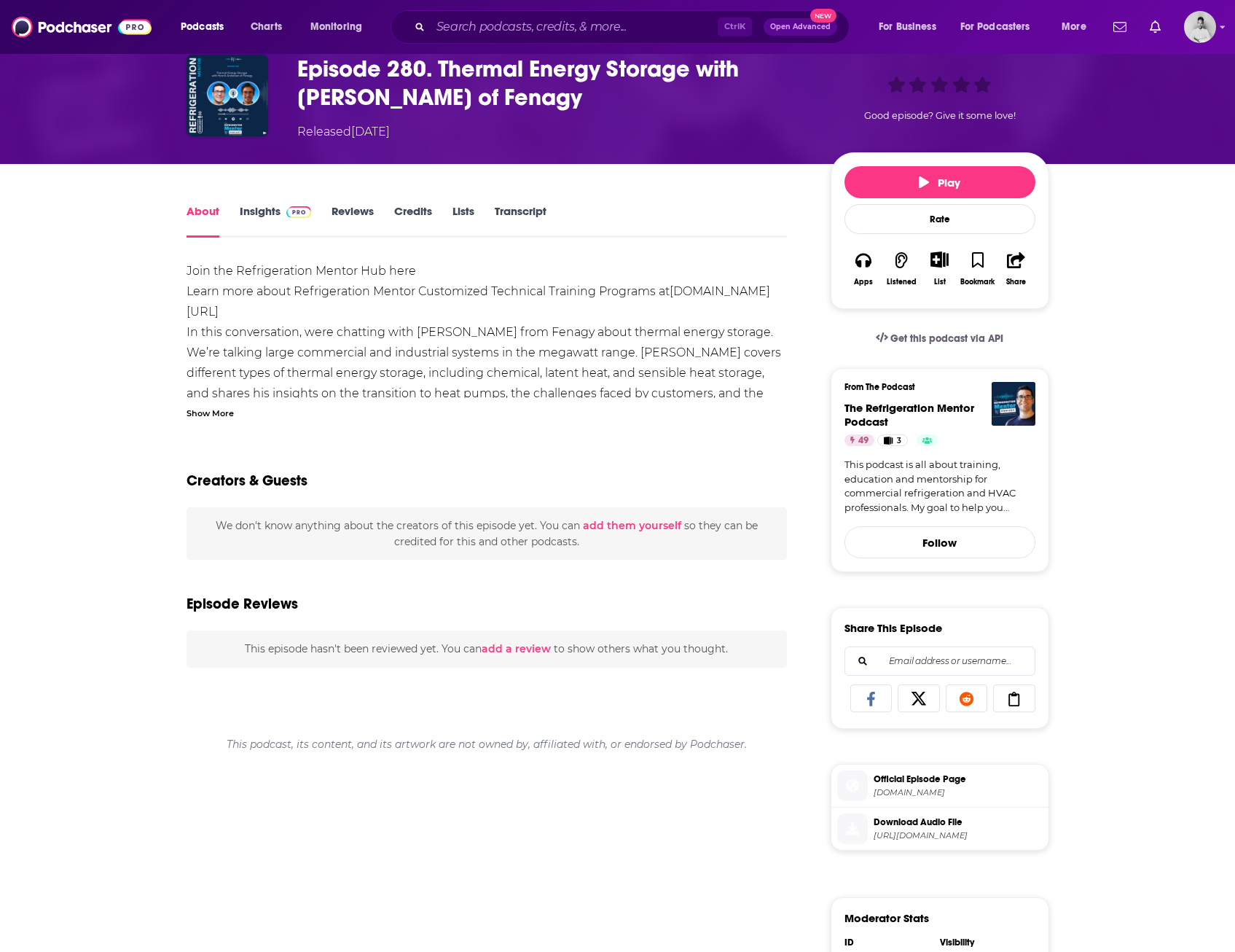
scroll to position [73, 0]
click at [218, 412] on div "Show More" at bounding box center [209, 411] width 47 height 14
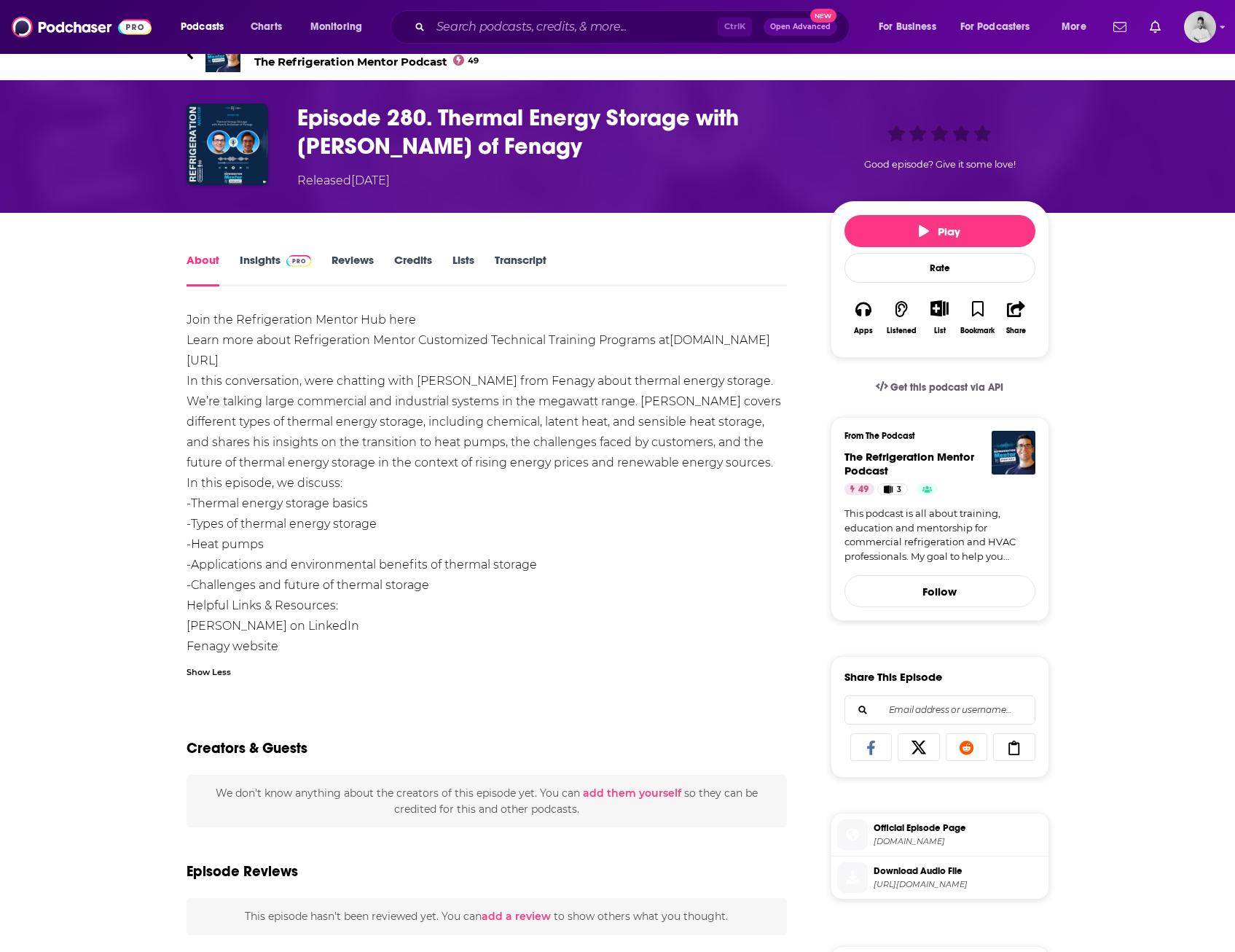
scroll to position [0, 0]
